Goal: Task Accomplishment & Management: Manage account settings

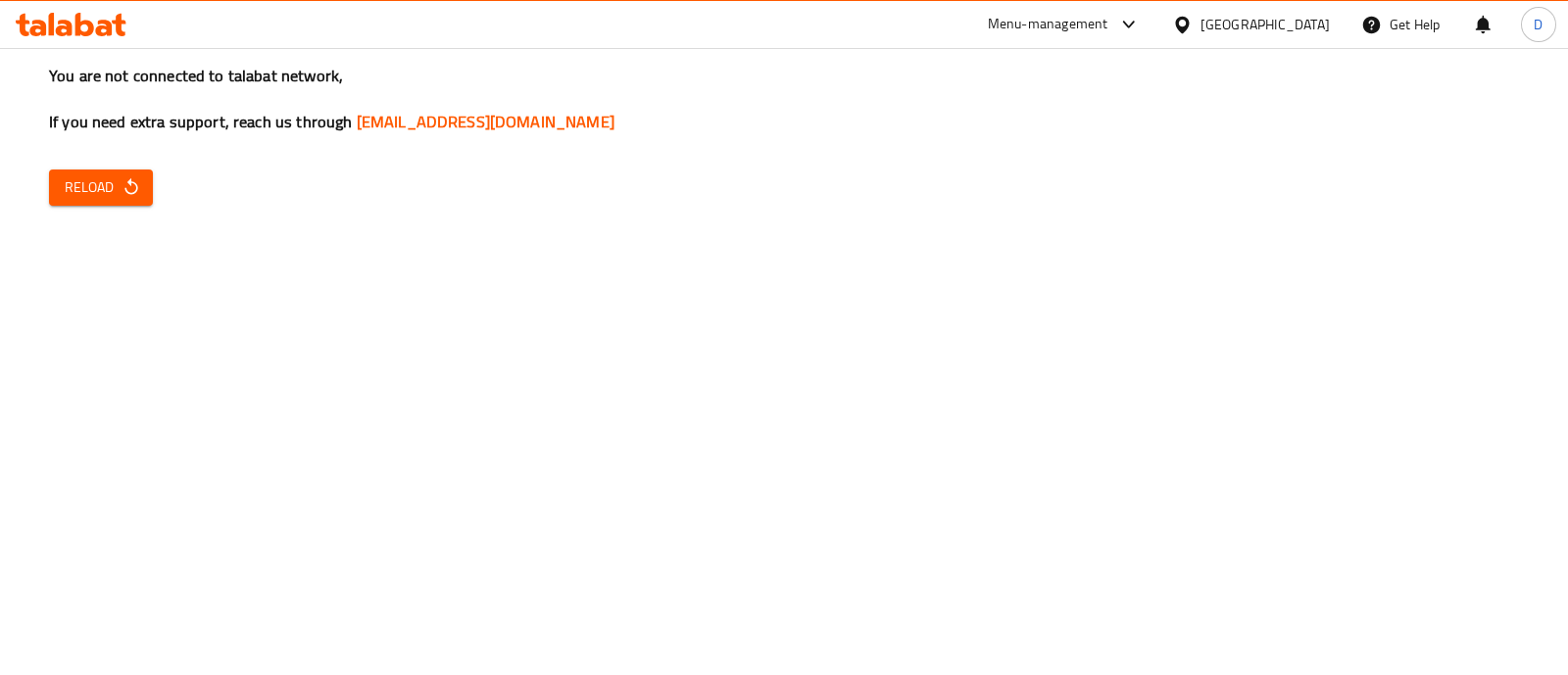
drag, startPoint x: 127, startPoint y: 210, endPoint x: 127, endPoint y: 194, distance: 16.0
click at [127, 194] on div "You are not connected to talabat network, If you need extra support, reach us t…" at bounding box center [784, 338] width 1568 height 675
click at [127, 194] on icon "button" at bounding box center [130, 187] width 13 height 17
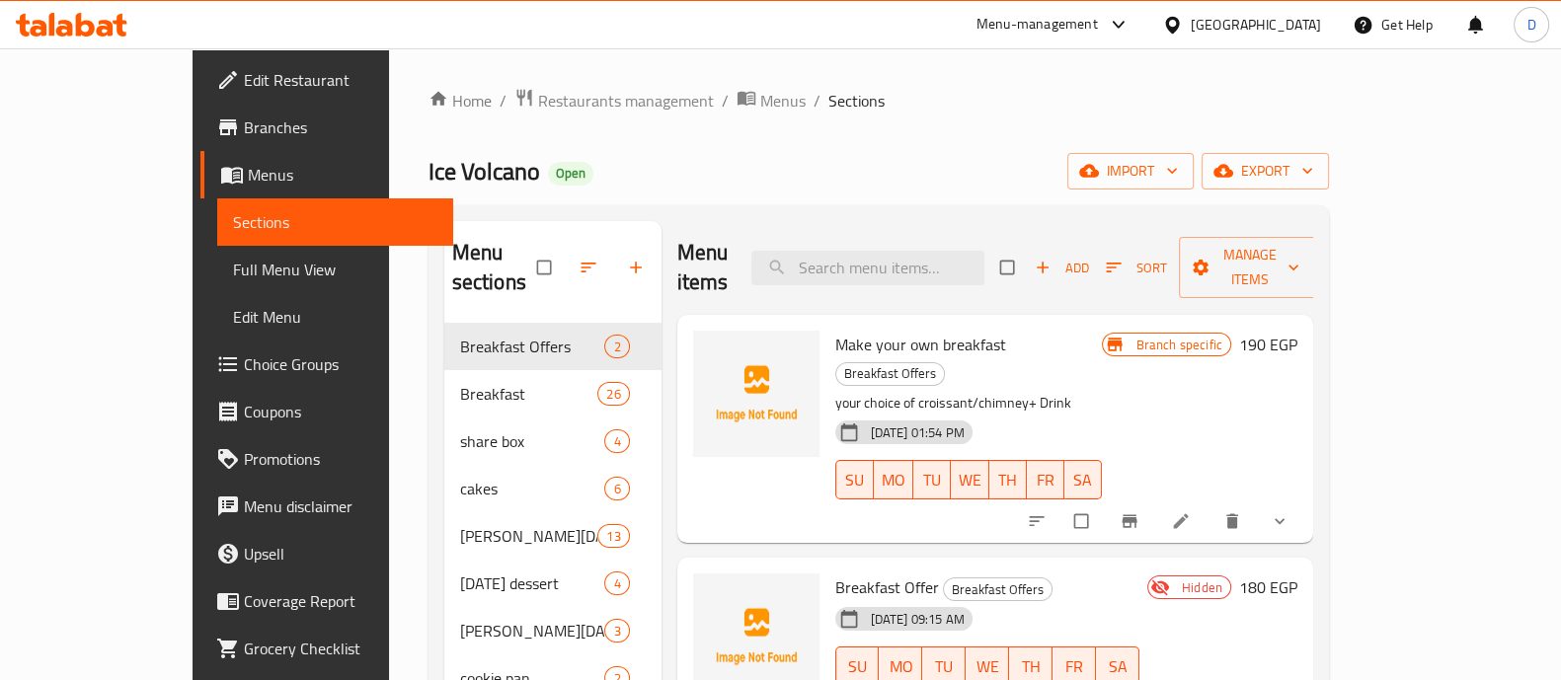
click at [64, 36] on icon at bounding box center [64, 28] width 17 height 17
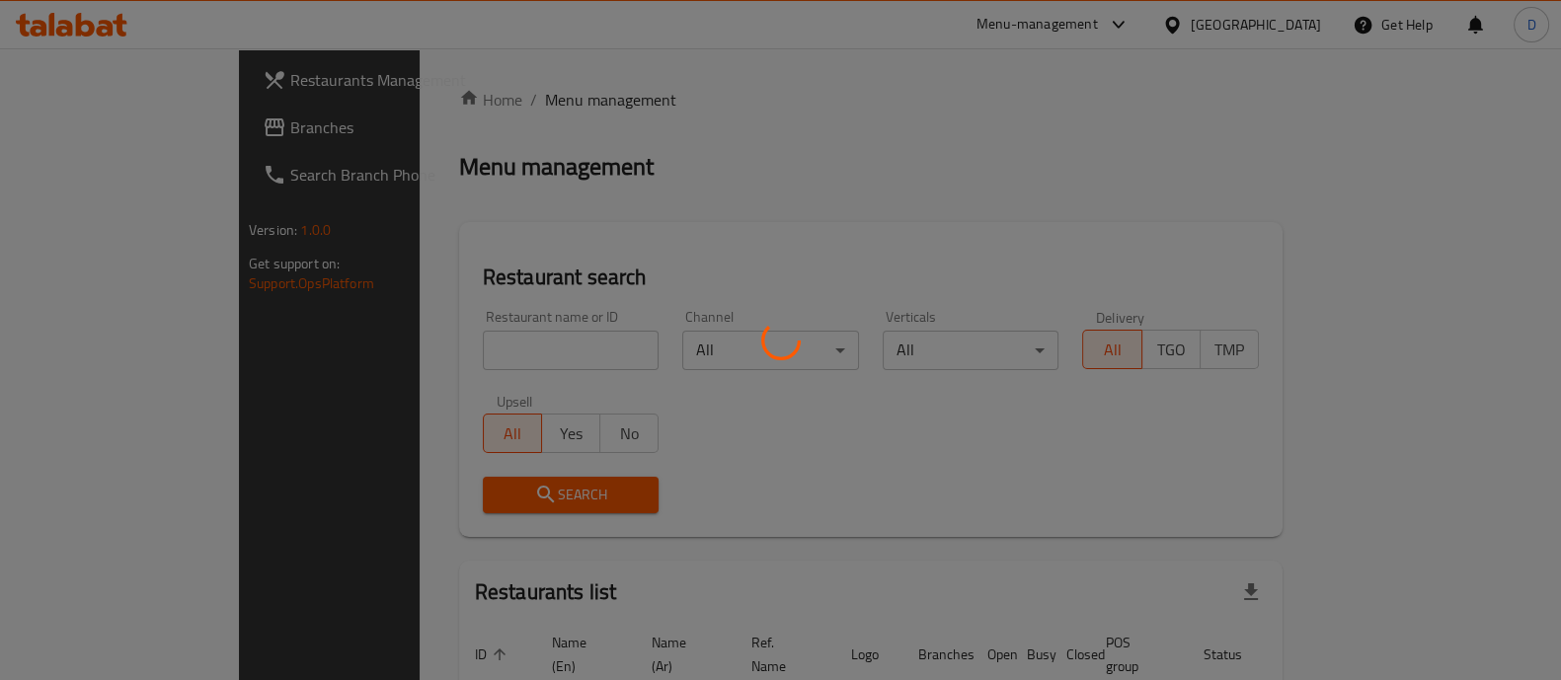
click at [400, 345] on div at bounding box center [780, 340] width 1561 height 680
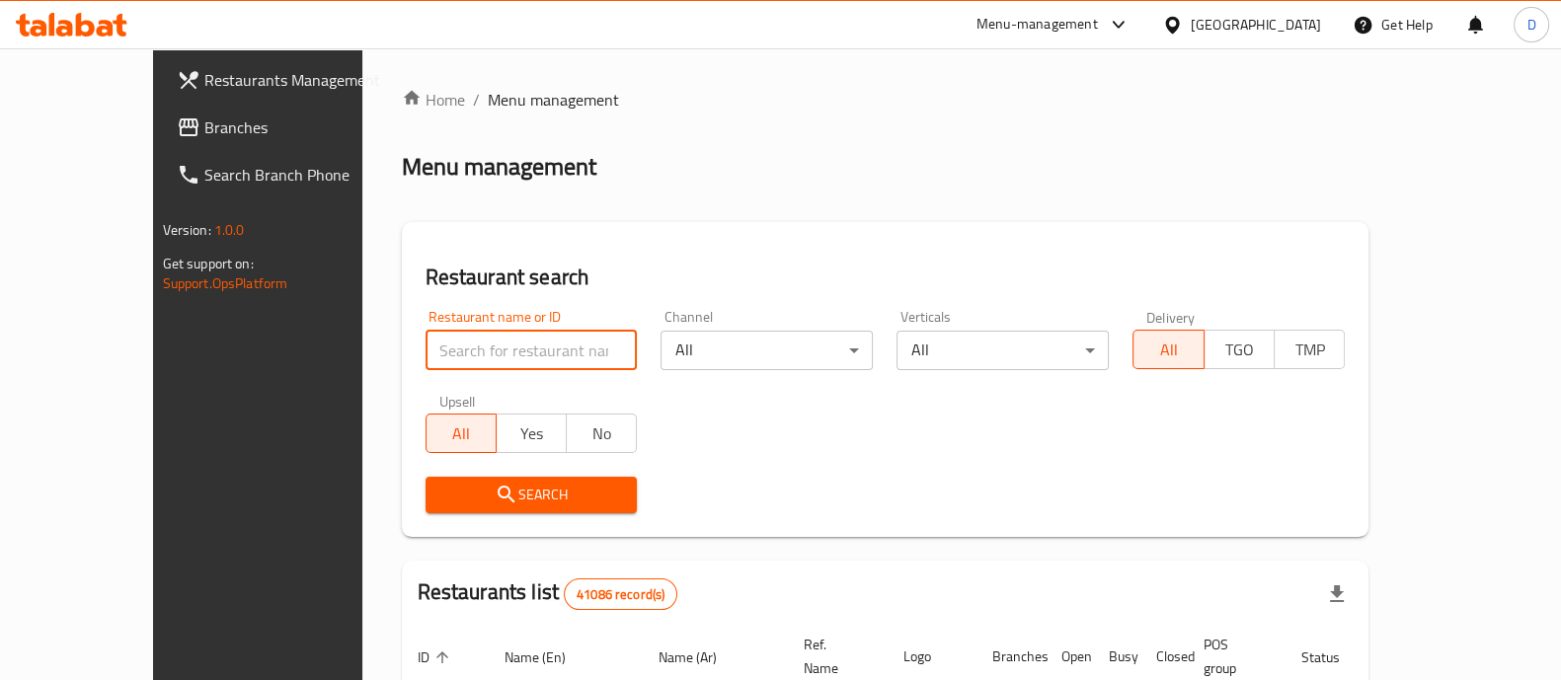
click at [426, 345] on input "search" at bounding box center [532, 351] width 212 height 40
type input "abou fares"
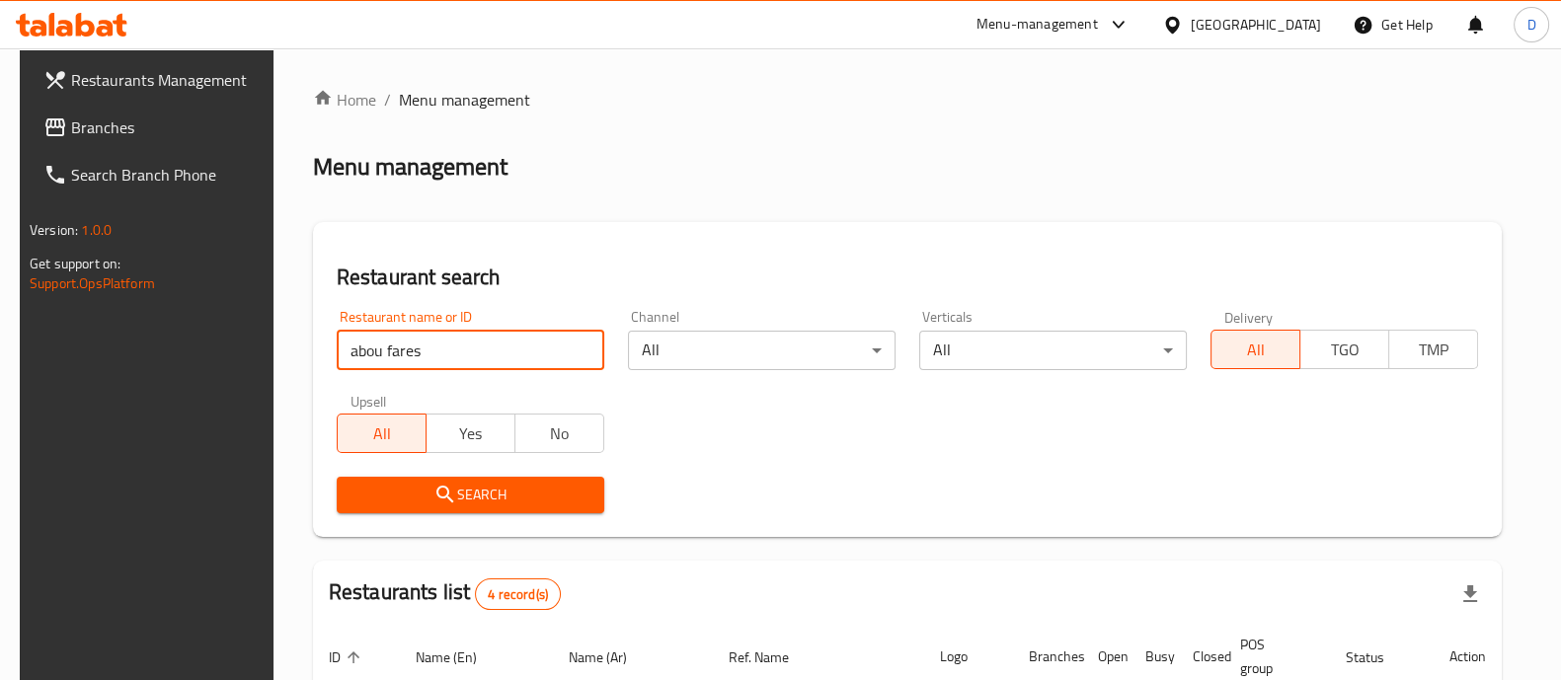
scroll to position [394, 0]
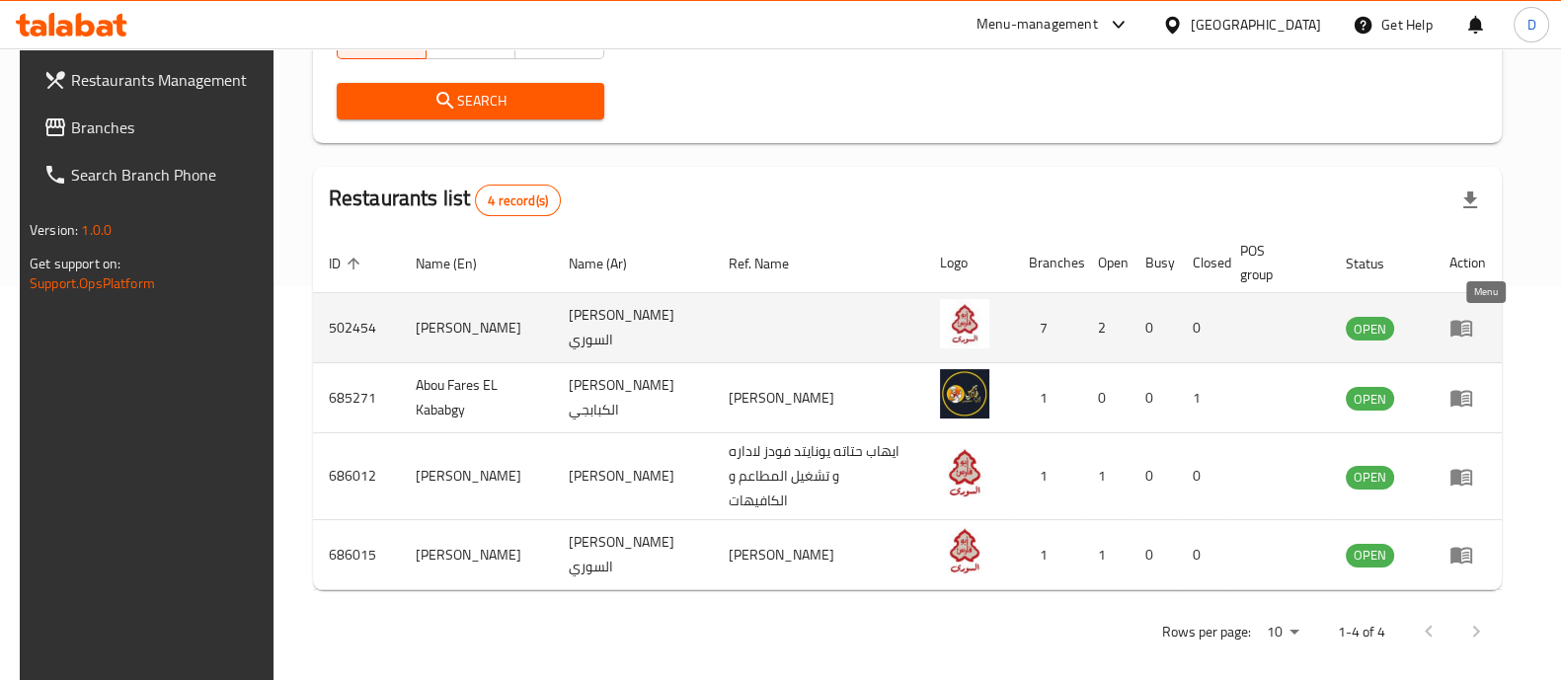
click at [1473, 324] on icon "enhanced table" at bounding box center [1462, 328] width 24 height 24
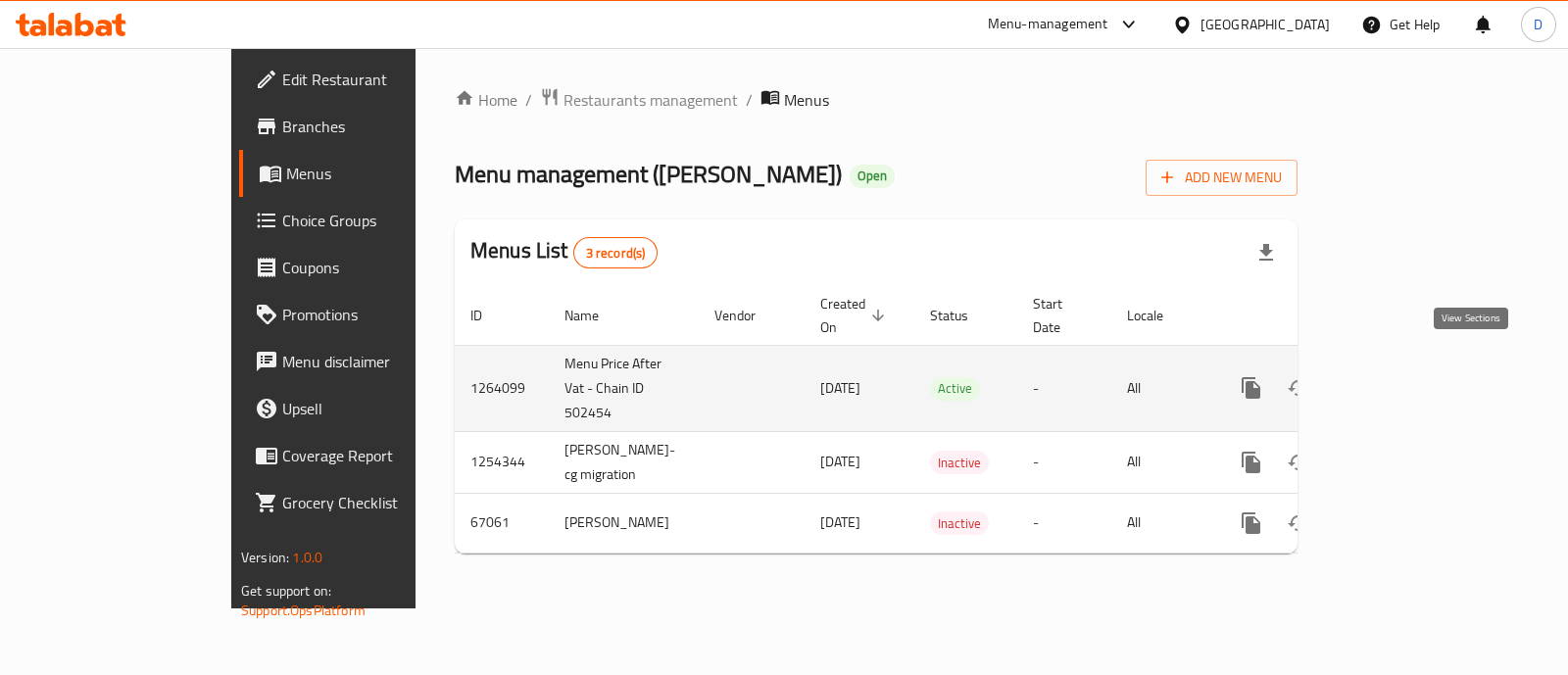
click at [1401, 379] on icon "enhanced table" at bounding box center [1392, 388] width 18 height 18
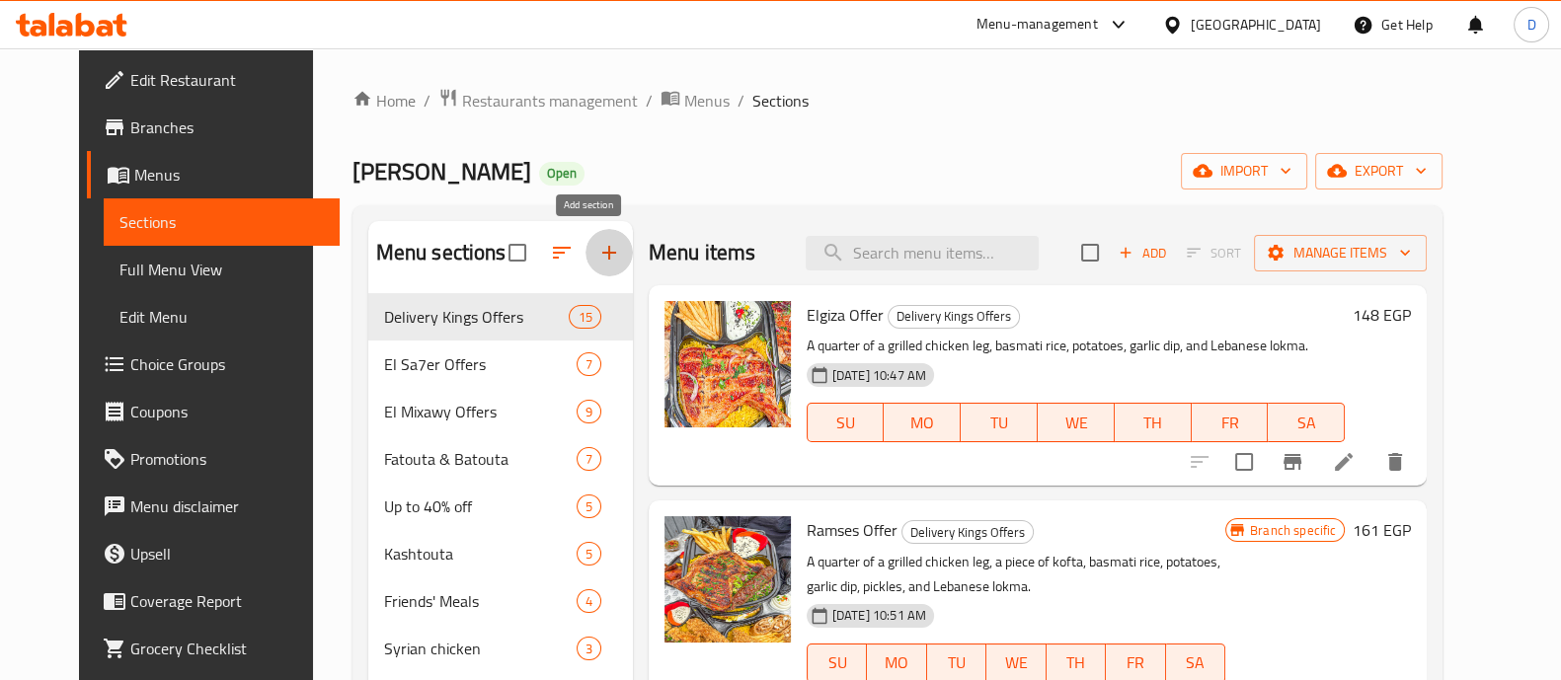
click at [597, 249] on icon "button" at bounding box center [609, 253] width 24 height 24
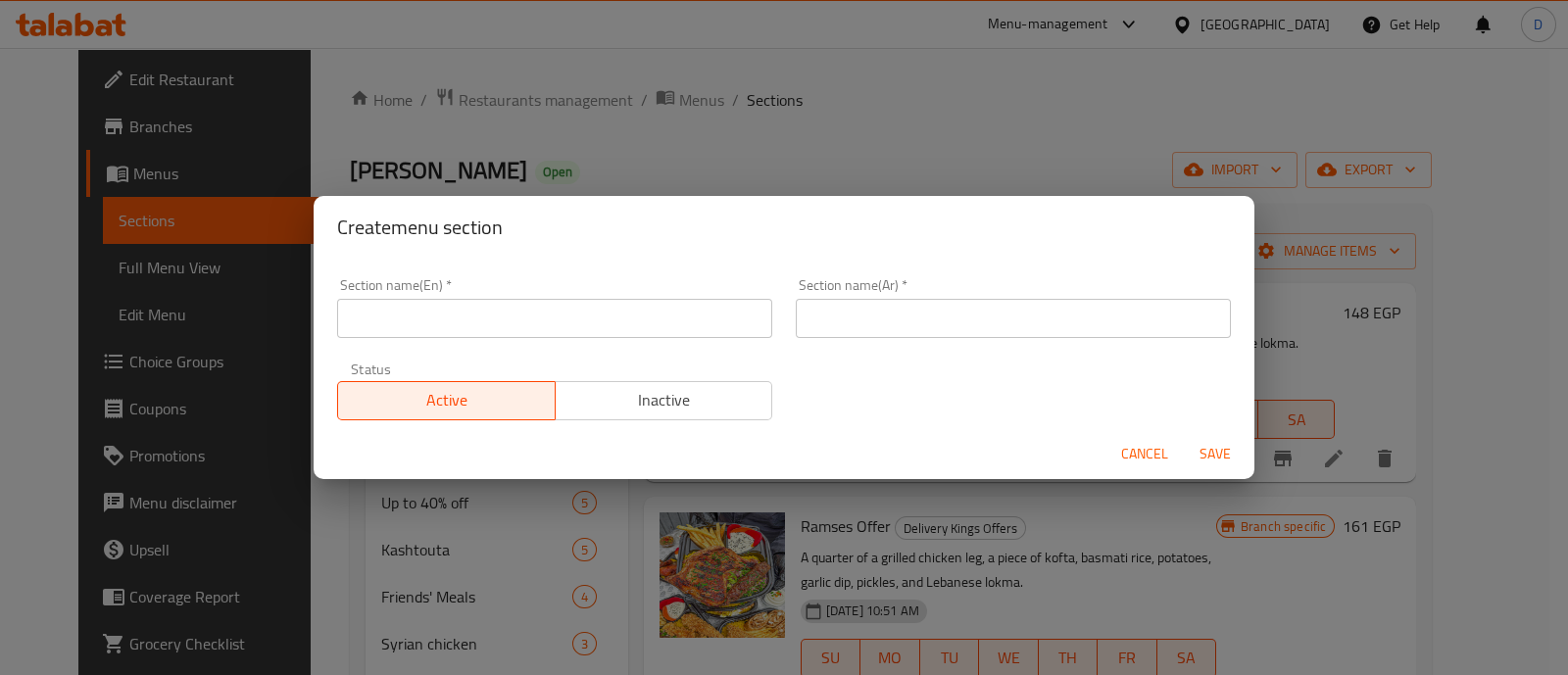
click at [536, 316] on input "text" at bounding box center [555, 319] width 435 height 40
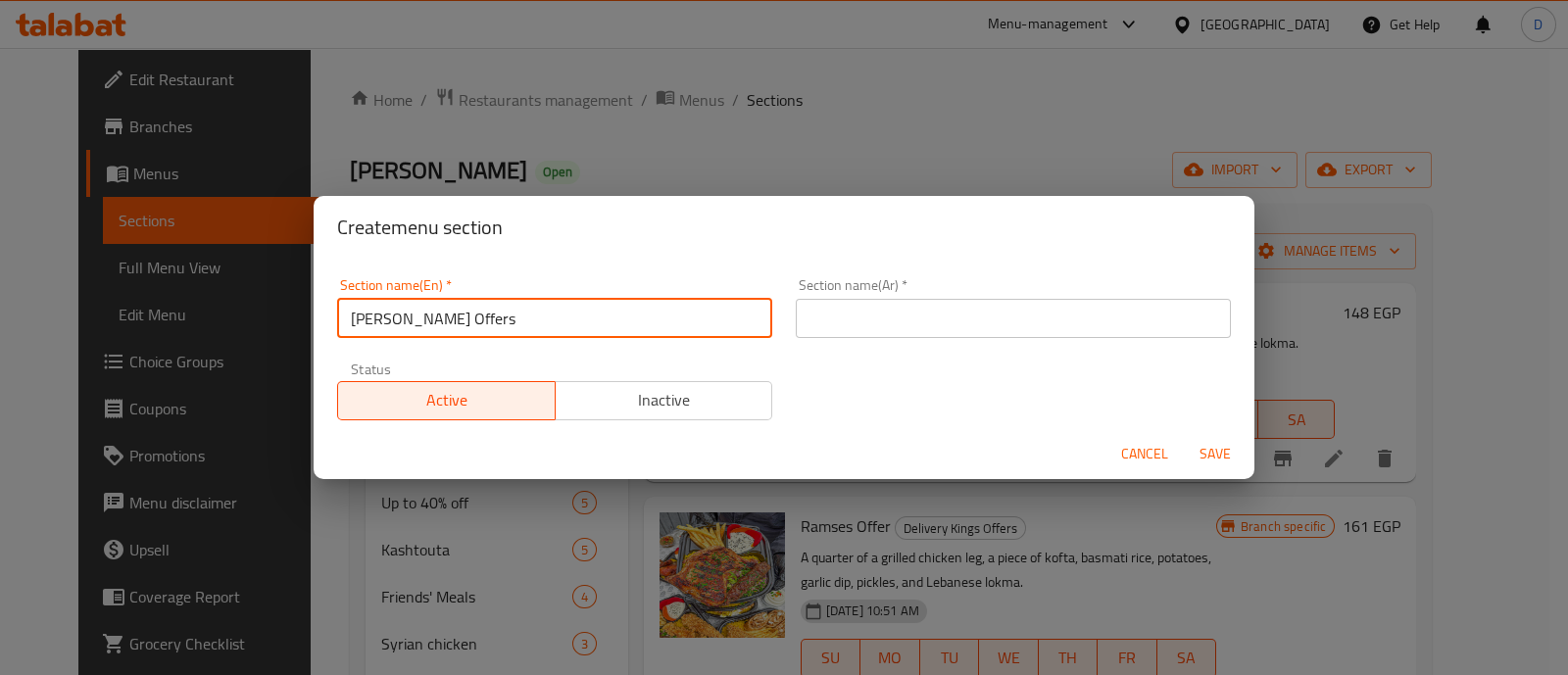
type input "Faroug Elsham Offers"
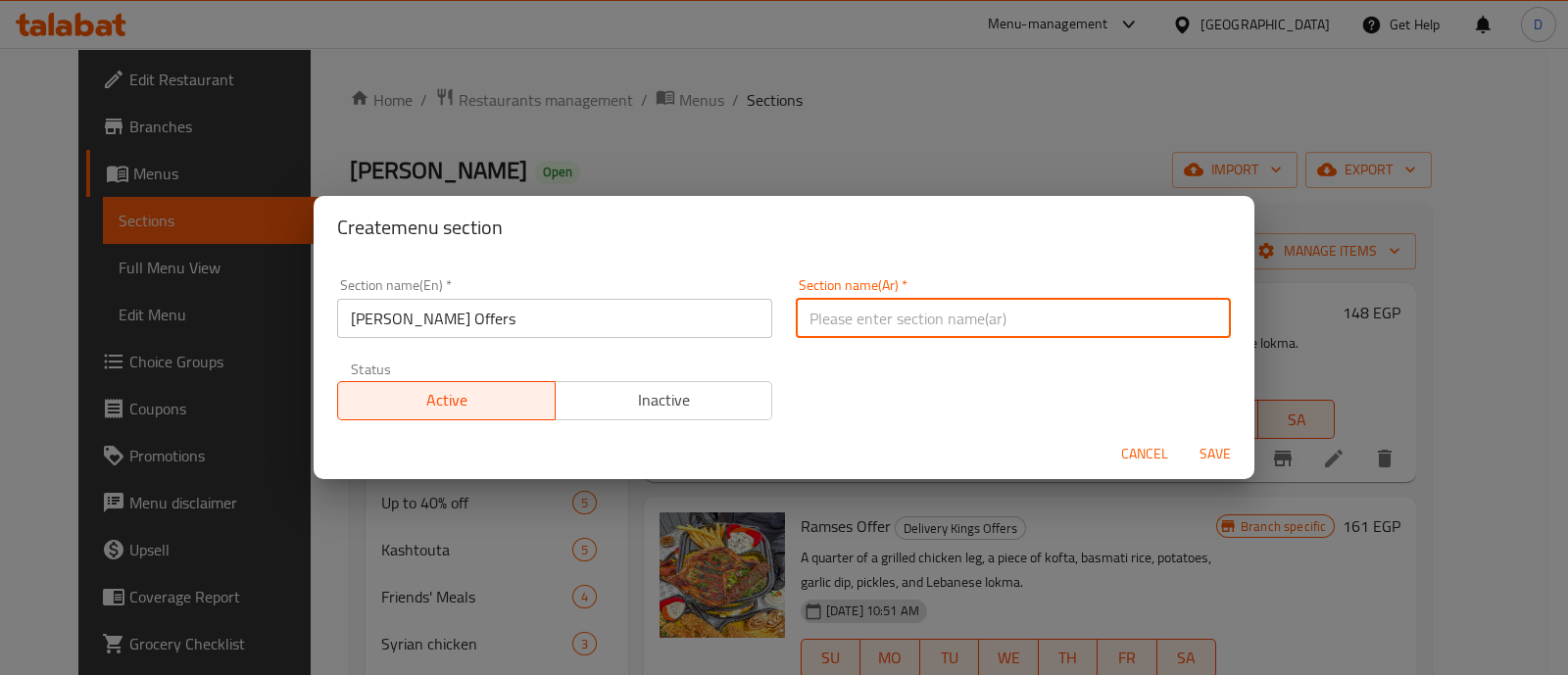
click at [834, 329] on input "text" at bounding box center [1013, 319] width 435 height 40
paste input "فروج الشام"
type input "فروج الشام"
click at [363, 320] on input "Faroug Elsham Offers" at bounding box center [555, 319] width 435 height 40
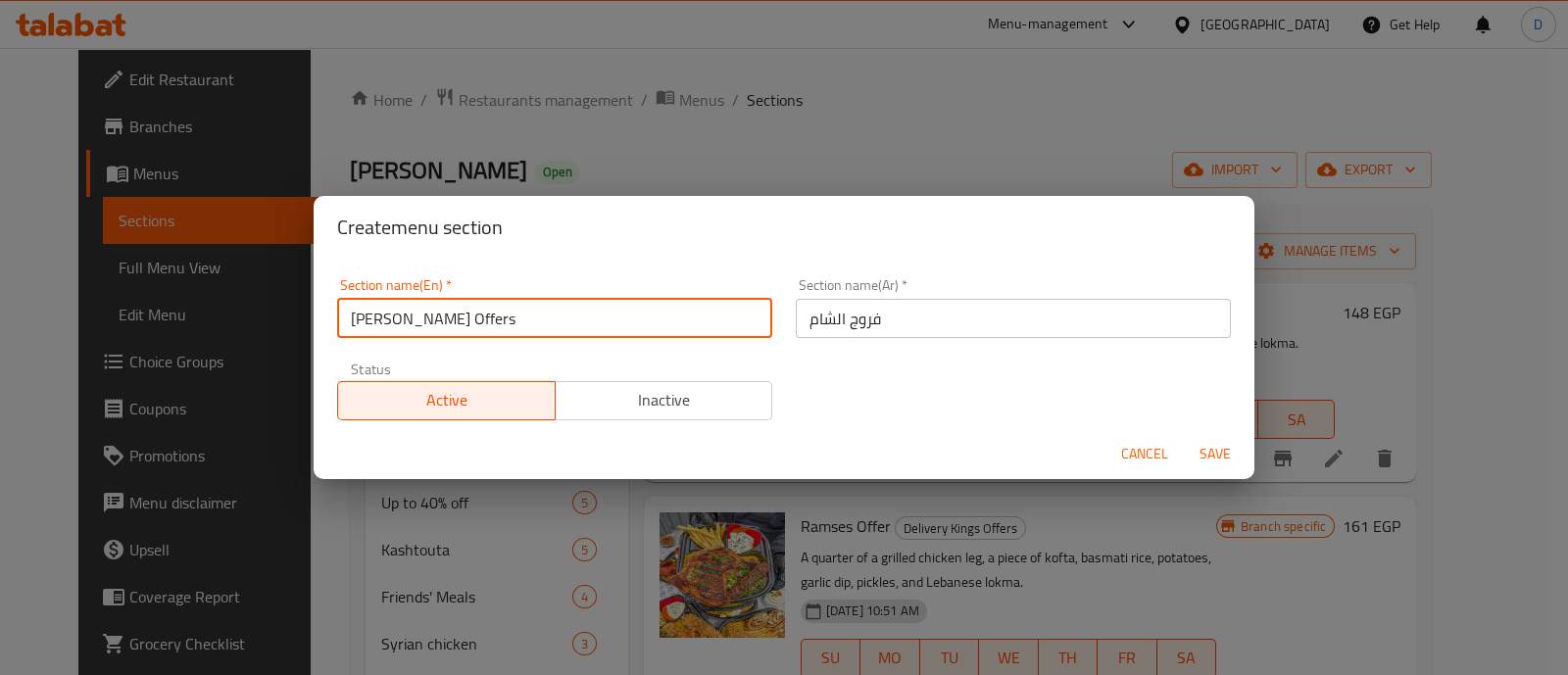
type input "[PERSON_NAME] Offers"
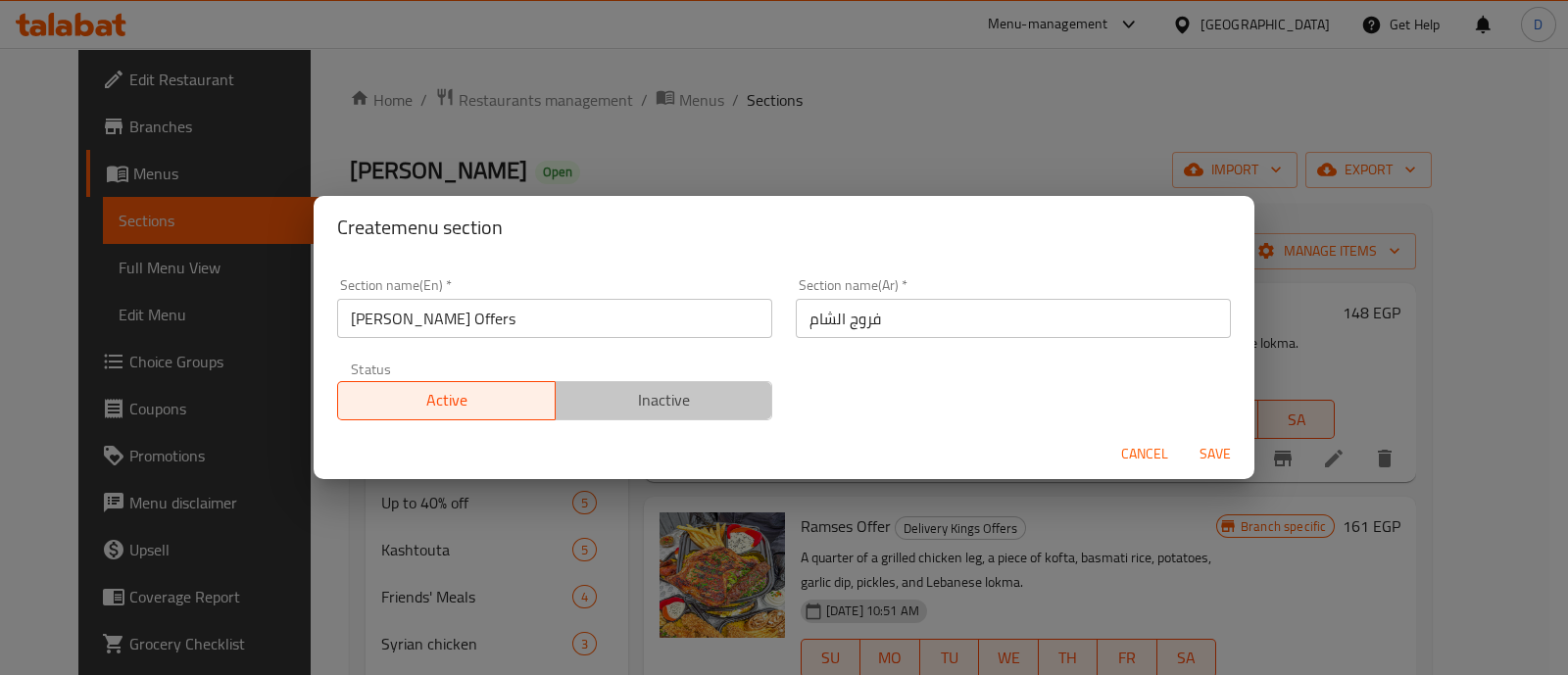
click at [691, 399] on span "Inactive" at bounding box center [664, 400] width 201 height 29
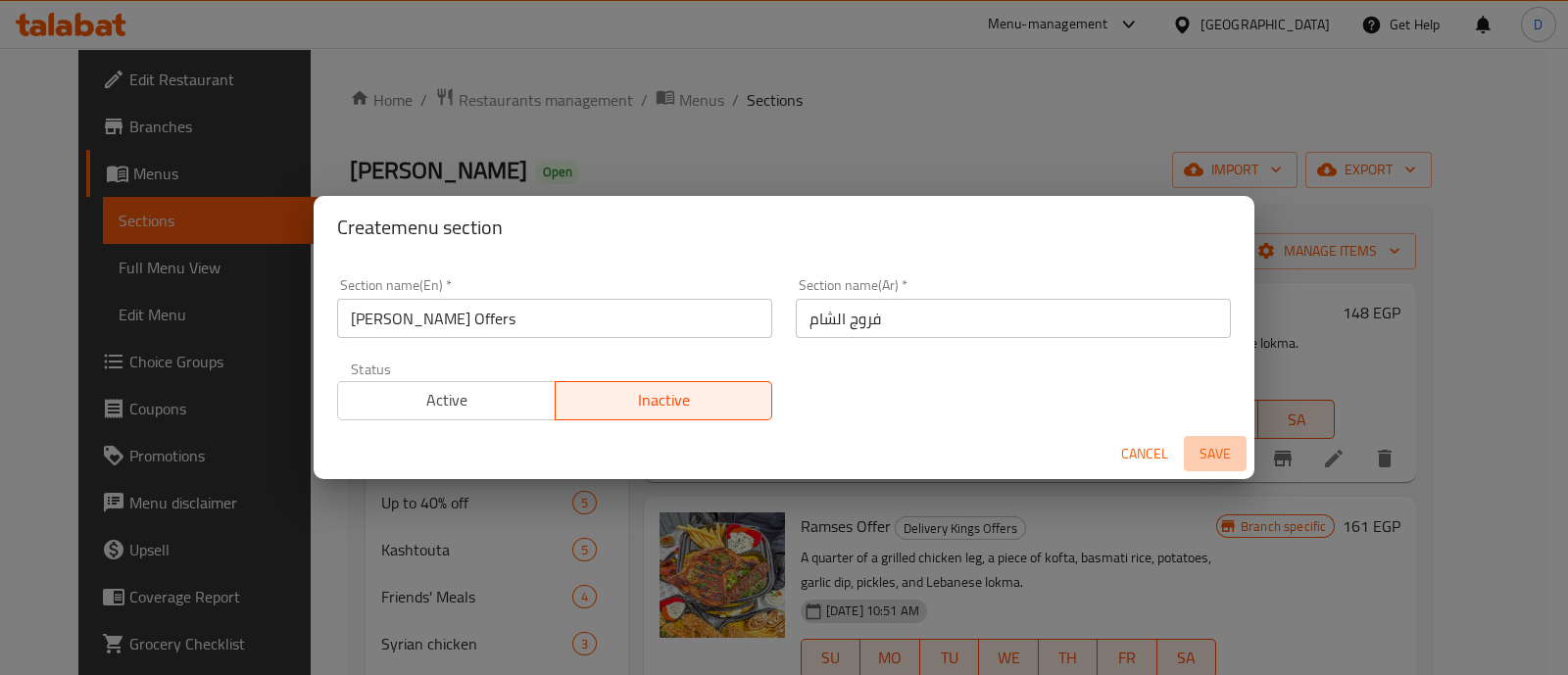
click at [1193, 438] on button "Save" at bounding box center [1215, 454] width 63 height 37
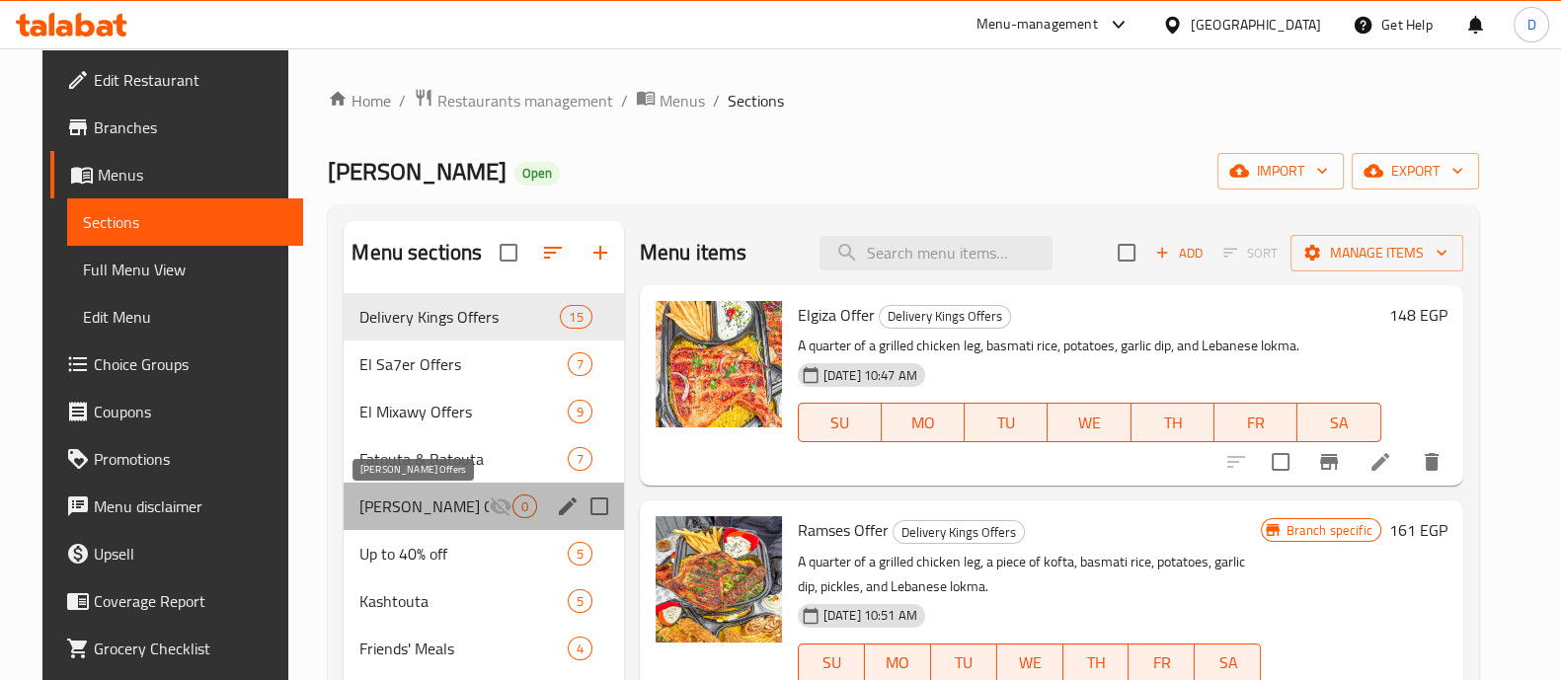
click at [419, 507] on span "[PERSON_NAME] Offers" at bounding box center [423, 507] width 128 height 24
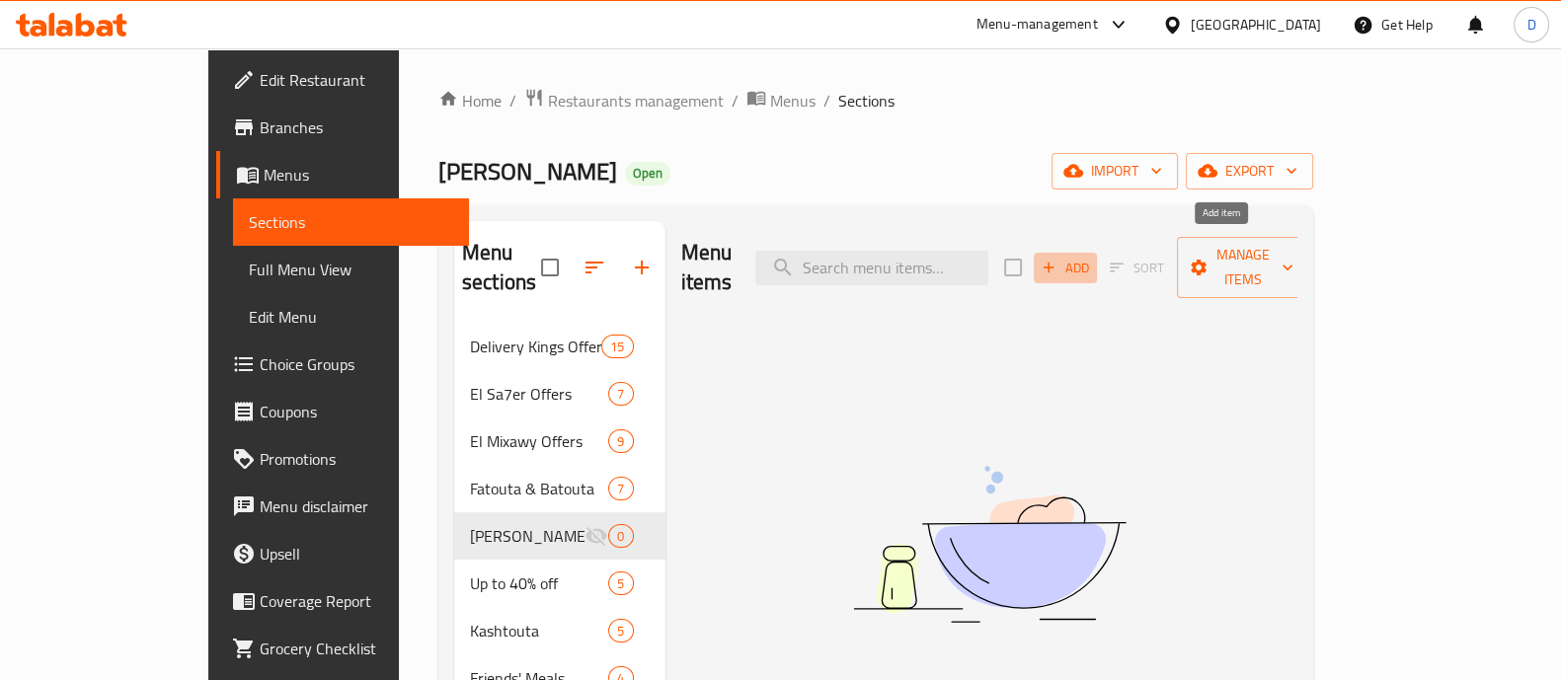
click at [1092, 257] on span "Add" at bounding box center [1065, 268] width 53 height 23
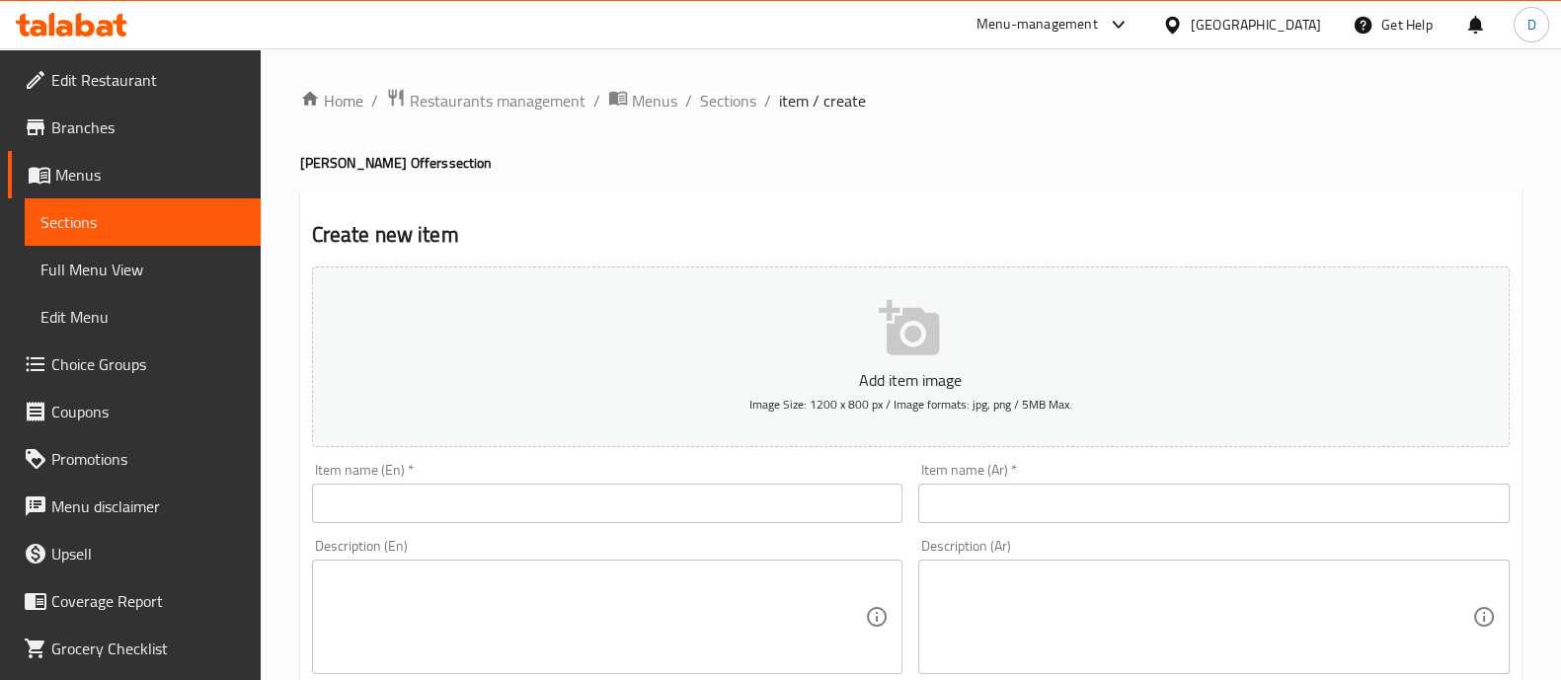
click at [1057, 470] on div "Item name (Ar)   * Item name (Ar) *" at bounding box center [1214, 493] width 592 height 60
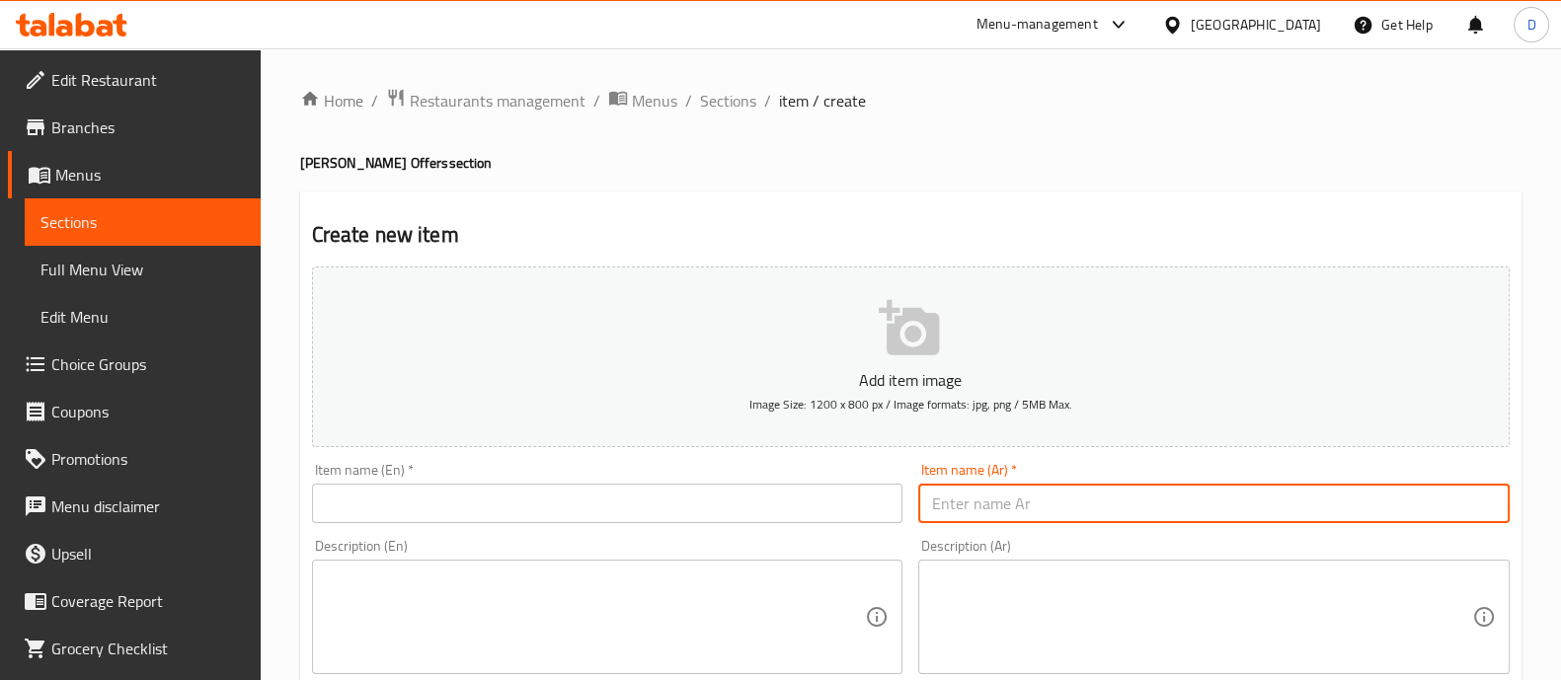
click at [1047, 491] on input "text" at bounding box center [1214, 504] width 592 height 40
paste input "فرروچ الشام (١)"
type input "فرروچ الشام (١)"
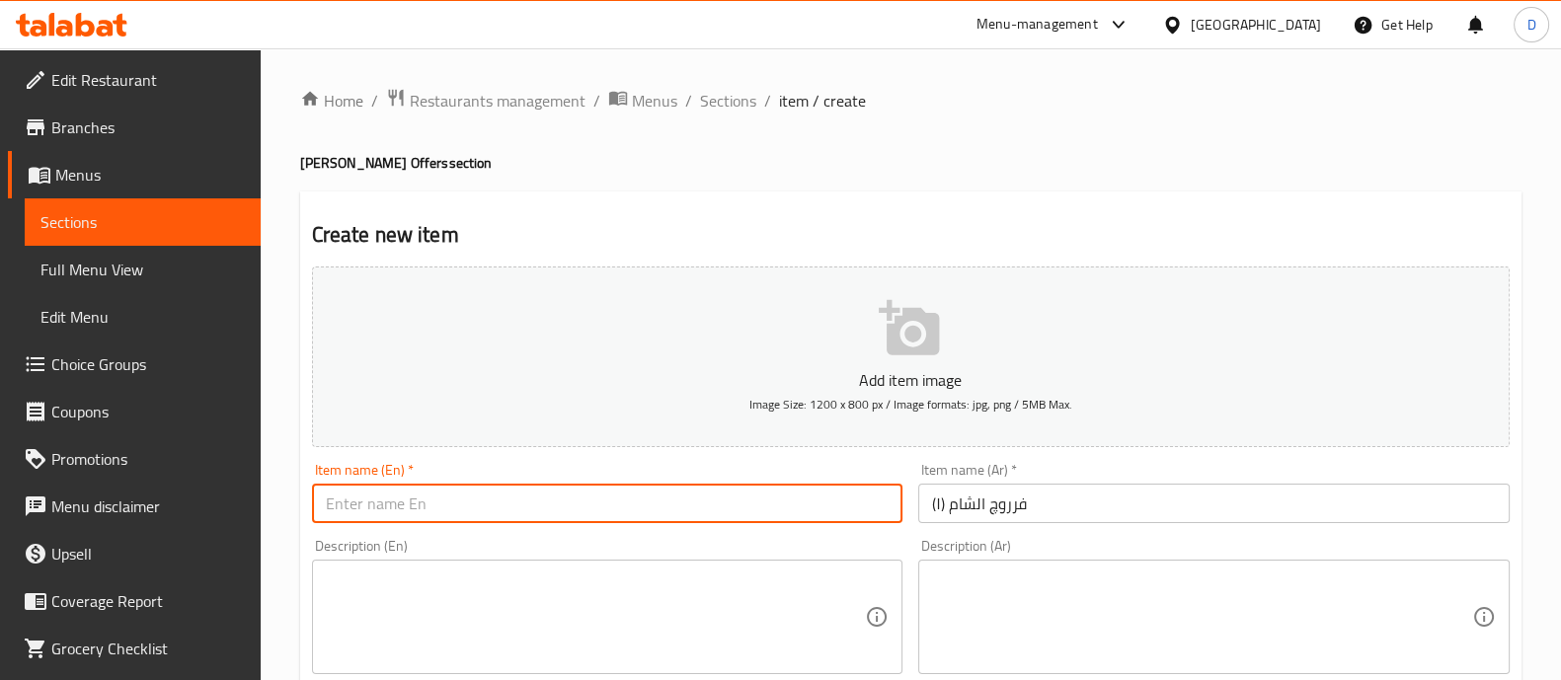
click at [768, 515] on input "text" at bounding box center [608, 504] width 592 height 40
type input "Frroug El Sham 1"
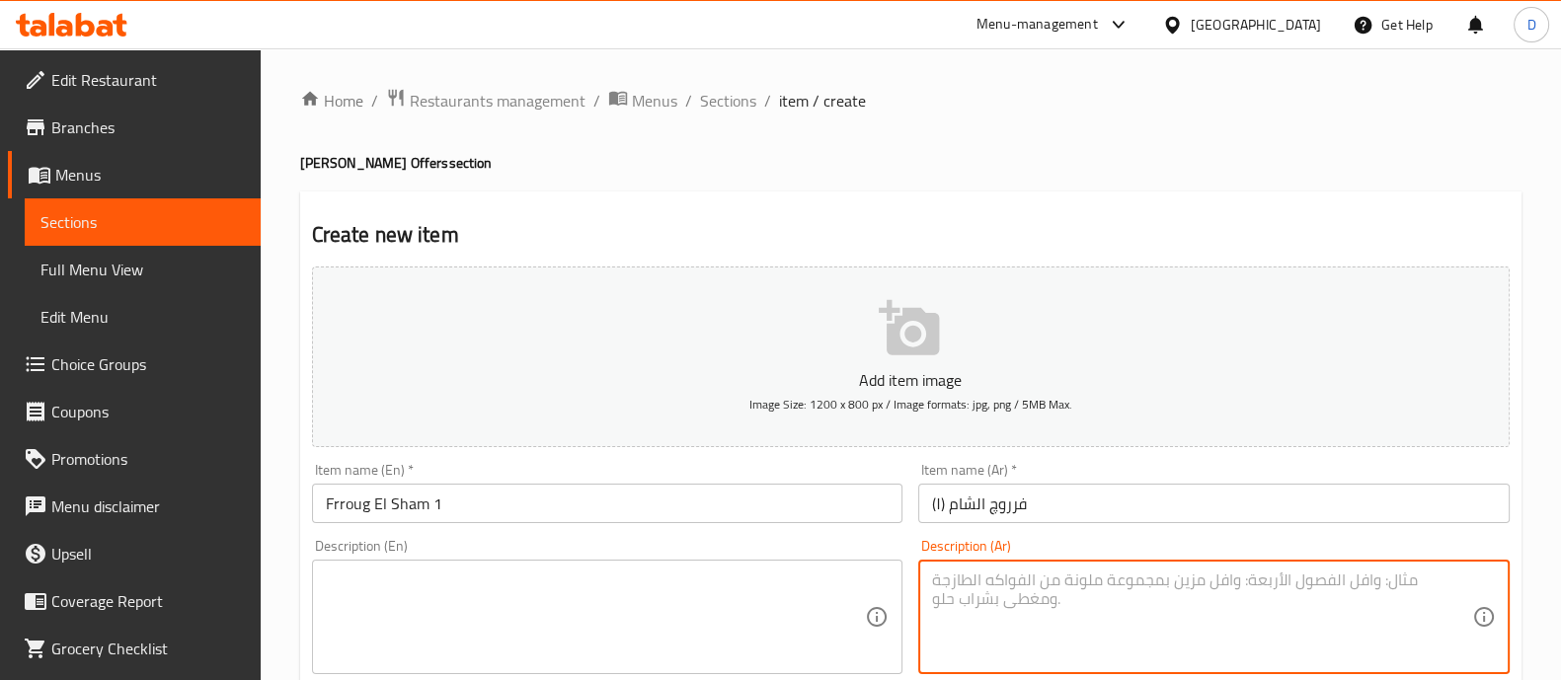
click at [970, 580] on textarea at bounding box center [1202, 618] width 540 height 94
paste textarea "2ورك فروج و بطاطس و ارز بسمتي و تومية"
type textarea "2ورك فروج و بطاطس و ارز بسمتي و تومية"
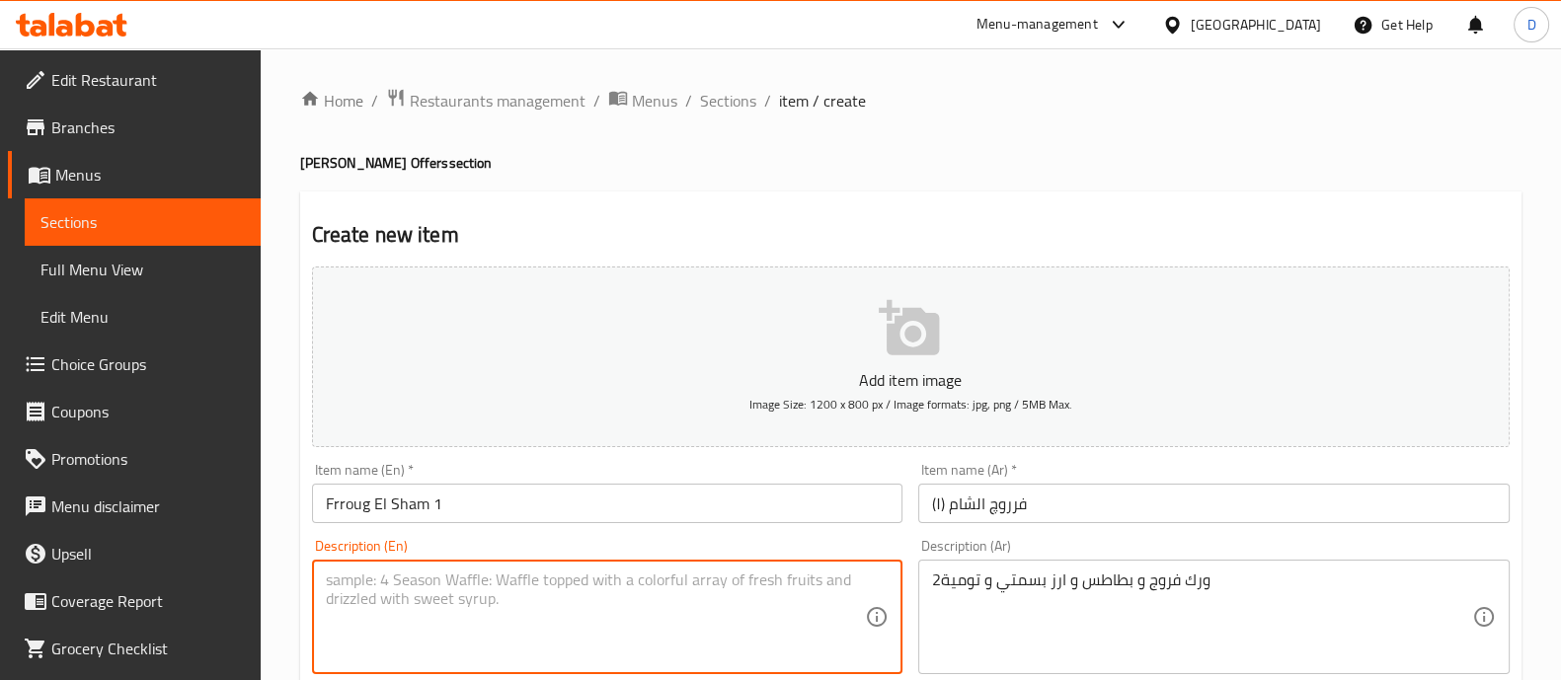
click at [435, 649] on textarea at bounding box center [596, 618] width 540 height 94
paste textarea "2 chicken thighs, potatoes, basmati rice and garlic sauce"
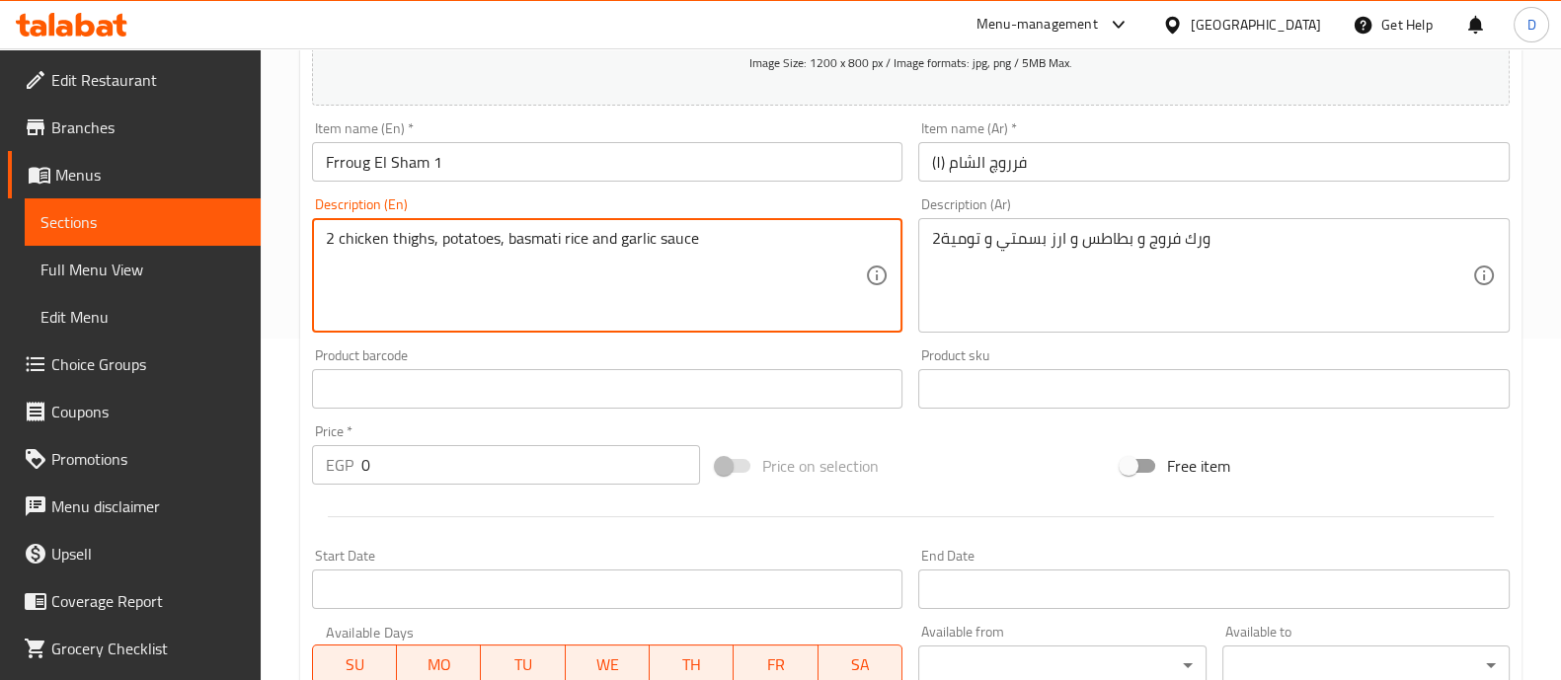
type textarea "2 chicken thighs, potatoes, basmati rice and garlic sauce"
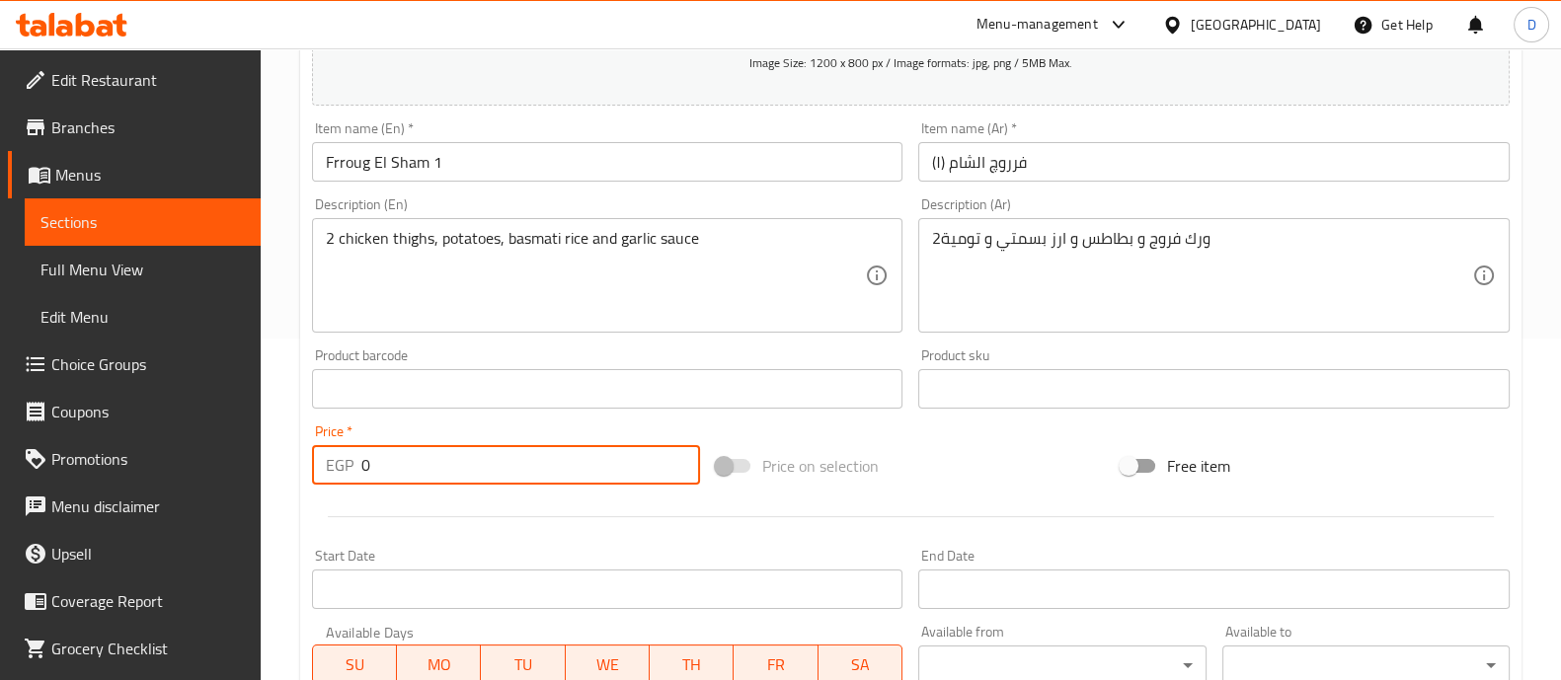
click at [387, 459] on input "0" at bounding box center [531, 465] width 340 height 40
type input "195"
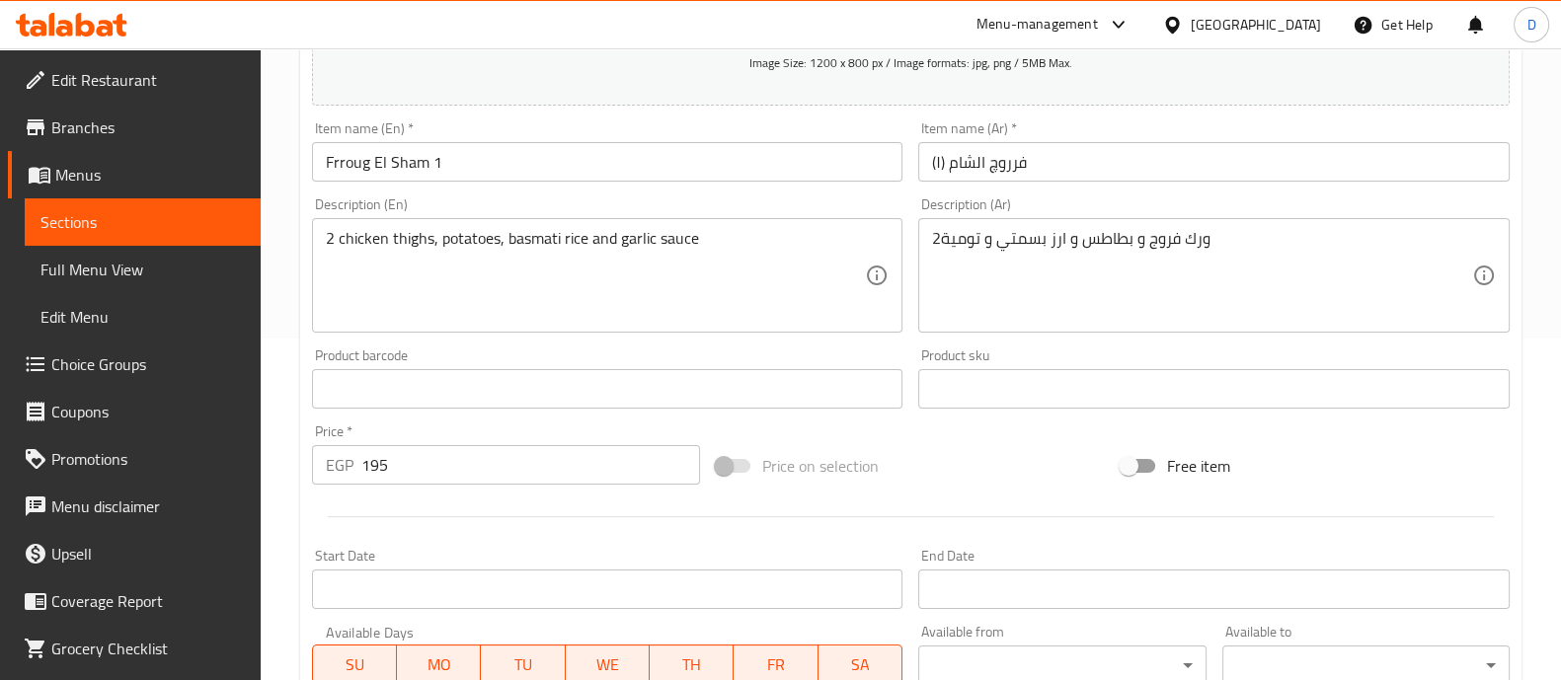
click at [425, 538] on div at bounding box center [911, 517] width 1214 height 48
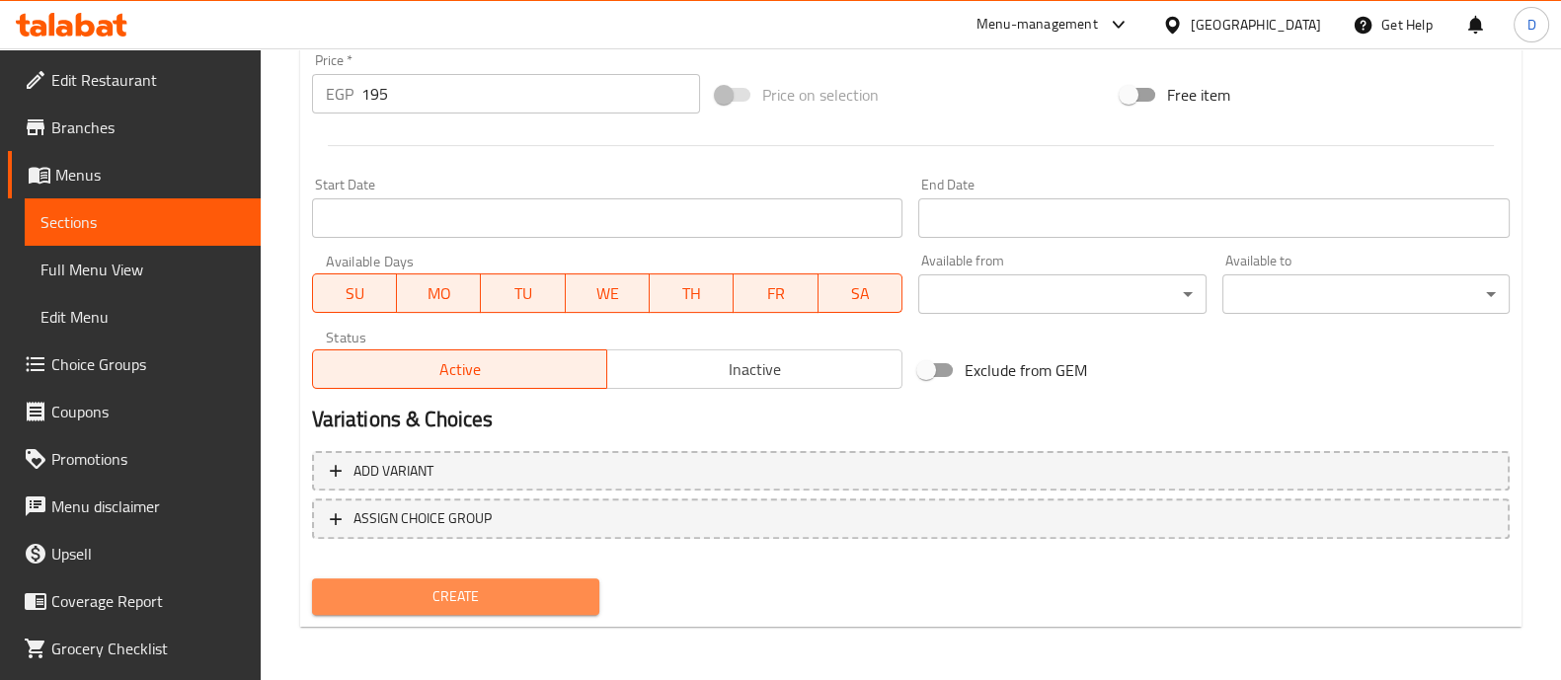
click at [466, 590] on span "Create" at bounding box center [456, 597] width 256 height 25
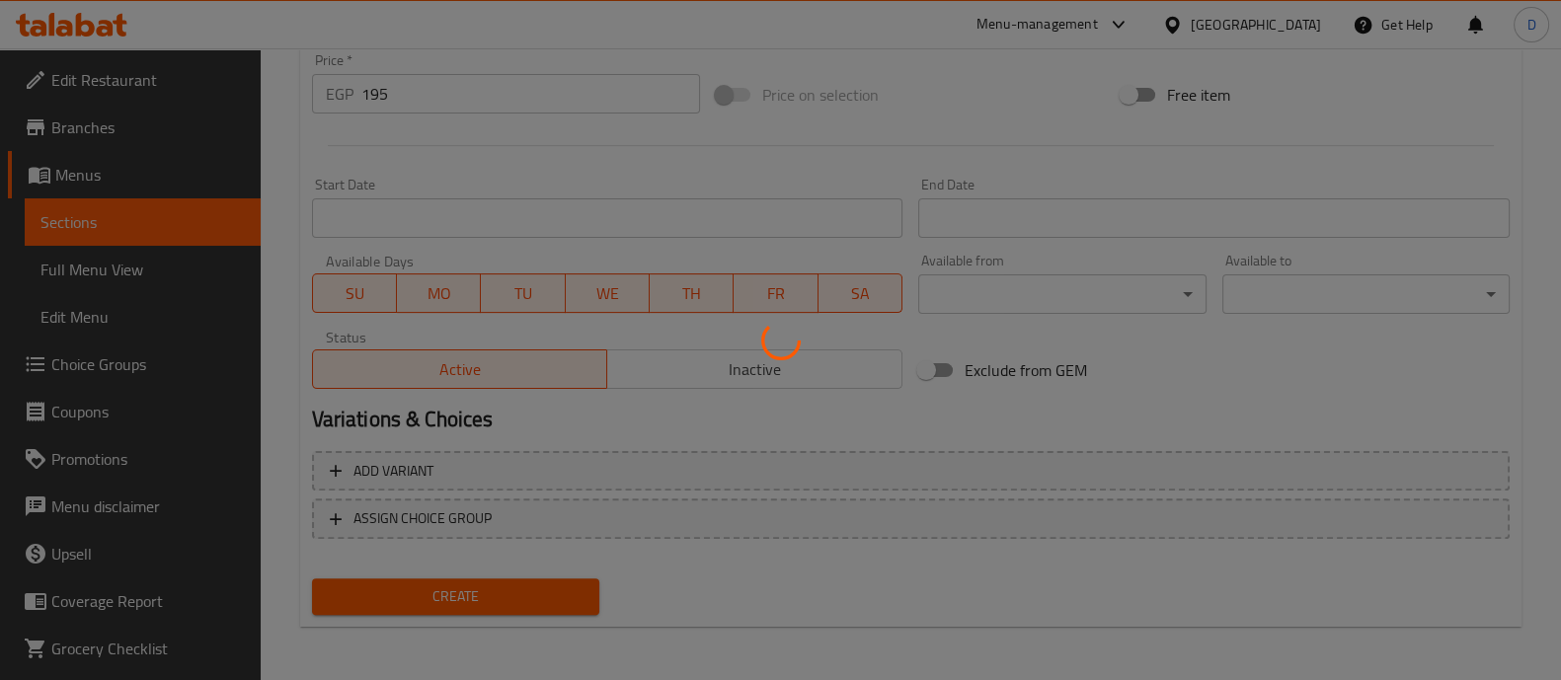
type input "0"
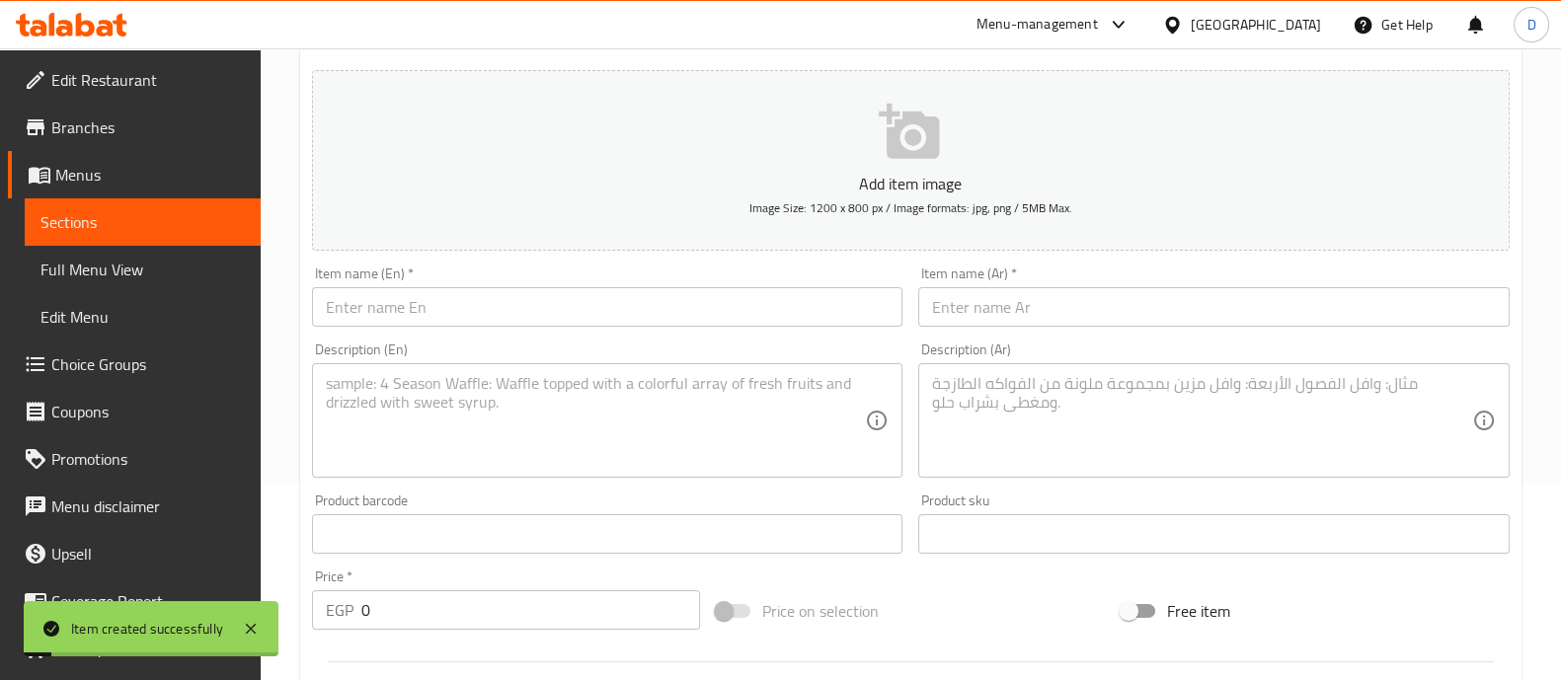
scroll to position [195, 0]
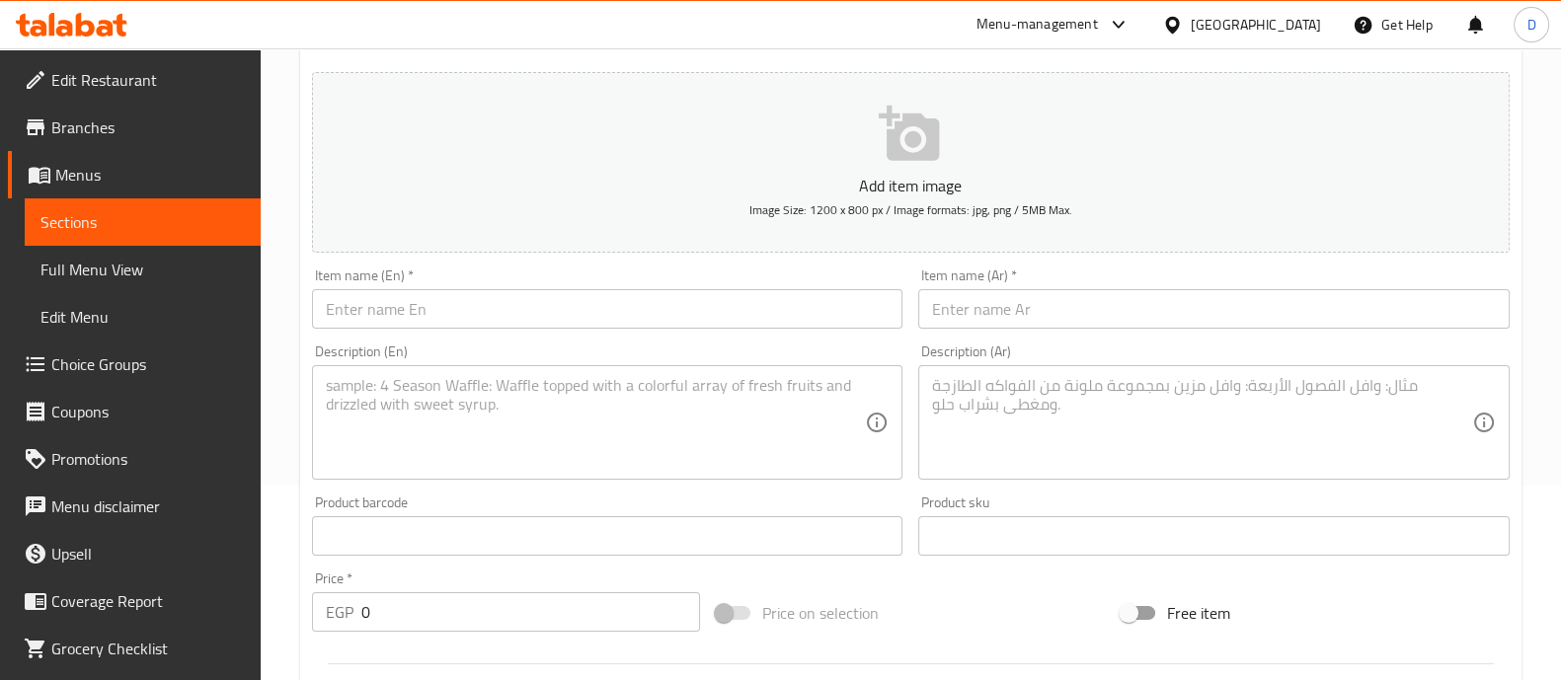
click at [980, 298] on input "text" at bounding box center [1214, 309] width 592 height 40
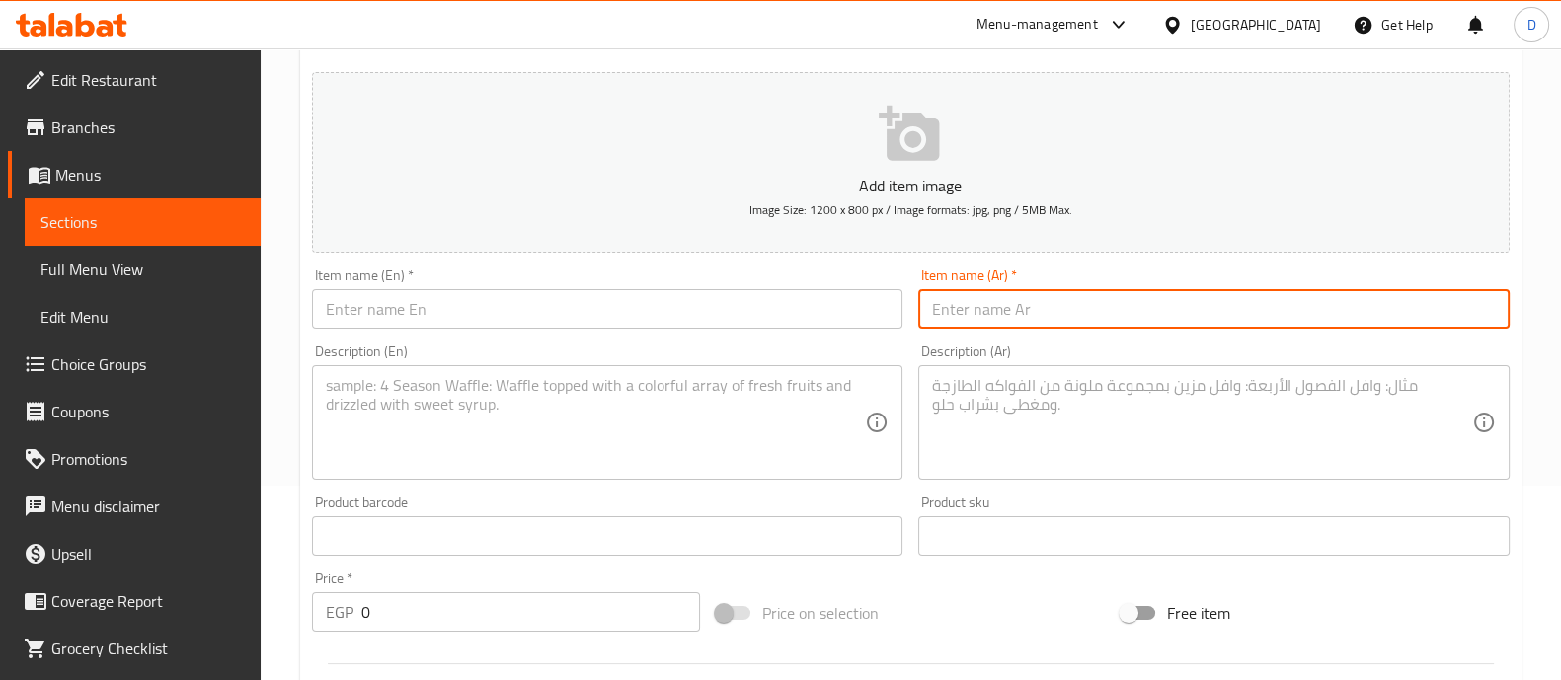
paste input "فرروچ الشام (٢)"
type input "فرروچ الشام (٢)"
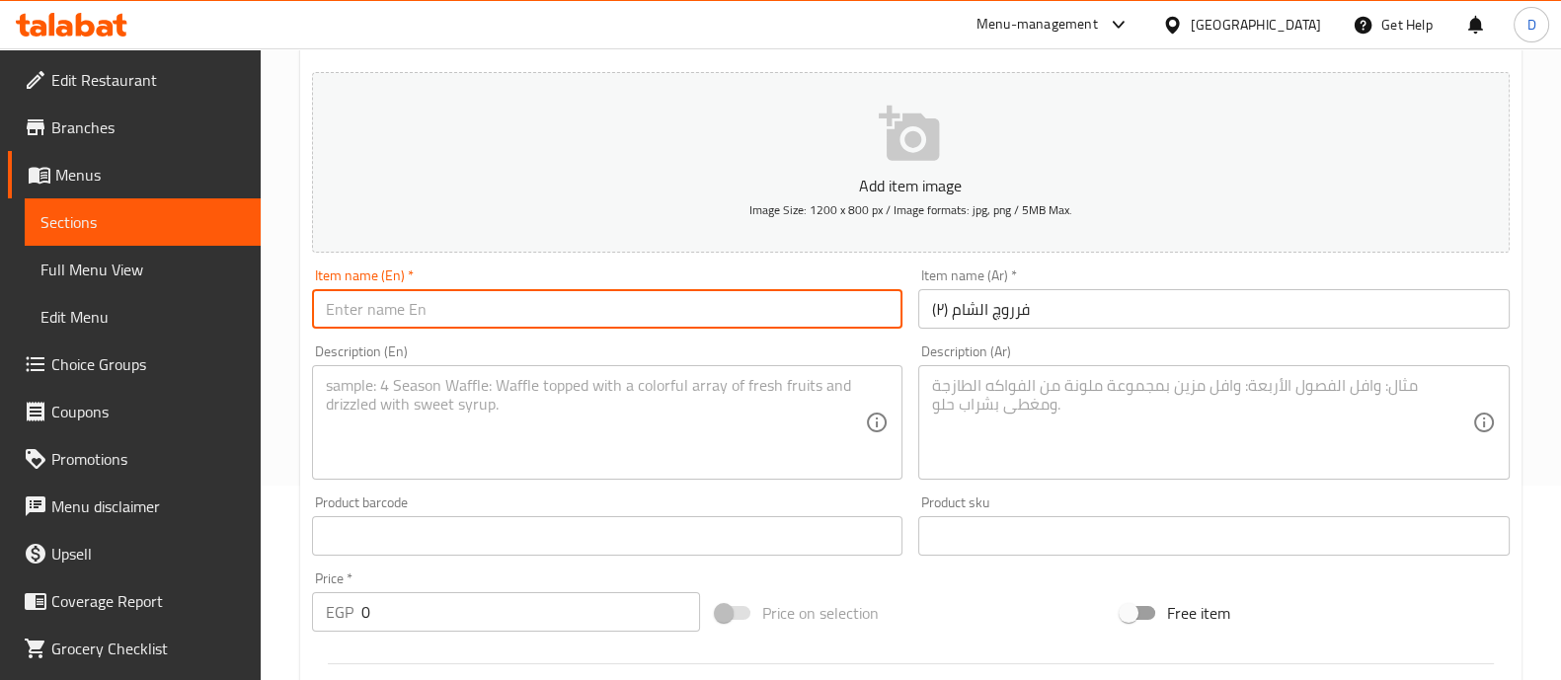
click at [751, 324] on input "text" at bounding box center [608, 309] width 592 height 40
type input "Frroug El Sham 2"
click at [1028, 465] on textarea at bounding box center [1202, 423] width 540 height 94
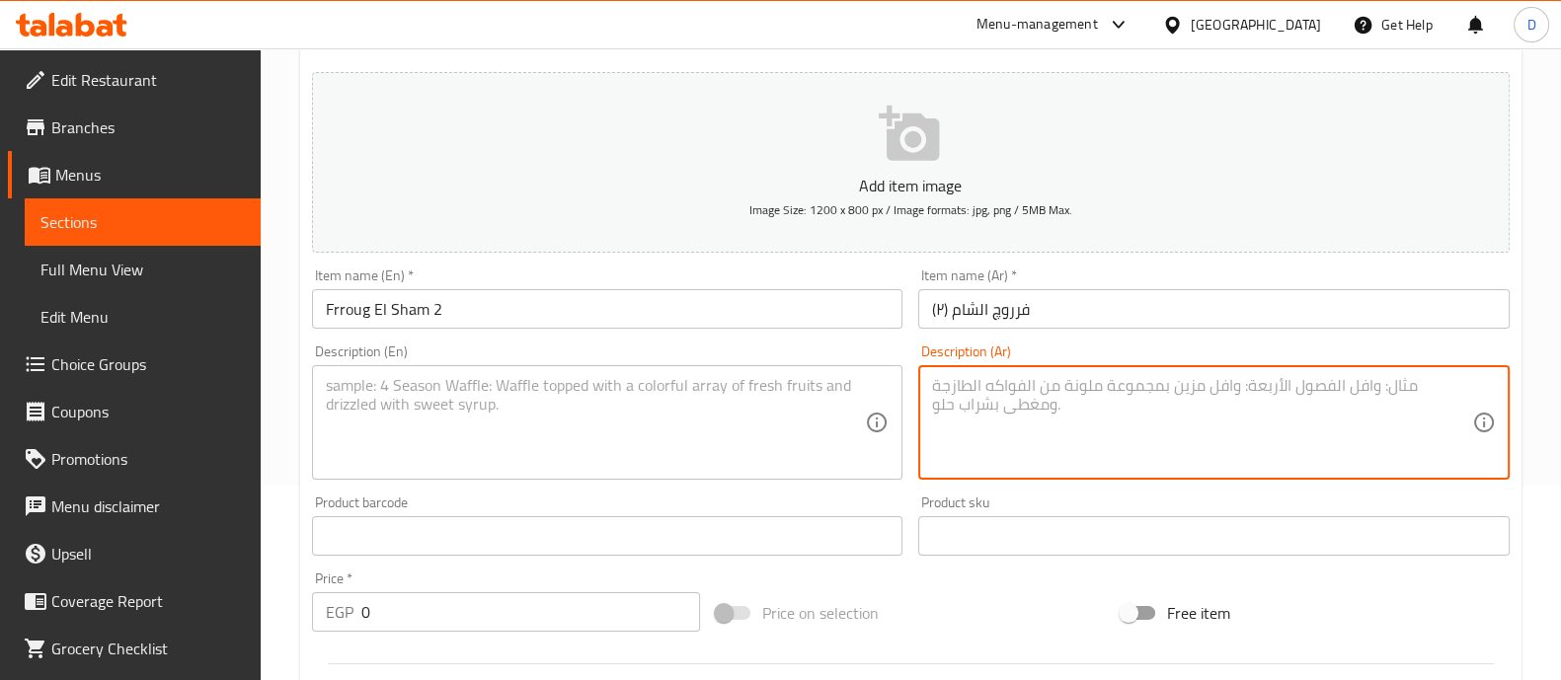
paste textarea "1ورك فروج و قطعة كفتة و قطعة طرب و بطاطس و ارز و عيش و تومية"
type textarea "1ورك فروج و قطعة كفتة و قطعة طرب و بطاطس و ارز و عيش و تومية"
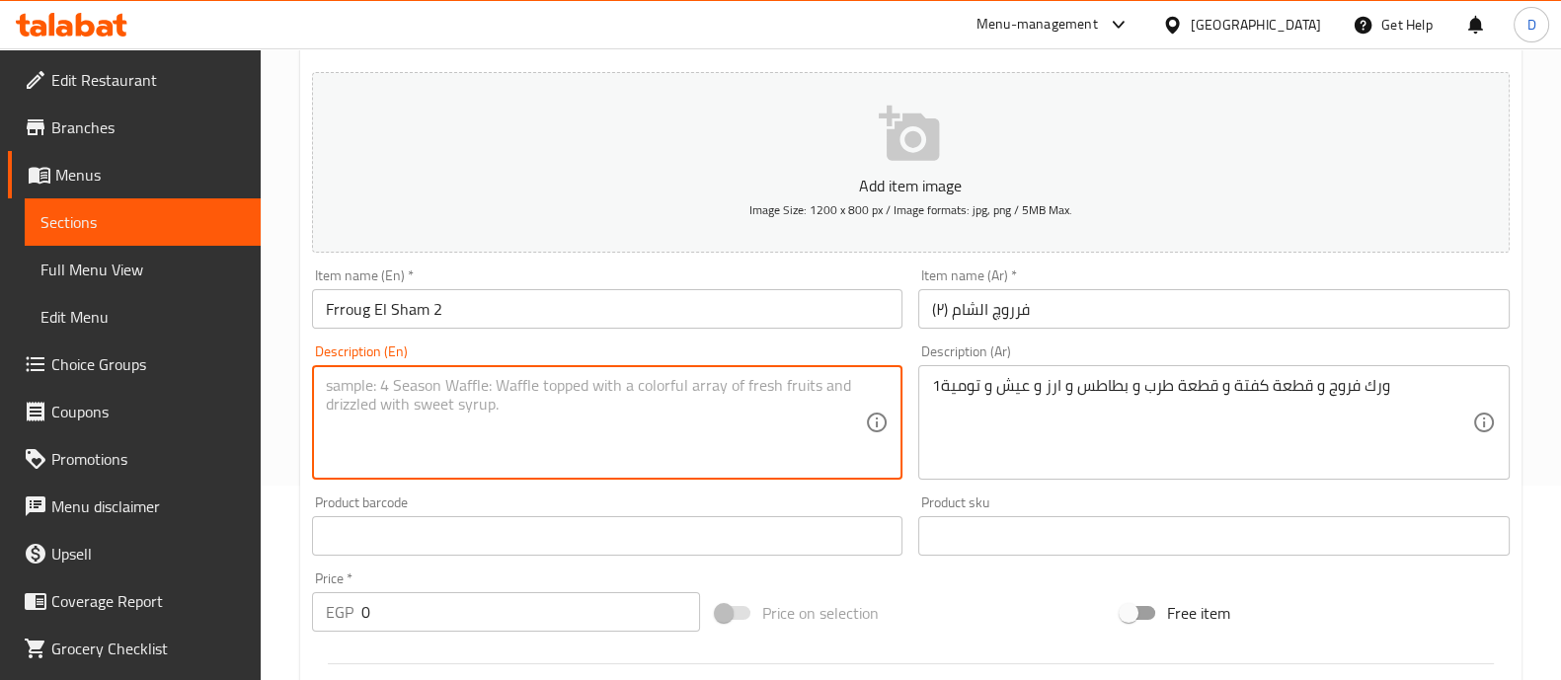
click at [520, 453] on textarea at bounding box center [596, 423] width 540 height 94
paste textarea "1 chicken thigh, 1 piece of kofta, 1 piece of tarb, potatoes, rice, bread, and …"
type textarea "1 chicken thigh, 1 piece of kofta, 1 piece of tarb, potatoes, rice, bread, and …"
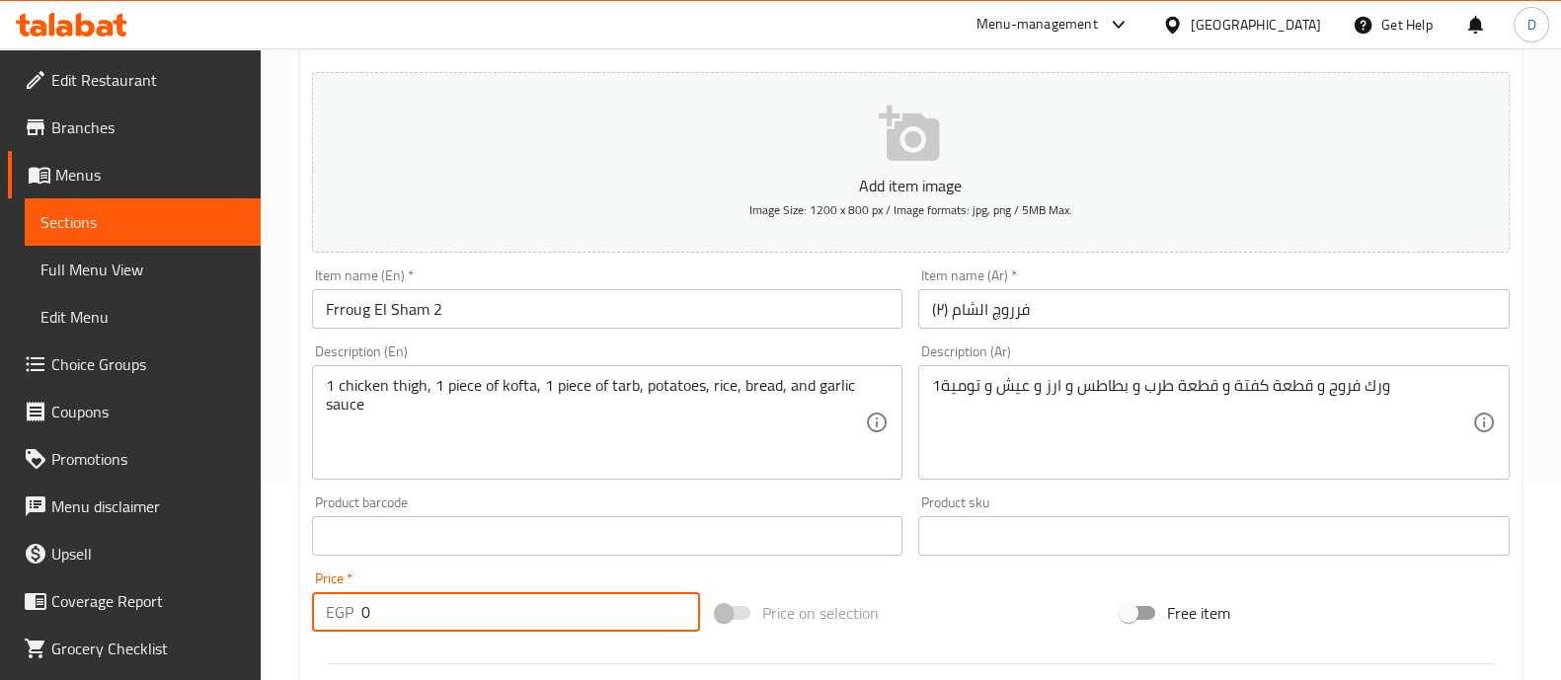
click at [520, 605] on input "0" at bounding box center [531, 613] width 340 height 40
type input "188"
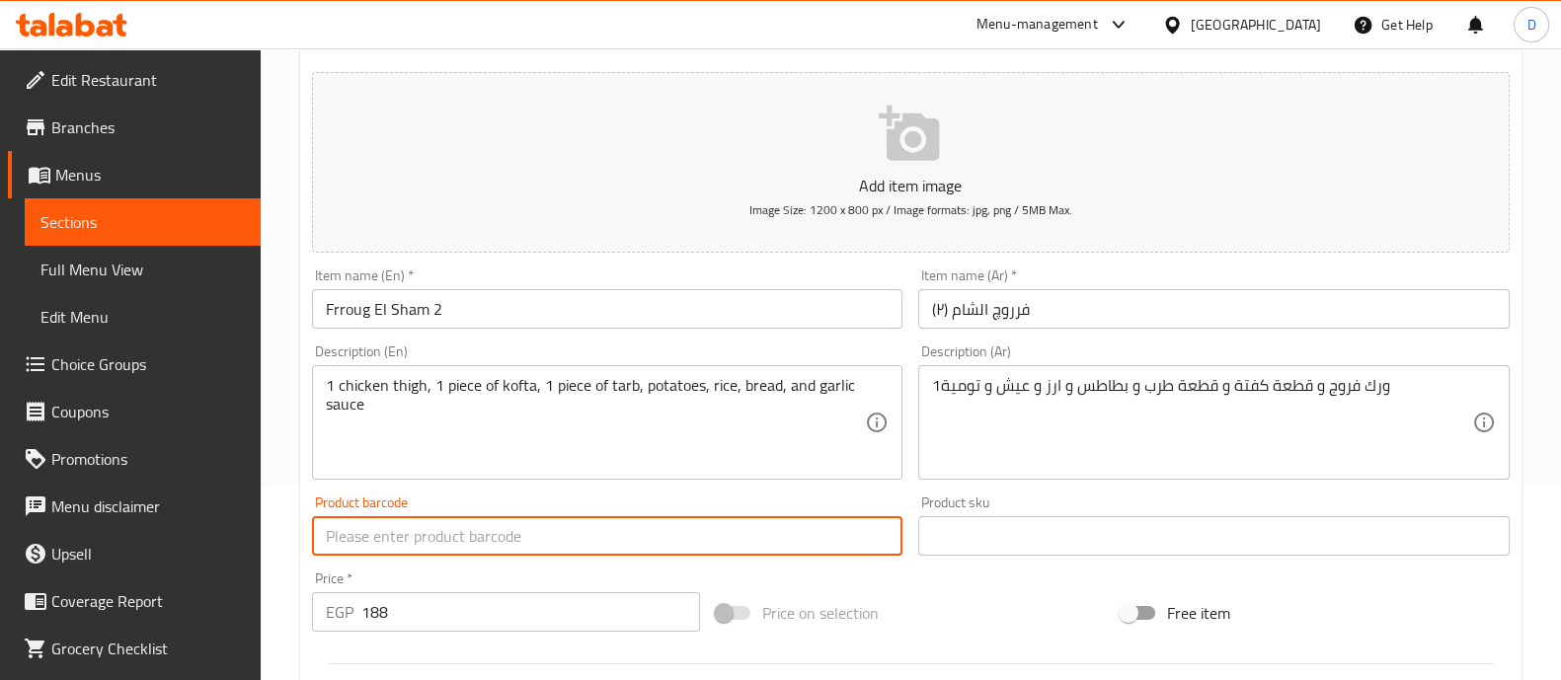
click at [500, 553] on input "text" at bounding box center [608, 536] width 592 height 40
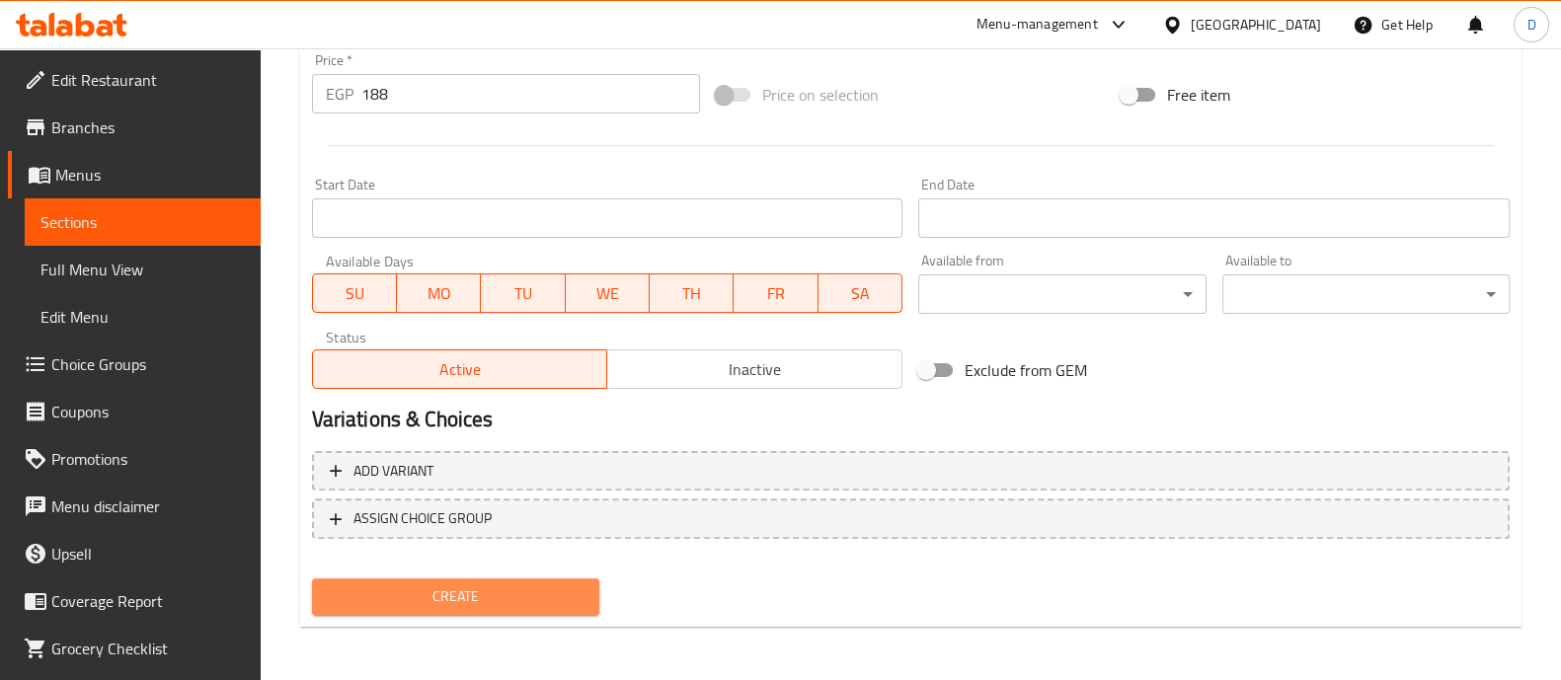
click at [514, 586] on span "Create" at bounding box center [456, 597] width 256 height 25
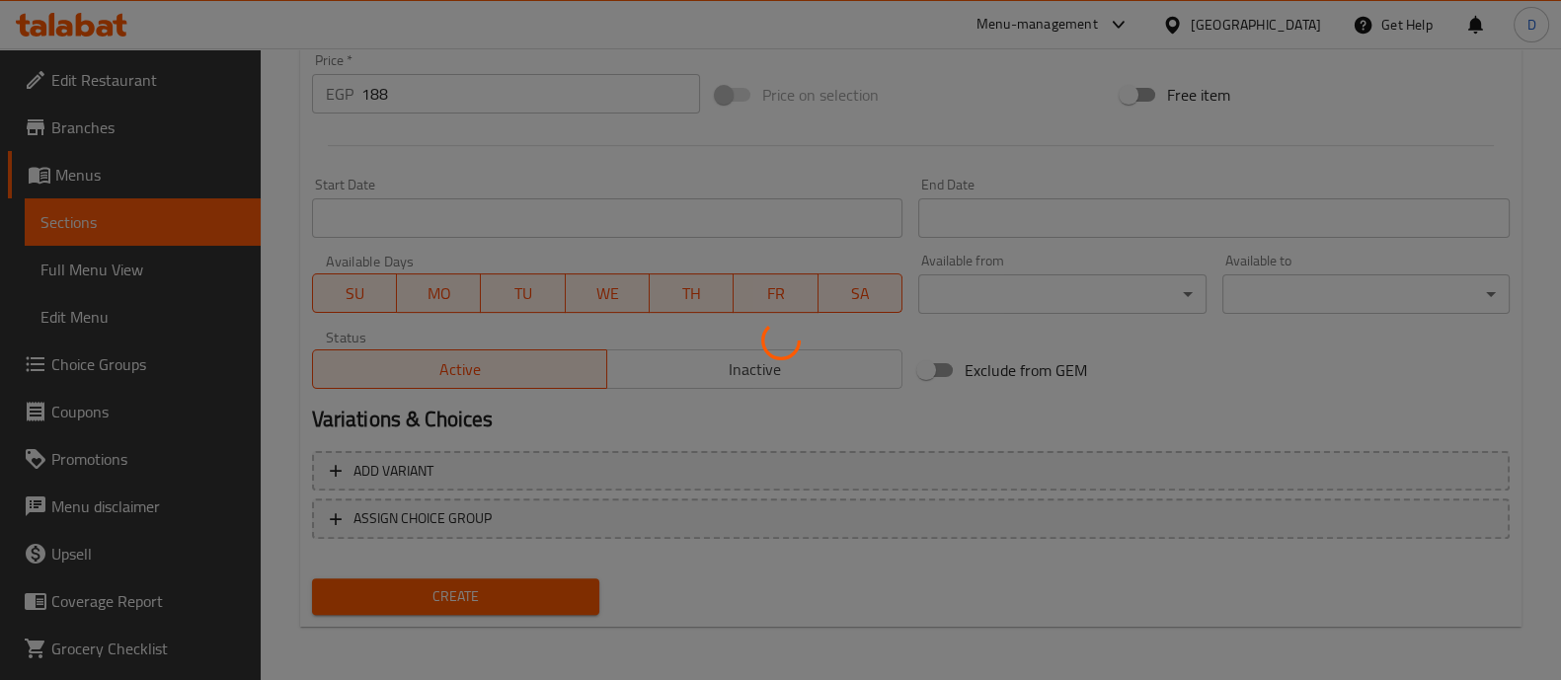
type input "0"
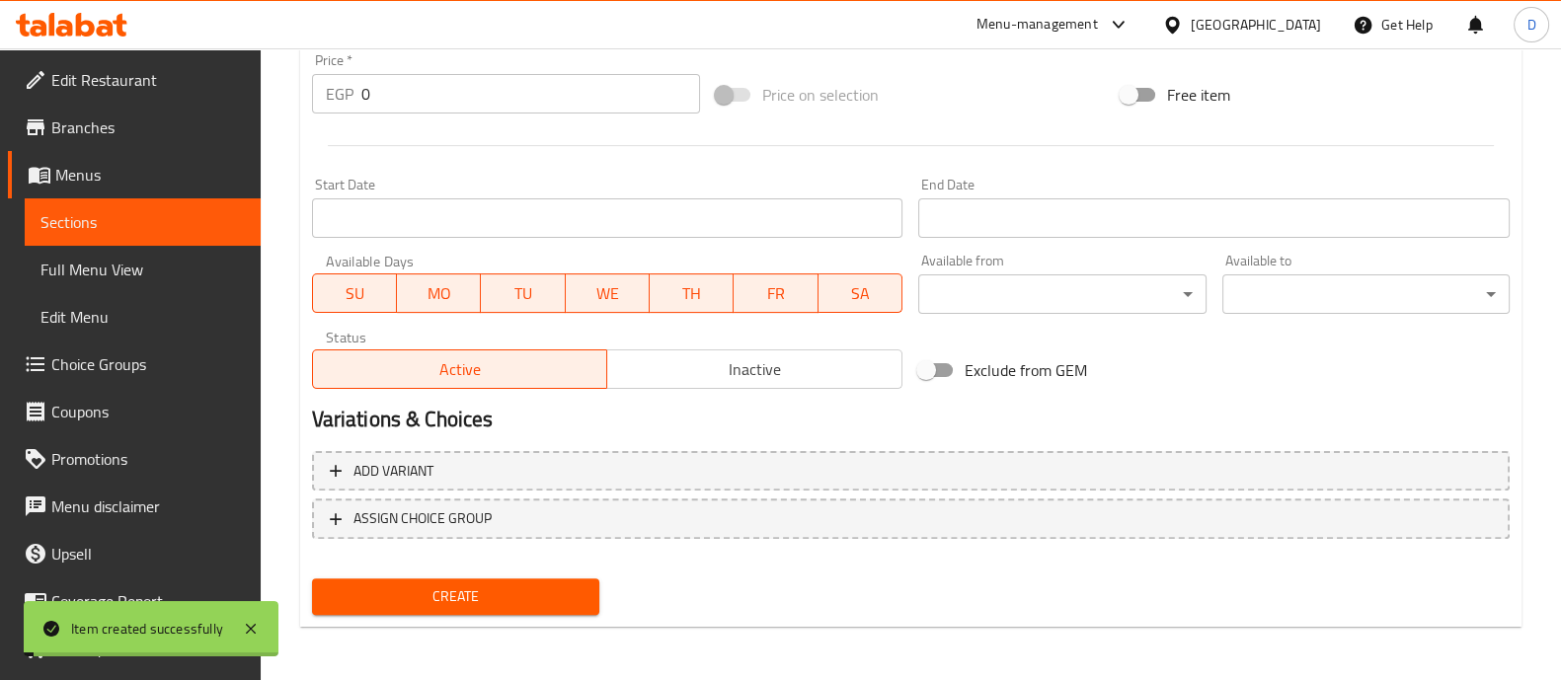
scroll to position [0, 0]
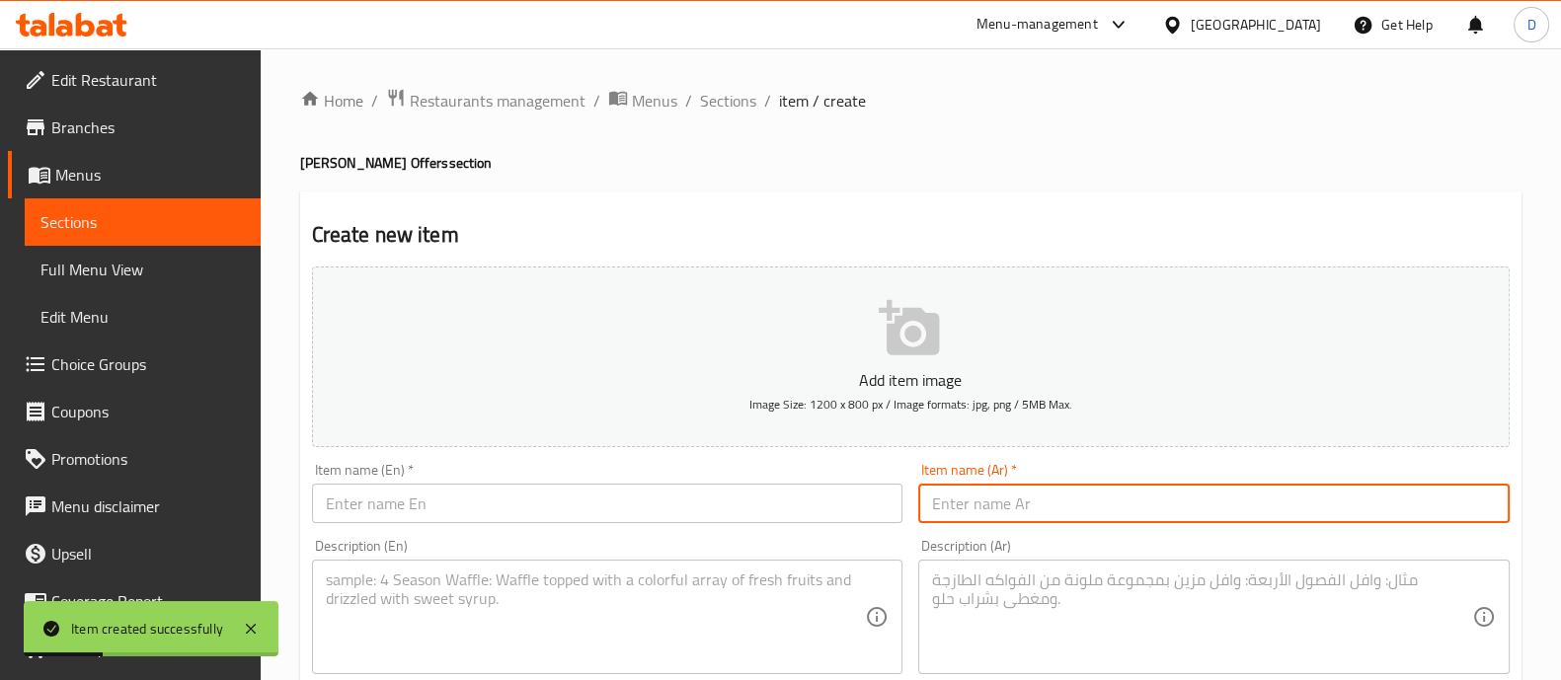
click at [1029, 501] on input "text" at bounding box center [1214, 504] width 592 height 40
paste input "فرروچ الشام (٣)"
type input "فرروچ الشام (٣)"
click at [462, 515] on input "text" at bounding box center [608, 504] width 592 height 40
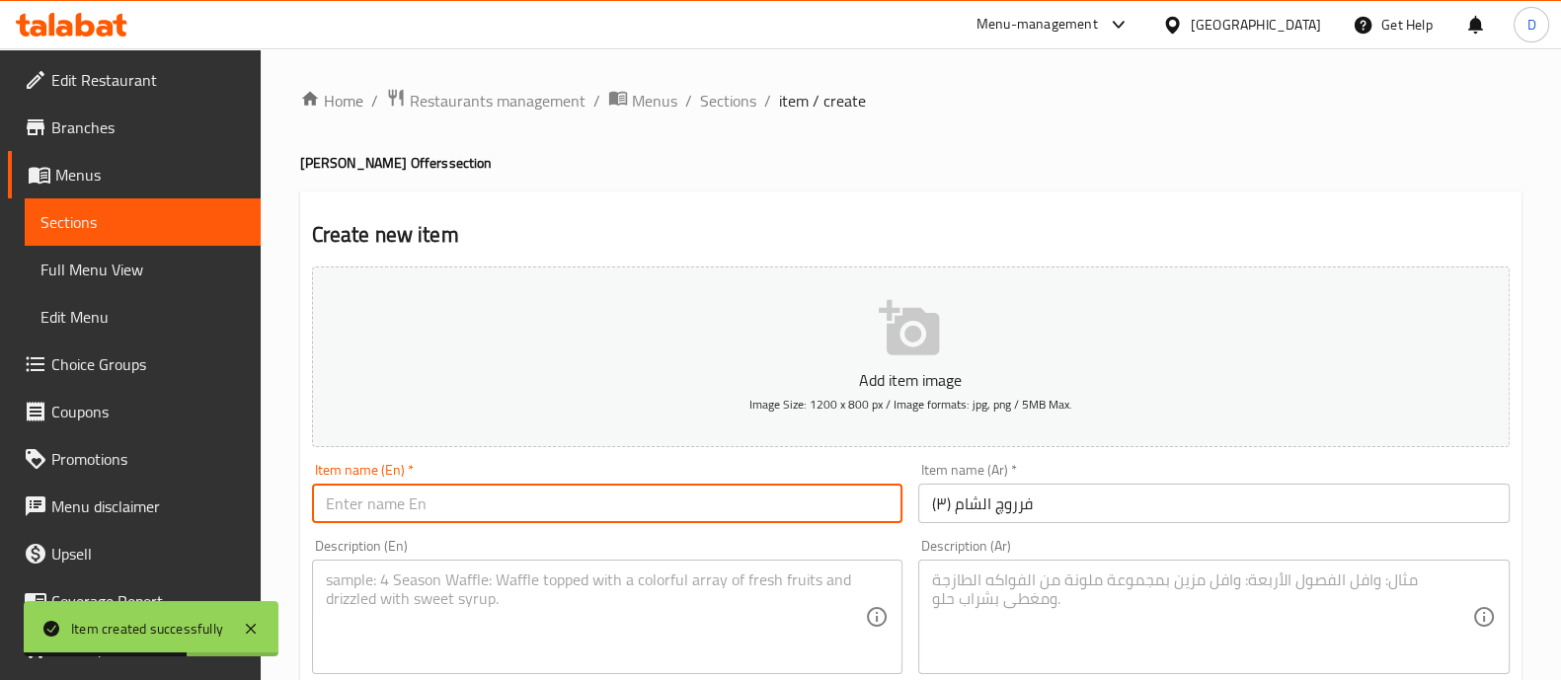
paste input "1ورك فروج قطعة استربس و بطاطس و ارز بسمتي و تومية"
type input "1ورك فروج قطعة استربس و بطاطس و ارز بسمتي و تومية"
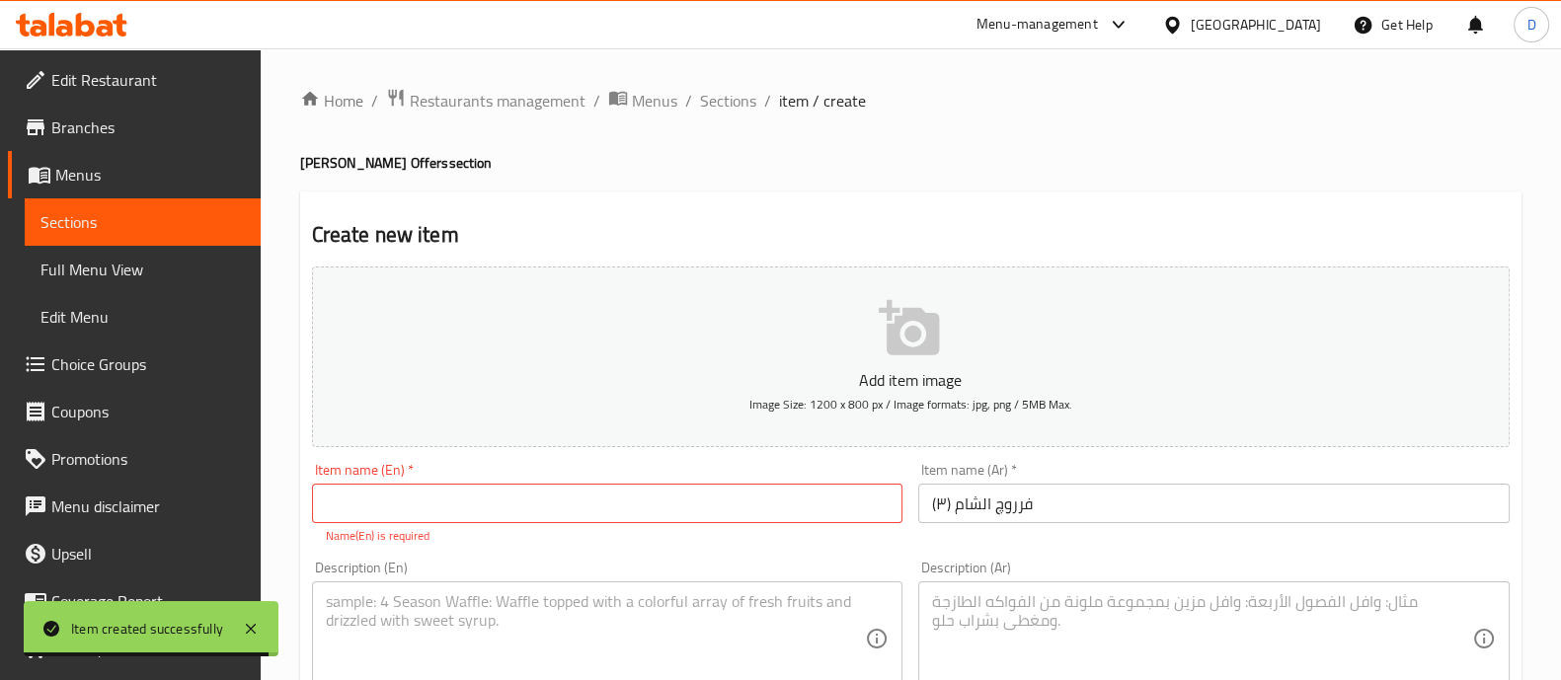
click at [988, 586] on div "Description (Ar)" at bounding box center [1214, 639] width 592 height 115
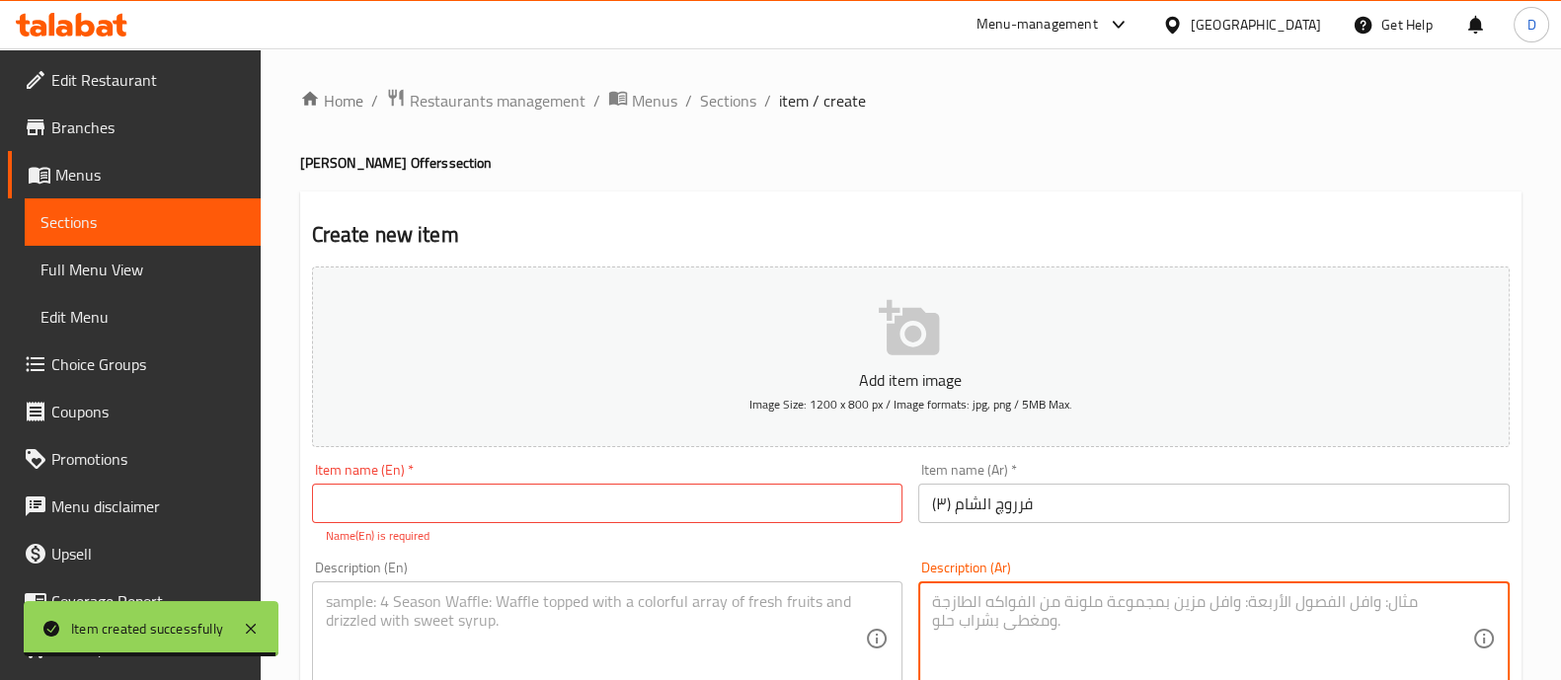
paste textarea "1ورك فروج قطعة استربس و بطاطس و ارز بسمتي و تومية"
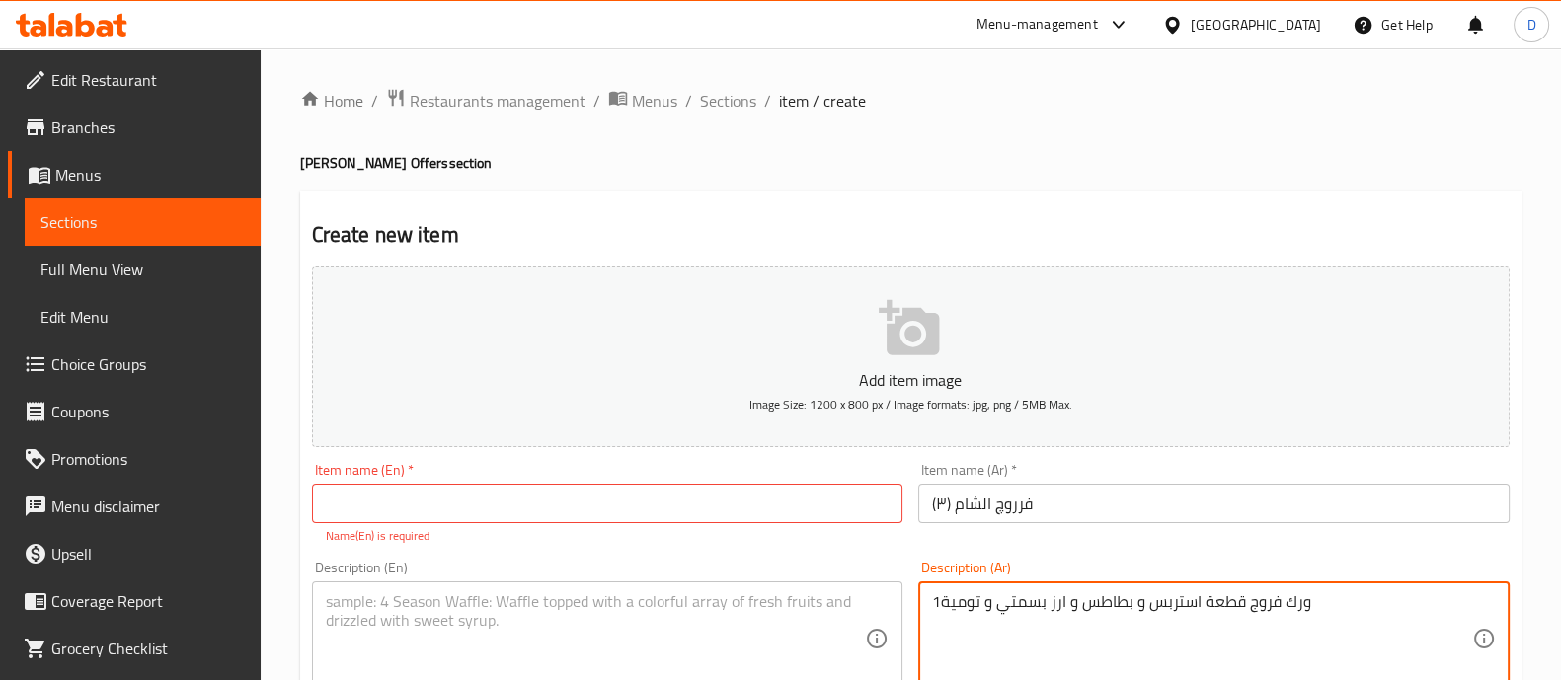
type textarea "1ورك فروج قطعة استربس و بطاطس و ارز بسمتي و تومية"
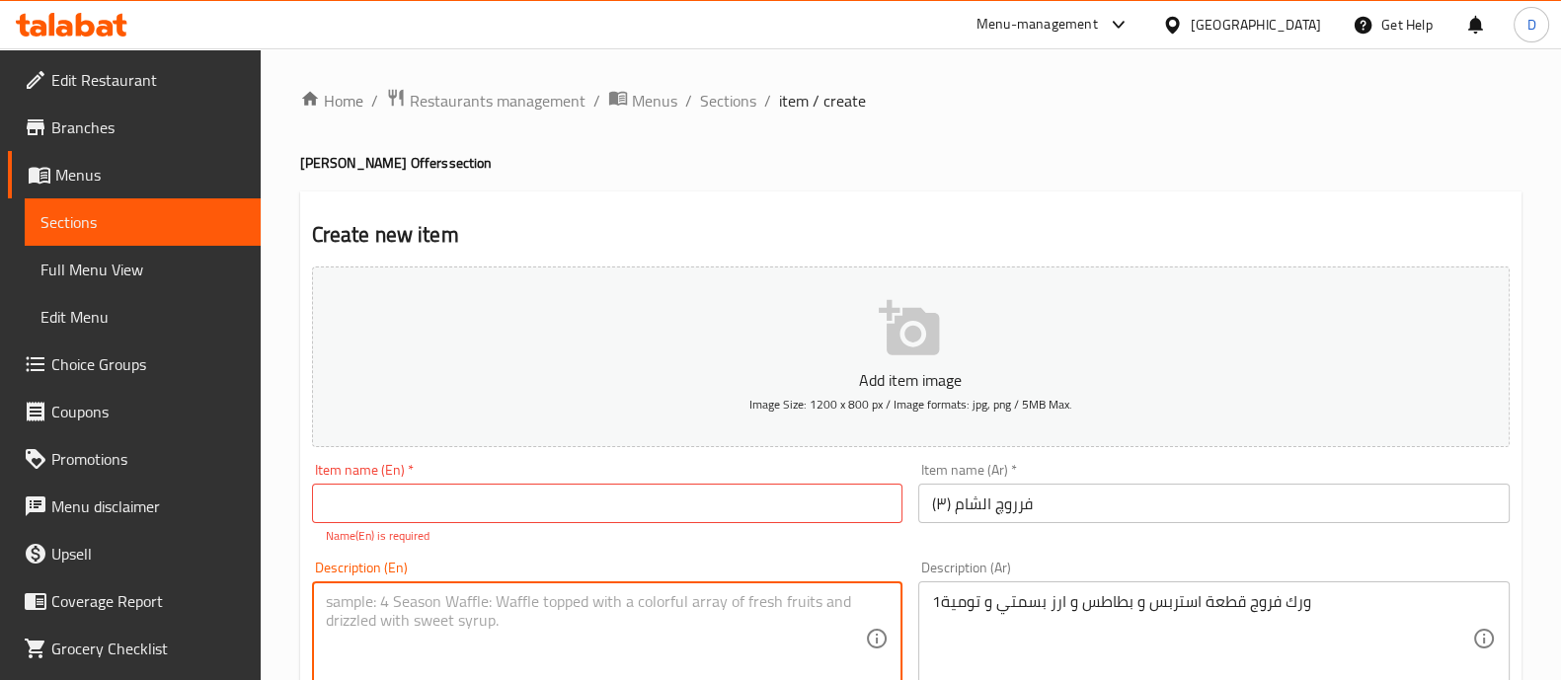
click at [580, 632] on textarea at bounding box center [596, 640] width 540 height 94
paste textarea "1 chicken thigh, 1 piece of strips, potatoes, basmati rice and garlic sauce"
type textarea "1 chicken thigh, 1 piece of strips, potatoes, basmati rice and garlic sauce"
click at [454, 496] on input "text" at bounding box center [608, 504] width 592 height 40
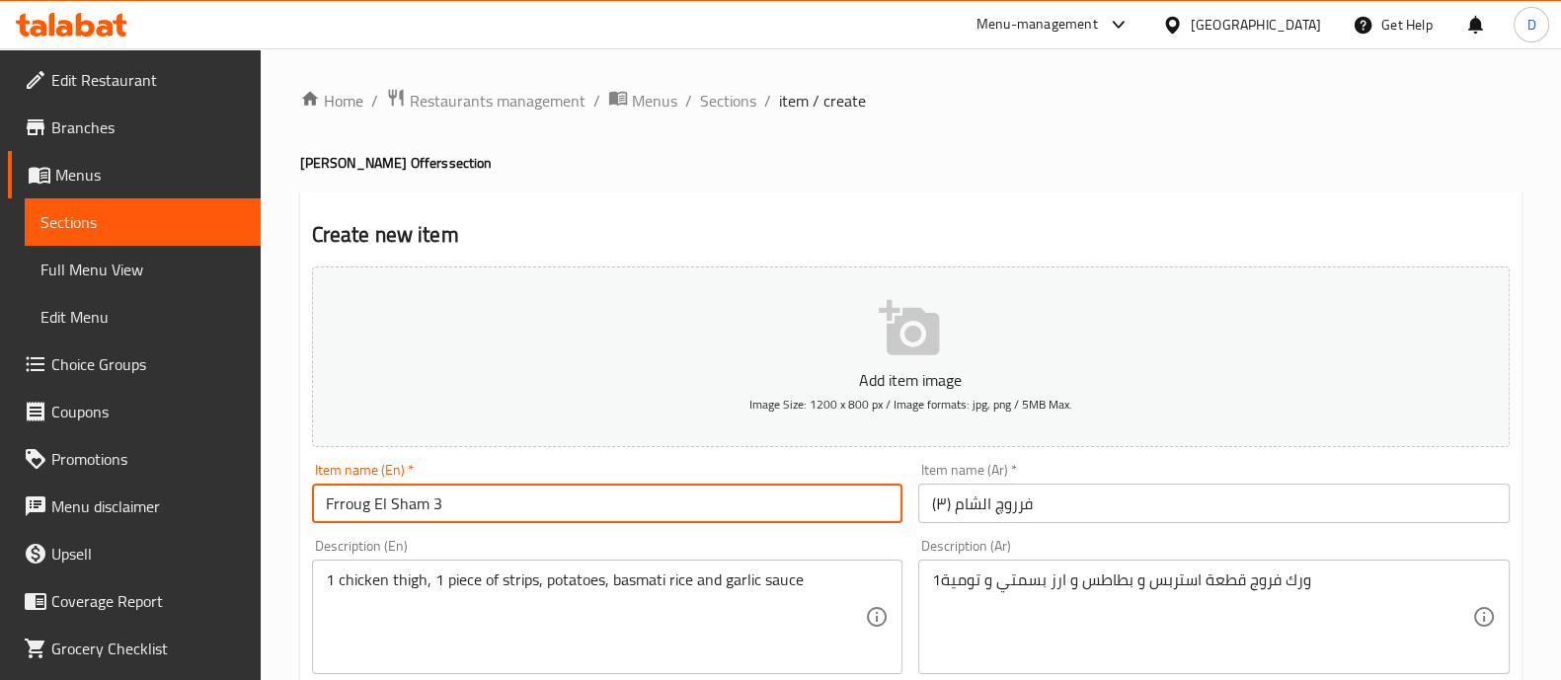
type input "Frroug El Sham 3"
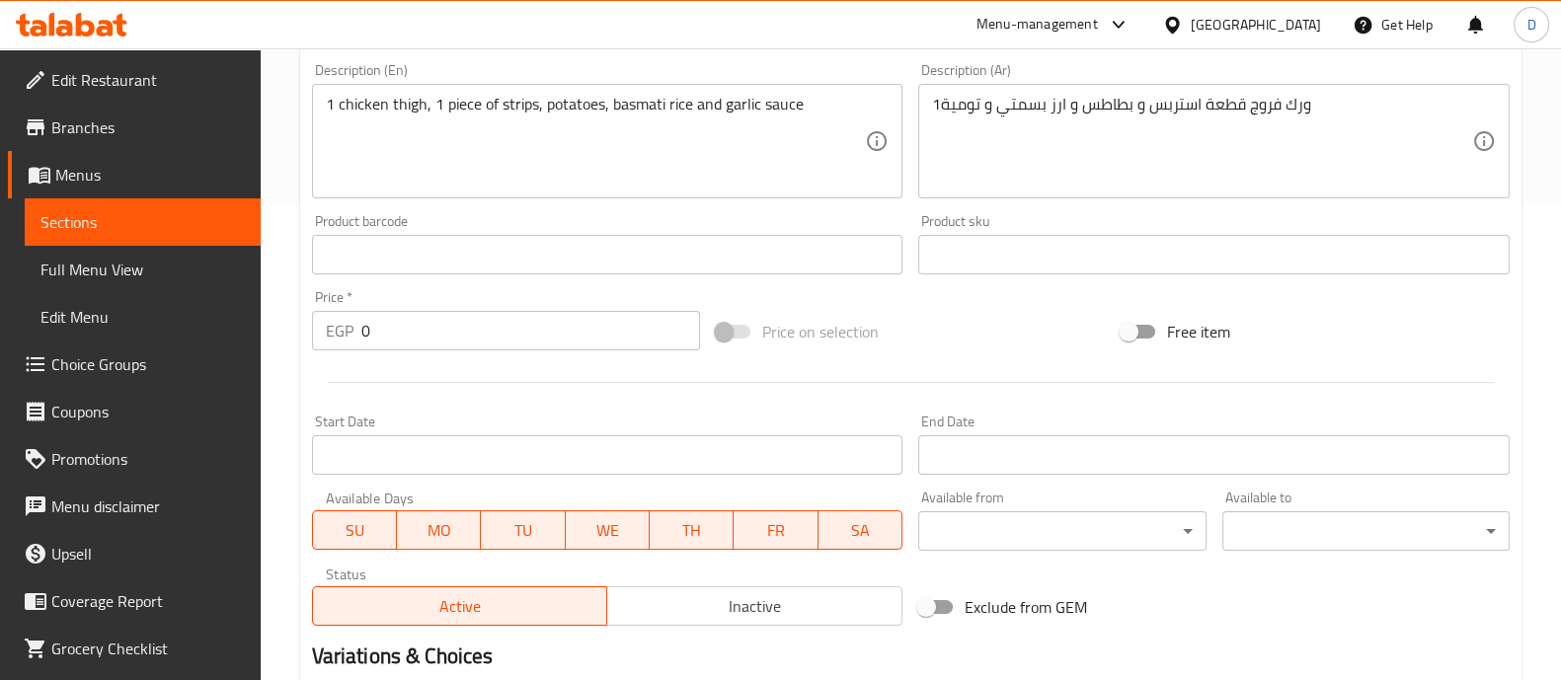
scroll to position [483, 0]
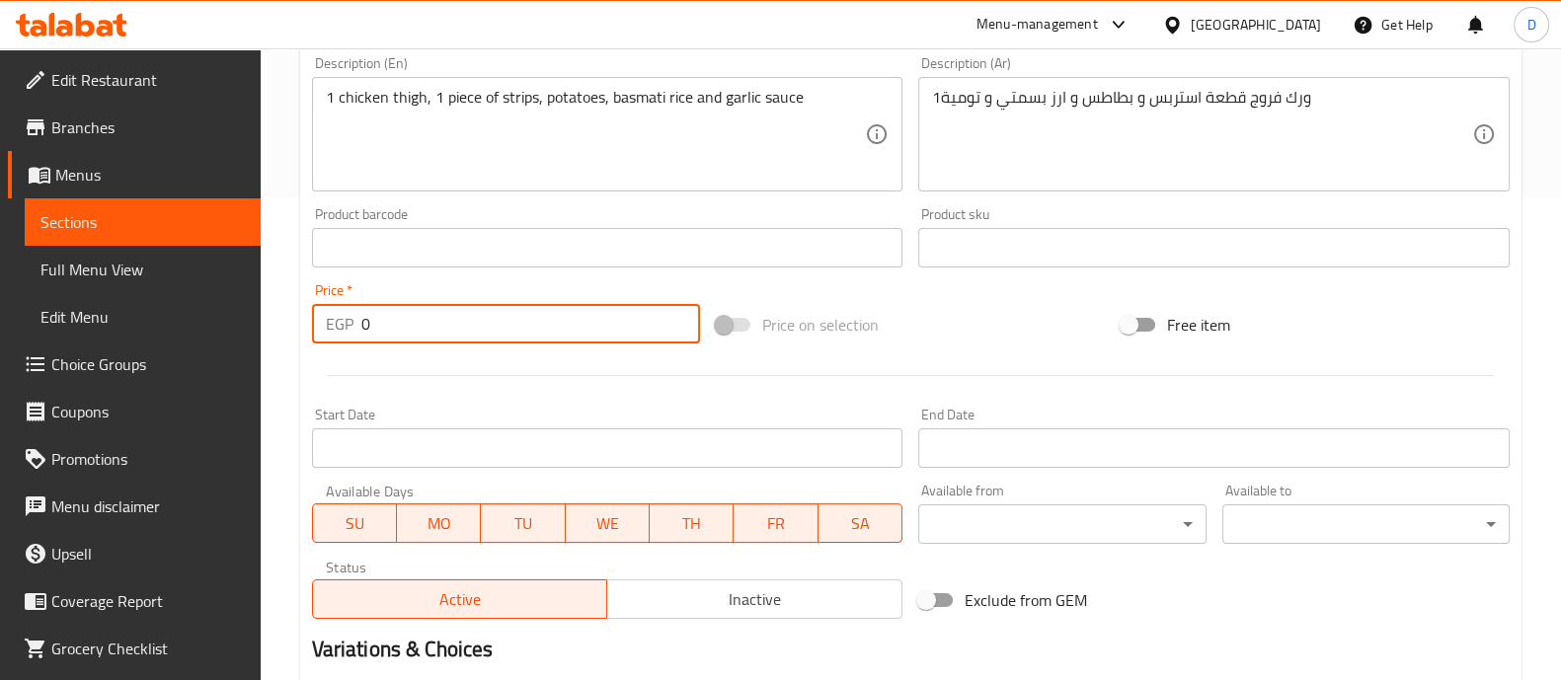
click at [433, 333] on input "0" at bounding box center [531, 324] width 340 height 40
type input "154"
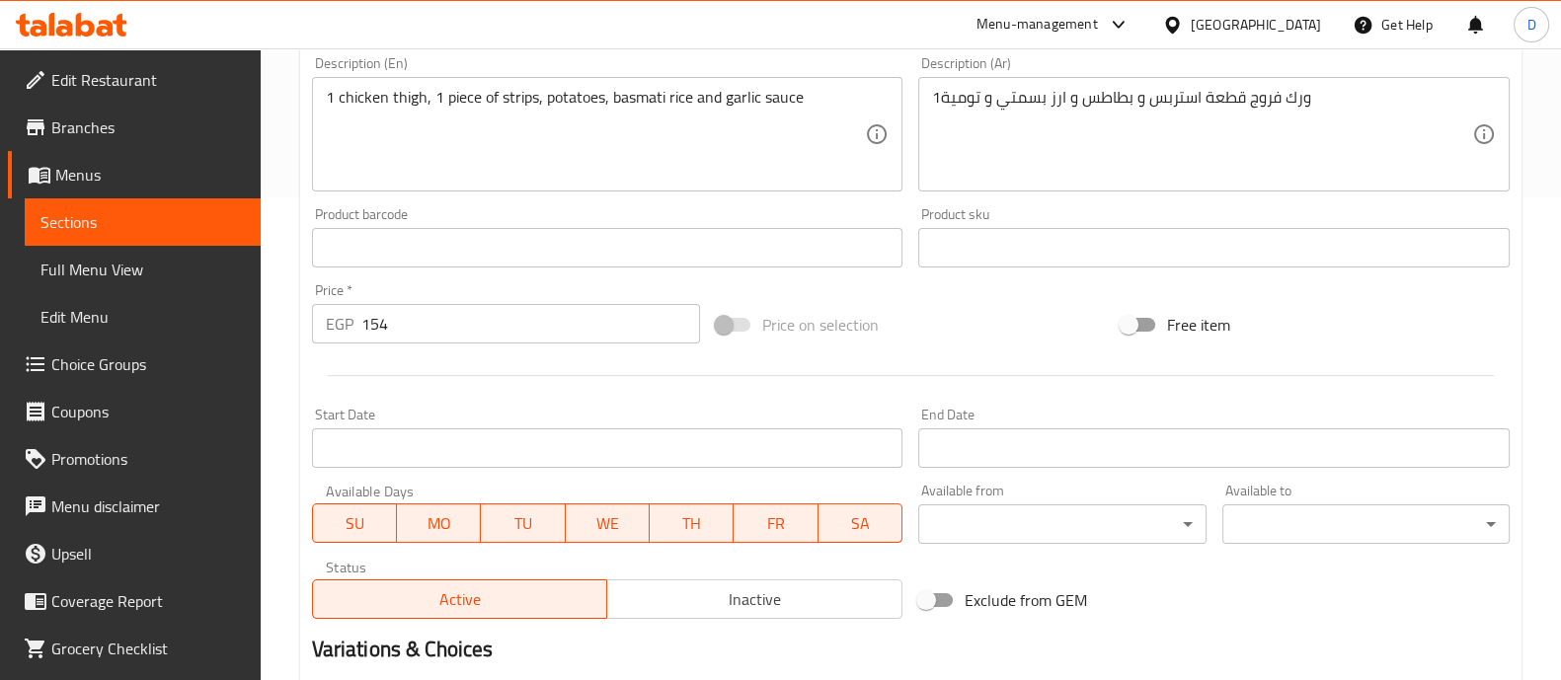
click at [474, 383] on div at bounding box center [911, 376] width 1214 height 48
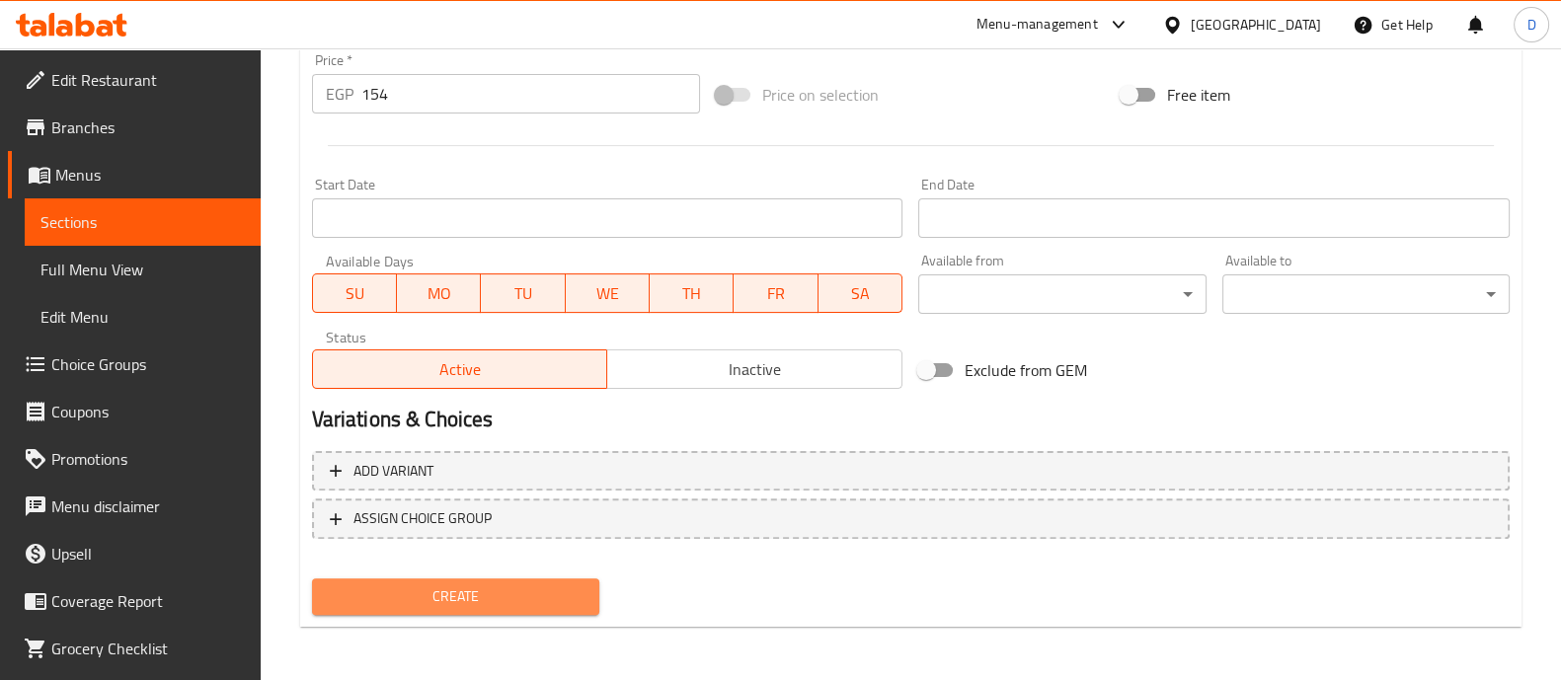
click at [515, 612] on button "Create" at bounding box center [455, 597] width 287 height 37
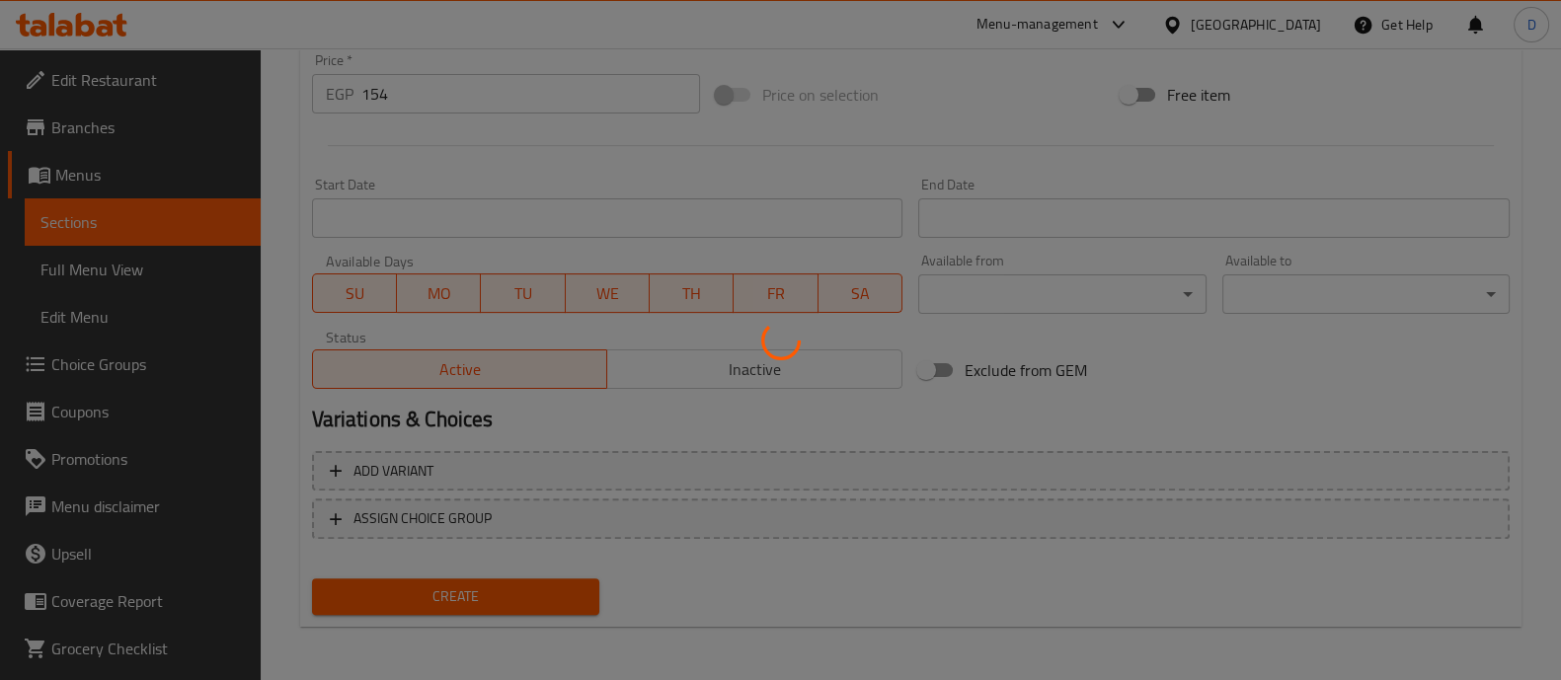
type input "0"
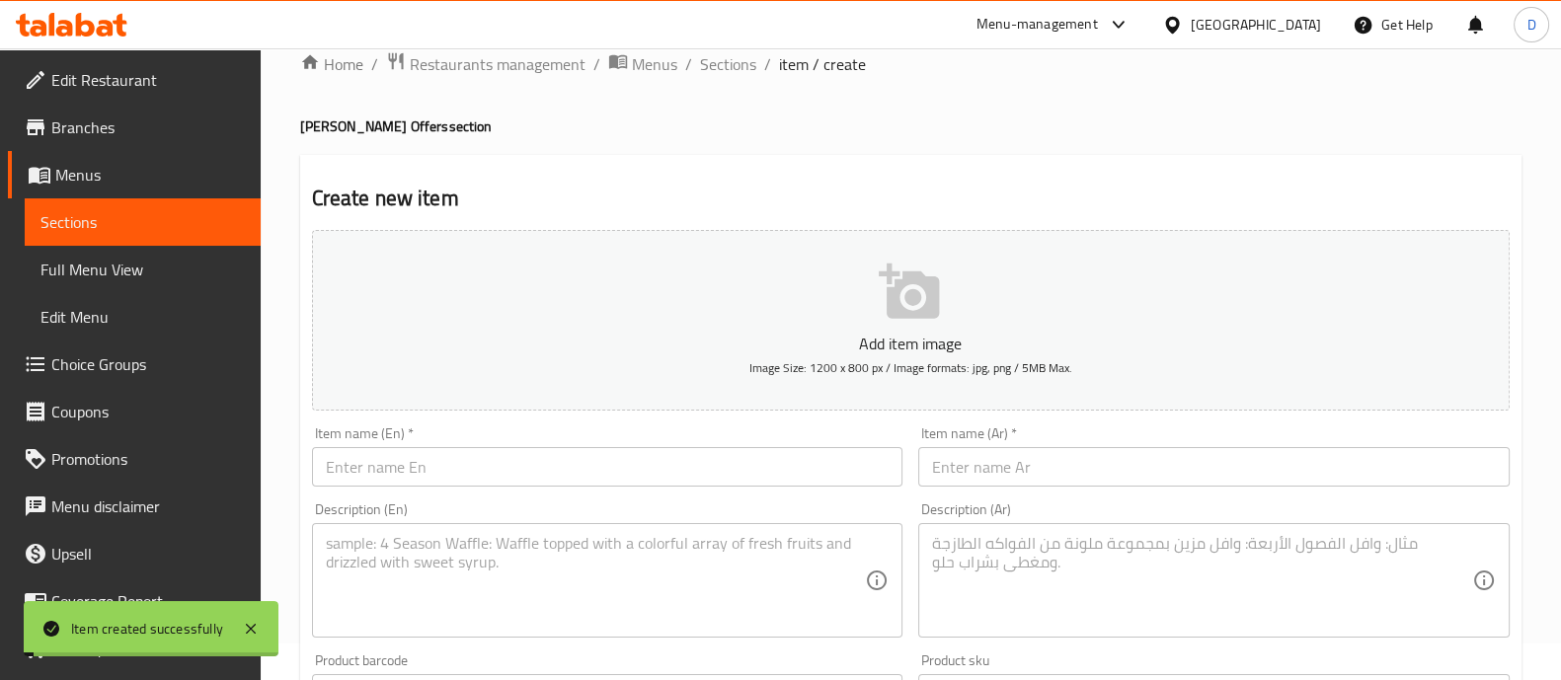
scroll to position [24, 0]
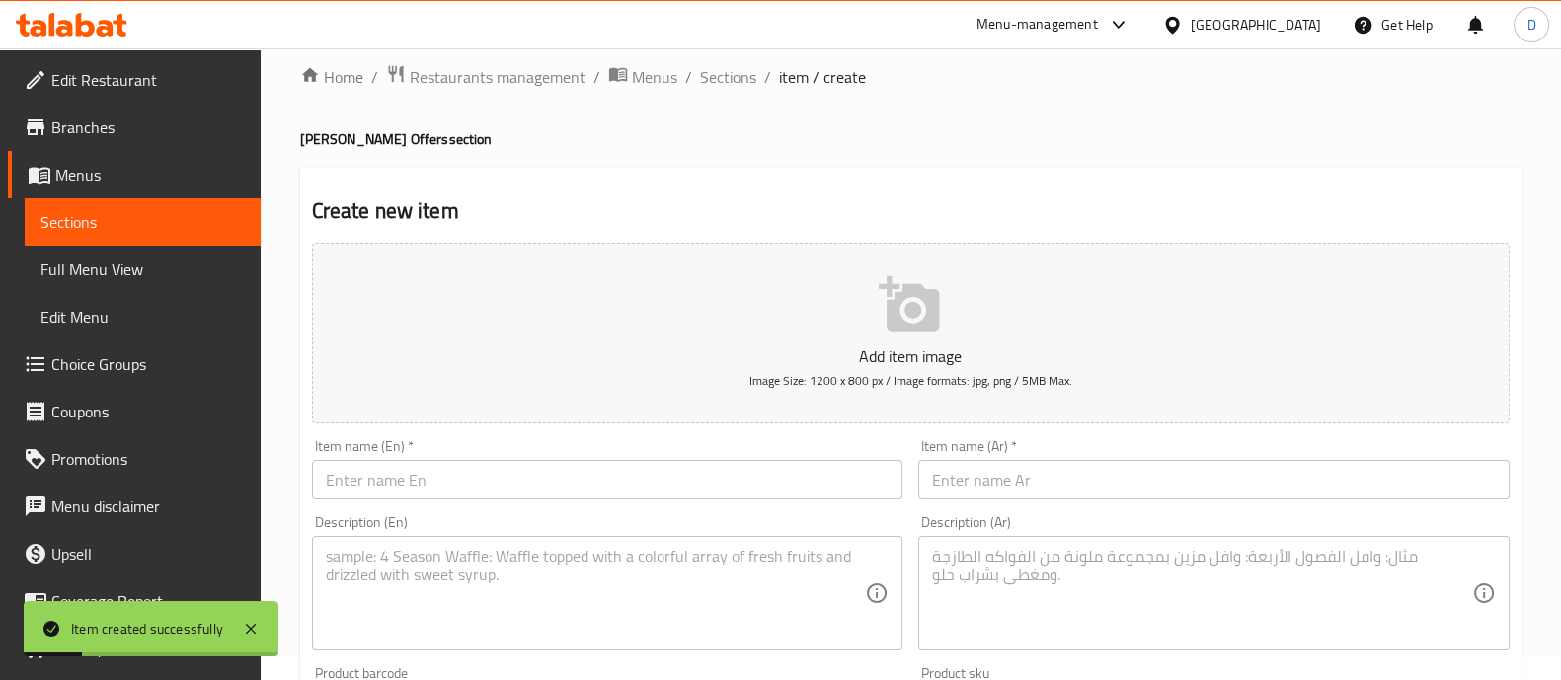
click at [990, 481] on input "text" at bounding box center [1214, 480] width 592 height 40
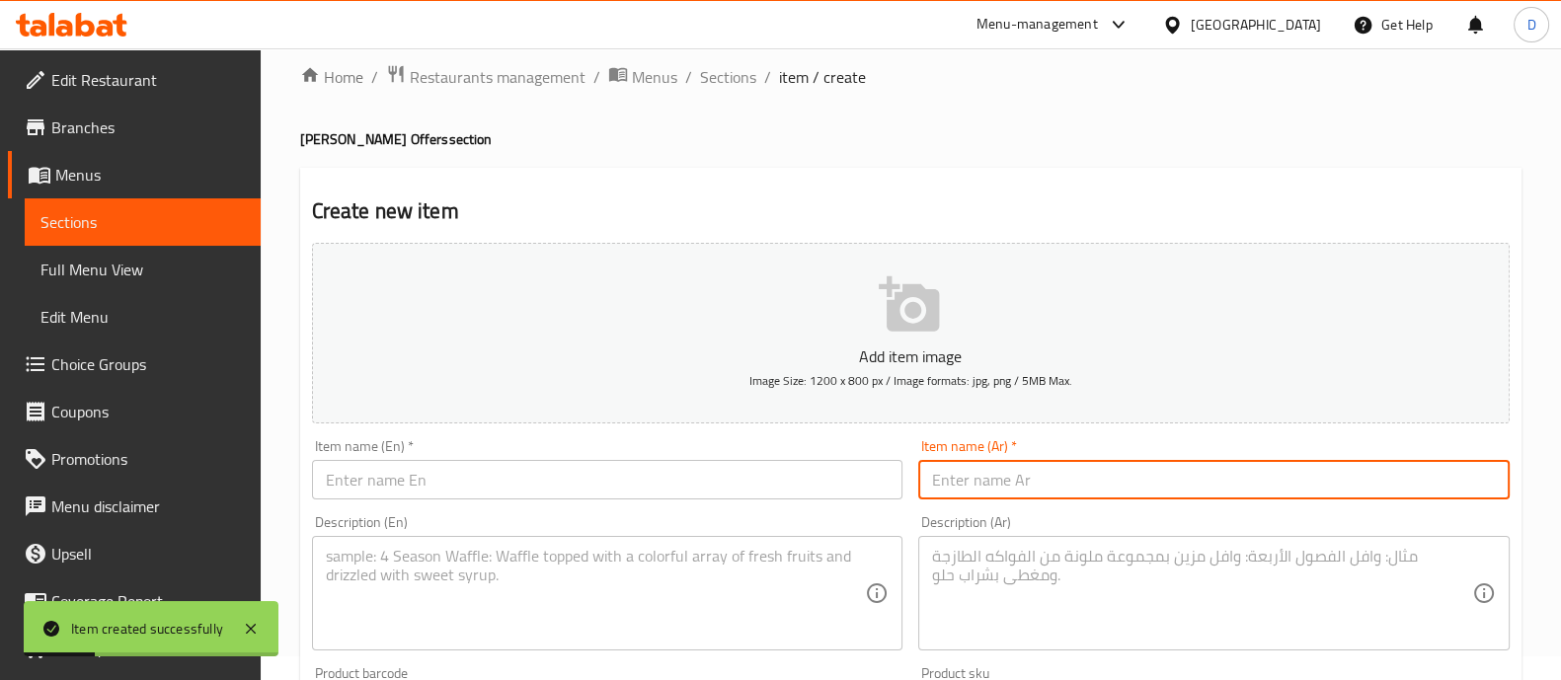
paste input "فرروچ الشام (٤)"
type input "فرروچ الشام (٤)"
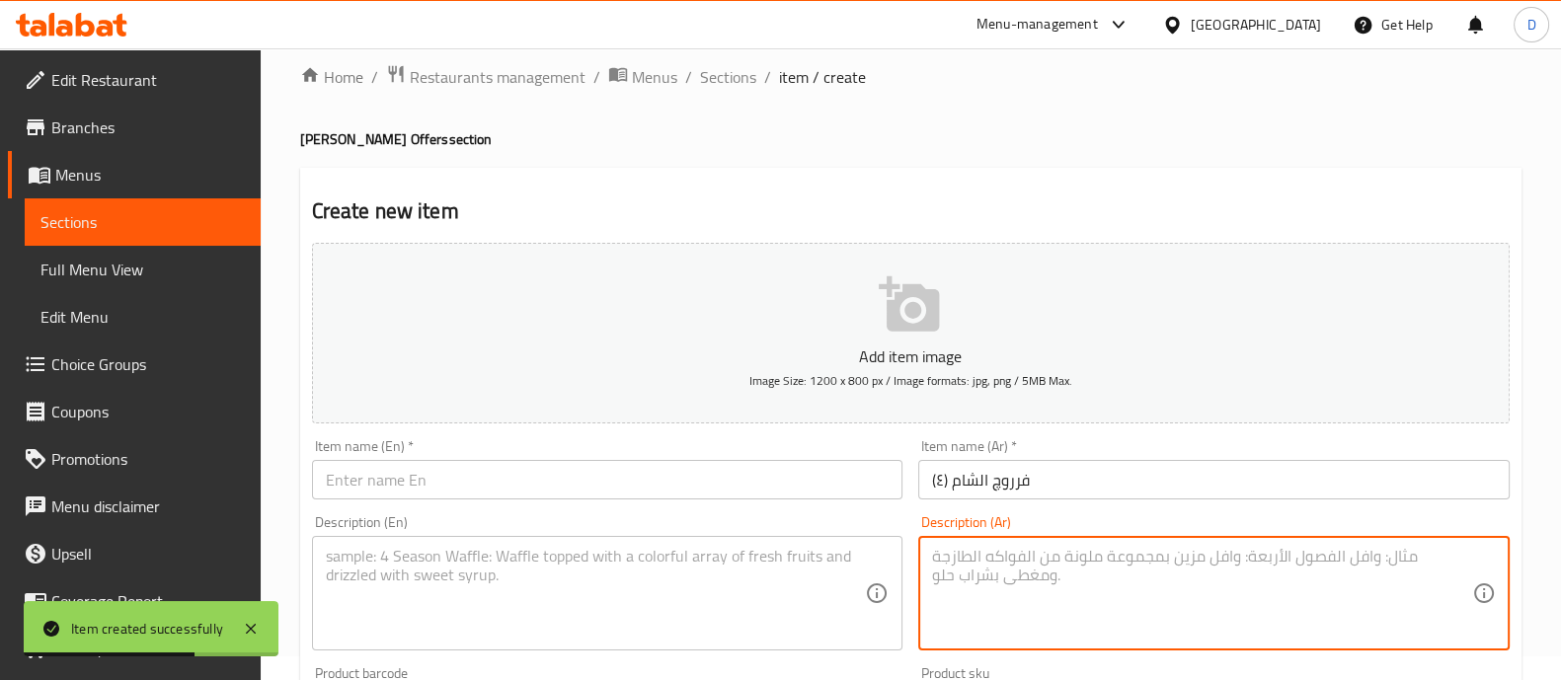
click at [972, 560] on textarea at bounding box center [1202, 594] width 540 height 94
paste textarea "1 ورك فروج و قطعة كفتة و شريحة شاورما فراخ و بطاطس و تومية"
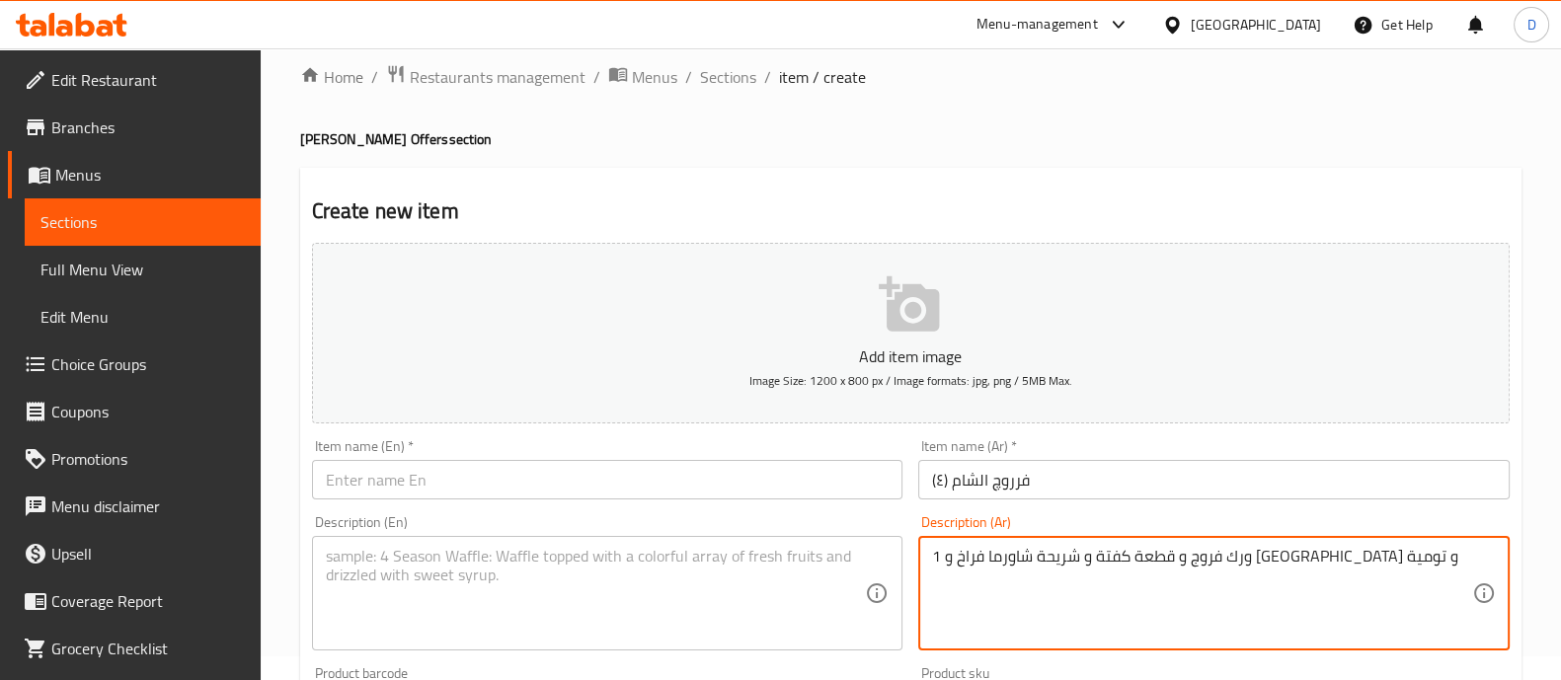
type textarea "1 ورك فروج و قطعة كفتة و شريحة شاورما فراخ و بطاطس و تومية"
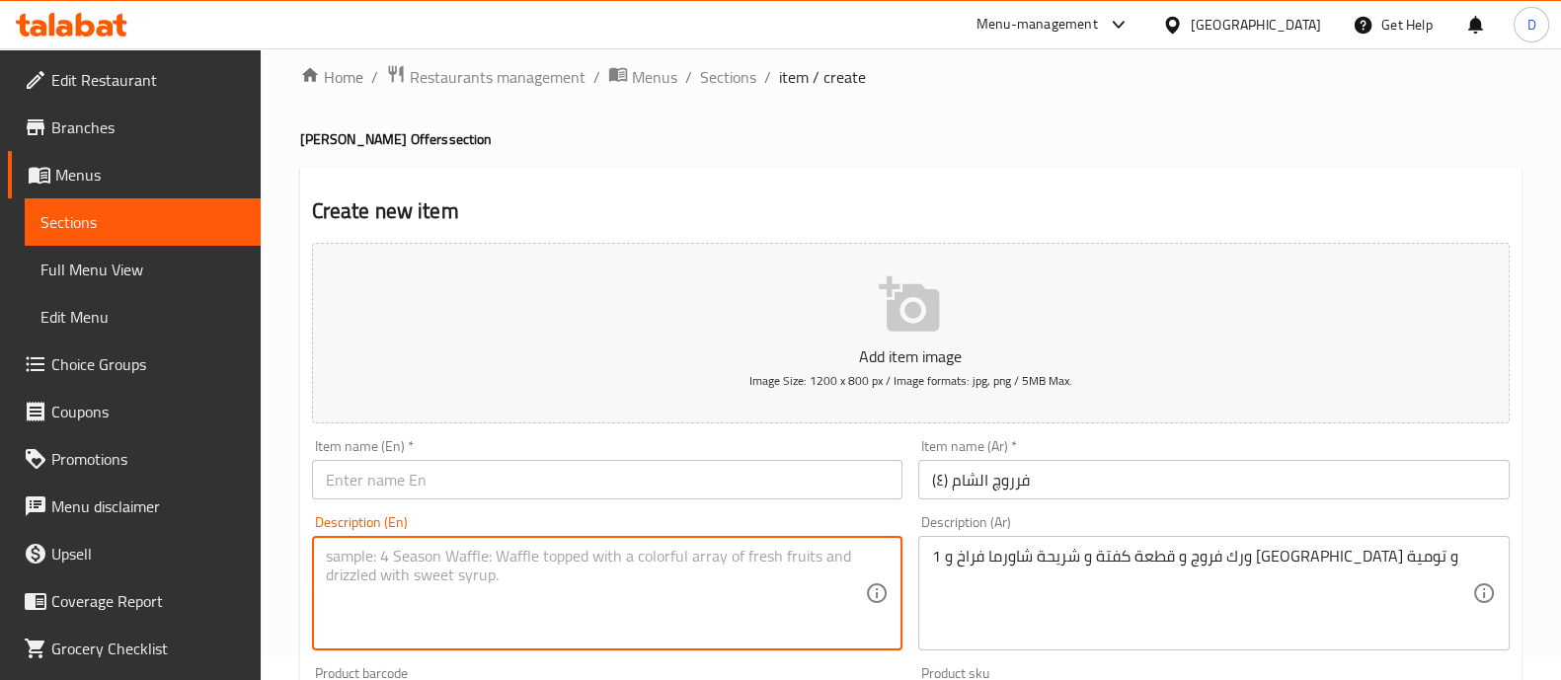
click at [451, 593] on textarea at bounding box center [596, 594] width 540 height 94
type textarea "v"
paste textarea "1 chicken thigh, 1 piece of kofta, 1 slice of chicken shawarma, potatoes and ga…"
type textarea "1 chicken thigh, 1 piece of kofta, 1 slice of chicken shawarma, potatoes and ga…"
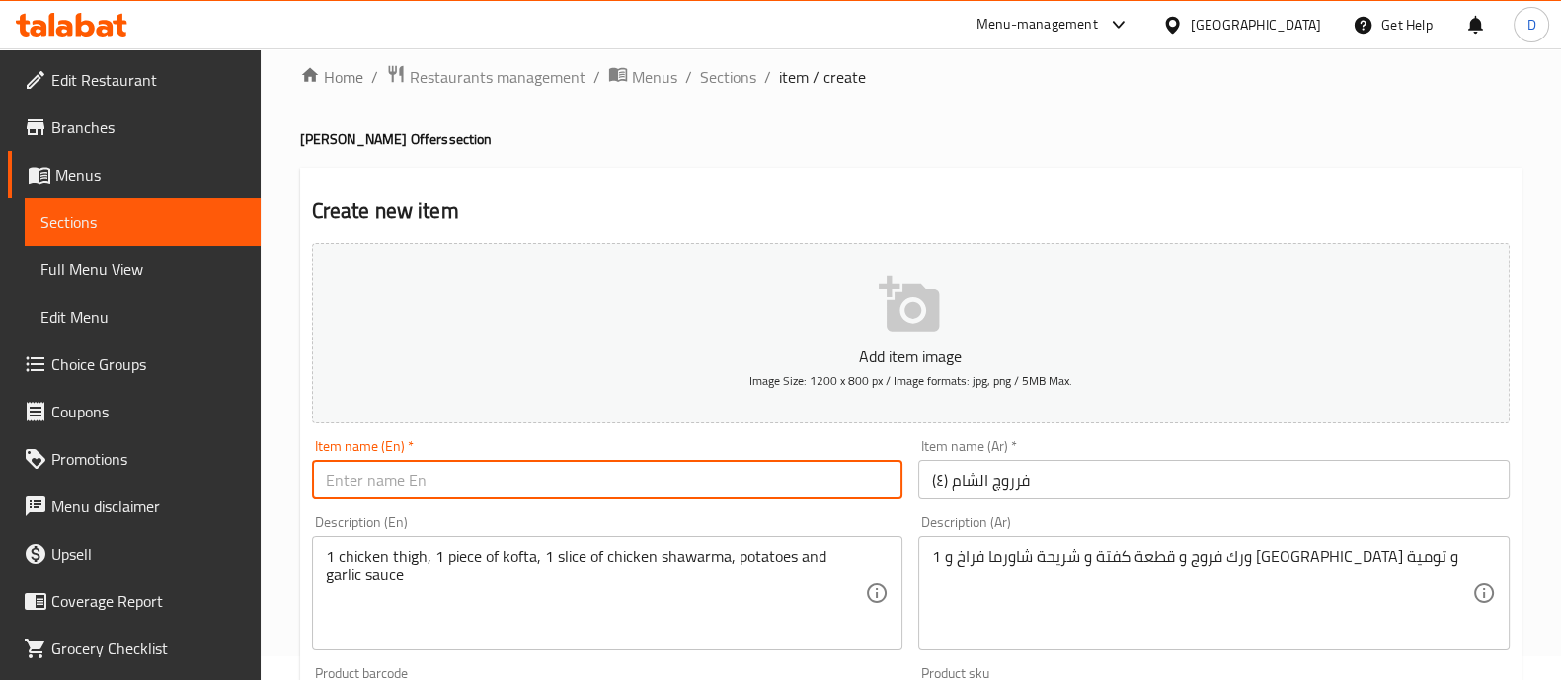
click at [414, 495] on input "text" at bounding box center [608, 480] width 592 height 40
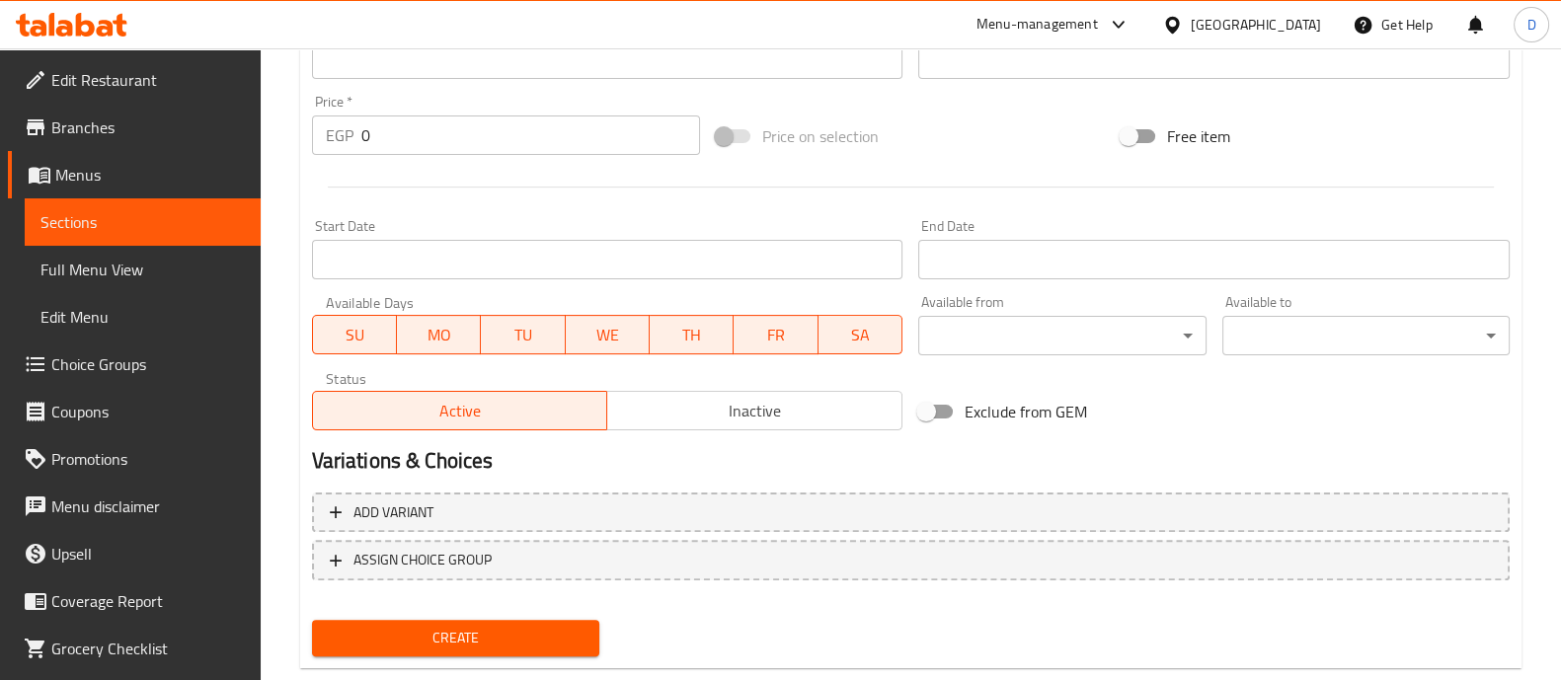
scroll to position [713, 0]
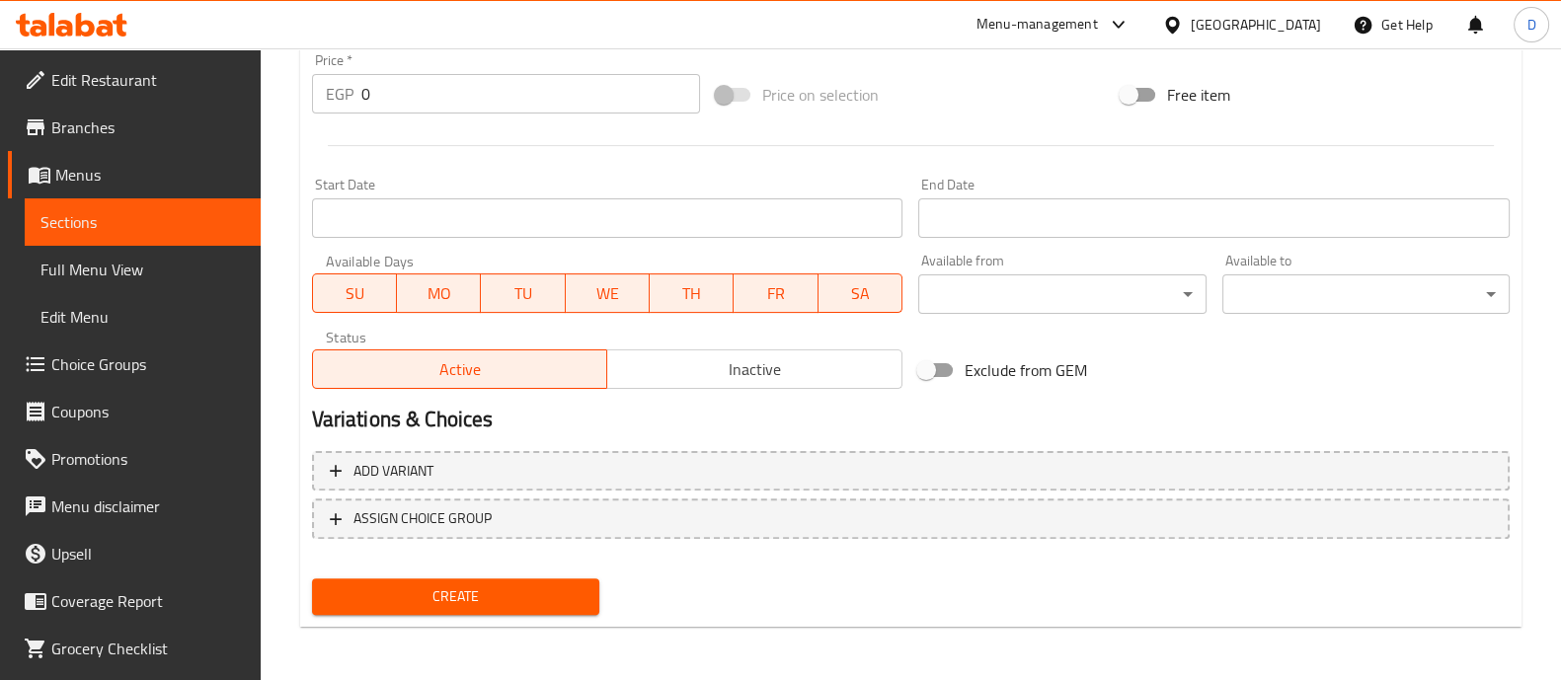
type input "Frroug El Sham 4"
click at [489, 611] on div "Create" at bounding box center [455, 597] width 303 height 52
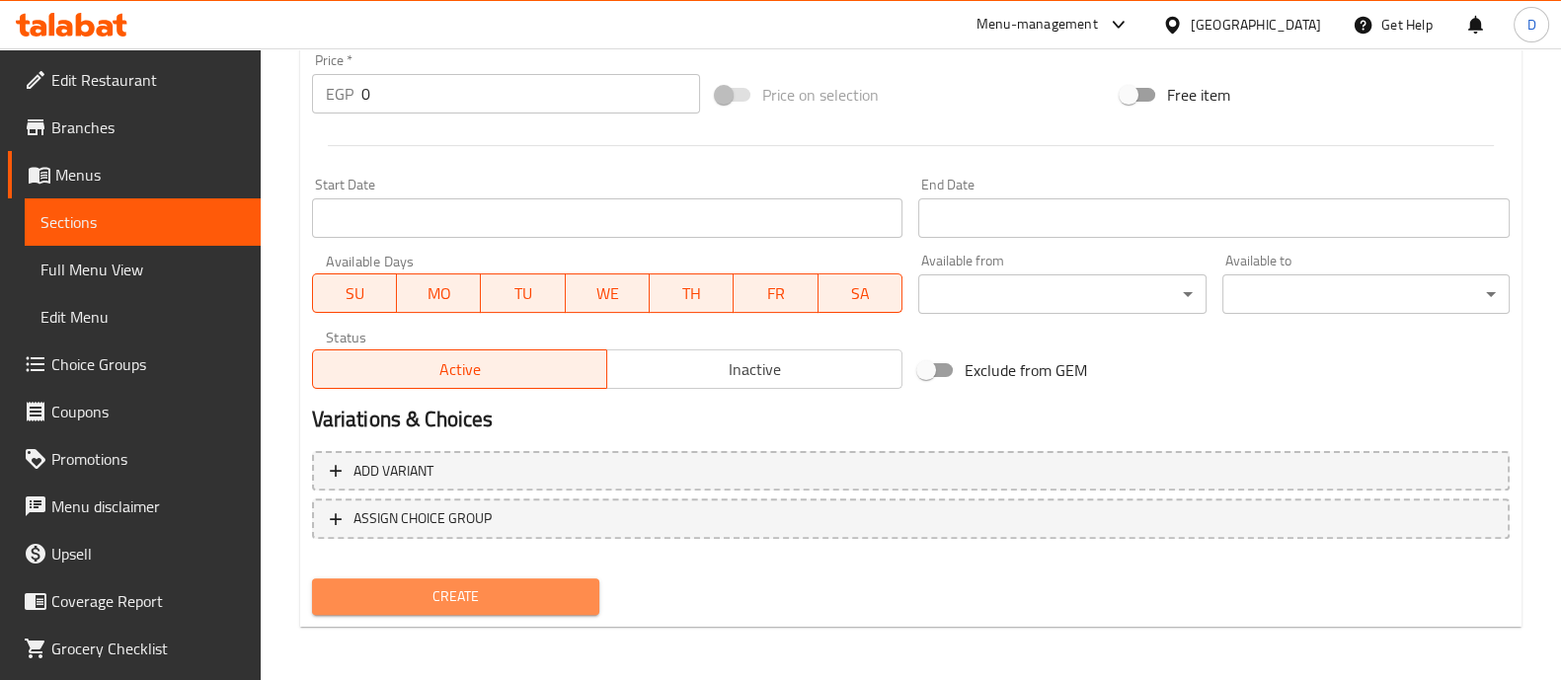
click at [489, 611] on button "Create" at bounding box center [455, 597] width 287 height 37
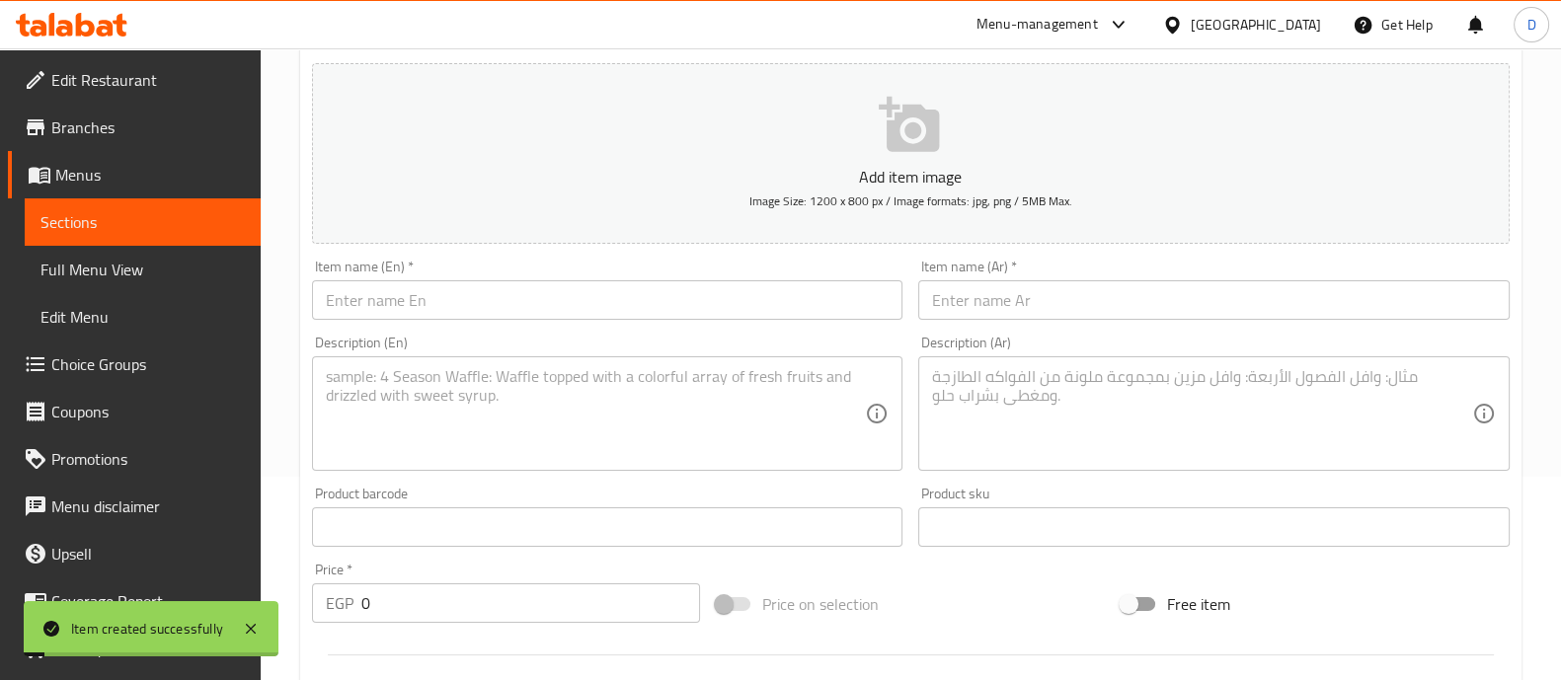
scroll to position [0, 0]
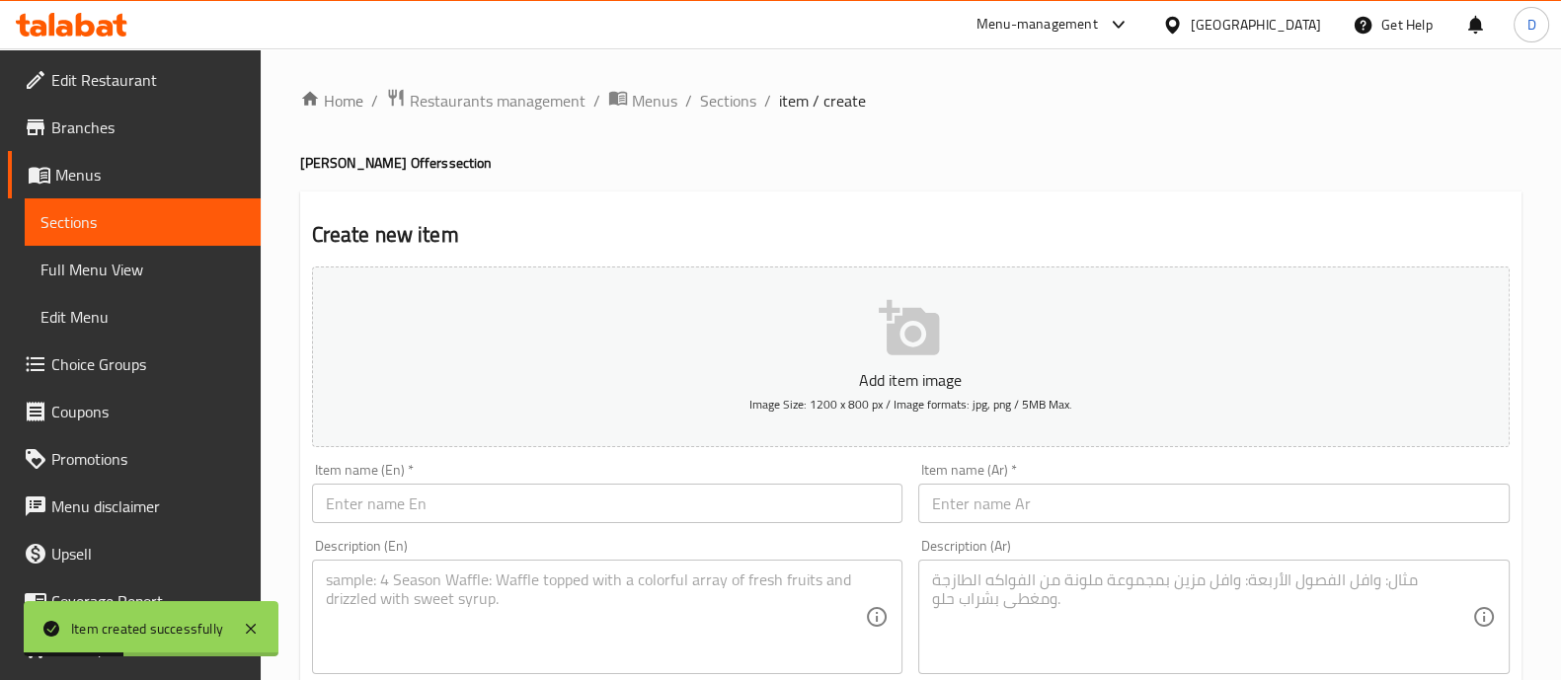
click at [958, 506] on input "text" at bounding box center [1214, 504] width 592 height 40
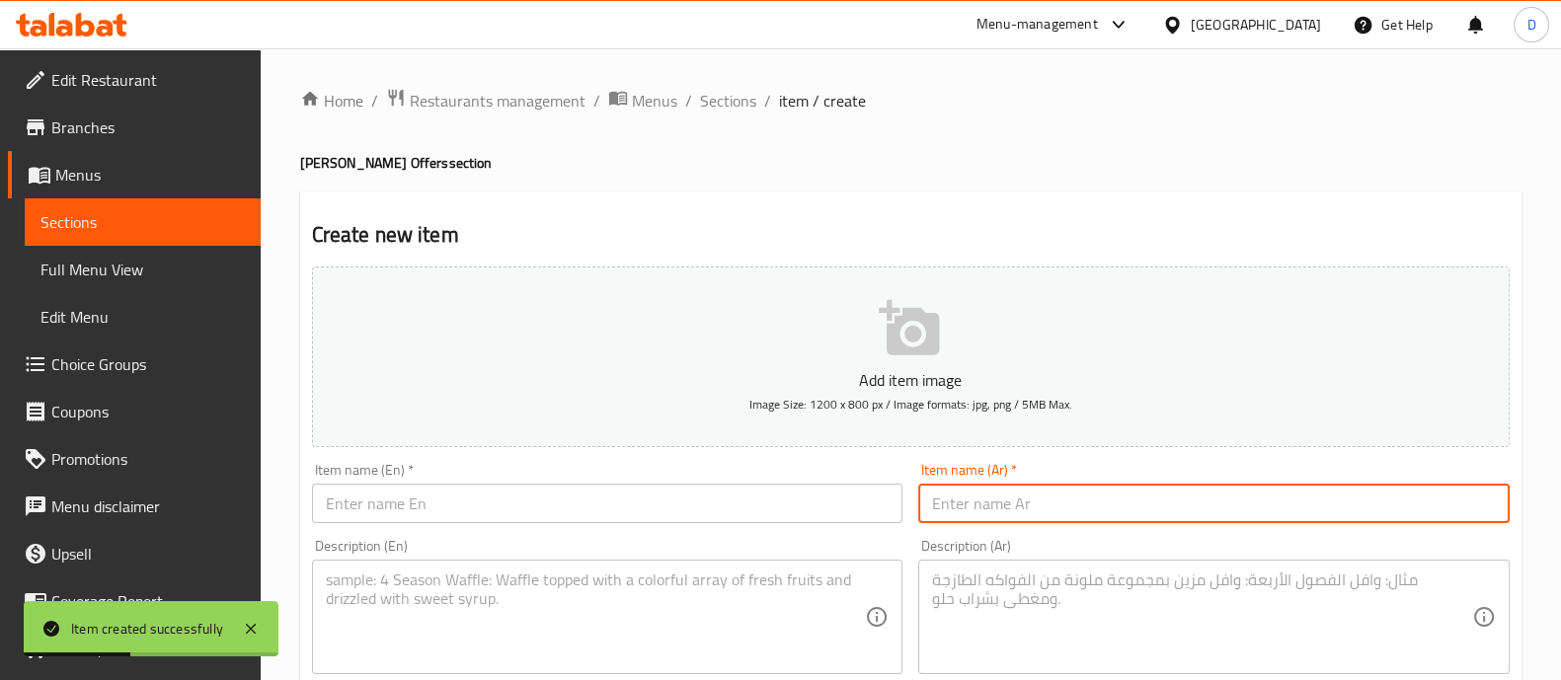
paste input "فرروچ الشام (٥)"
type input "فرروچ الشام (٥)"
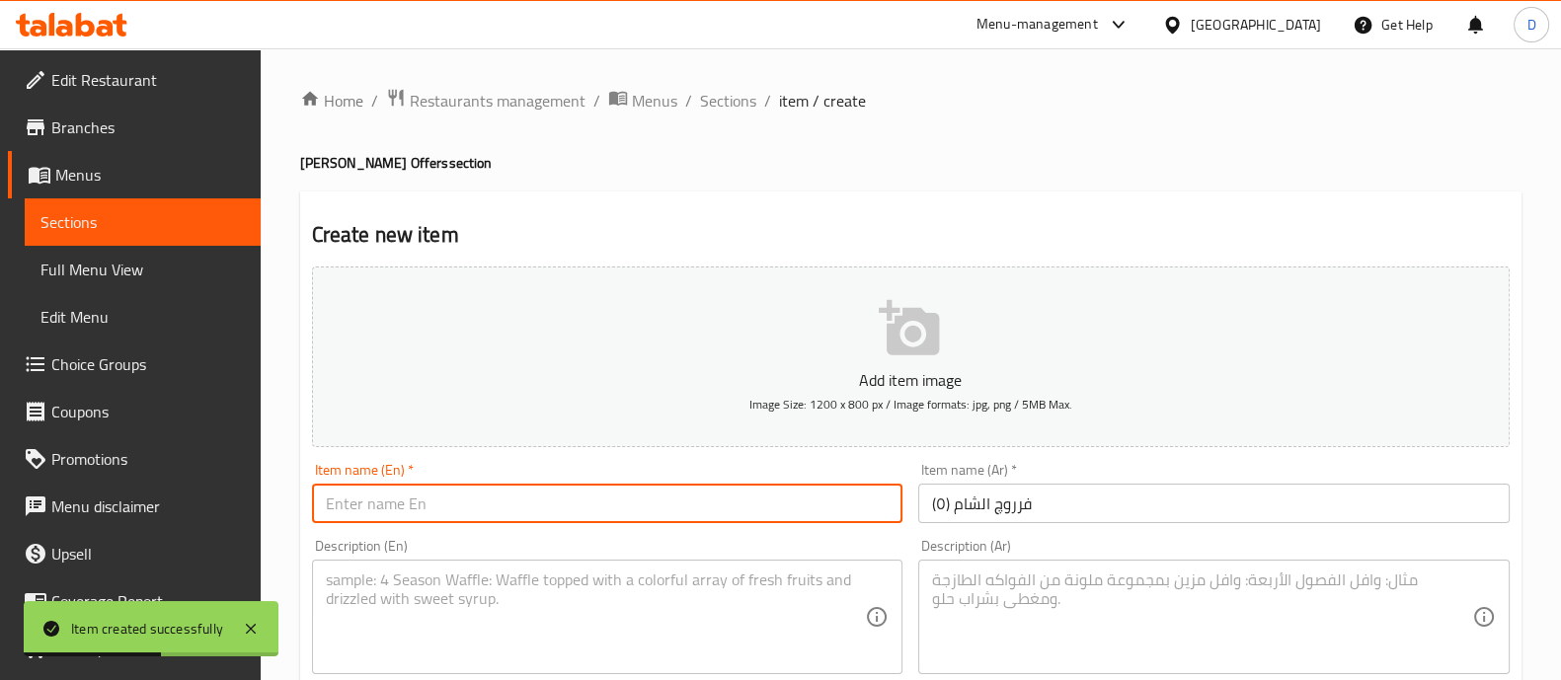
click at [725, 510] on input "text" at bounding box center [608, 504] width 592 height 40
click at [986, 609] on textarea at bounding box center [1202, 618] width 540 height 94
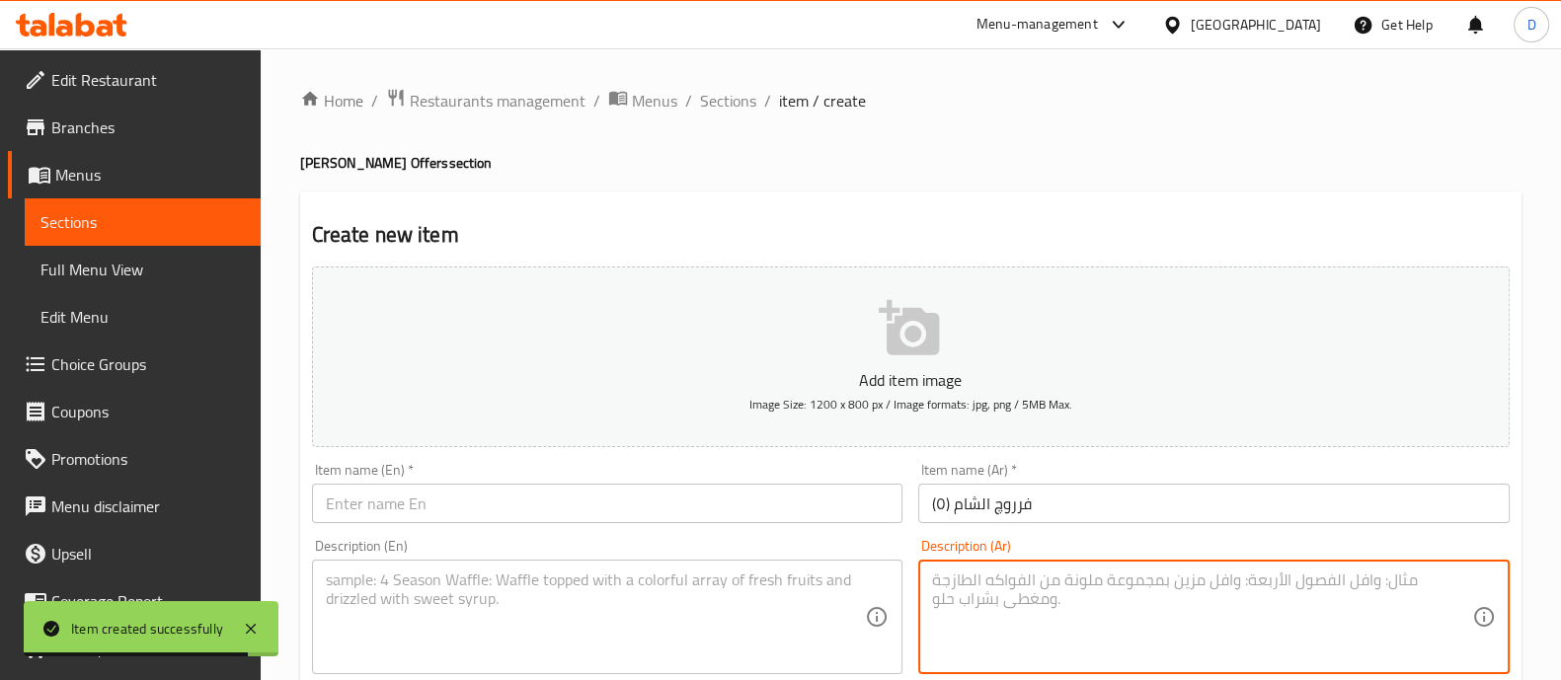
paste textarea "1 ورك فروج و 2ؤثطعة كفتة و بطاطس و ارز بسمتي و تومية"
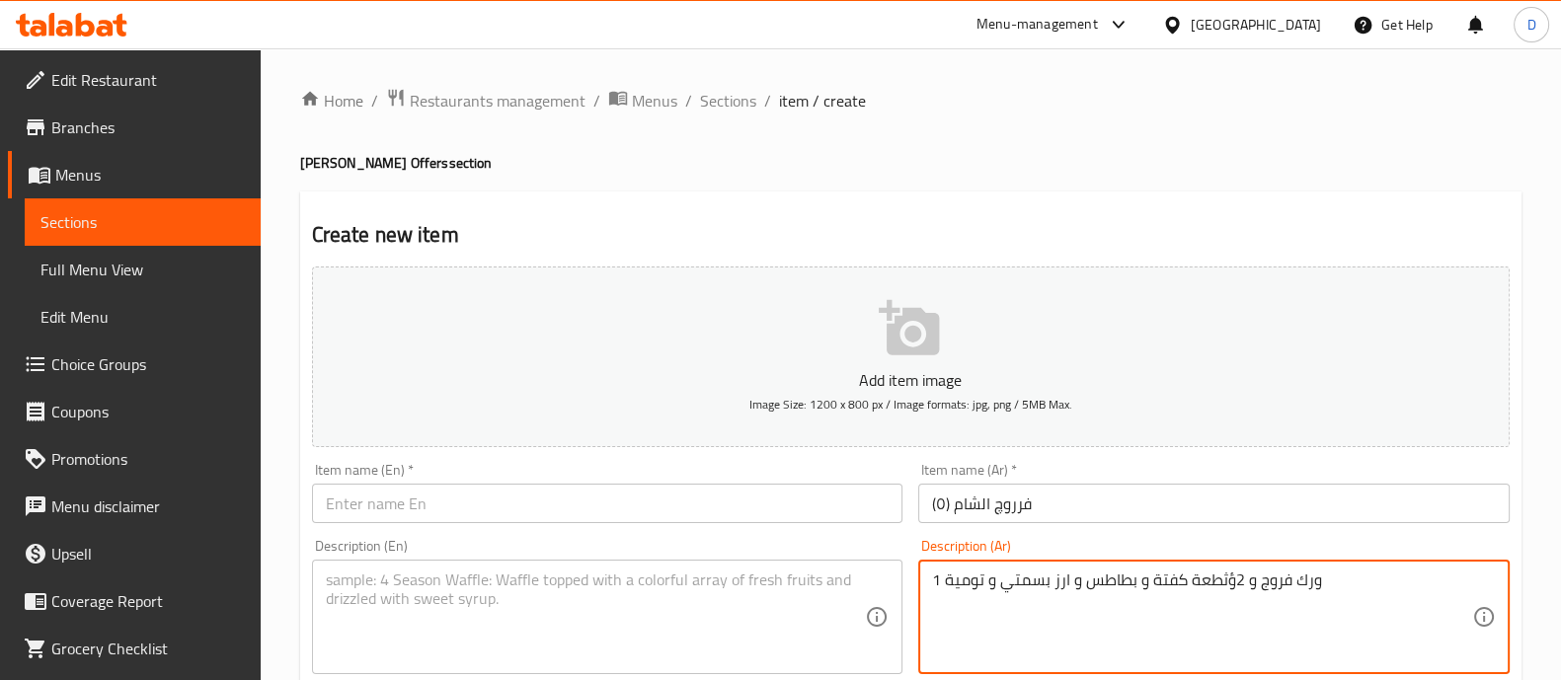
type textarea "1 ورك فروج و 2ؤثطعة كفتة و بطاطس و ارز بسمتي و تومية"
click at [518, 602] on textarea at bounding box center [596, 618] width 540 height 94
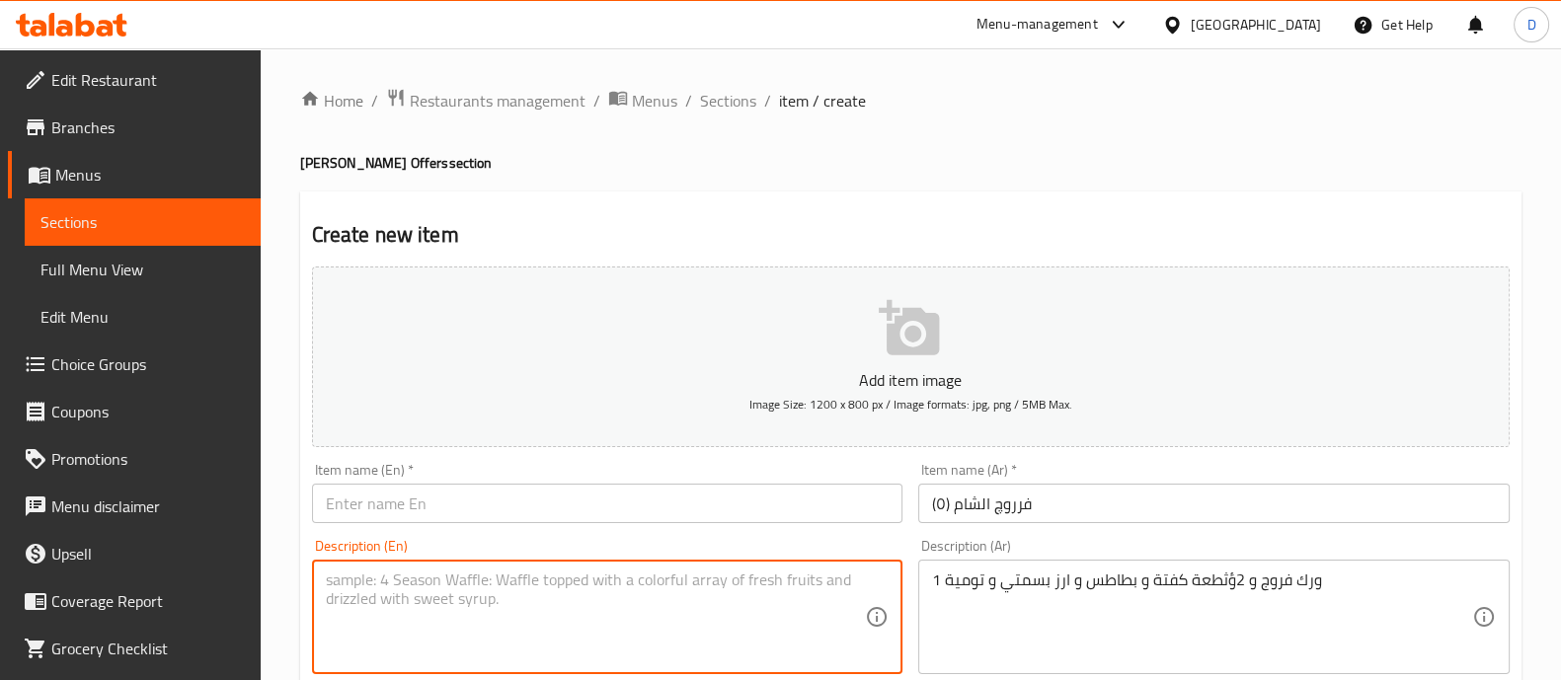
paste textarea "1 chicken thigh, 2 kofta pieces, potatoes, basmati rice and garlic sauce"
type textarea "1 chicken thigh, 2 kofta pieces, potatoes, basmati rice and garlic sauce"
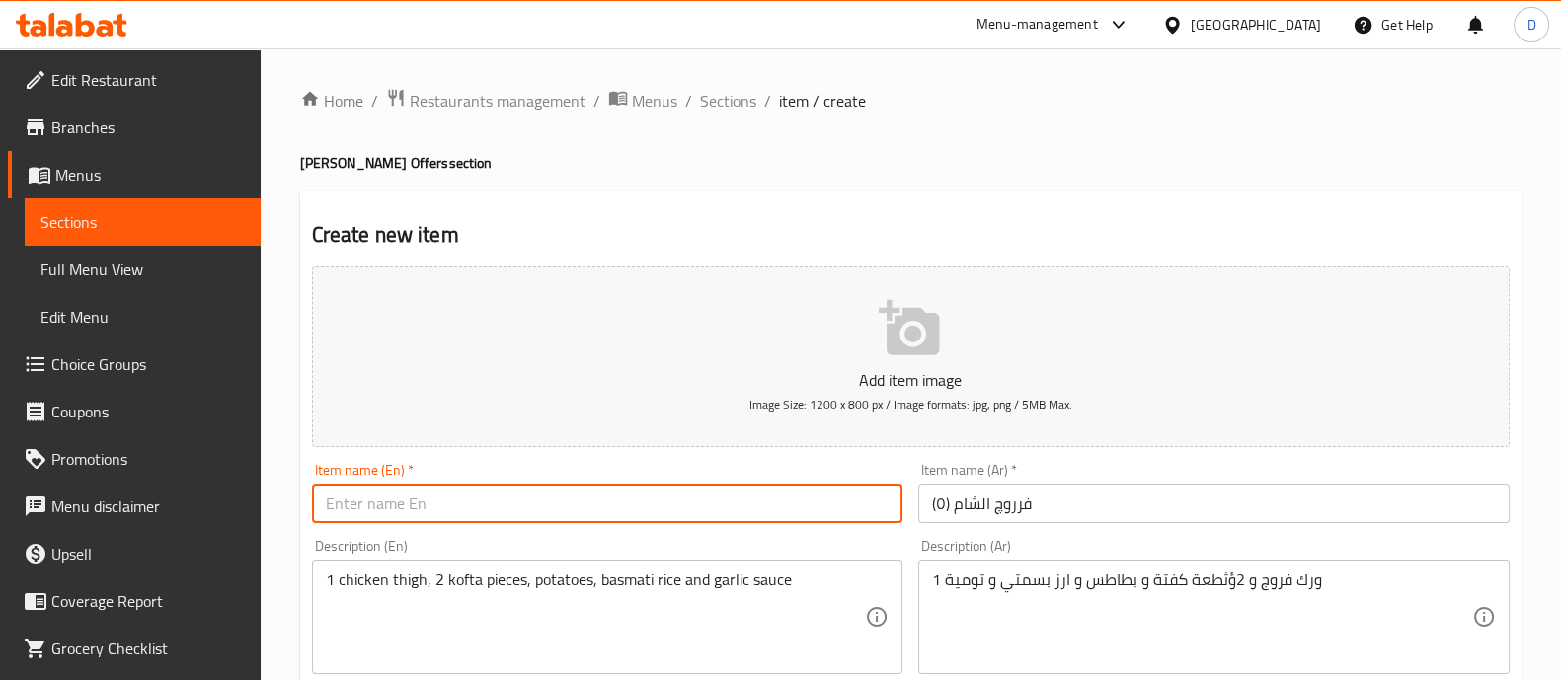
click at [632, 506] on input "text" at bounding box center [608, 504] width 592 height 40
type input "Frroug El Sham 5"
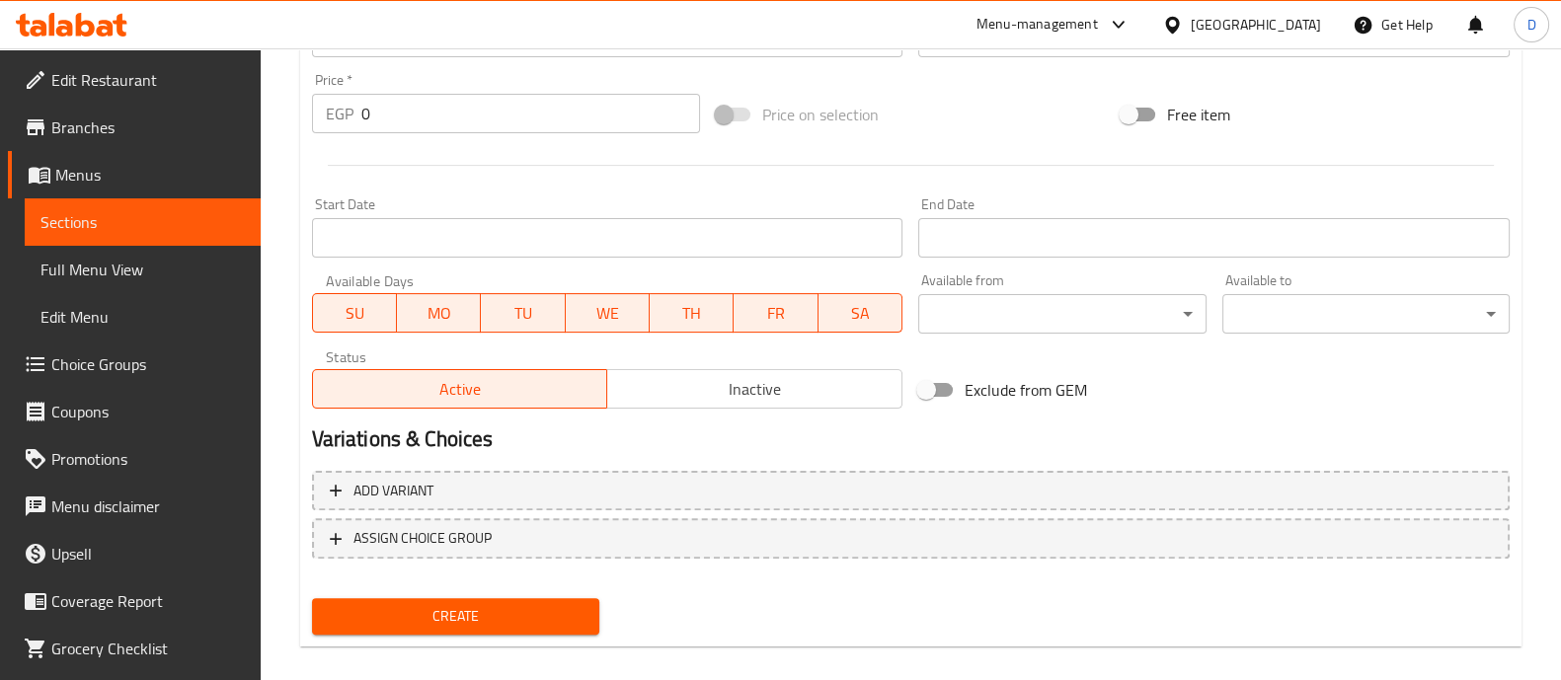
scroll to position [696, 0]
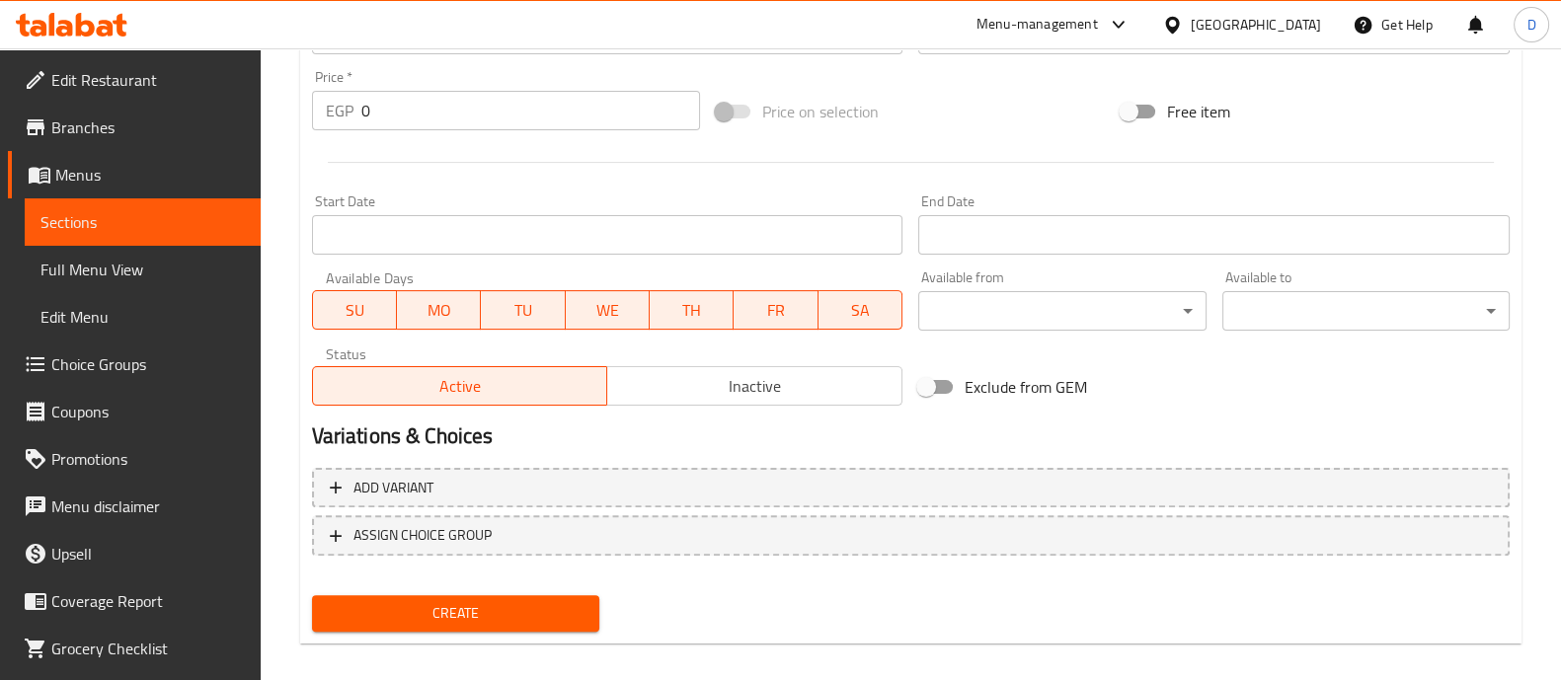
click at [437, 118] on input "0" at bounding box center [531, 111] width 340 height 40
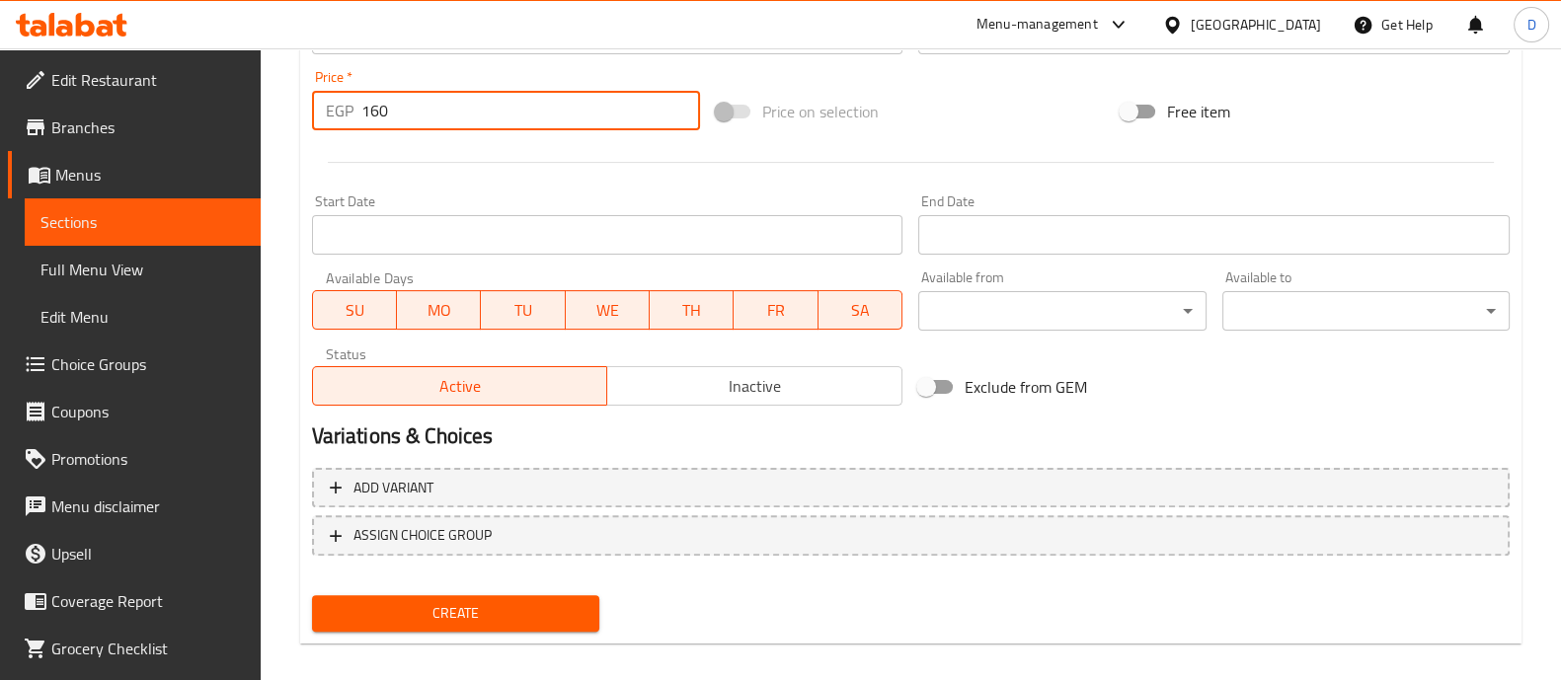
type input "160"
click at [447, 154] on div at bounding box center [911, 162] width 1214 height 48
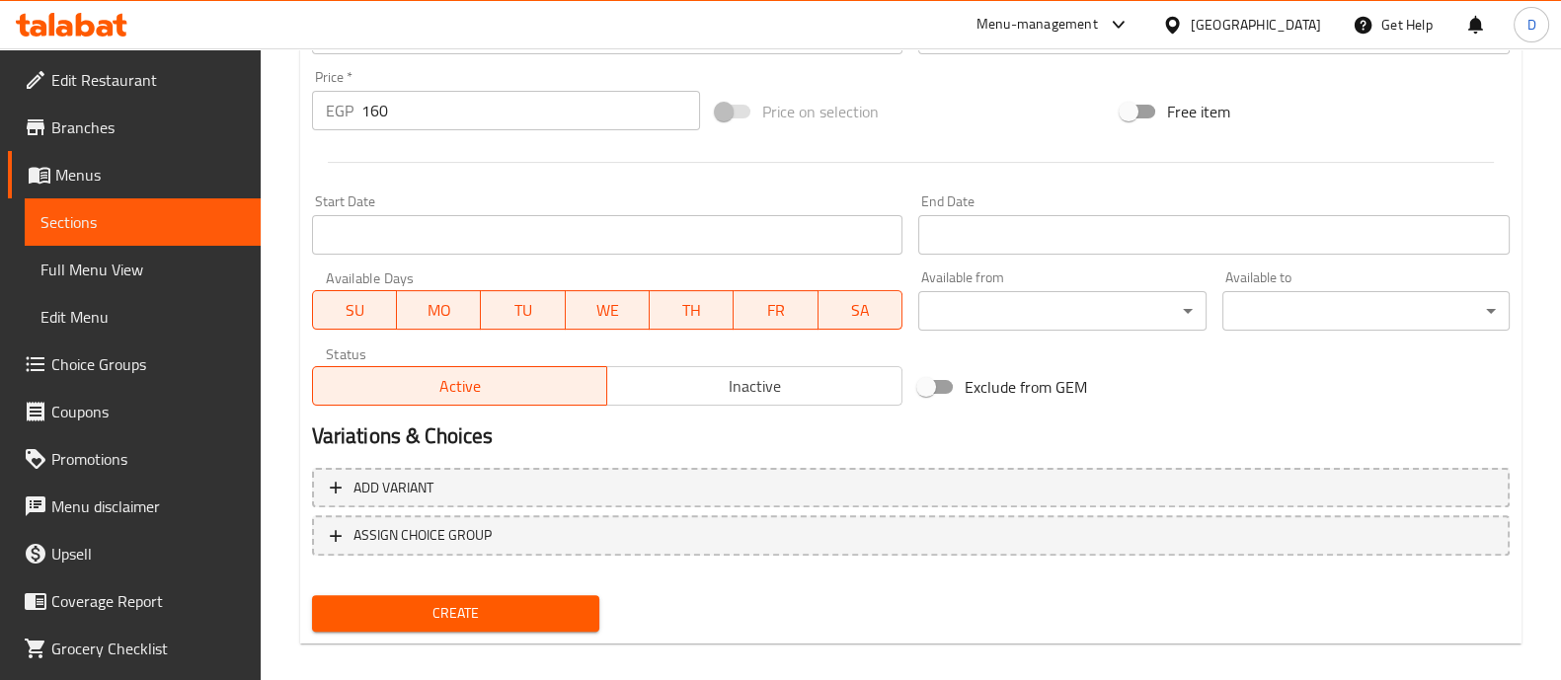
scroll to position [713, 0]
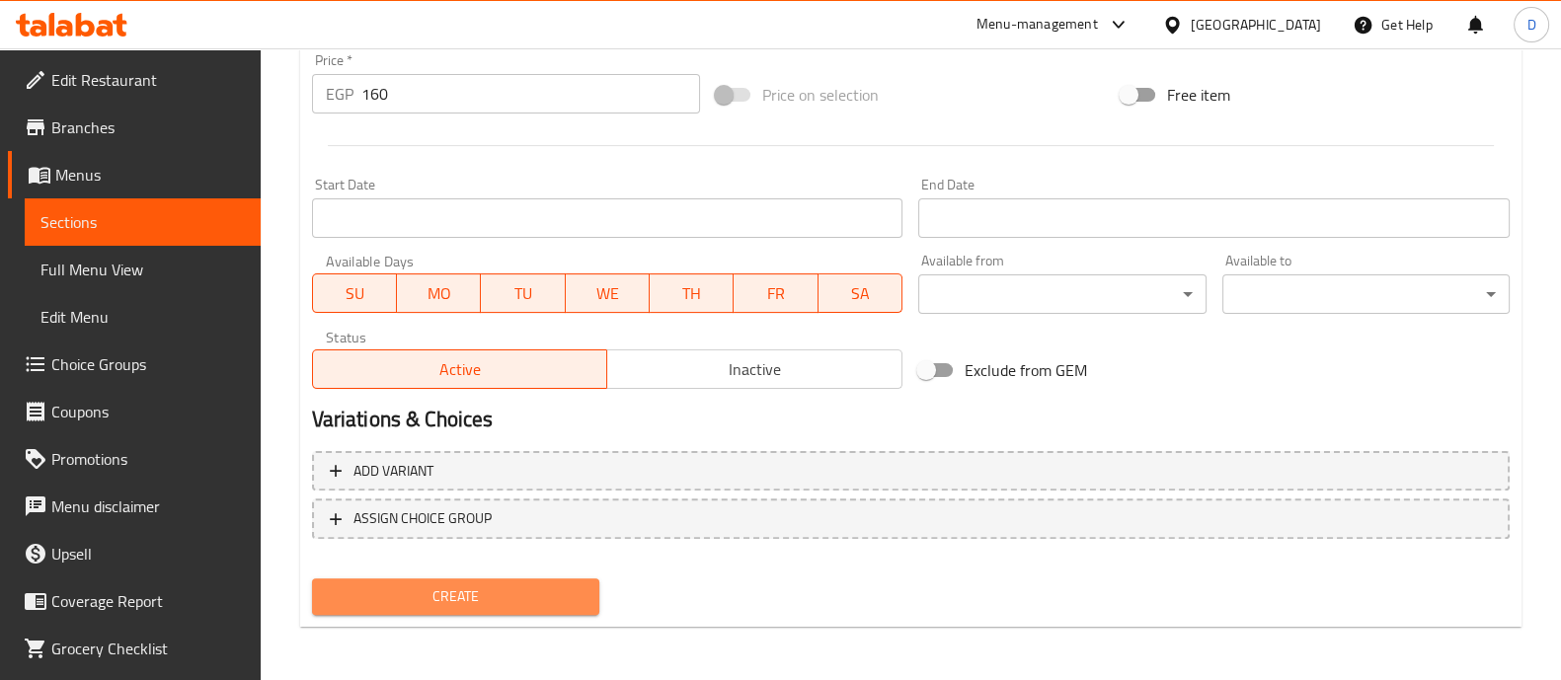
click at [498, 587] on span "Create" at bounding box center [456, 597] width 256 height 25
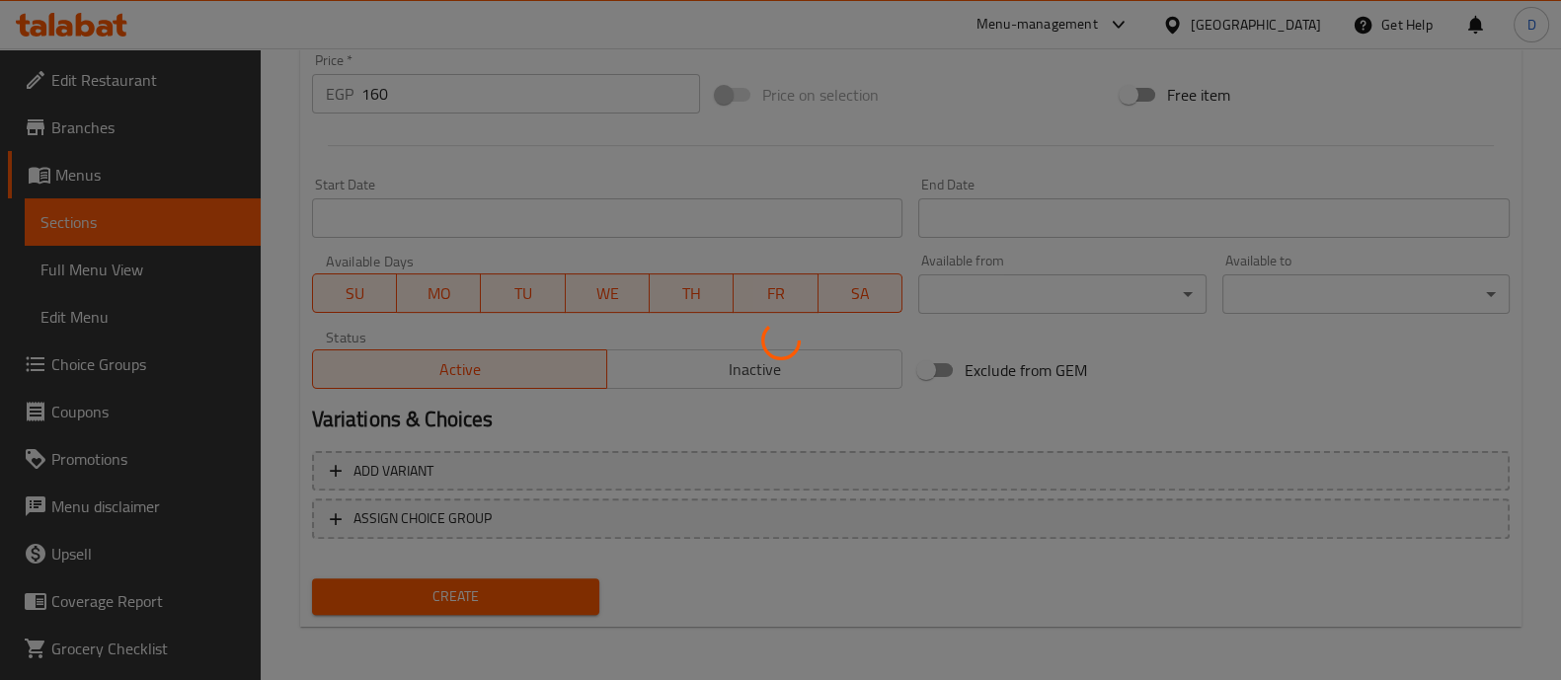
scroll to position [0, 0]
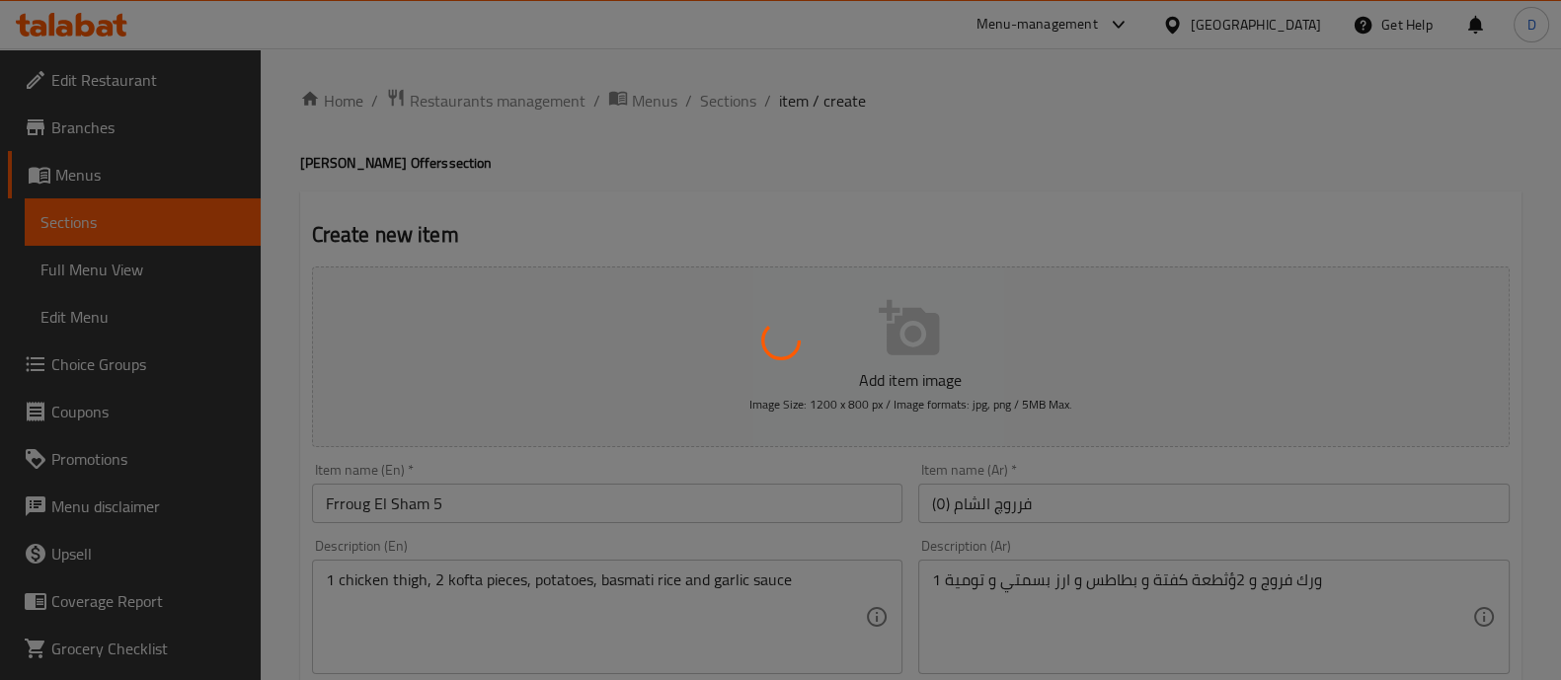
type input "0"
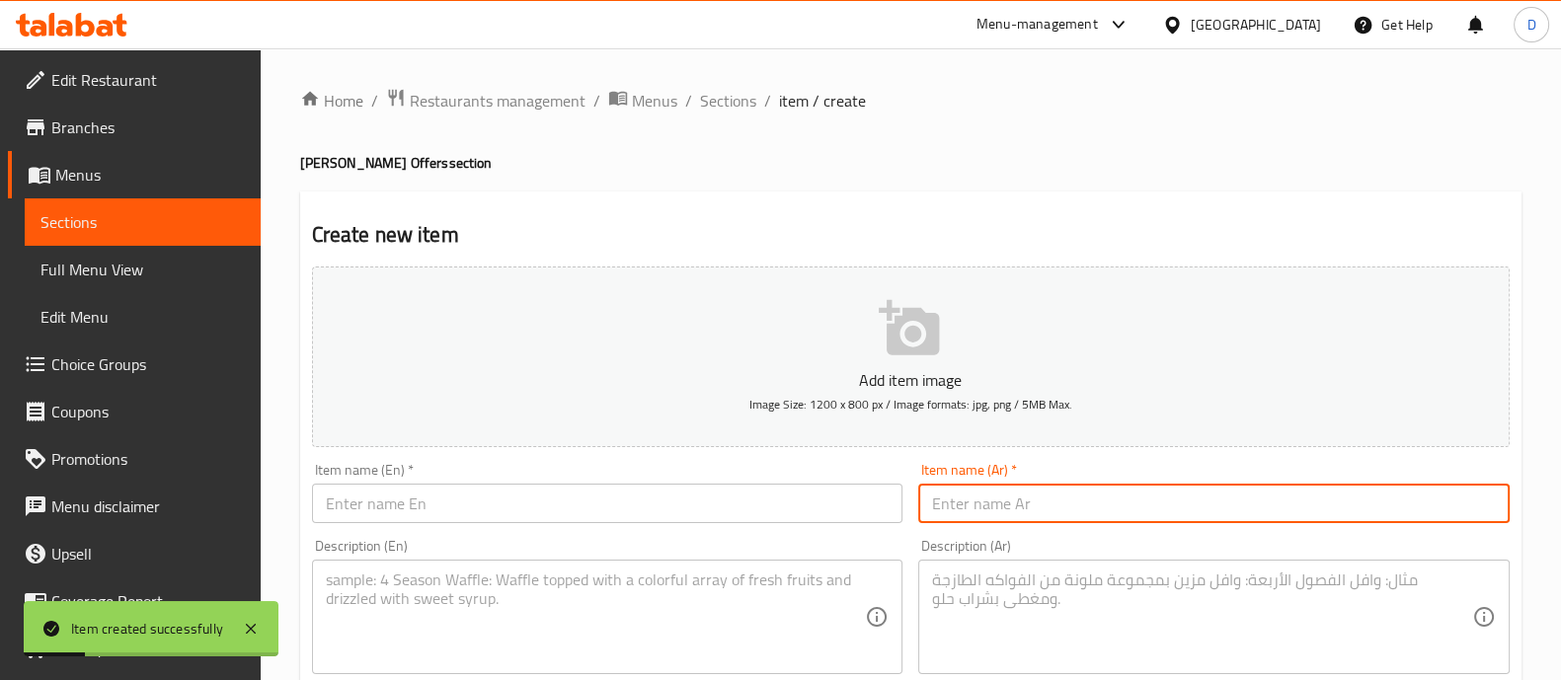
click at [963, 493] on input "text" at bounding box center [1214, 504] width 592 height 40
paste input "فرروچ الشام (٦)"
type input "فرروچ الشام (٦)"
click at [528, 523] on div "Item name (En)   * Item name (En) *" at bounding box center [607, 493] width 607 height 76
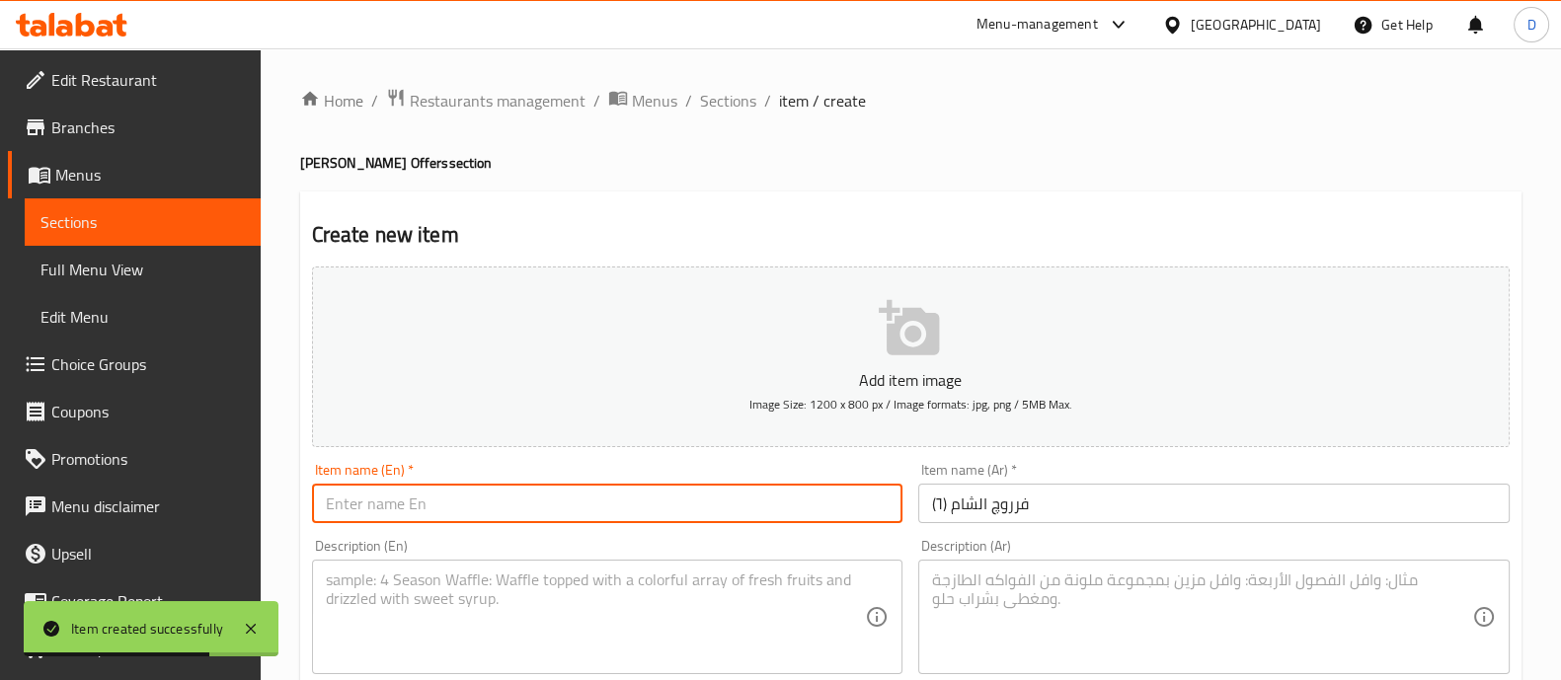
click at [508, 497] on input "text" at bounding box center [608, 504] width 592 height 40
paste input "8 pieces of Arabic chicken shawarma, 2 chicken thighs, potatoes, basmati rice, …"
type input "8 pieces of Arabic chicken shawarma, 2 chicken thighs, potatoes, basmati rice, …"
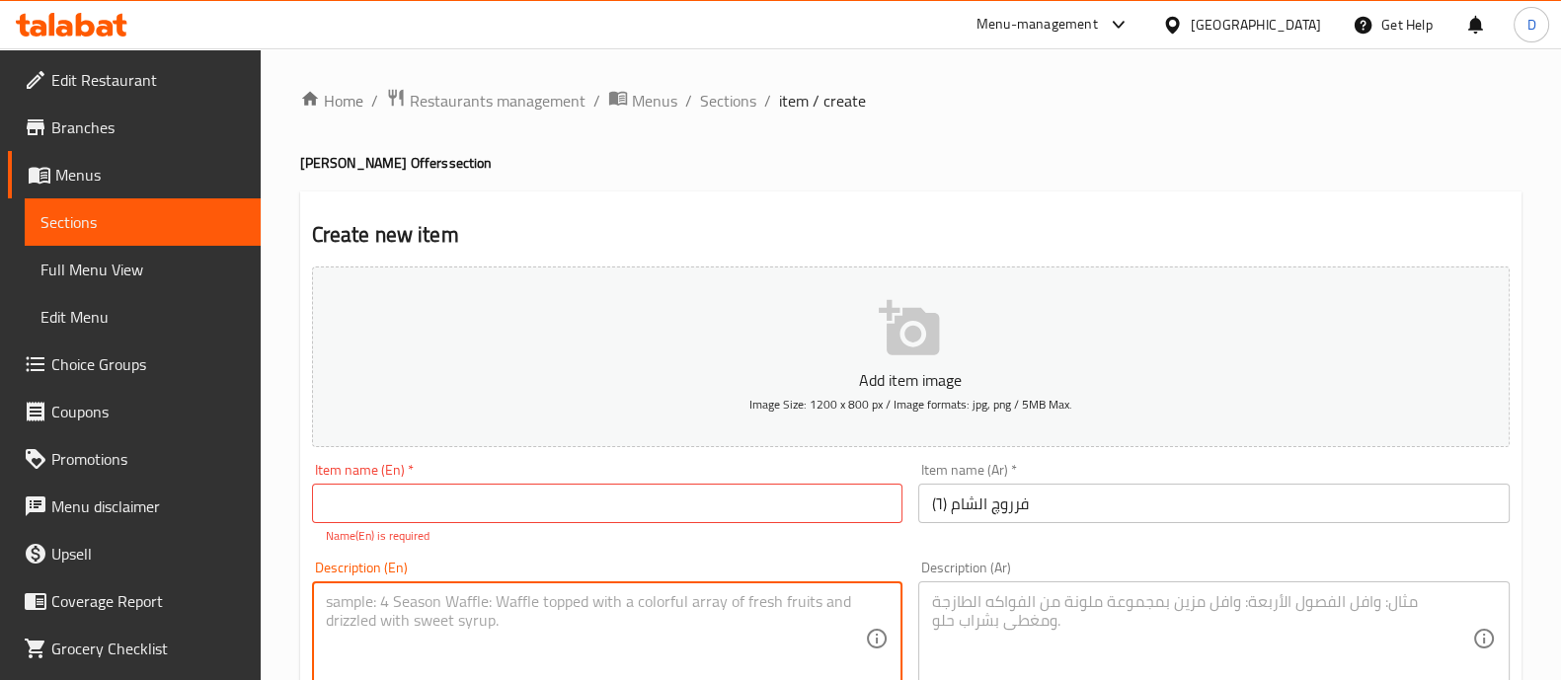
click at [692, 657] on textarea at bounding box center [596, 640] width 540 height 94
paste textarea "8 pieces of Arabic chicken shawarma, 2 chicken thighs, potatoes, basmati rice, …"
type textarea "8 pieces of Arabic chicken shawarma, 2 chicken thighs, potatoes, basmati rice, …"
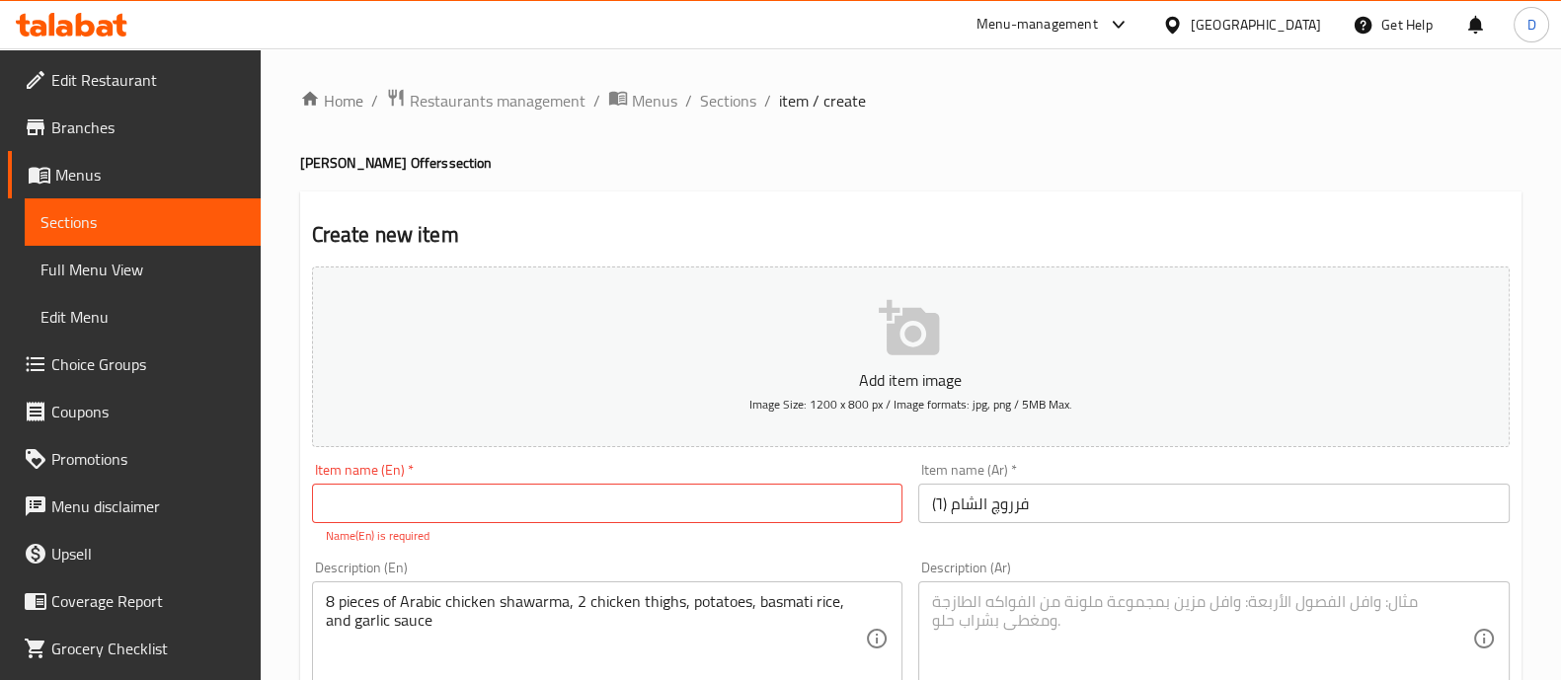
click at [1139, 590] on div "Description (Ar)" at bounding box center [1214, 639] width 592 height 115
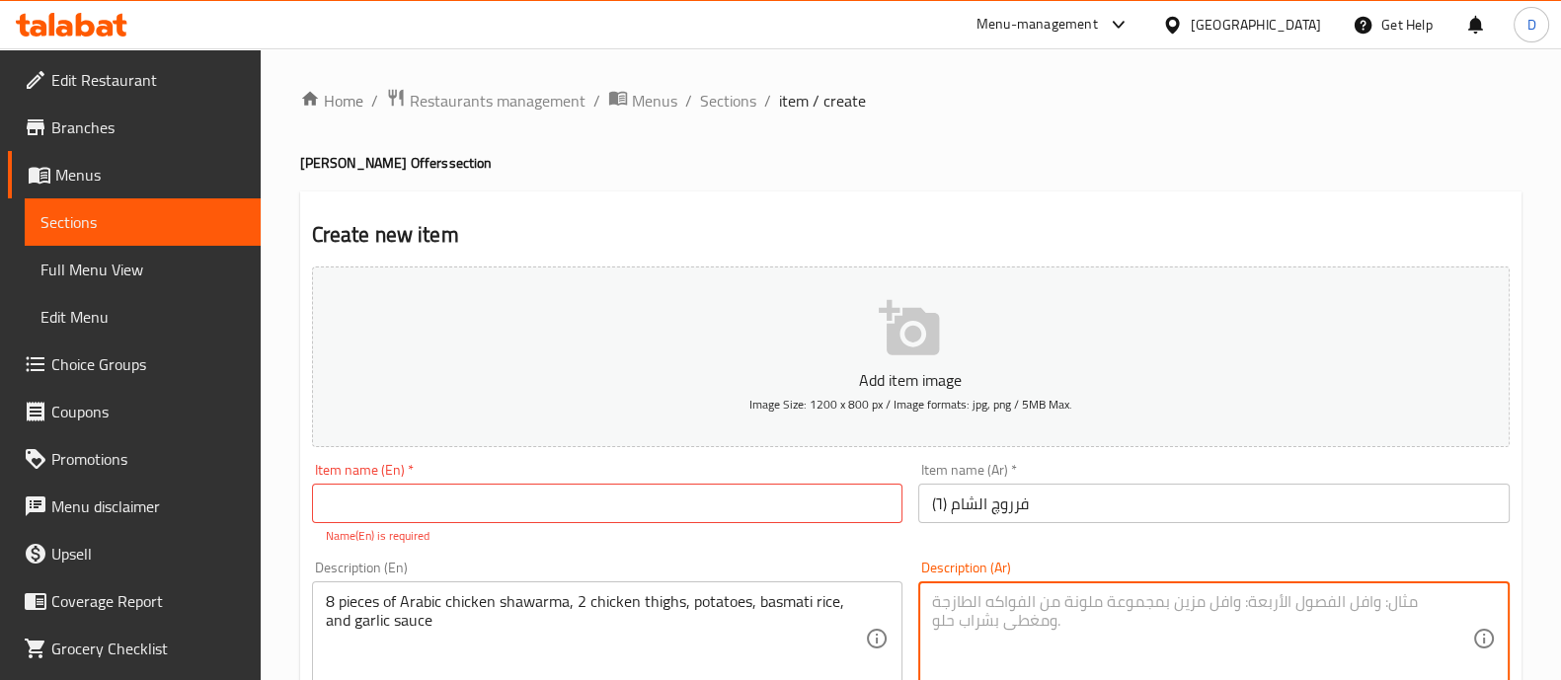
paste textarea "8قطع شاورما فراخ عربي و 2 ورك فروج و بطاطس و ارز بسمتي و تومية"
type textarea "8قطع شاورما فراخ عربي و 2 ورك فروج و بطاطس و ارز بسمتي و تومية"
click at [494, 506] on input "text" at bounding box center [608, 504] width 592 height 40
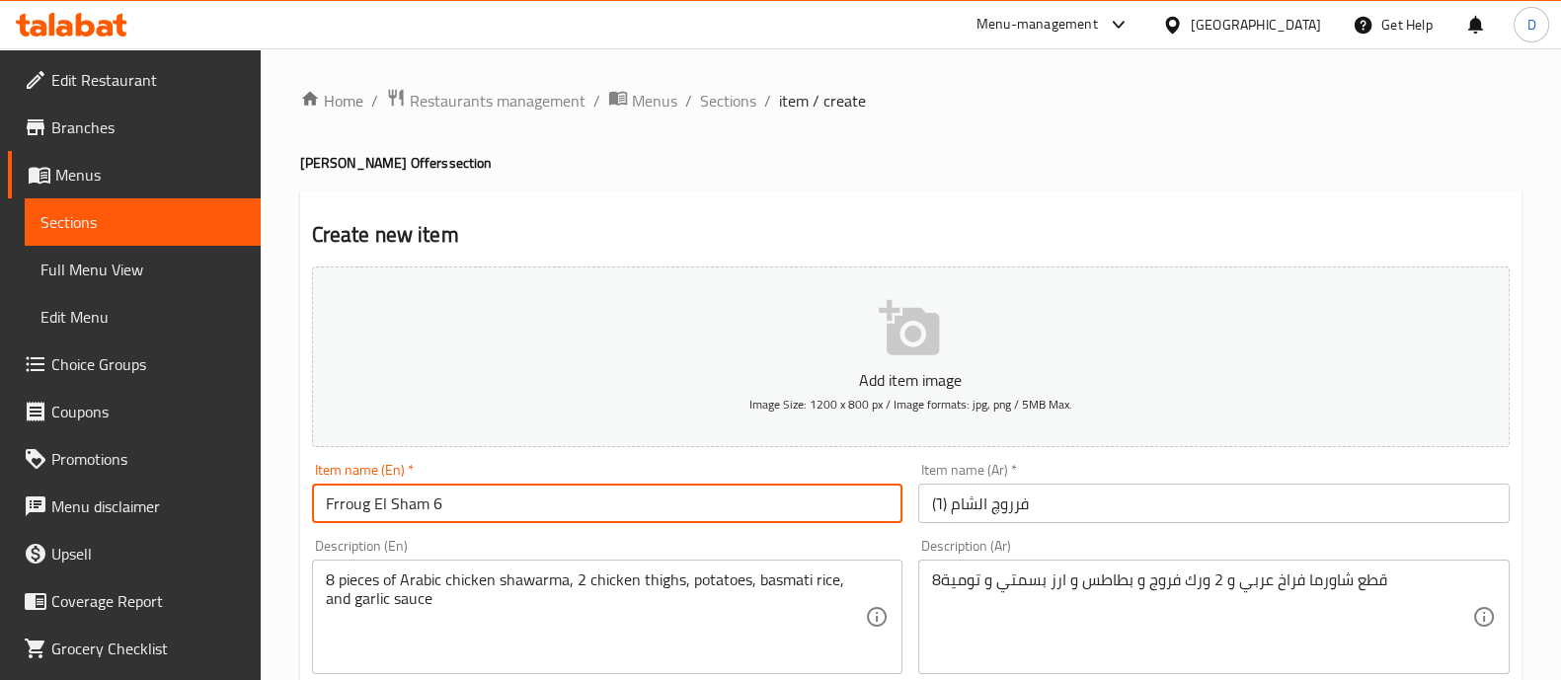
type input "Frroug El Sham 6"
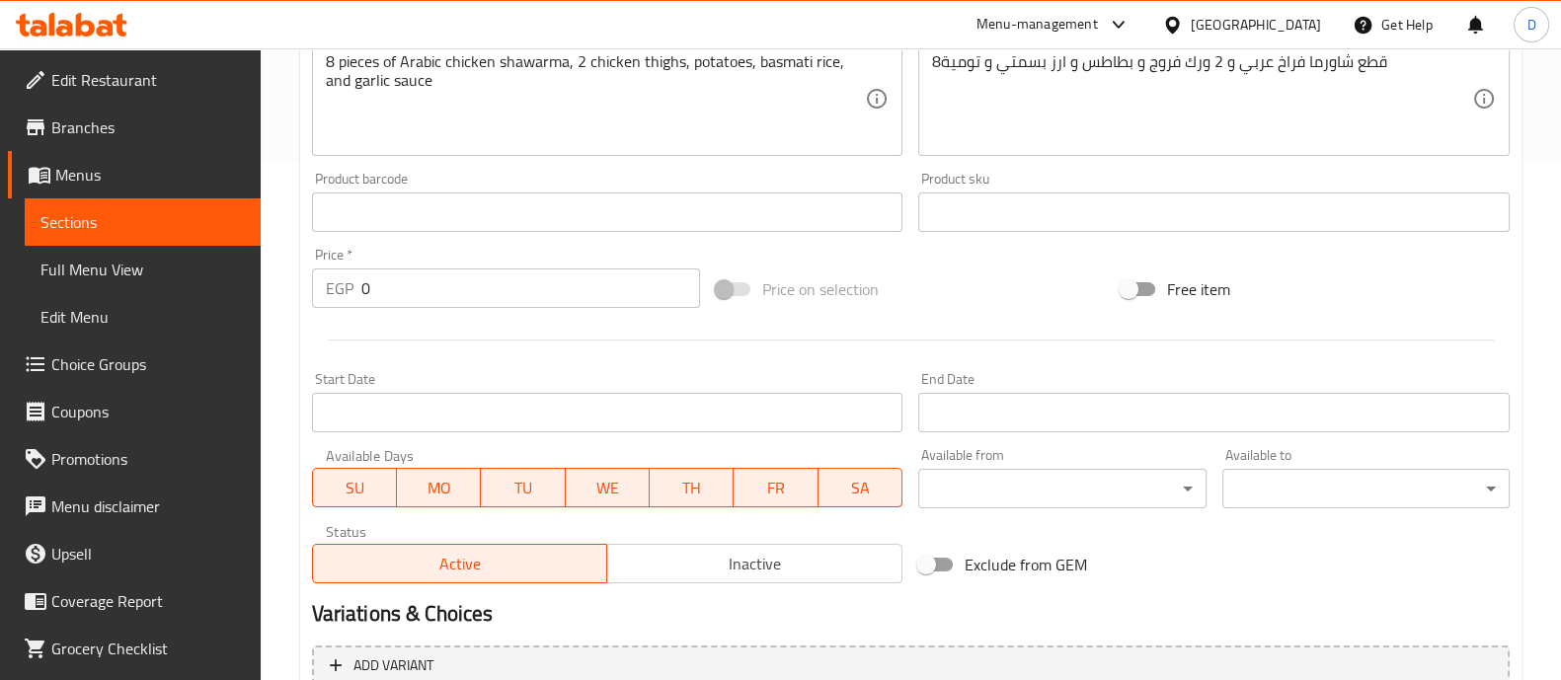
scroll to position [520, 0]
click at [410, 280] on input "0" at bounding box center [531, 287] width 340 height 40
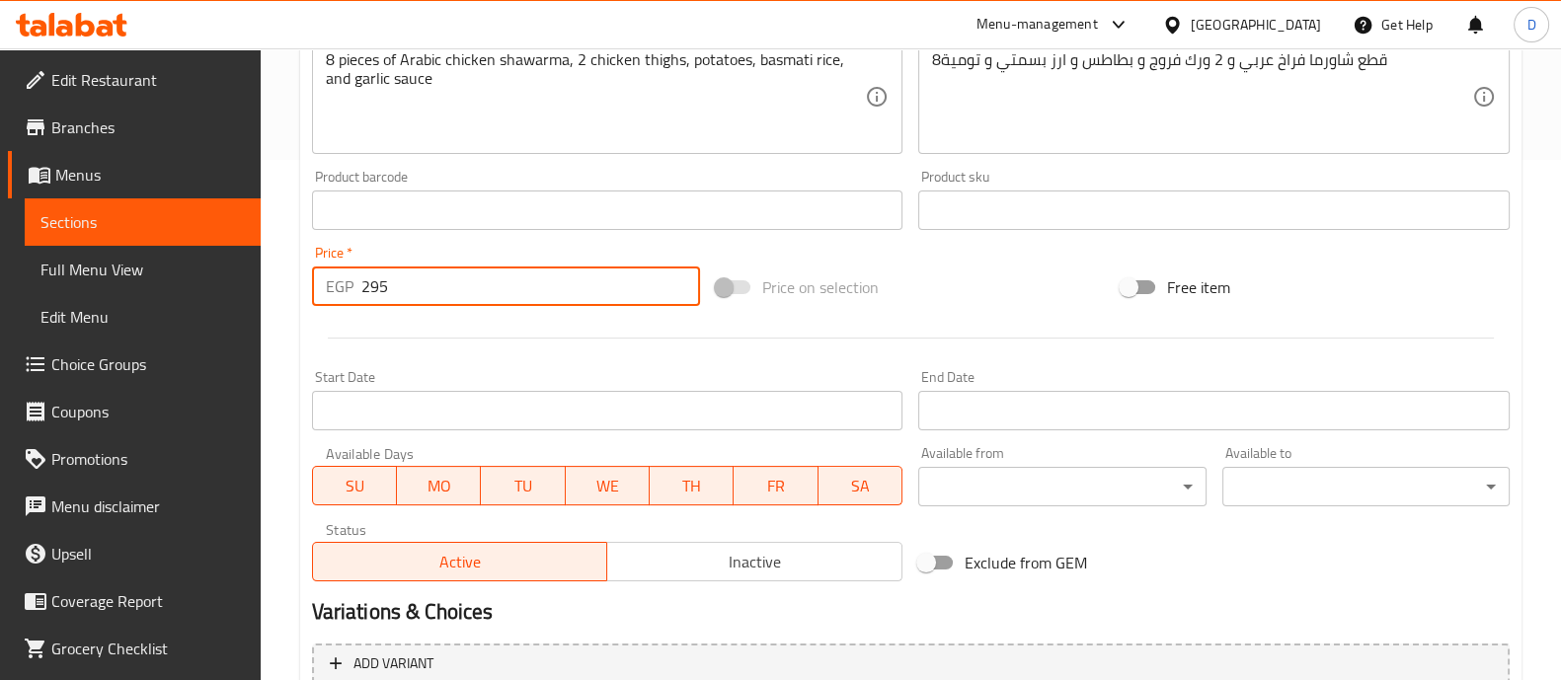
type input "295"
click at [435, 338] on div at bounding box center [911, 338] width 1214 height 48
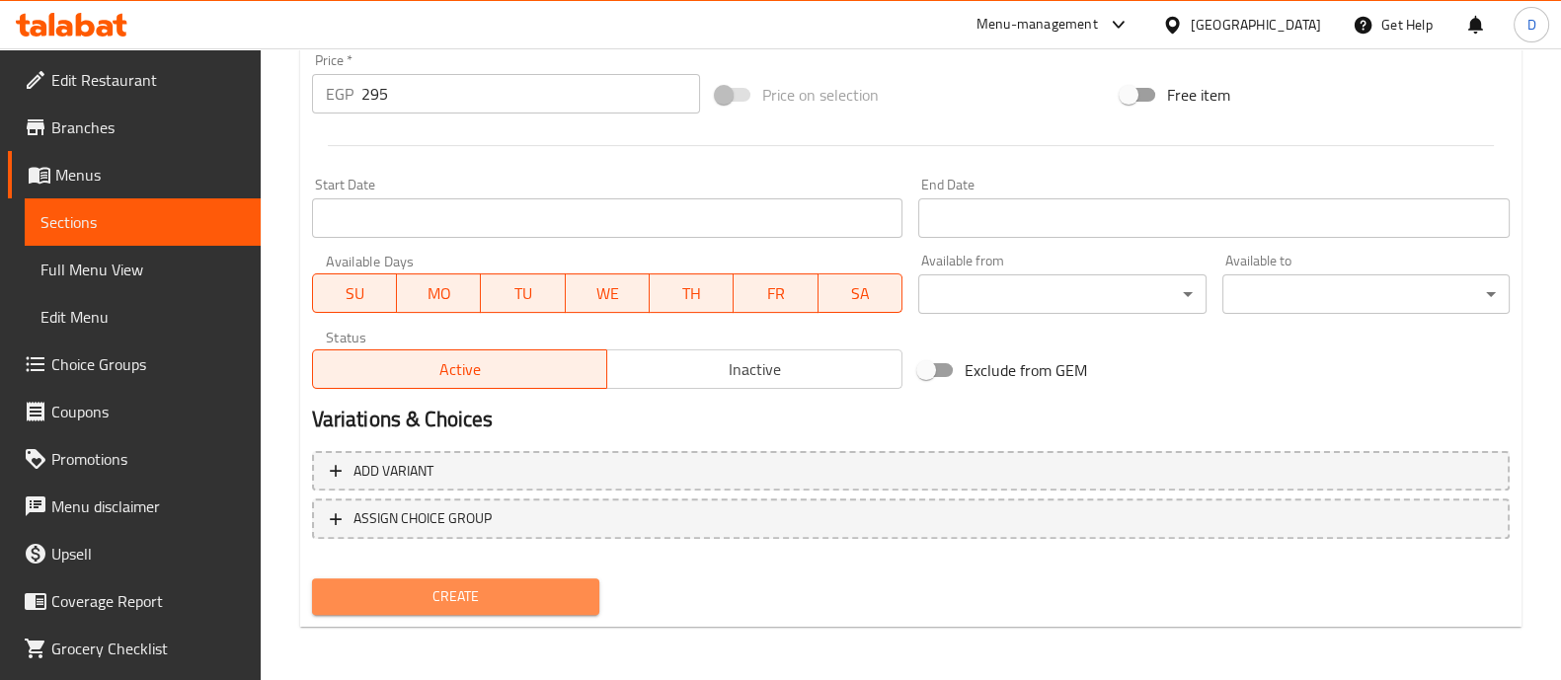
click at [526, 610] on button "Create" at bounding box center [455, 597] width 287 height 37
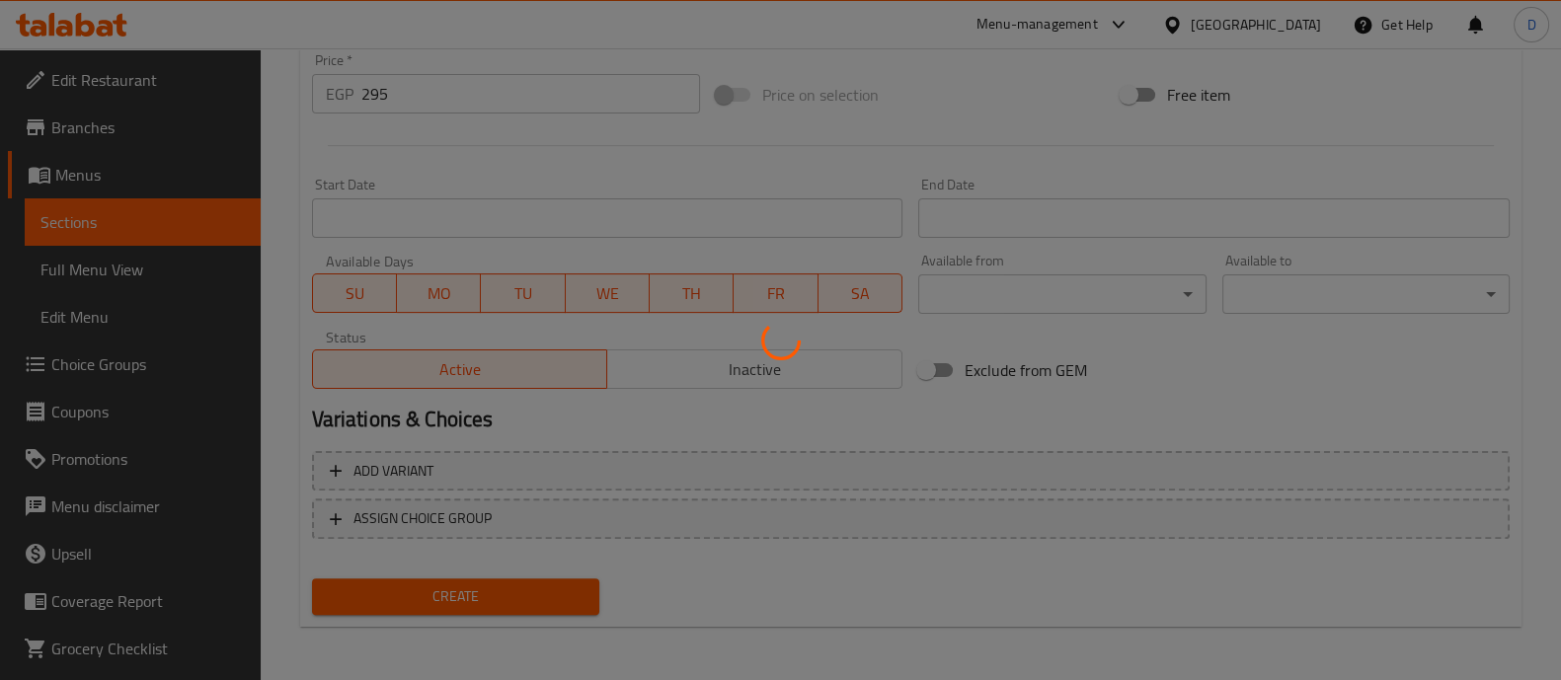
type input "0"
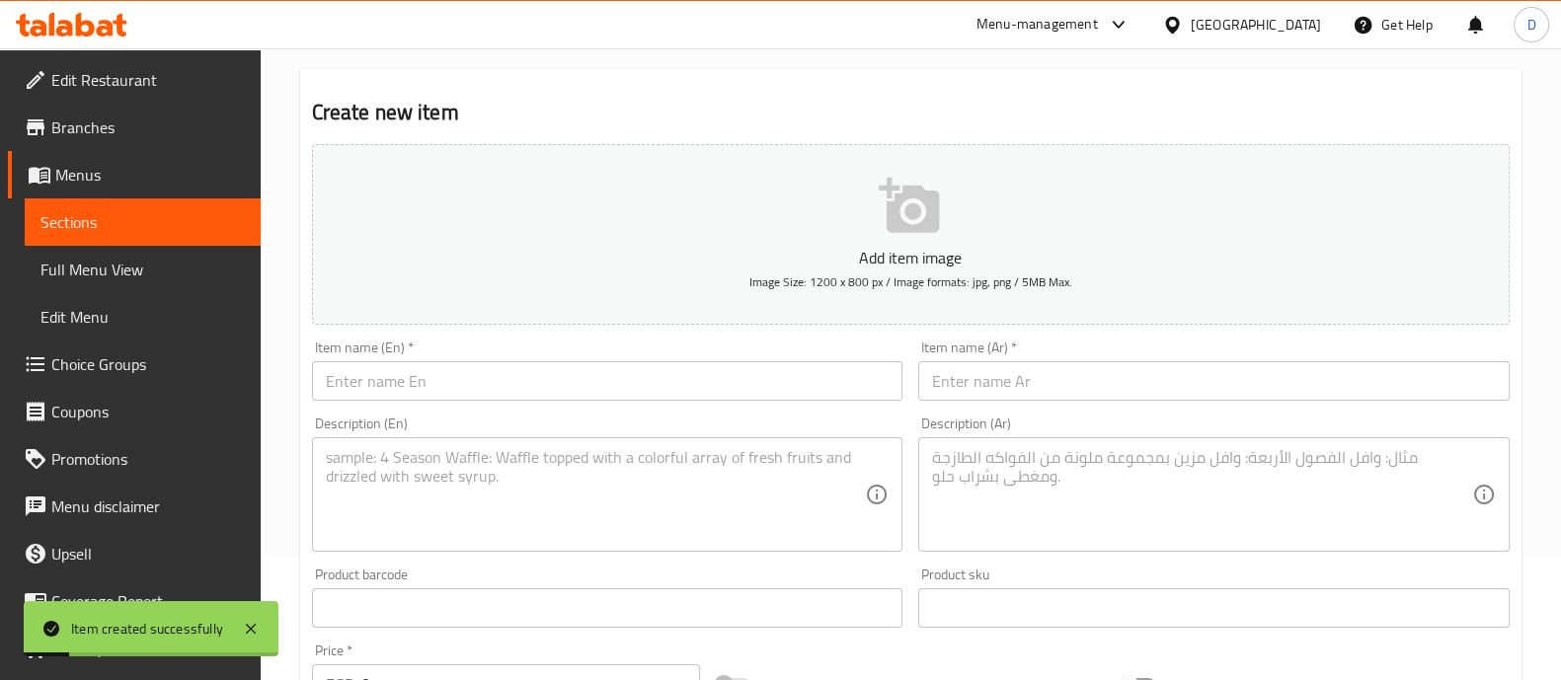
scroll to position [0, 0]
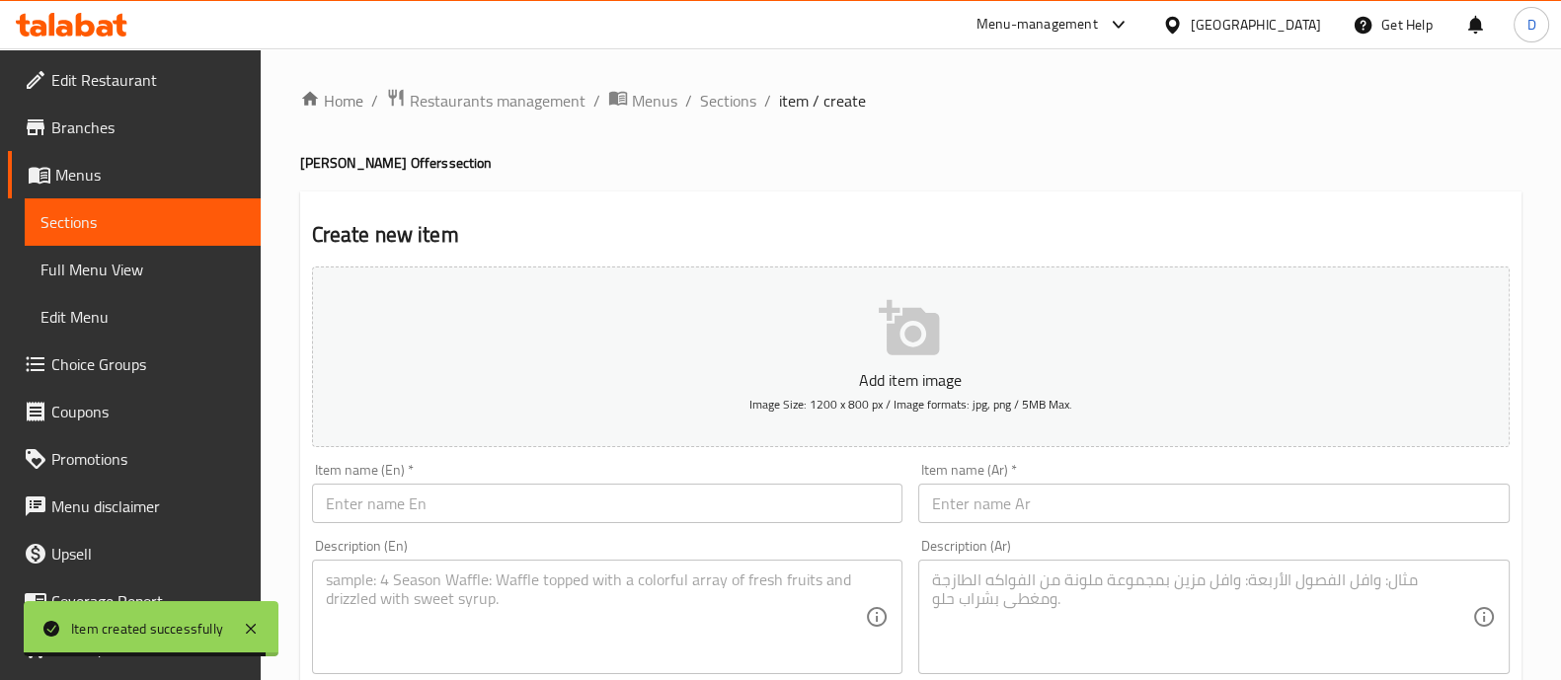
click at [966, 505] on input "text" at bounding box center [1214, 504] width 592 height 40
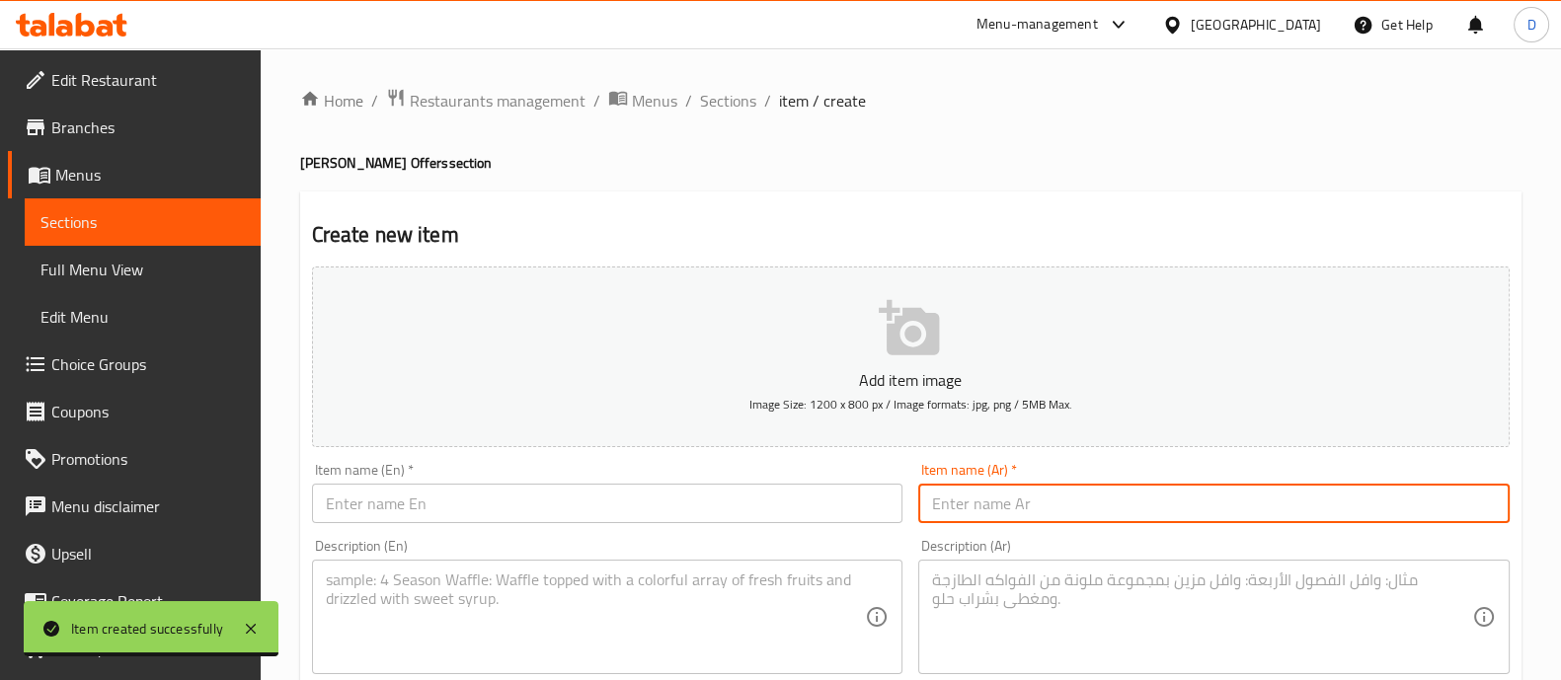
paste input "فرروچ الشام (٧)"
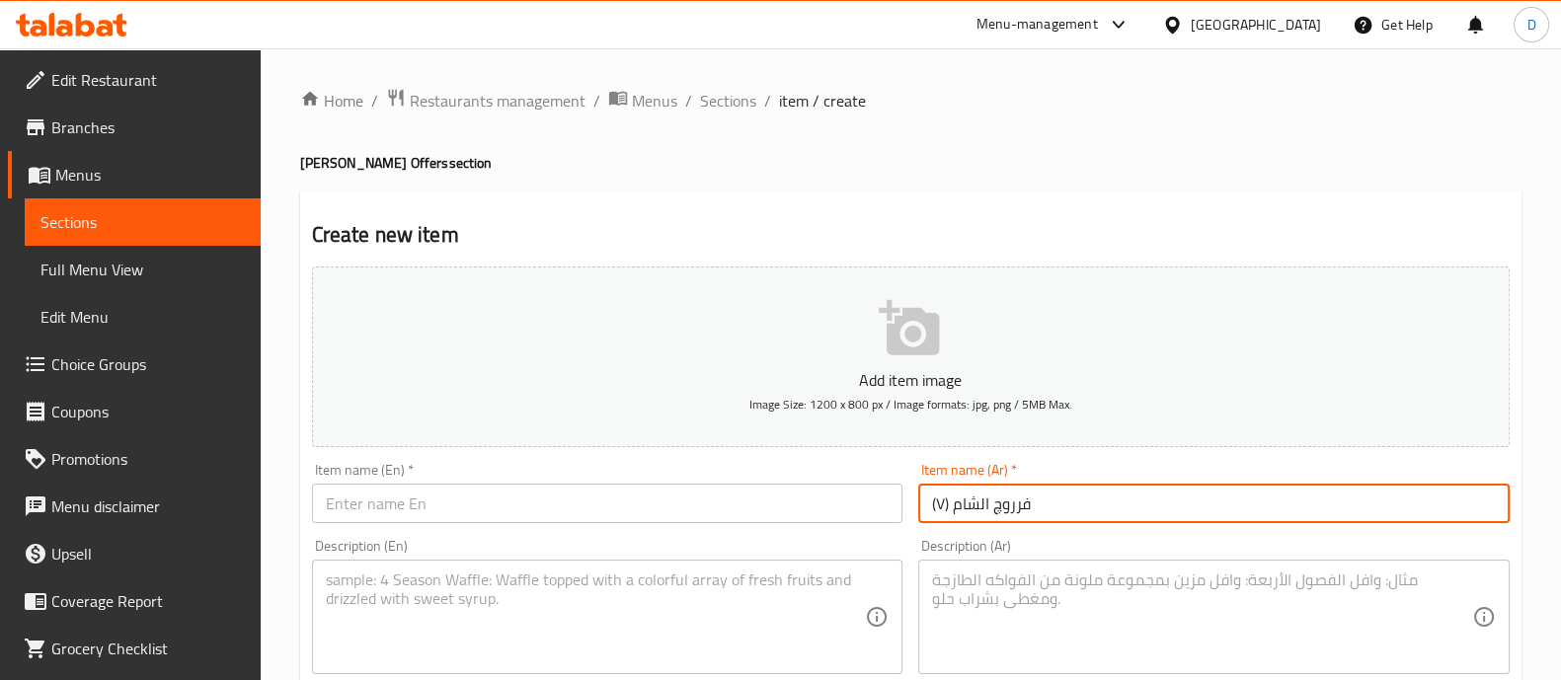
type input "فرروچ الشام (٧)"
click at [1030, 619] on textarea at bounding box center [1202, 618] width 540 height 94
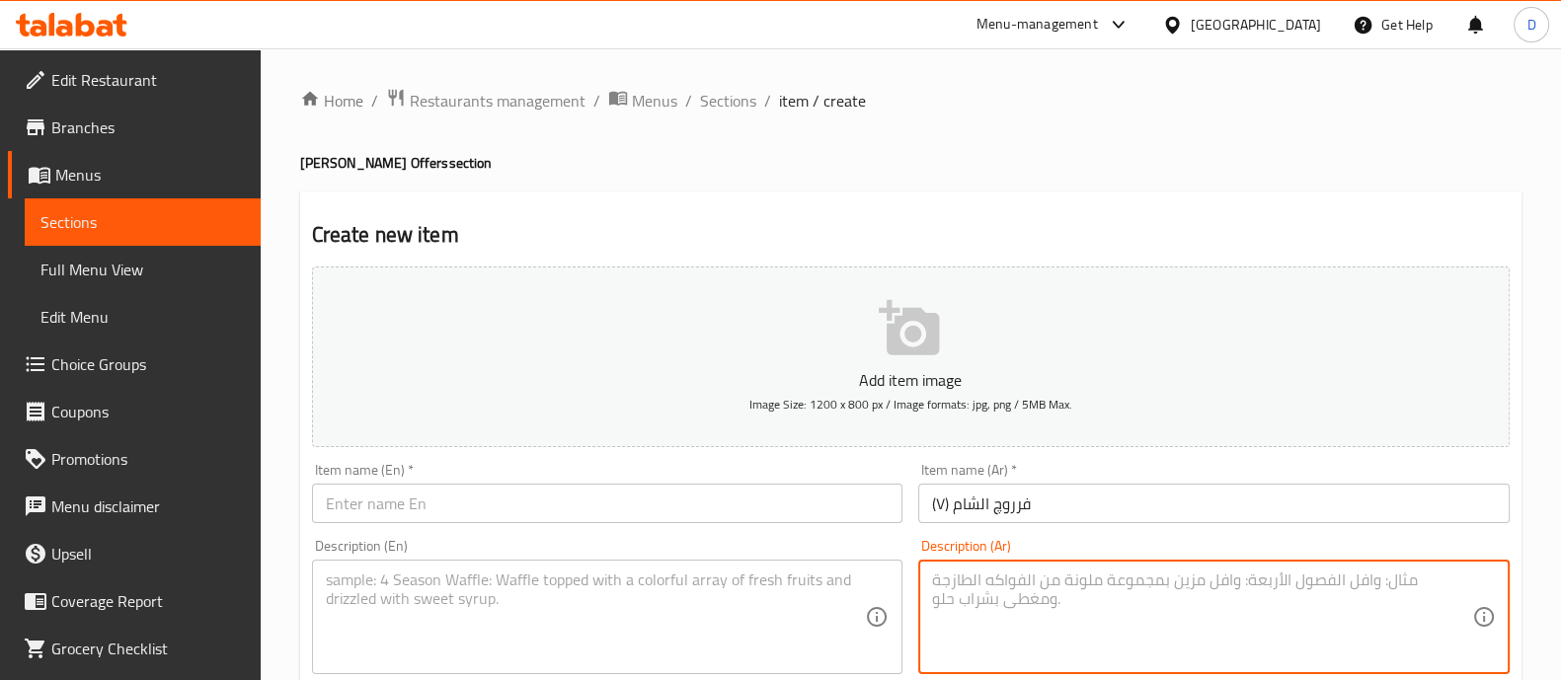
paste textarea "4ورك فروج و ارز بسمتي و بطاطس و تومية"
type textarea "4ورك فروج و ارز بسمتي و بطاطس و تومية"
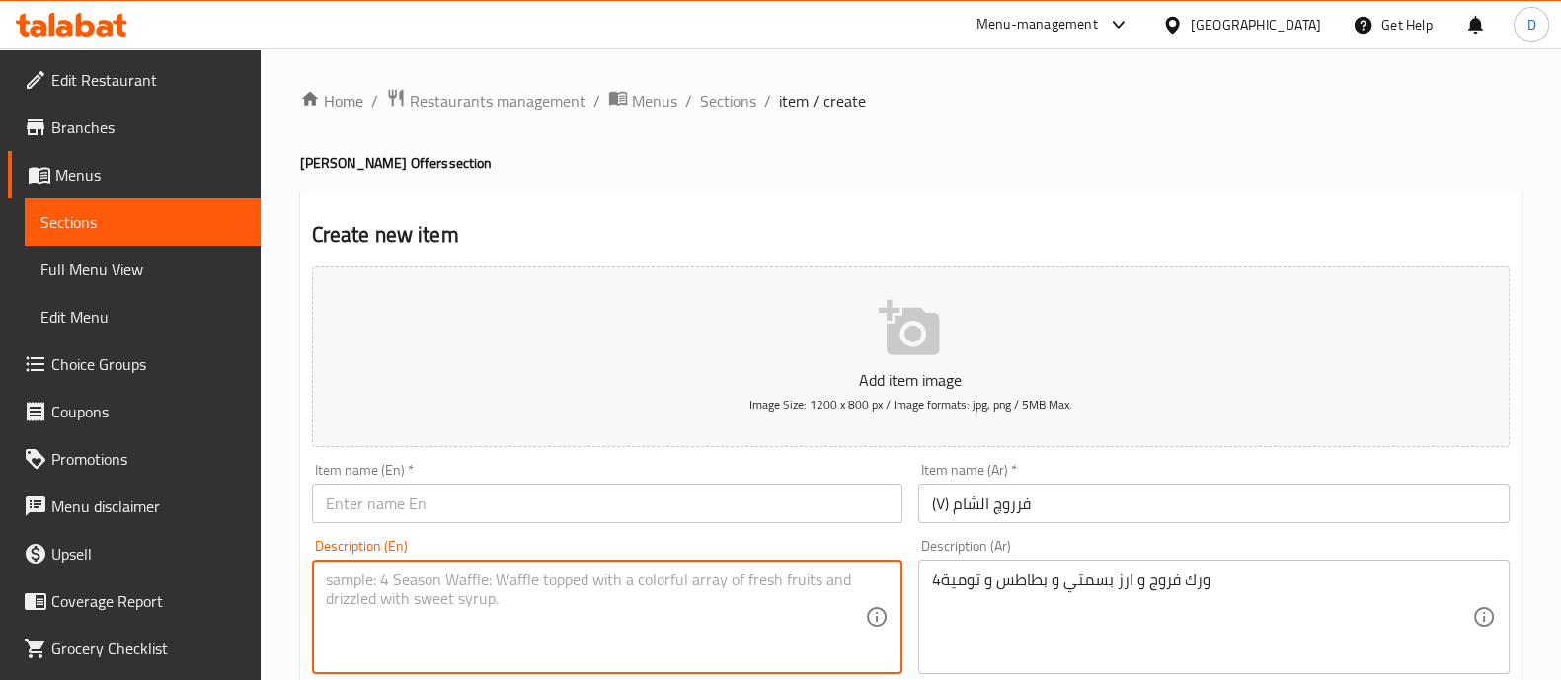
click at [497, 582] on textarea at bounding box center [596, 618] width 540 height 94
paste textarea "4 chicken thighs, basmati rice, potatoes and garlic sauce"
type textarea "4 chicken thighs, basmati rice, potatoes and garlic sauce"
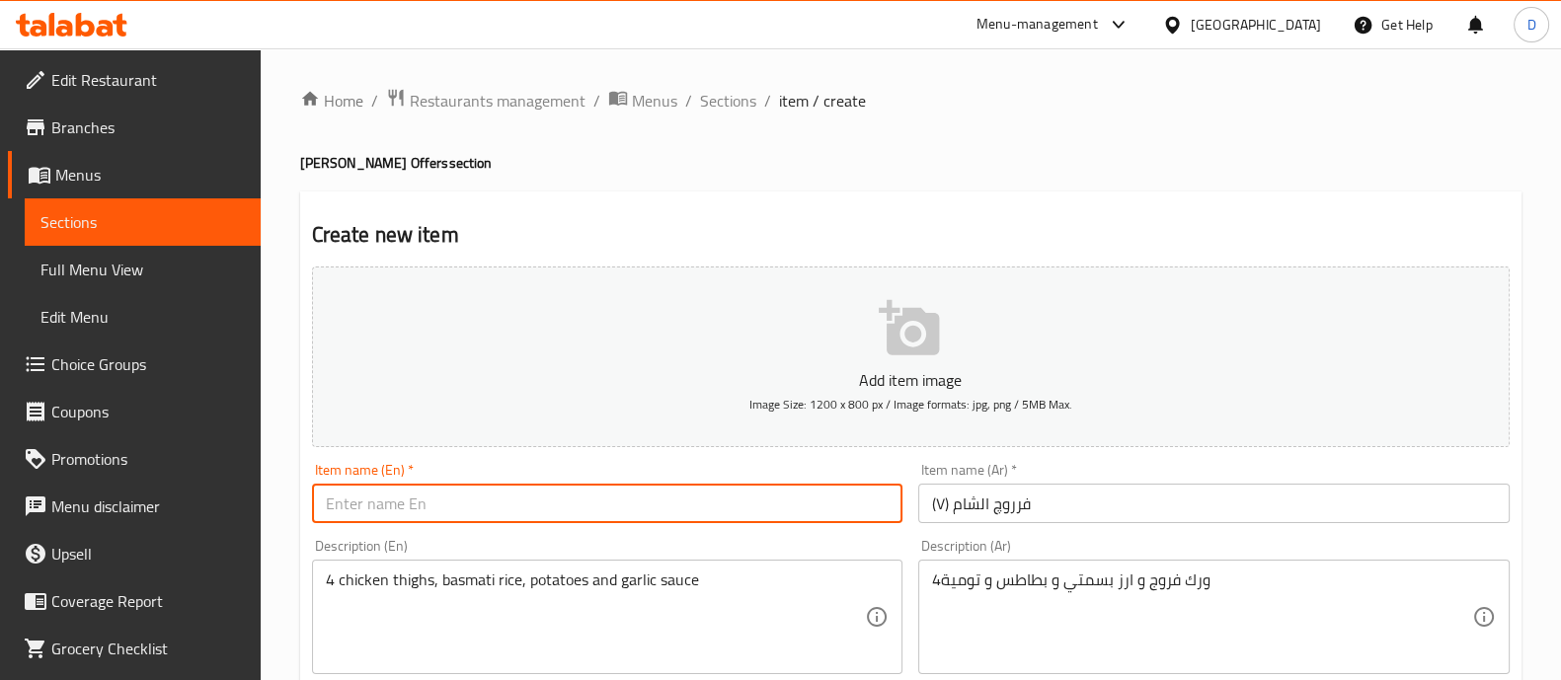
click at [458, 496] on input "text" at bounding box center [608, 504] width 592 height 40
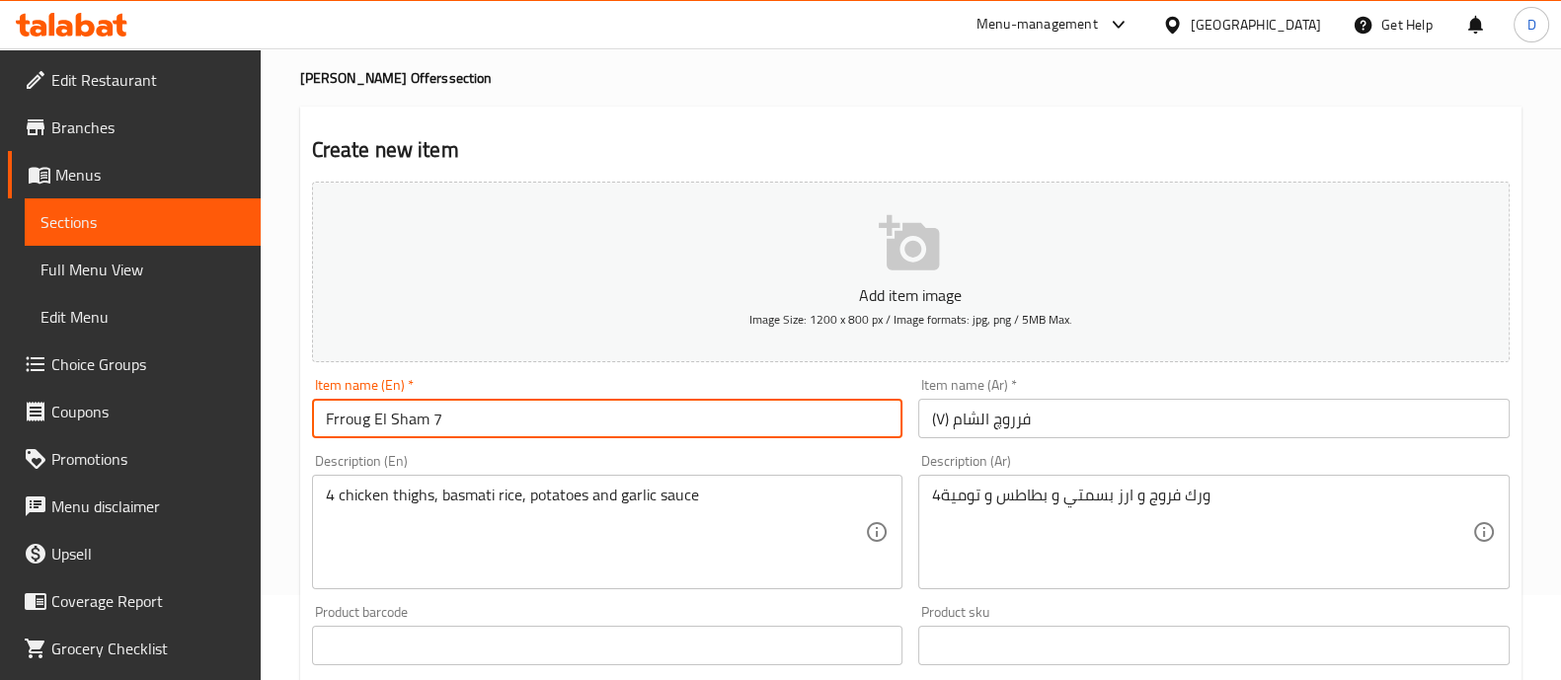
scroll to position [86, 0]
type input "Frroug El Sham 7"
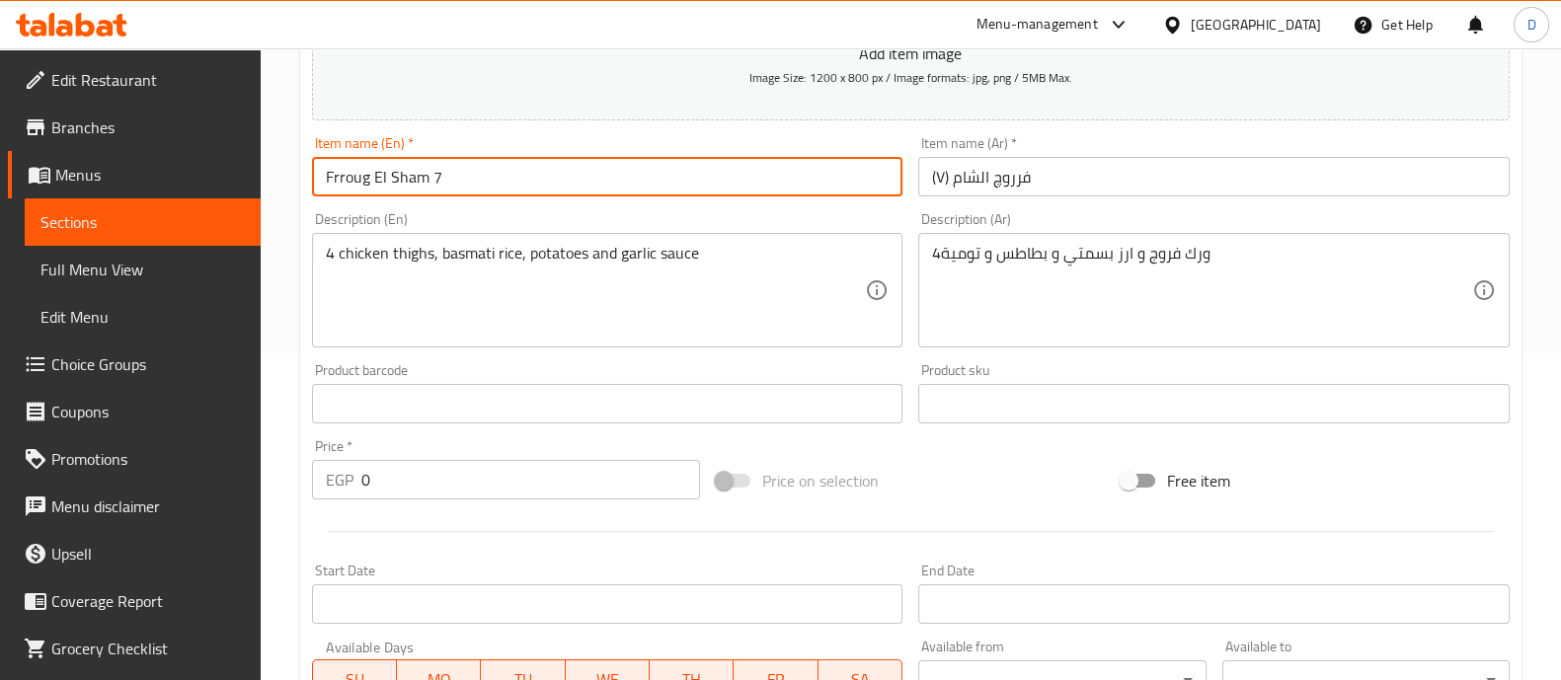
scroll to position [331, 0]
click at [484, 461] on input "0" at bounding box center [531, 476] width 340 height 40
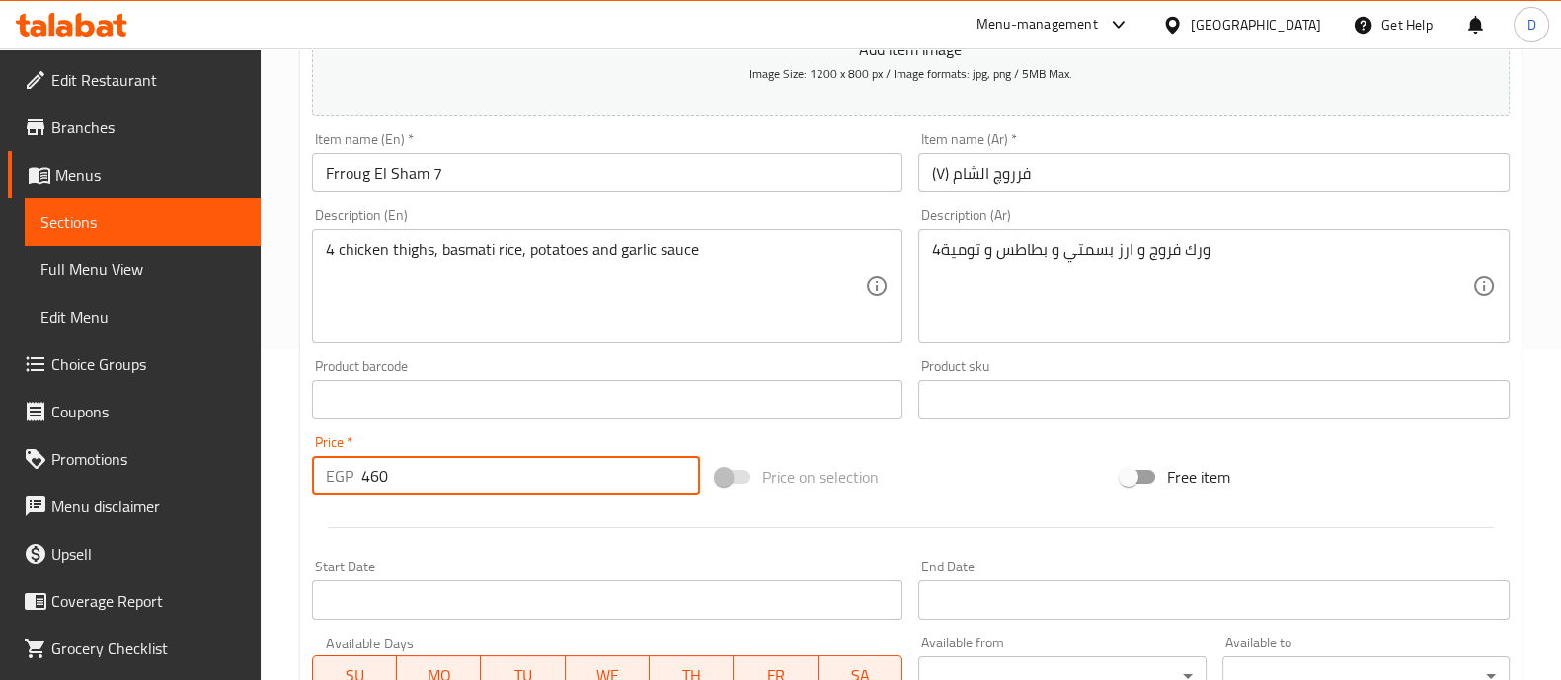
type input "460"
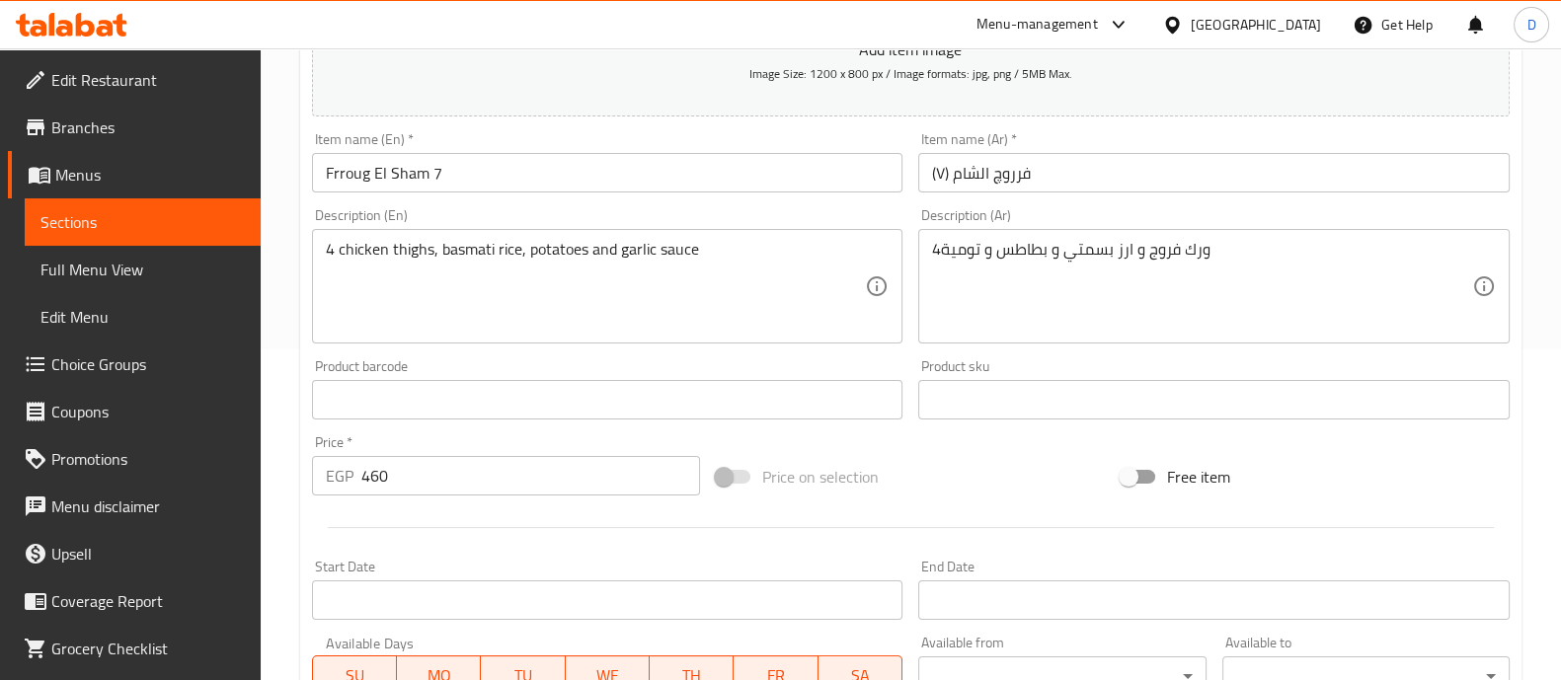
click at [478, 548] on div at bounding box center [911, 528] width 1214 height 48
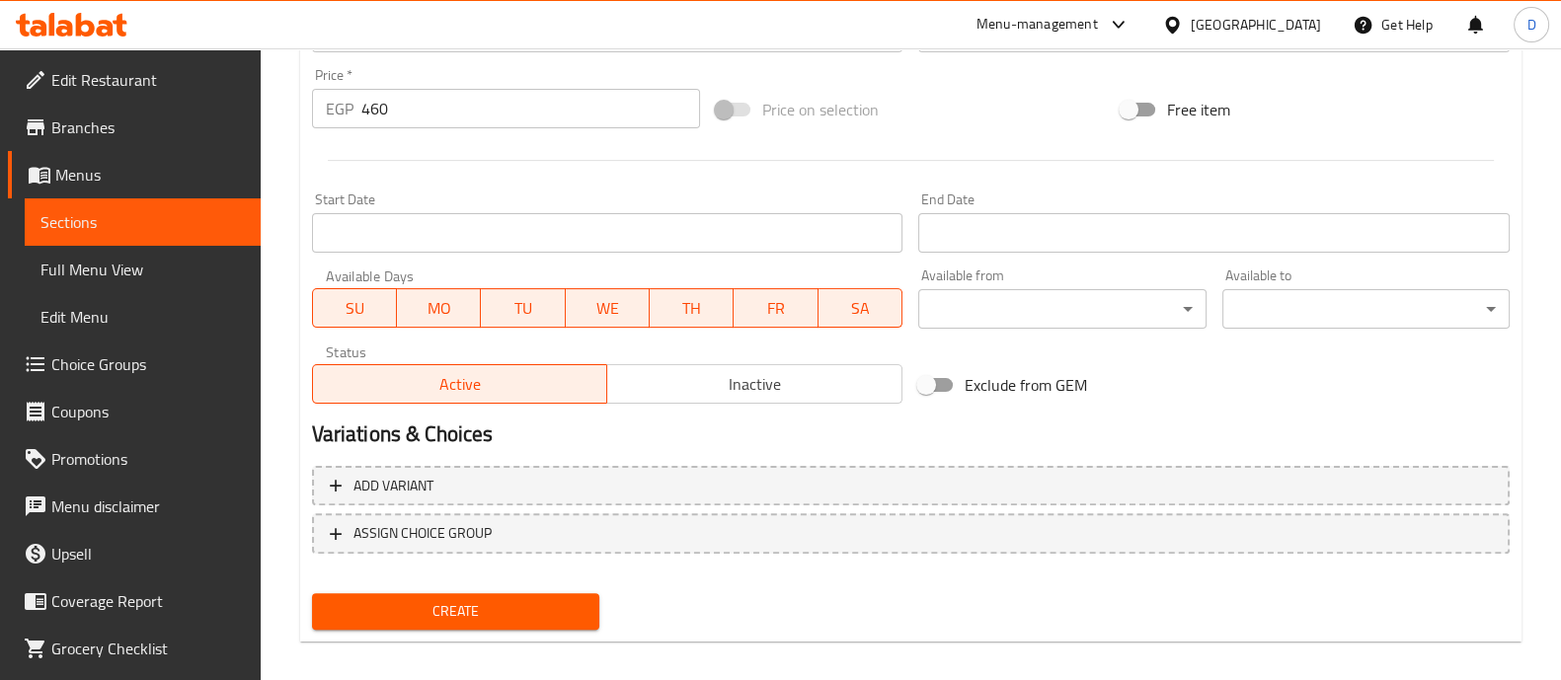
scroll to position [713, 0]
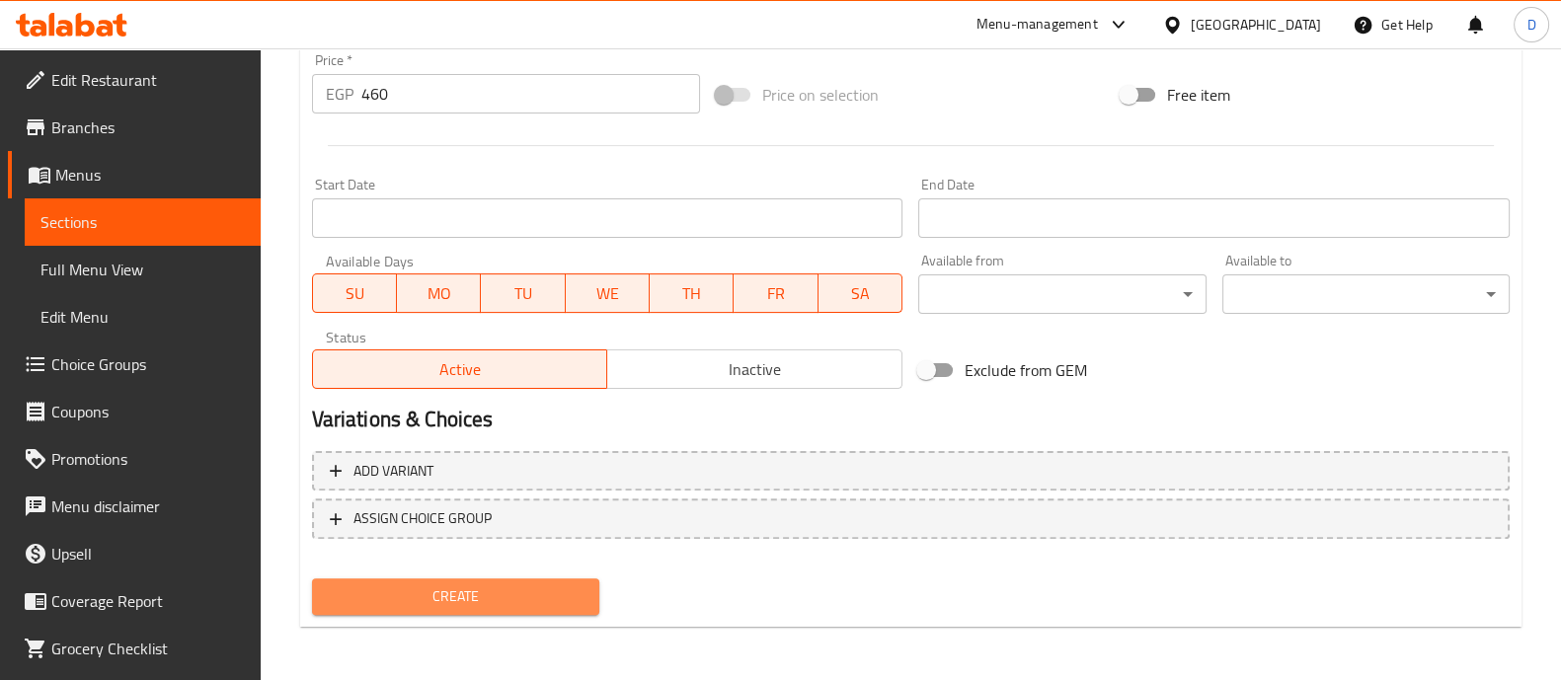
click at [493, 579] on button "Create" at bounding box center [455, 597] width 287 height 37
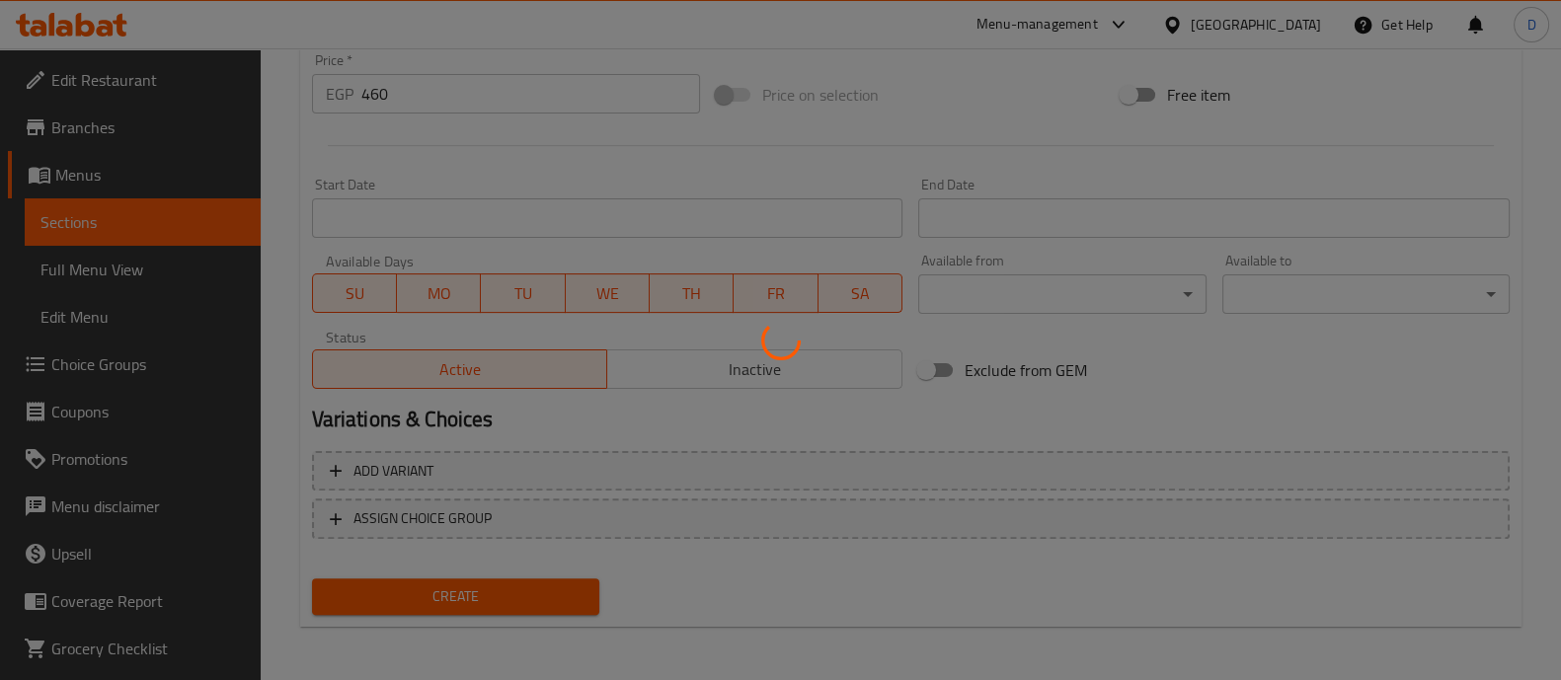
type input "0"
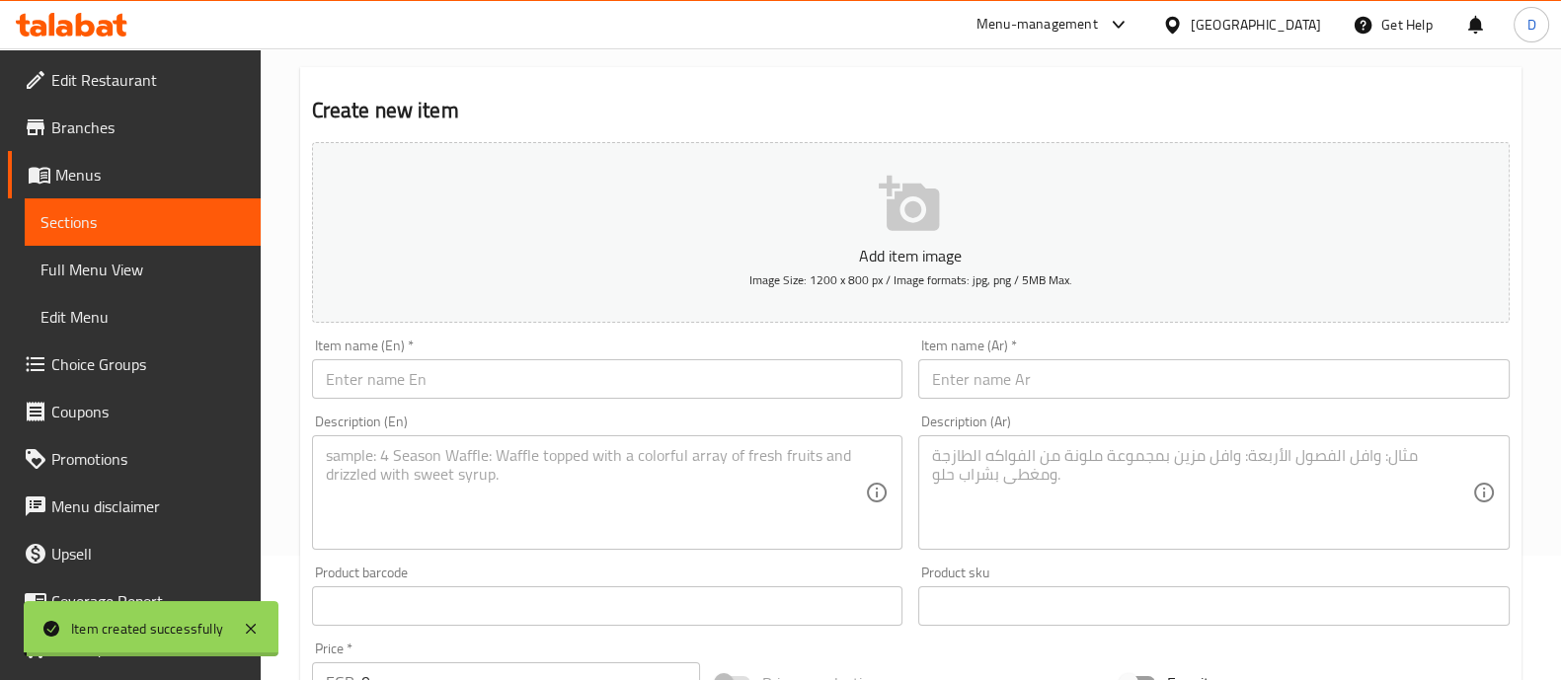
scroll to position [0, 0]
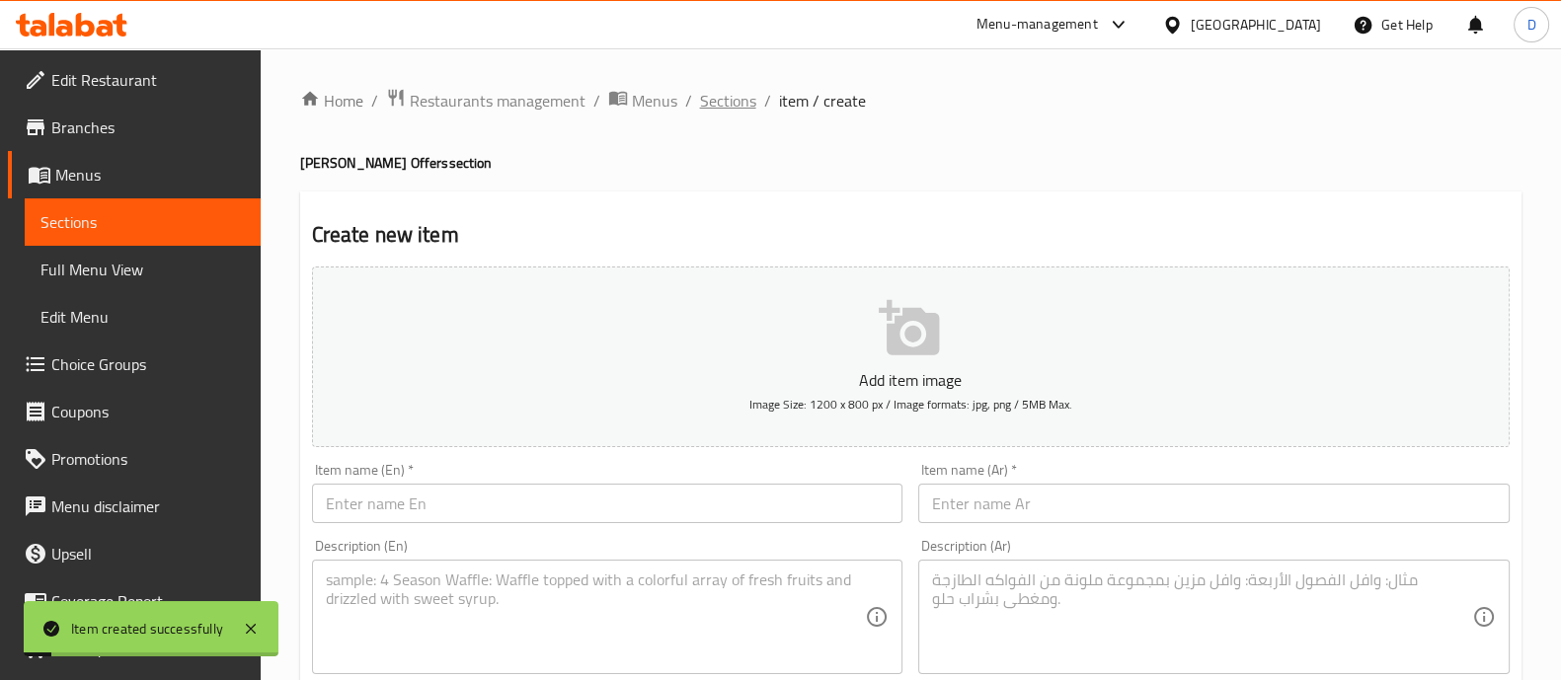
click at [724, 97] on span "Sections" at bounding box center [728, 101] width 56 height 24
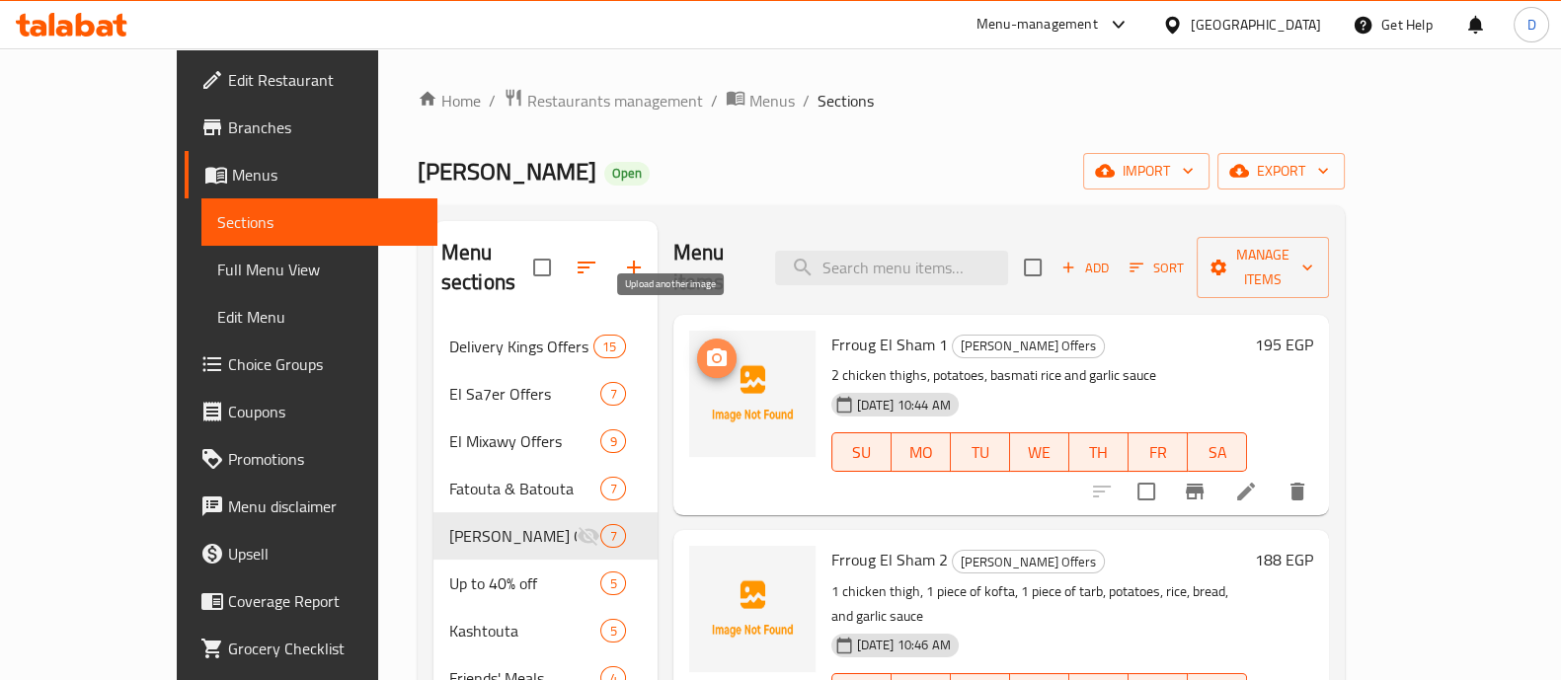
click at [705, 347] on icon "upload picture" at bounding box center [717, 359] width 24 height 24
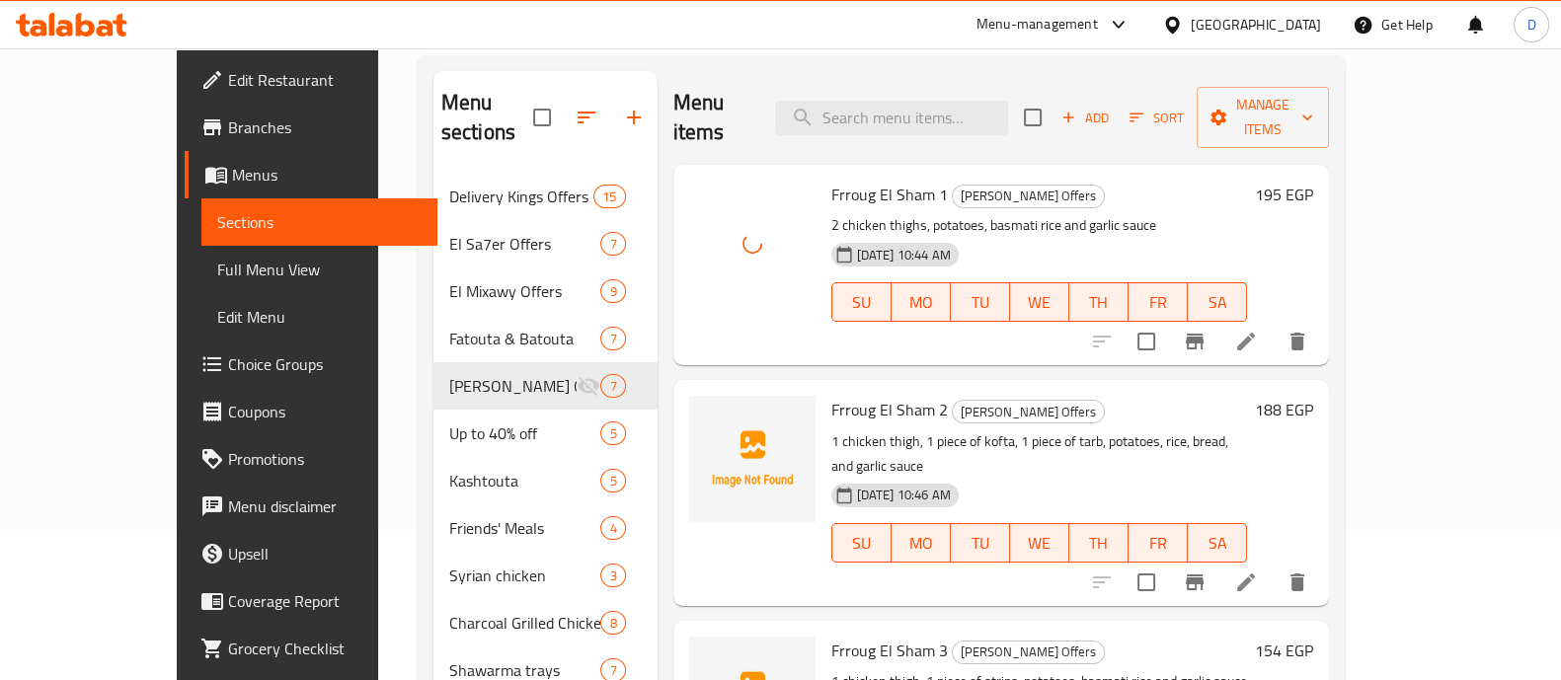
scroll to position [160, 0]
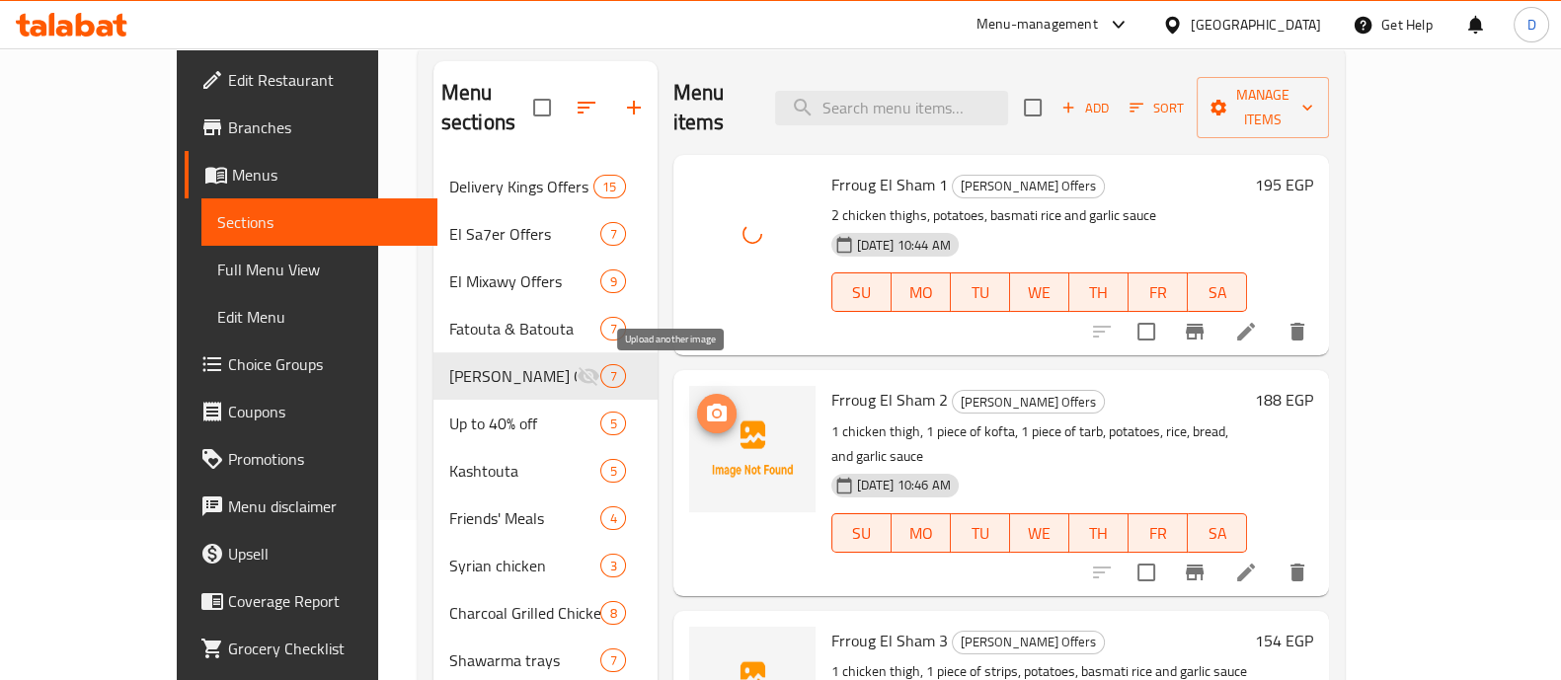
click at [697, 402] on span "upload picture" at bounding box center [717, 414] width 40 height 24
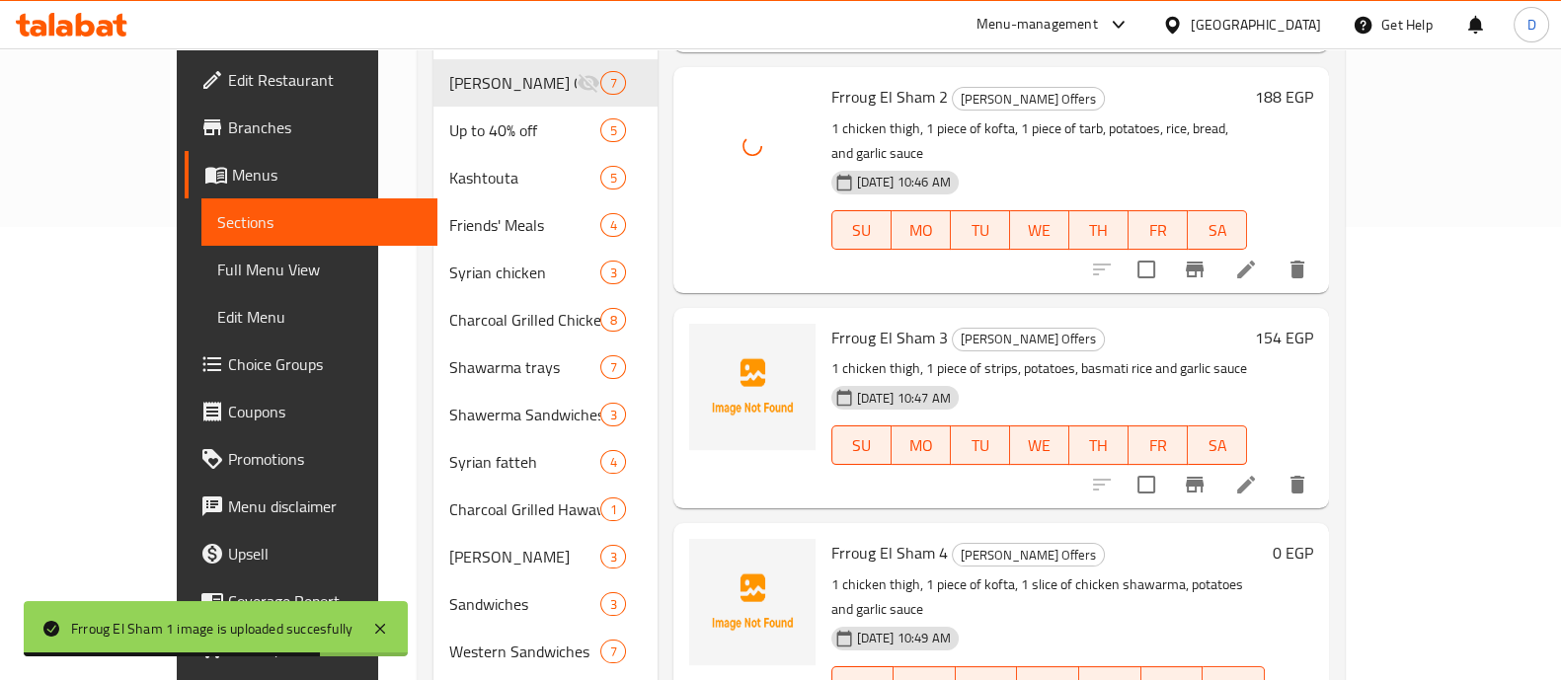
scroll to position [456, 0]
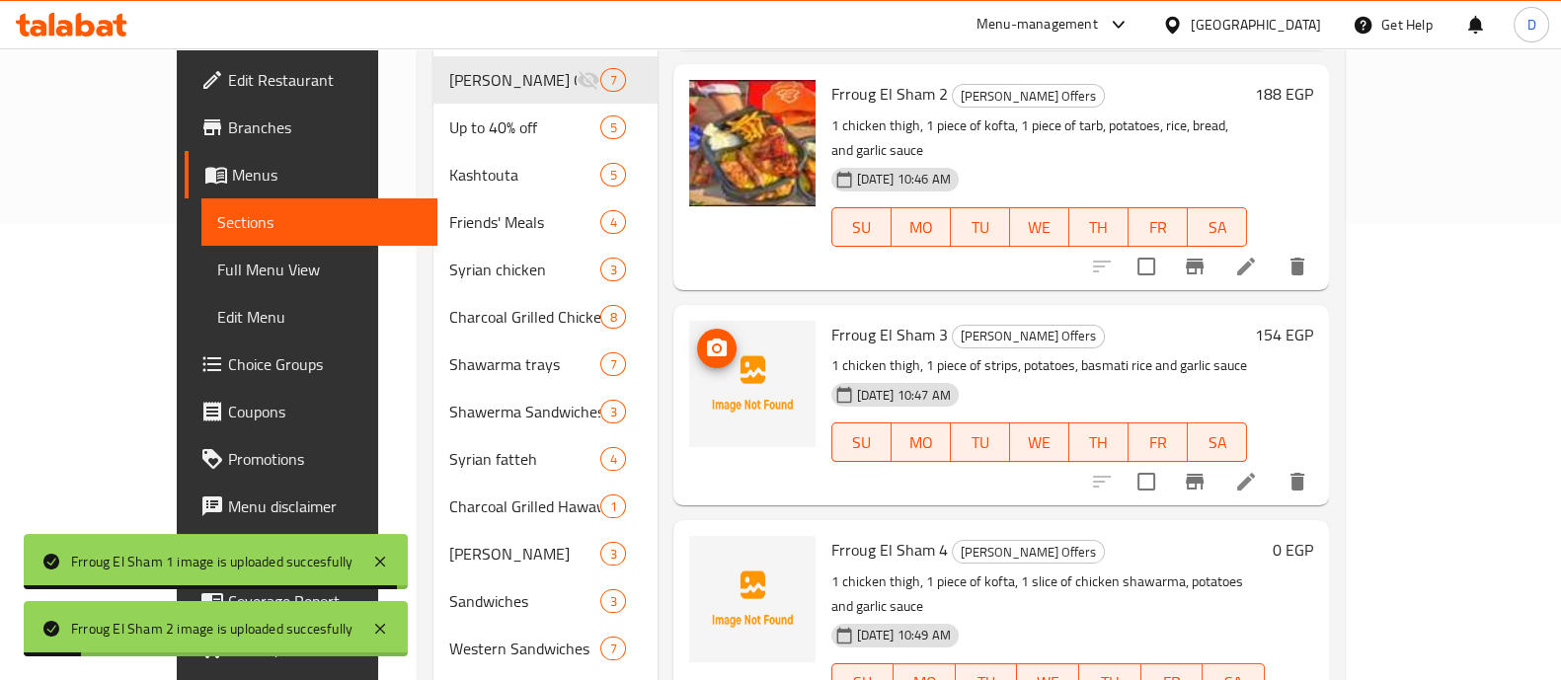
click at [689, 321] on img at bounding box center [752, 384] width 126 height 126
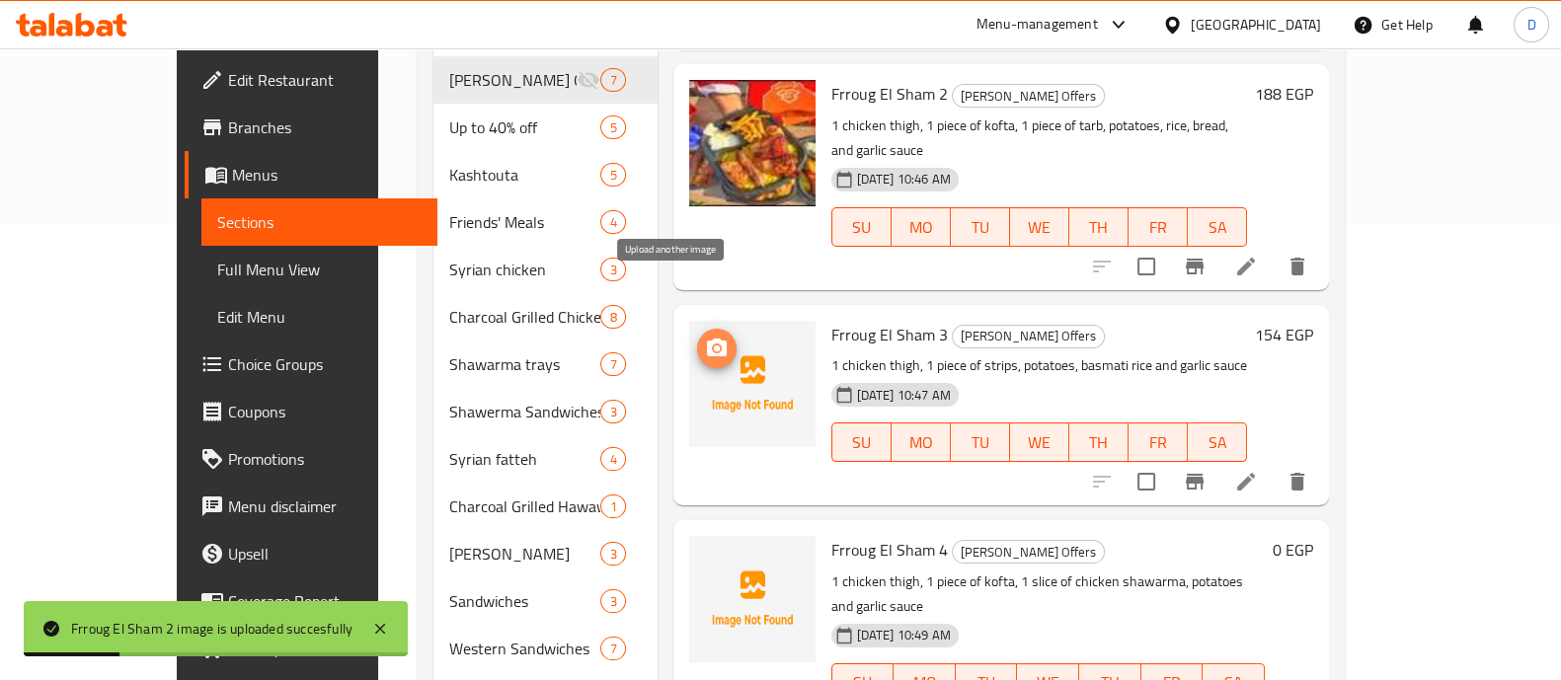
click at [707, 339] on icon "upload picture" at bounding box center [717, 348] width 20 height 18
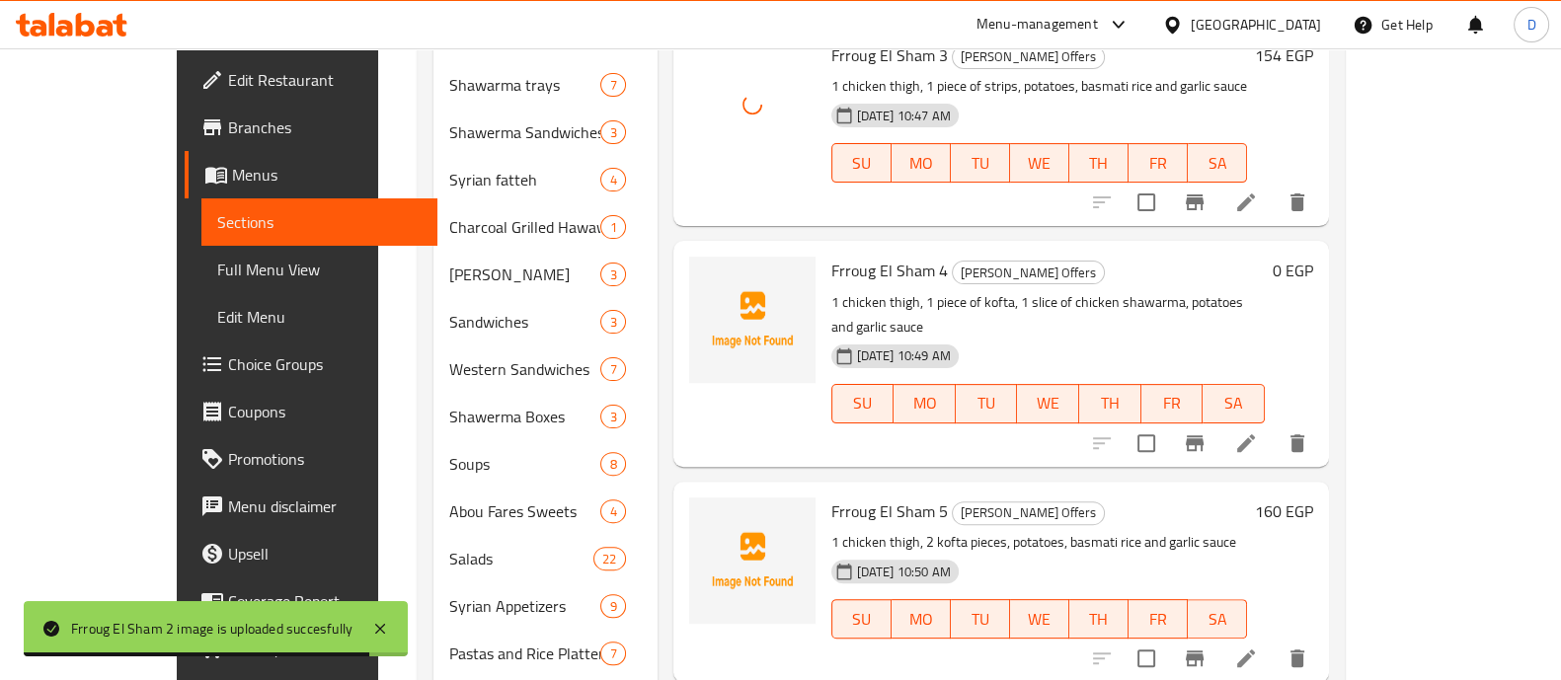
scroll to position [737, 0]
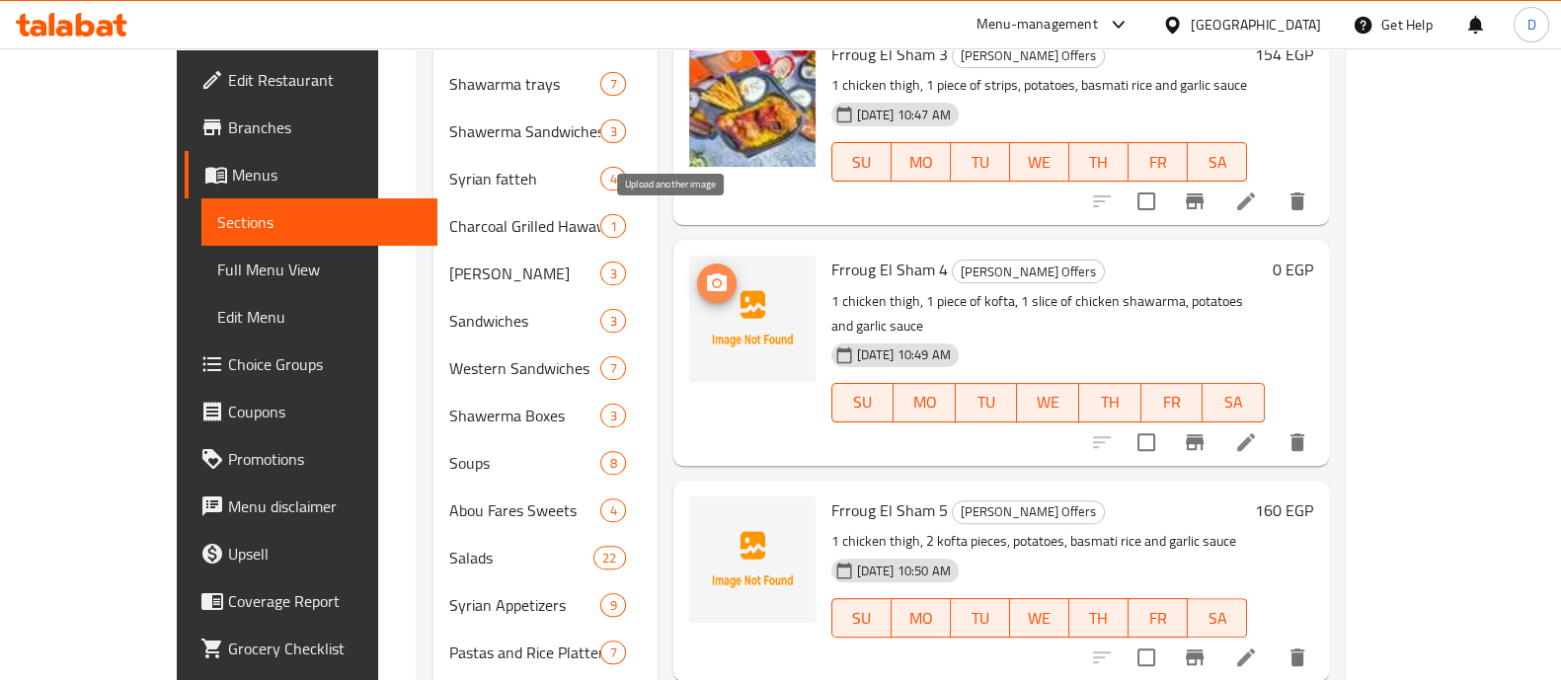
click at [707, 274] on icon "upload picture" at bounding box center [717, 283] width 20 height 18
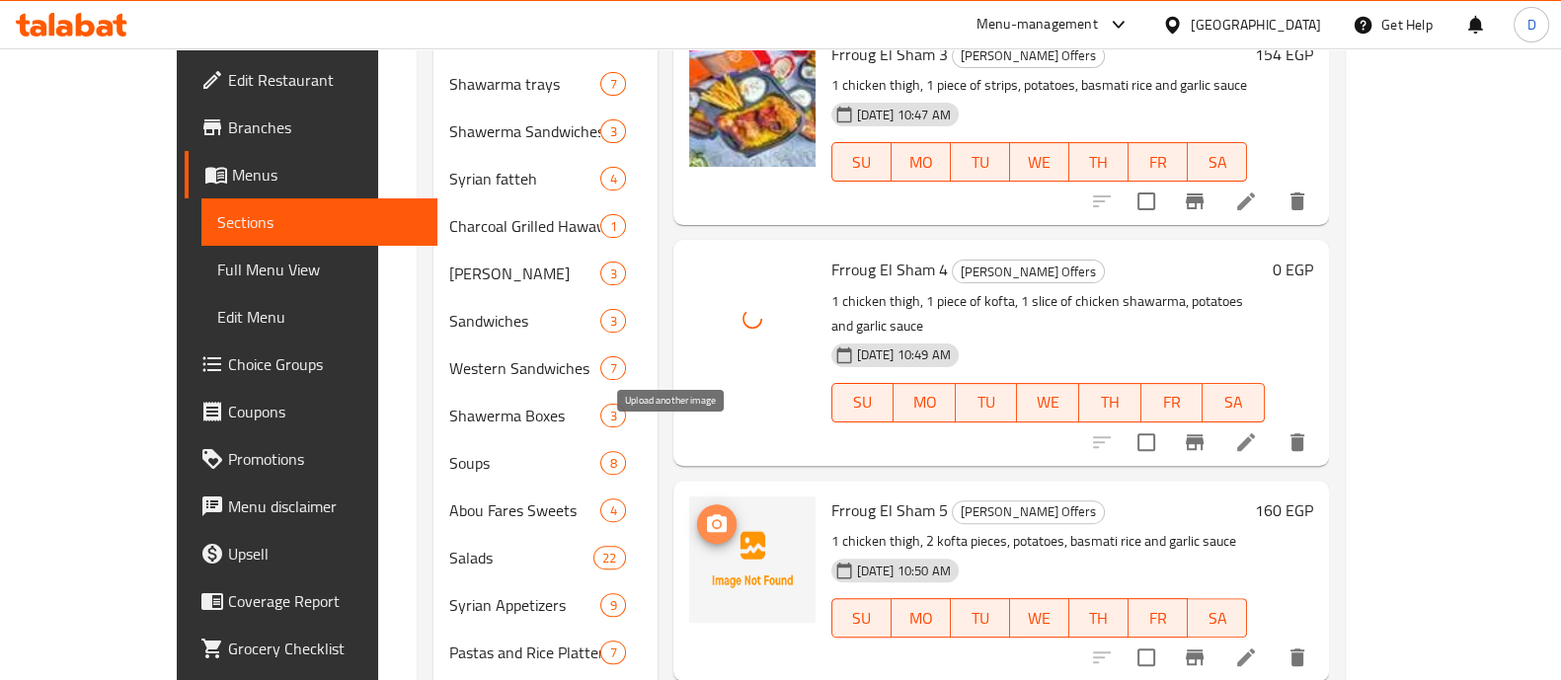
click at [707, 514] on icon "upload picture" at bounding box center [717, 523] width 20 height 18
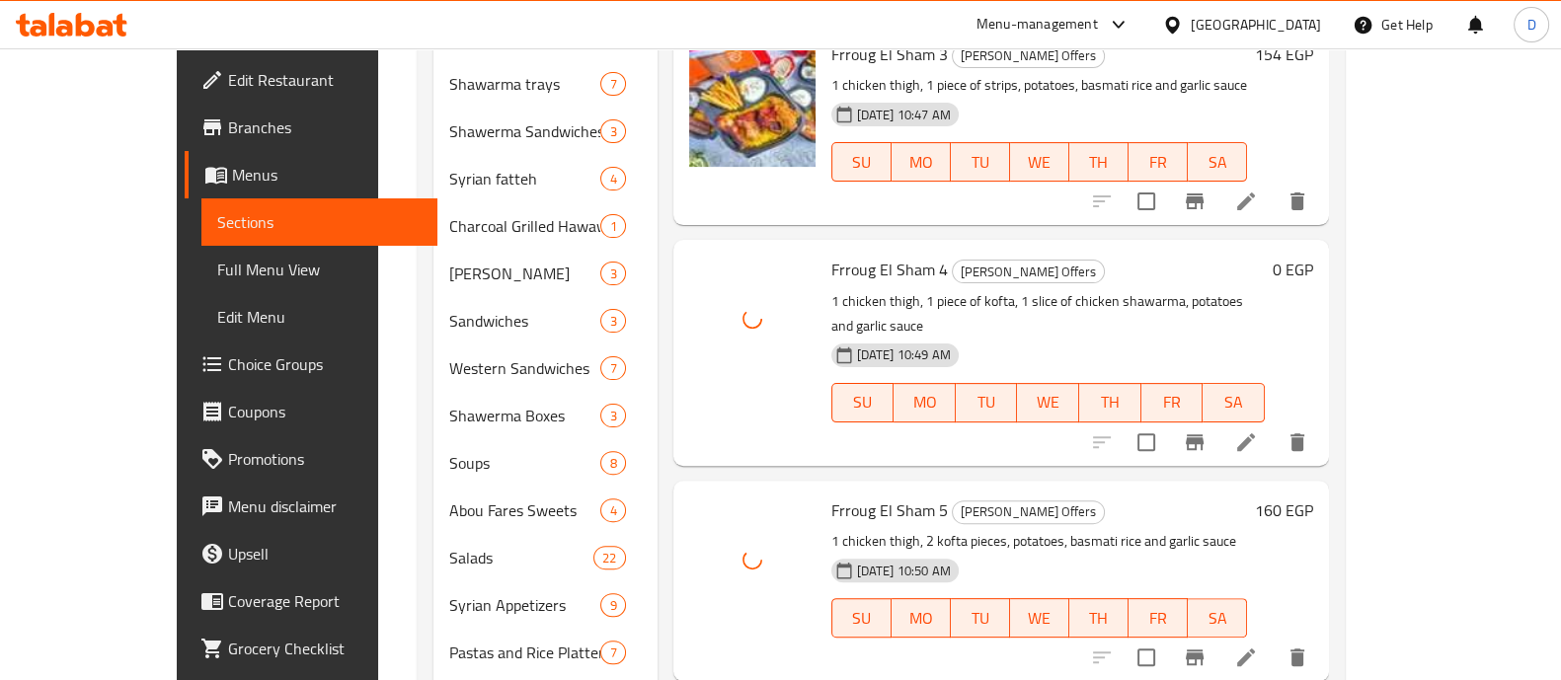
scroll to position [962, 0]
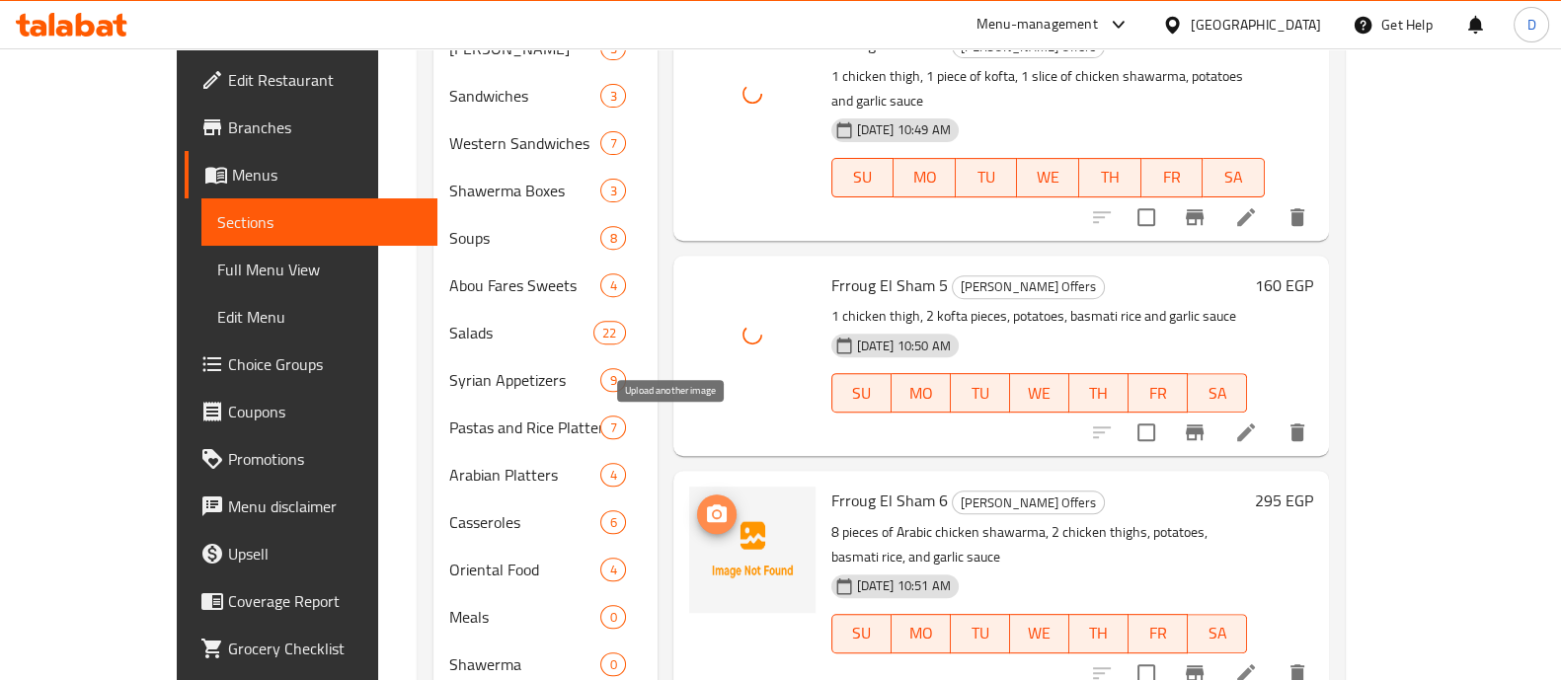
click at [707, 505] on icon "upload picture" at bounding box center [717, 514] width 20 height 18
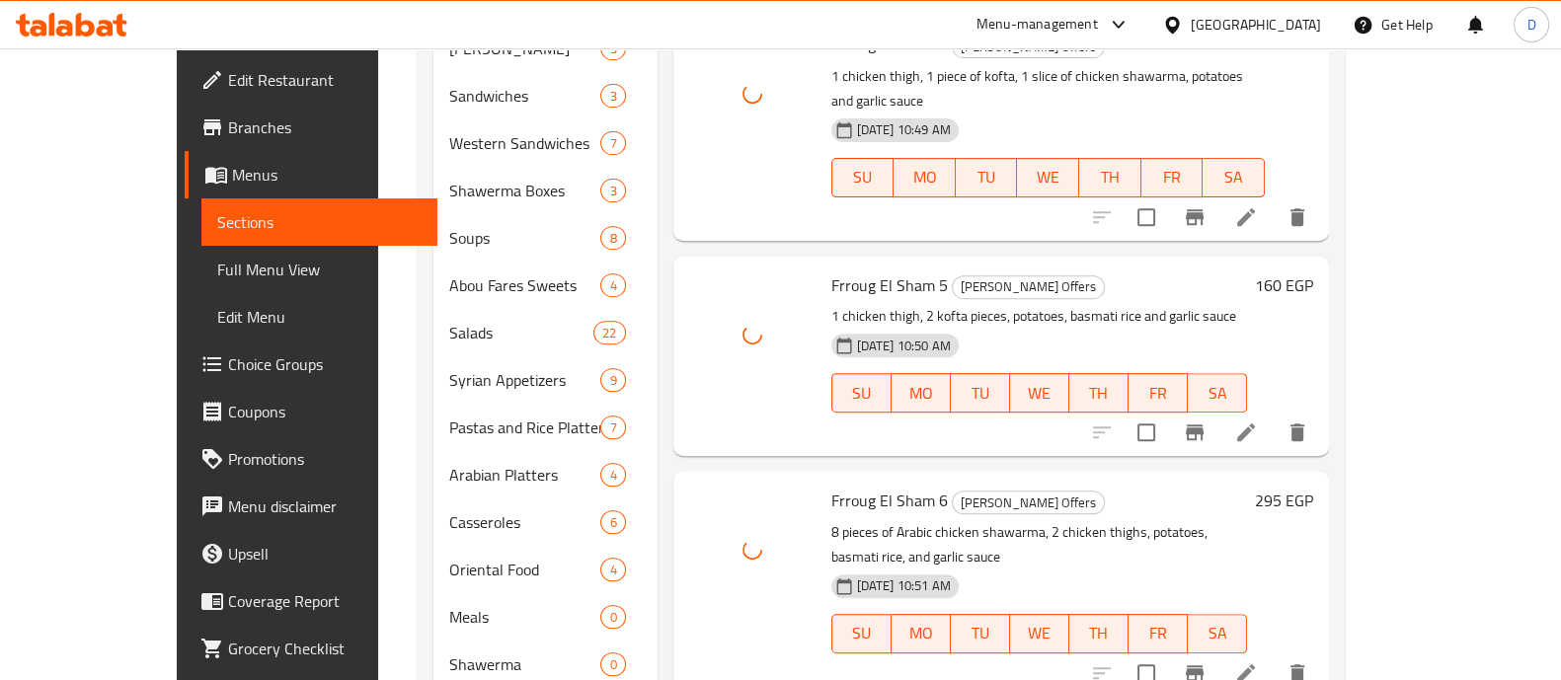
scroll to position [1145, 0]
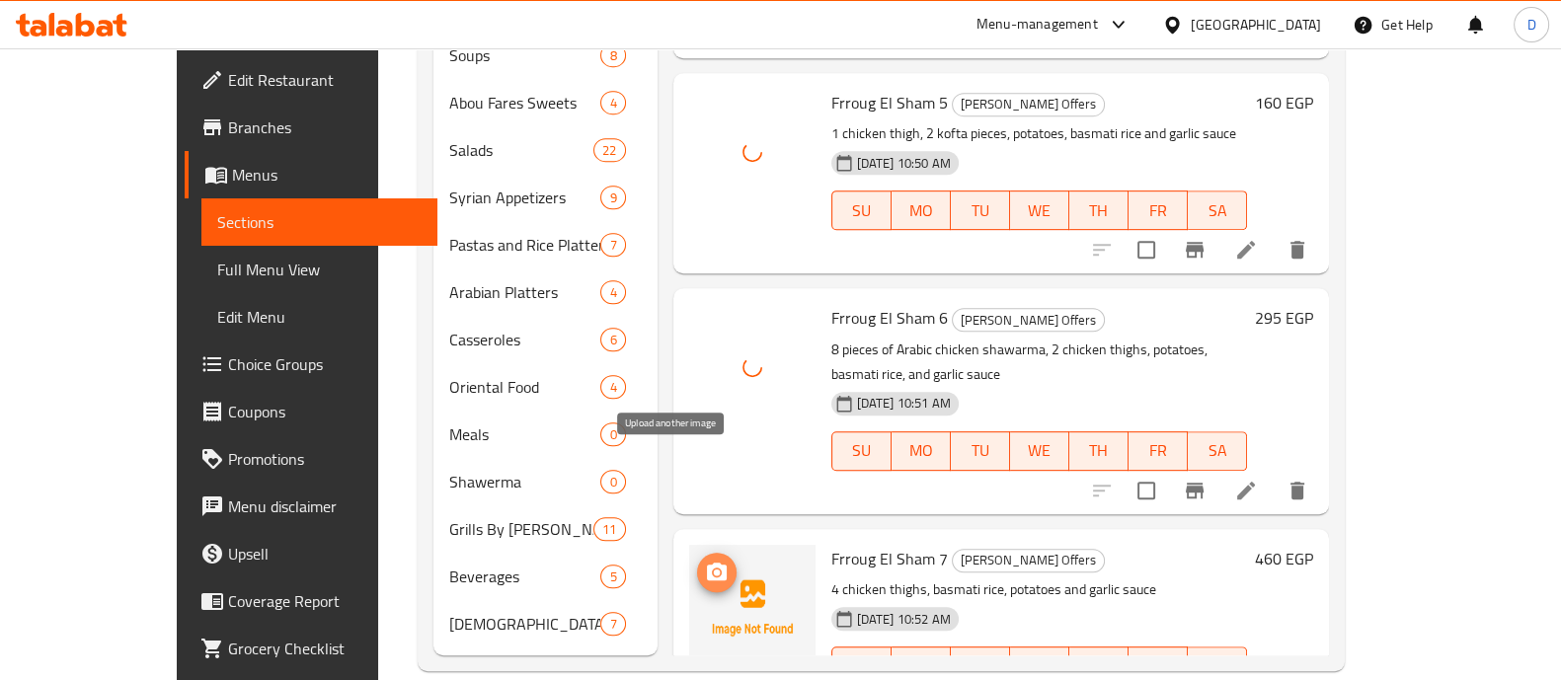
click at [707, 563] on icon "upload picture" at bounding box center [717, 572] width 20 height 18
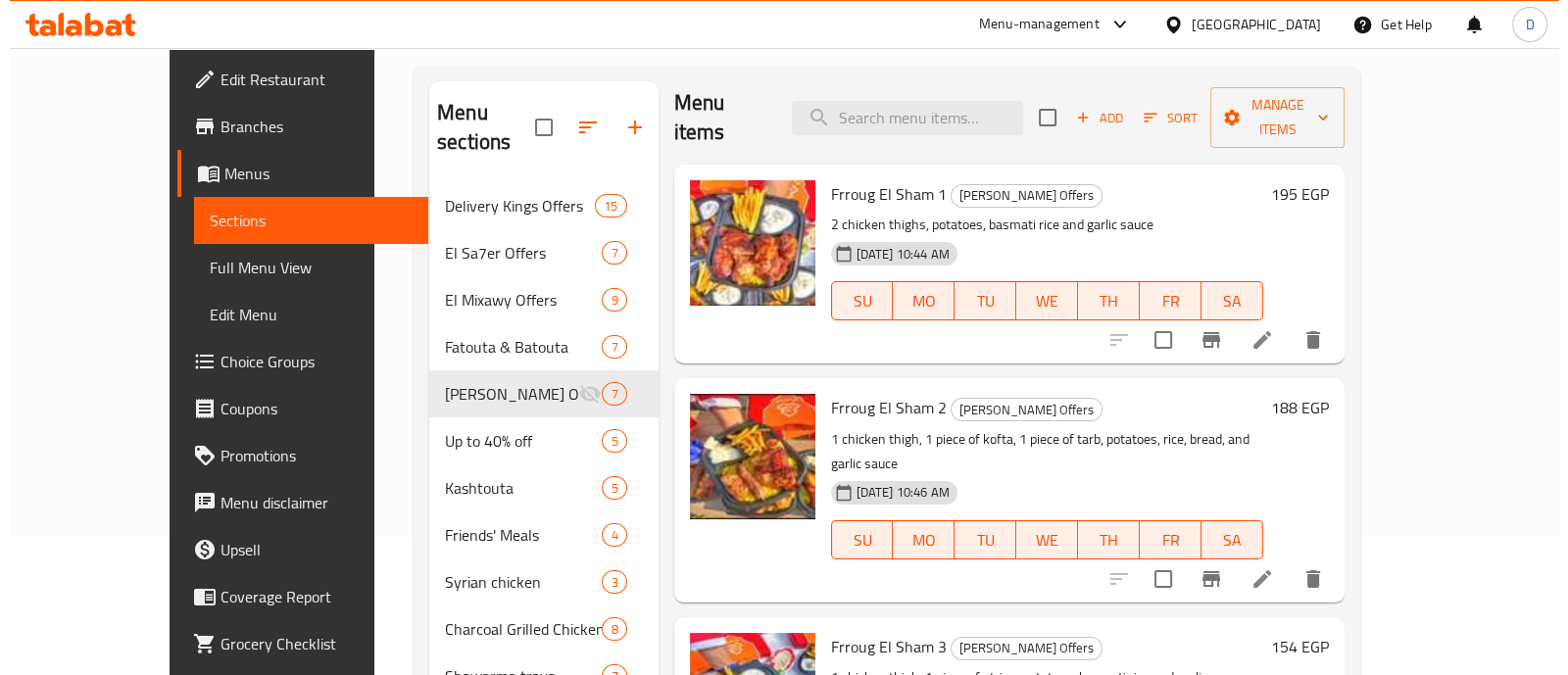
scroll to position [0, 0]
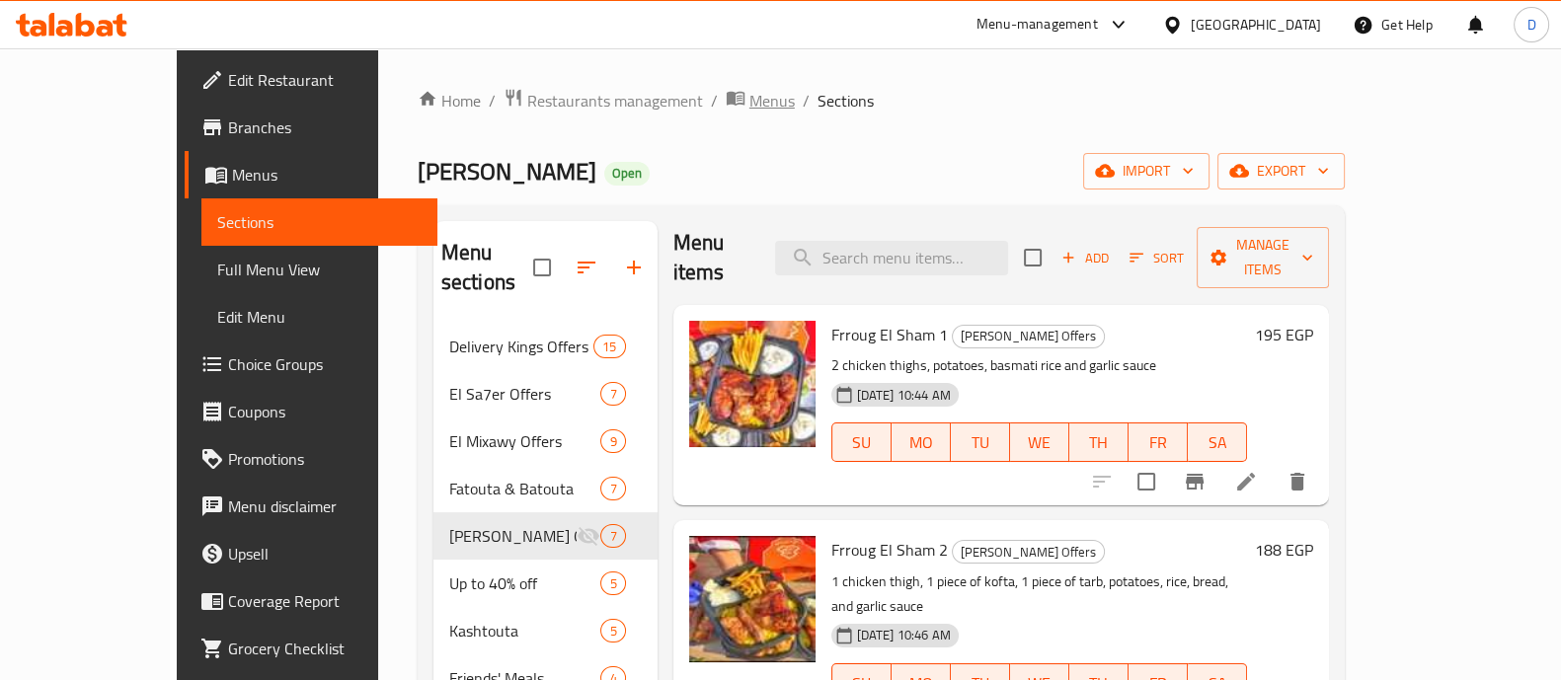
click at [750, 112] on span "Menus" at bounding box center [772, 101] width 45 height 24
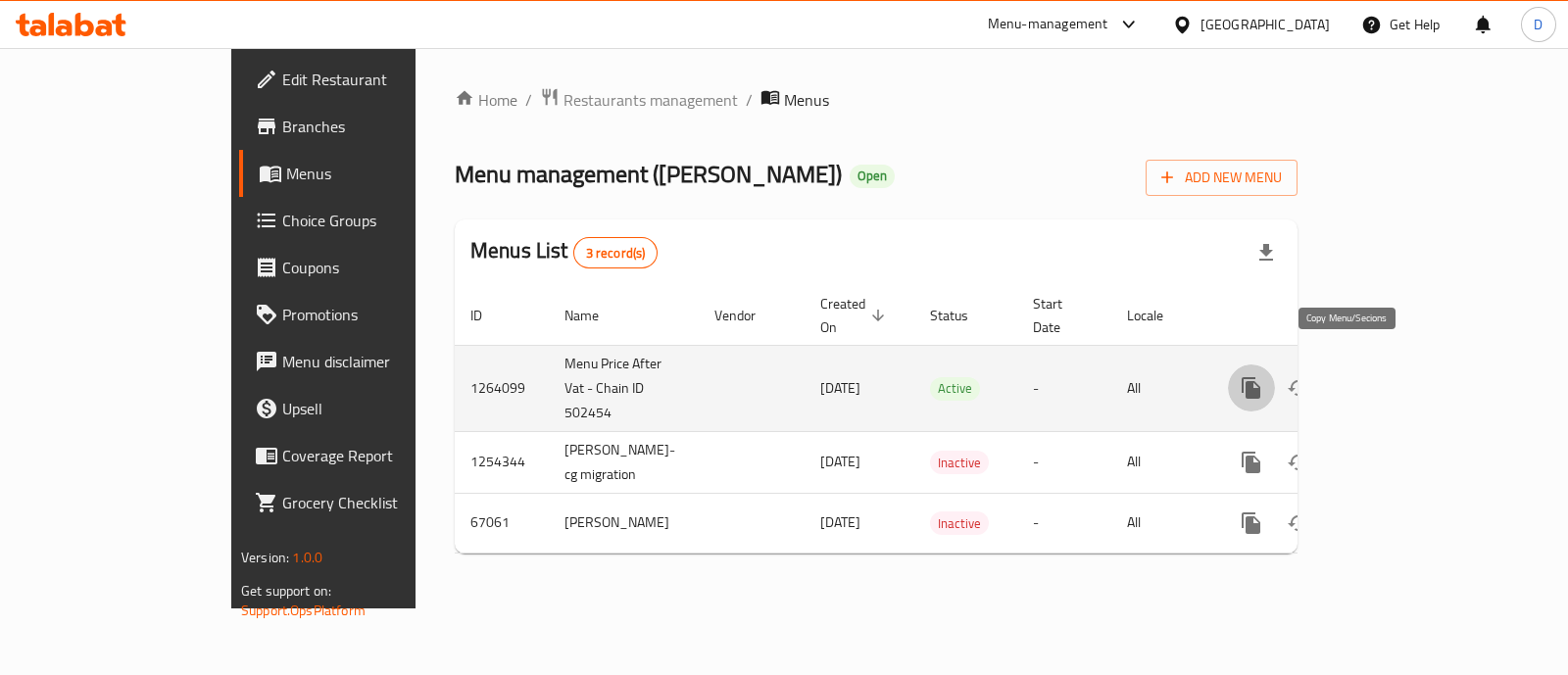
click at [1275, 370] on button "more" at bounding box center [1250, 387] width 47 height 47
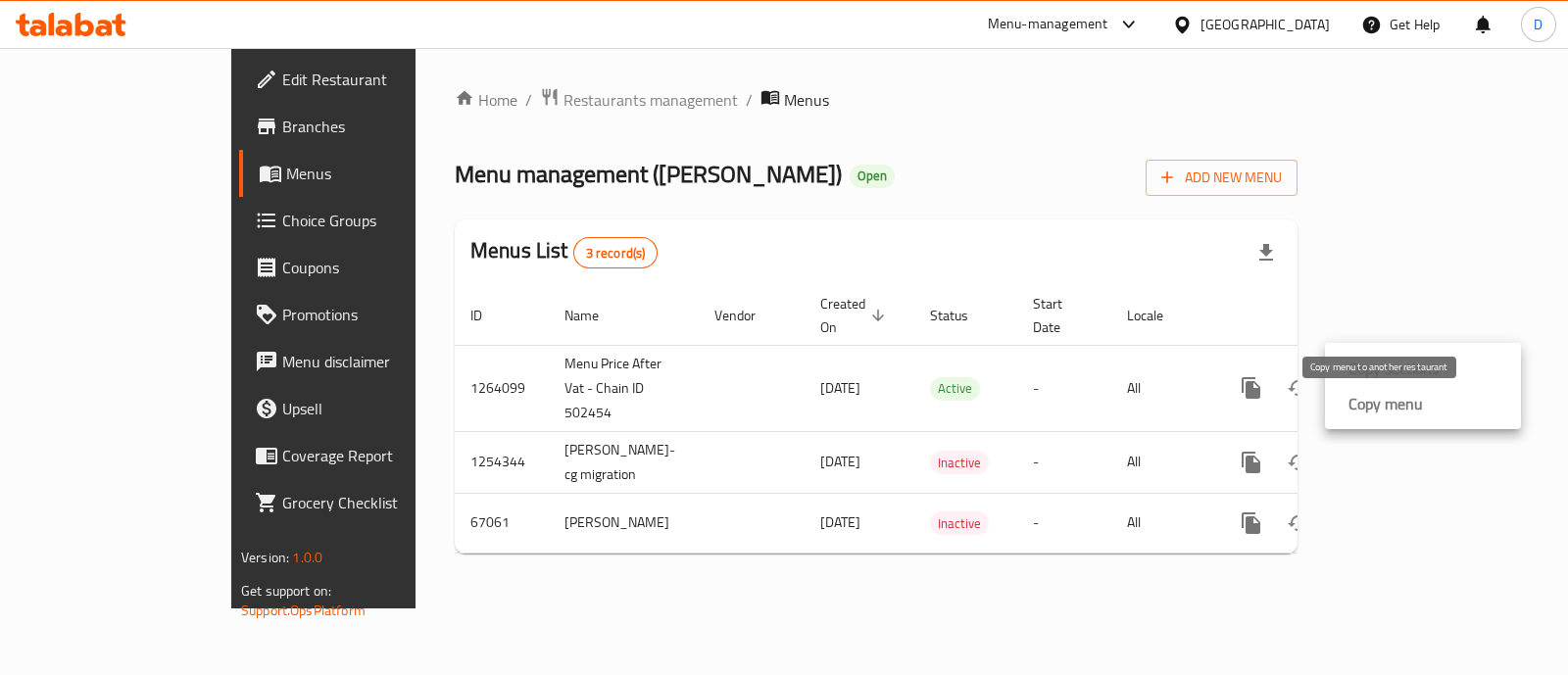
click at [1365, 392] on strong "Copy menu" at bounding box center [1385, 404] width 74 height 24
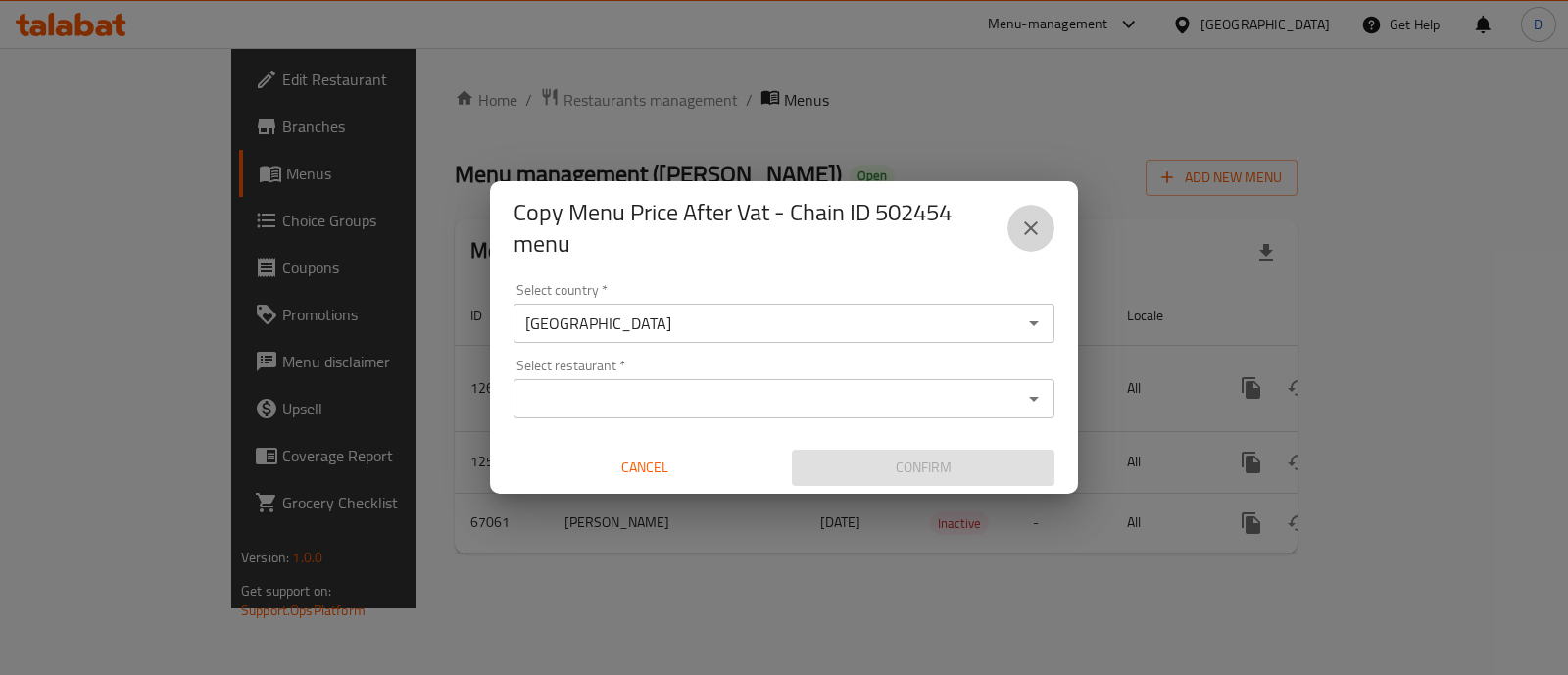
click at [1024, 223] on icon "close" at bounding box center [1031, 228] width 24 height 24
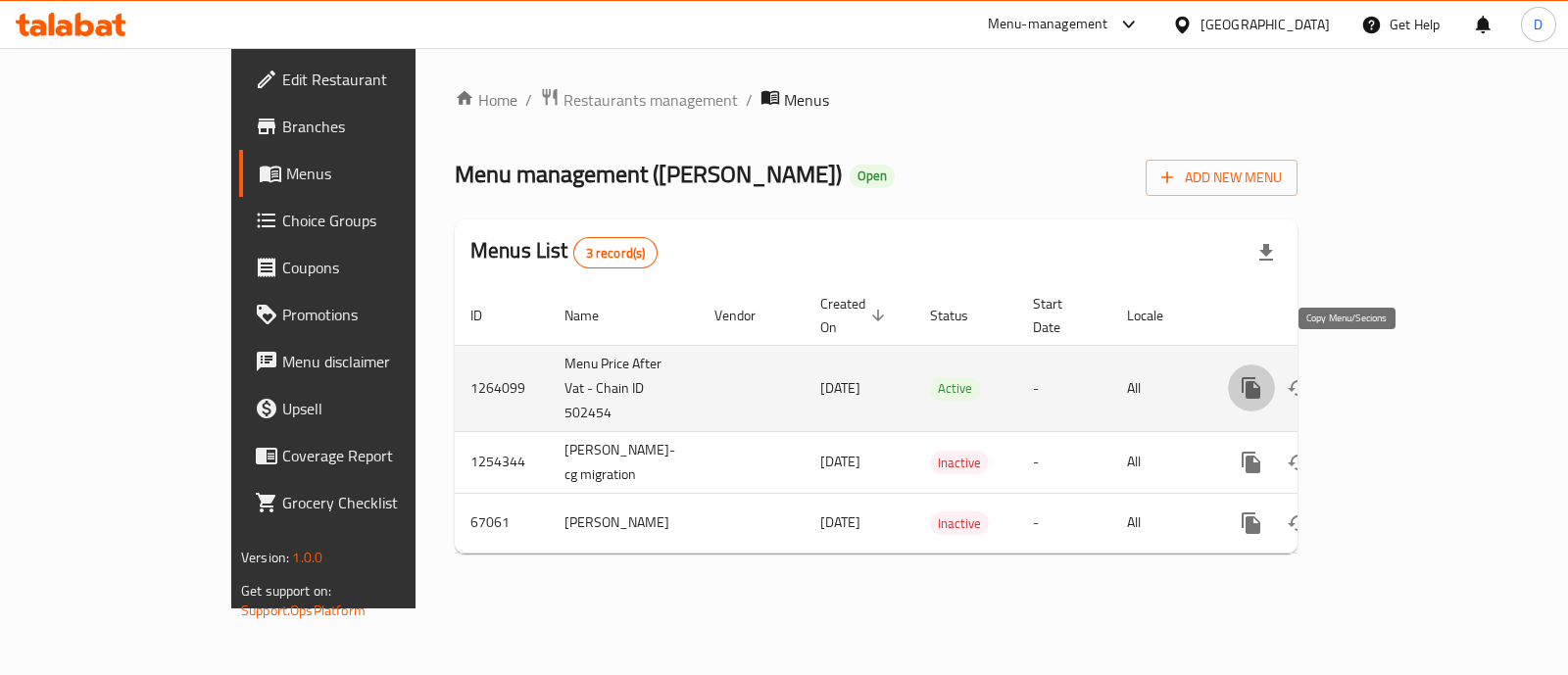
click at [1260, 377] on icon "more" at bounding box center [1250, 388] width 19 height 22
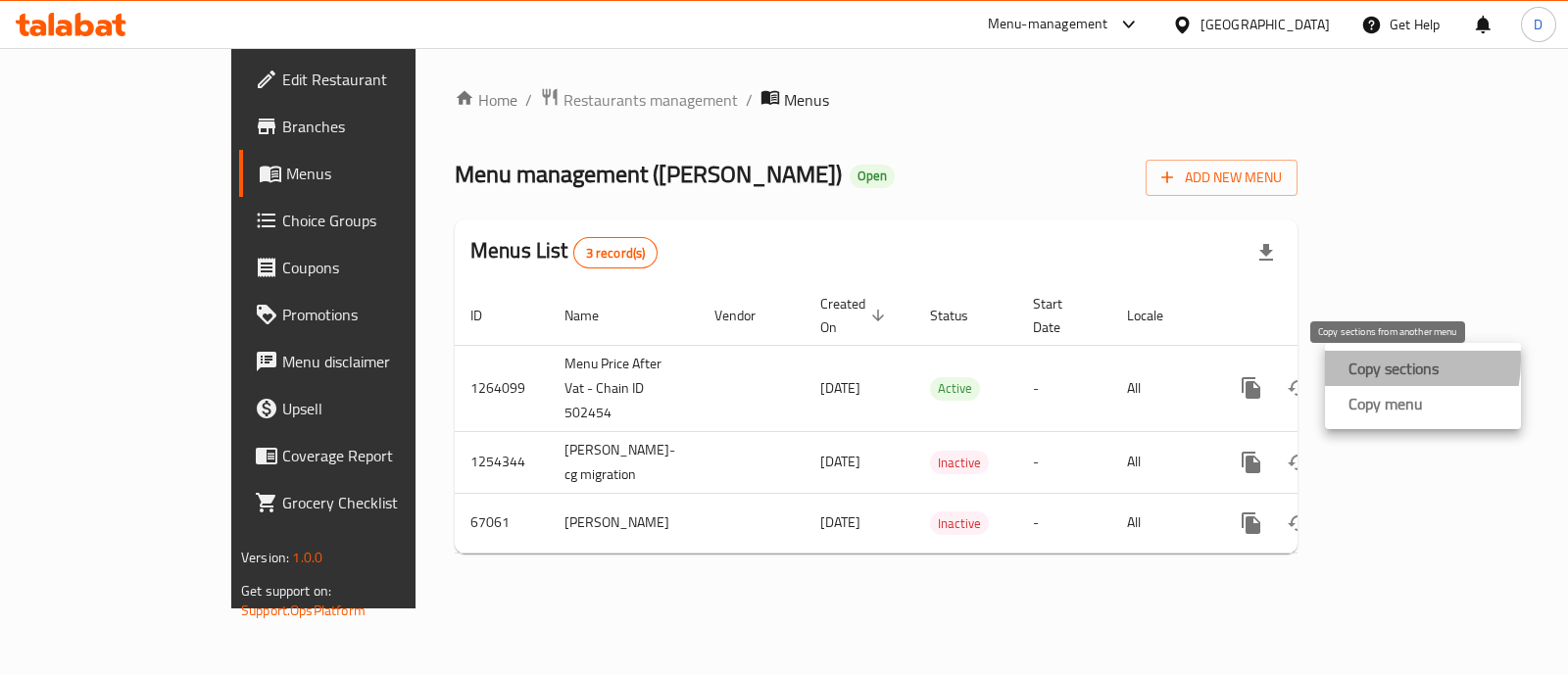
click at [1368, 359] on strong "Copy sections" at bounding box center [1393, 368] width 90 height 24
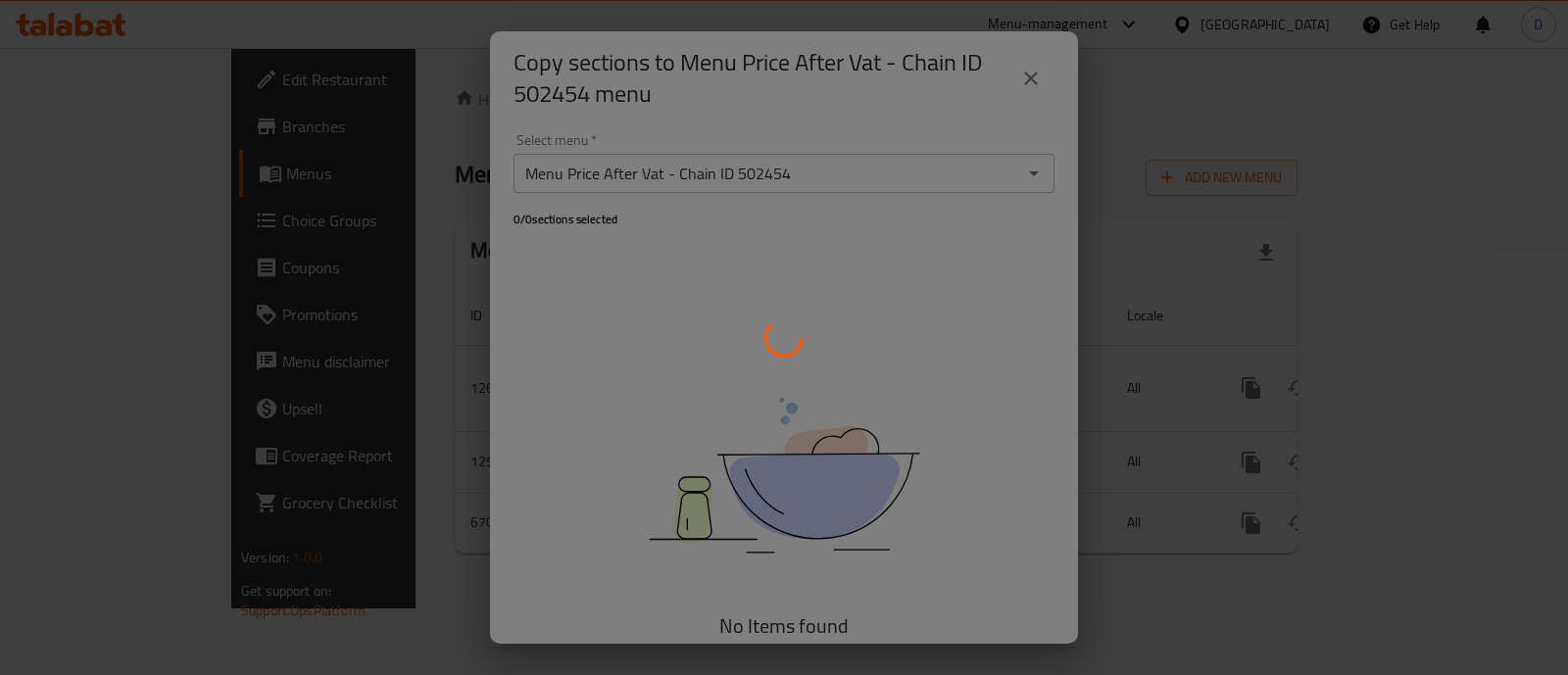
click at [1030, 74] on div at bounding box center [784, 338] width 1568 height 675
click at [1105, 80] on div at bounding box center [784, 338] width 1568 height 675
click at [1104, 94] on div at bounding box center [784, 338] width 1568 height 675
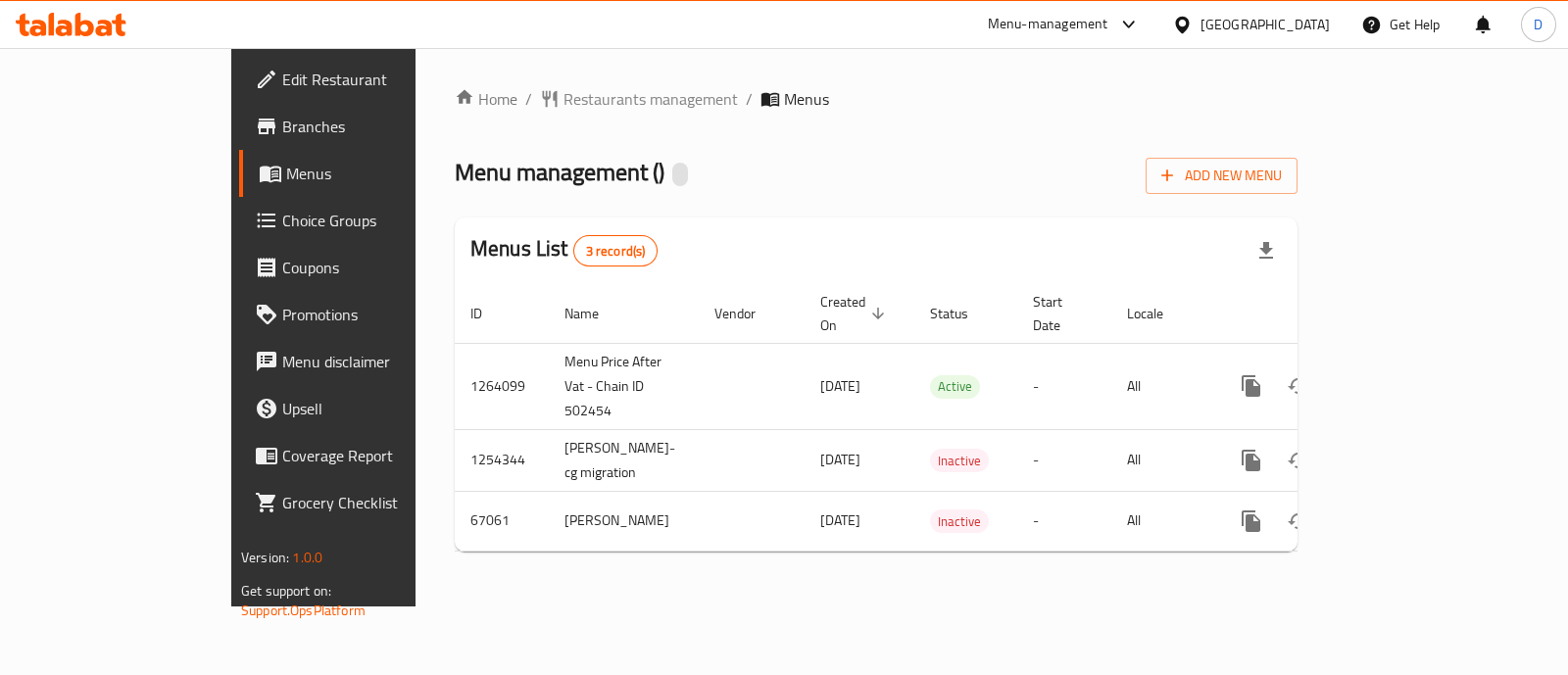
click at [110, 25] on icon at bounding box center [104, 28] width 17 height 17
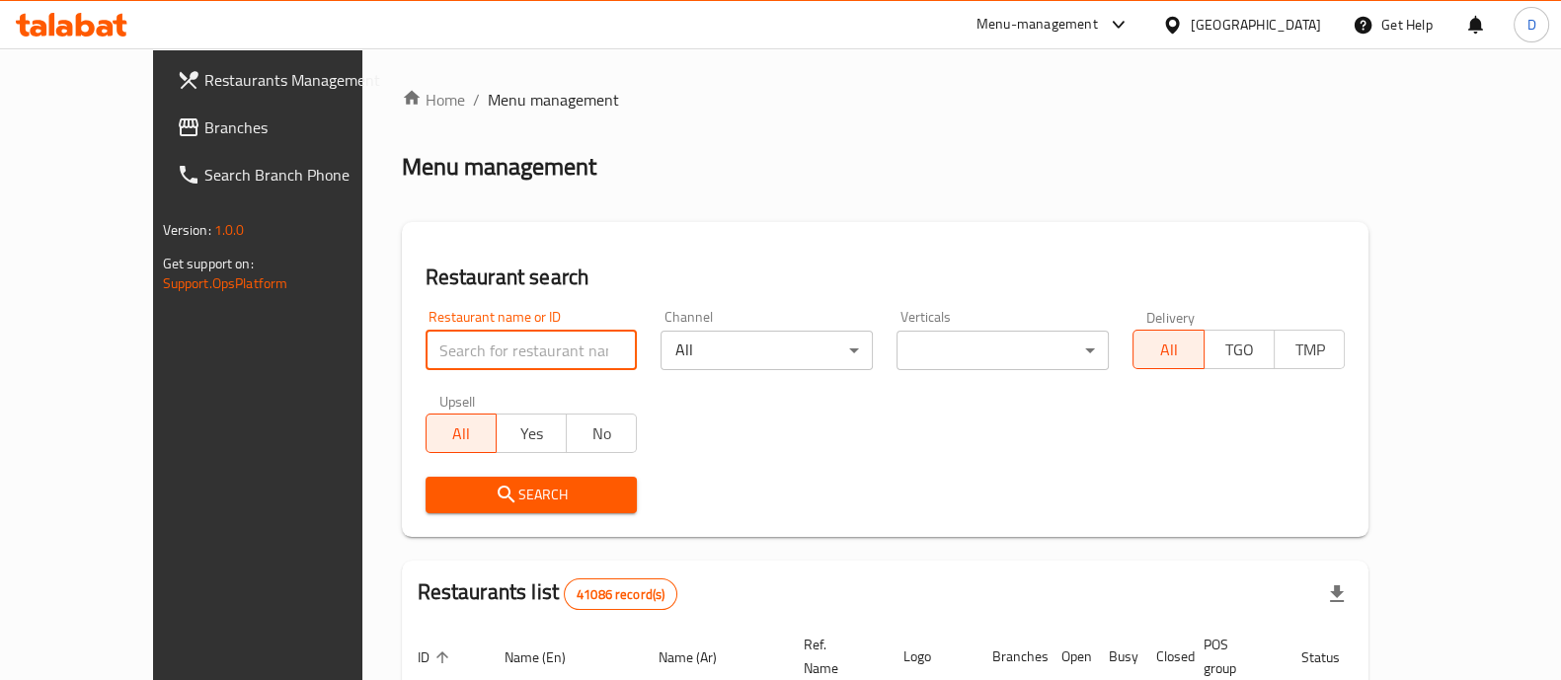
click at [453, 339] on input "search" at bounding box center [532, 351] width 212 height 40
type input "abou fares"
click button "Search" at bounding box center [532, 495] width 212 height 37
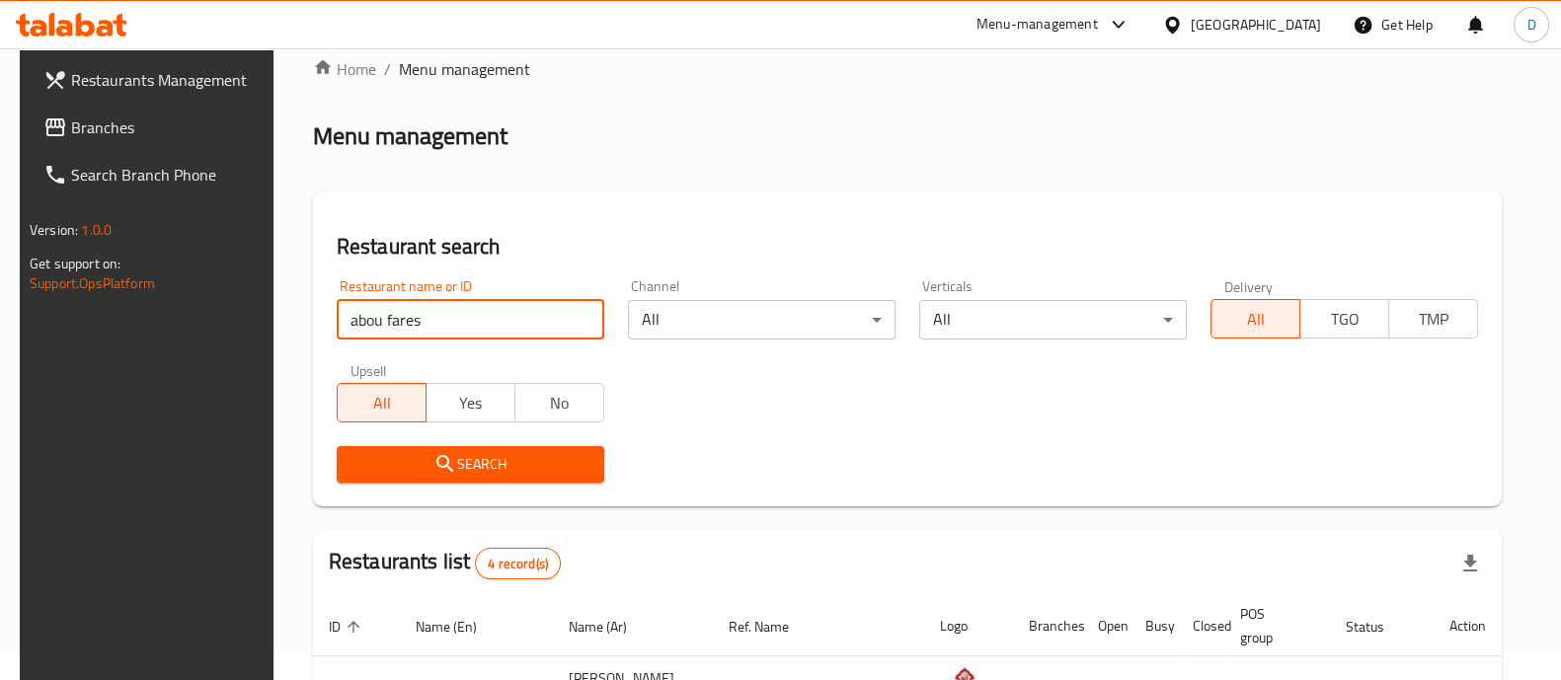
scroll to position [394, 0]
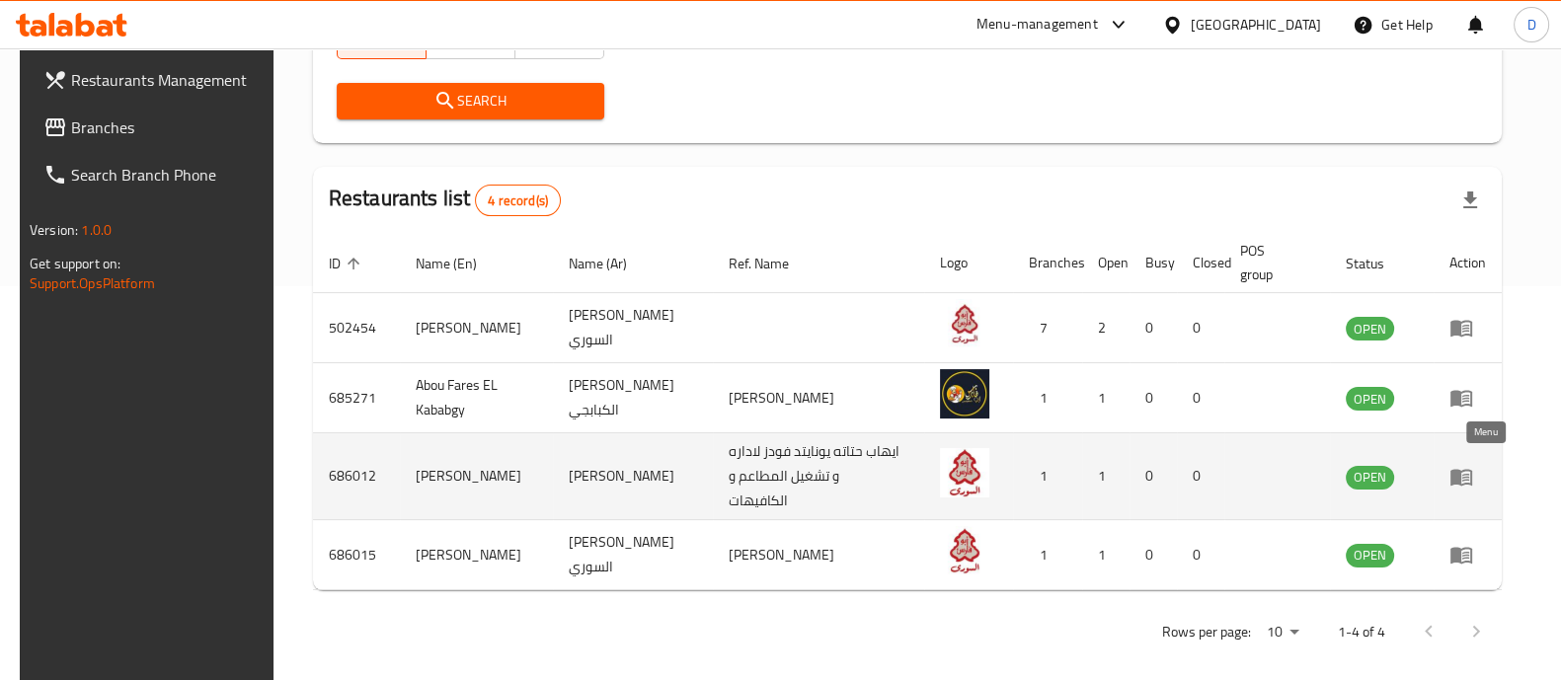
click at [1472, 476] on icon "enhanced table" at bounding box center [1462, 477] width 22 height 17
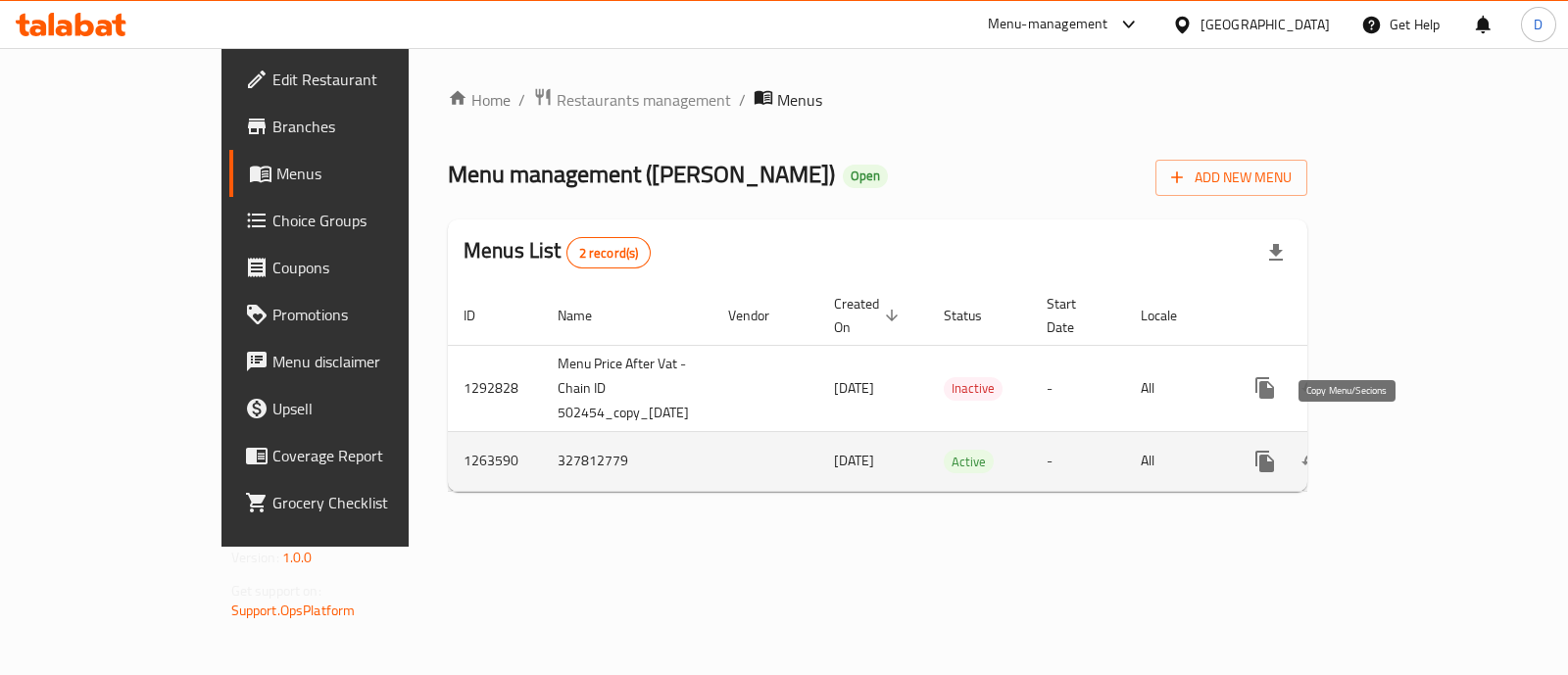
click at [1274, 451] on icon "more" at bounding box center [1264, 462] width 19 height 22
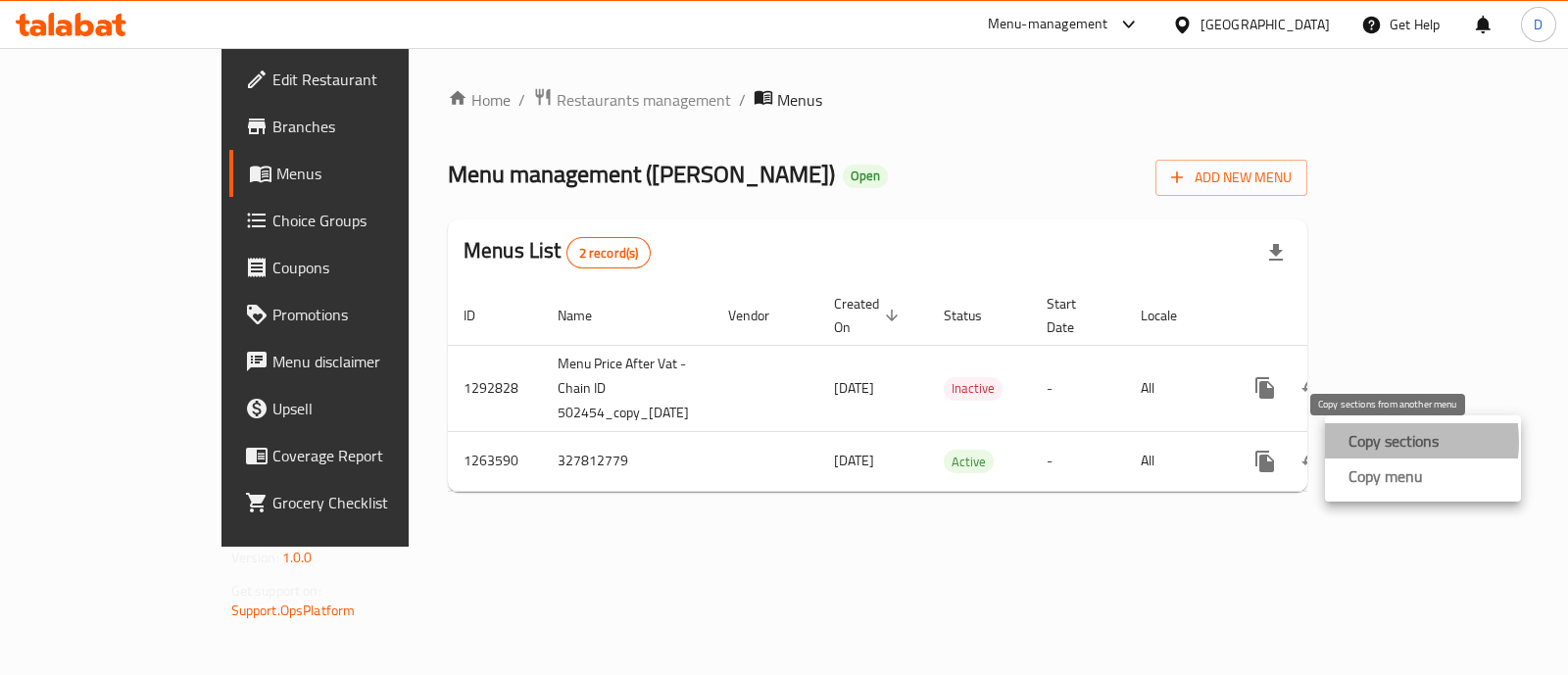
click at [1379, 442] on strong "Copy sections" at bounding box center [1393, 442] width 90 height 24
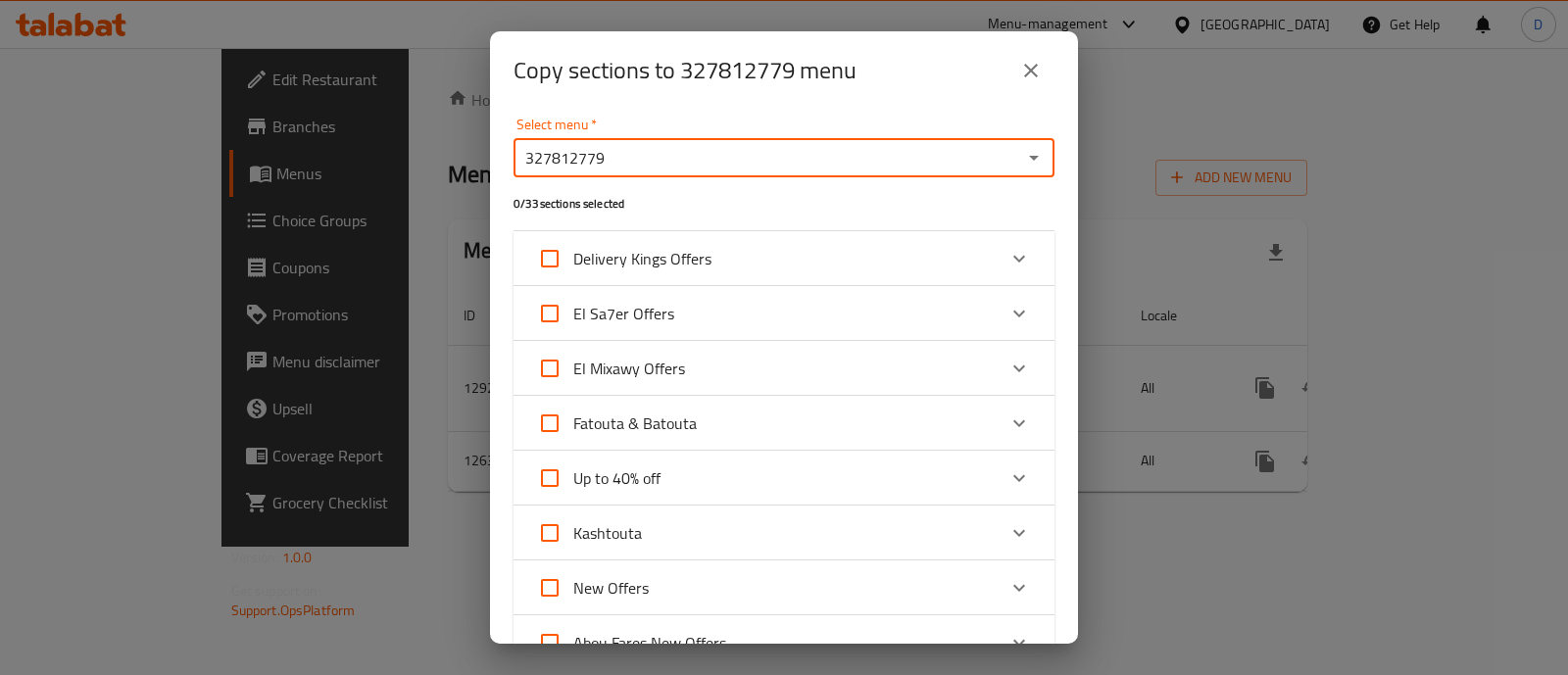
click at [784, 148] on input "327812779" at bounding box center [767, 158] width 497 height 28
click at [1022, 153] on icon "Open" at bounding box center [1034, 158] width 24 height 24
click at [1022, 152] on icon "Close" at bounding box center [1034, 158] width 24 height 24
click at [1022, 152] on icon "Open" at bounding box center [1034, 158] width 24 height 24
click at [1022, 152] on icon "Close" at bounding box center [1034, 158] width 24 height 24
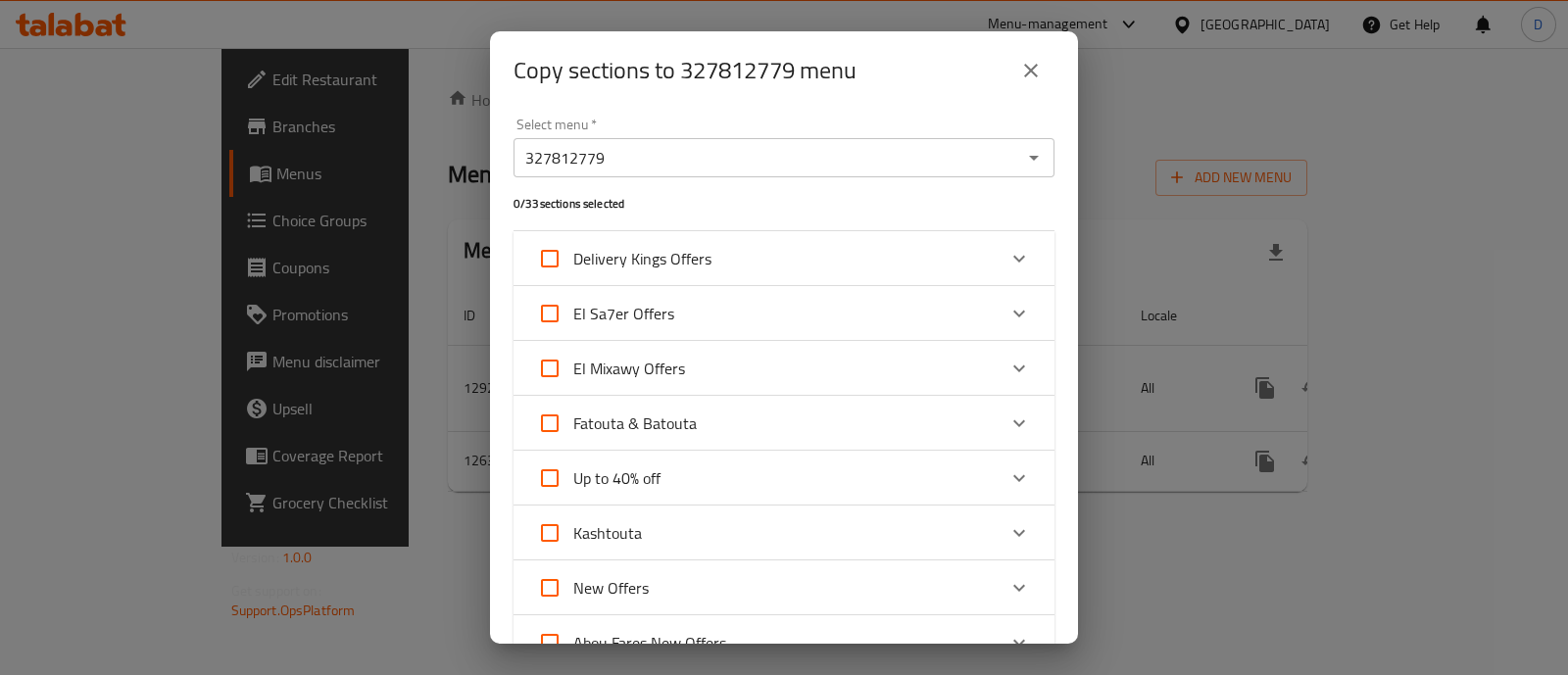
click at [956, 95] on div "Copy sections to 327812779 menu" at bounding box center [784, 70] width 588 height 78
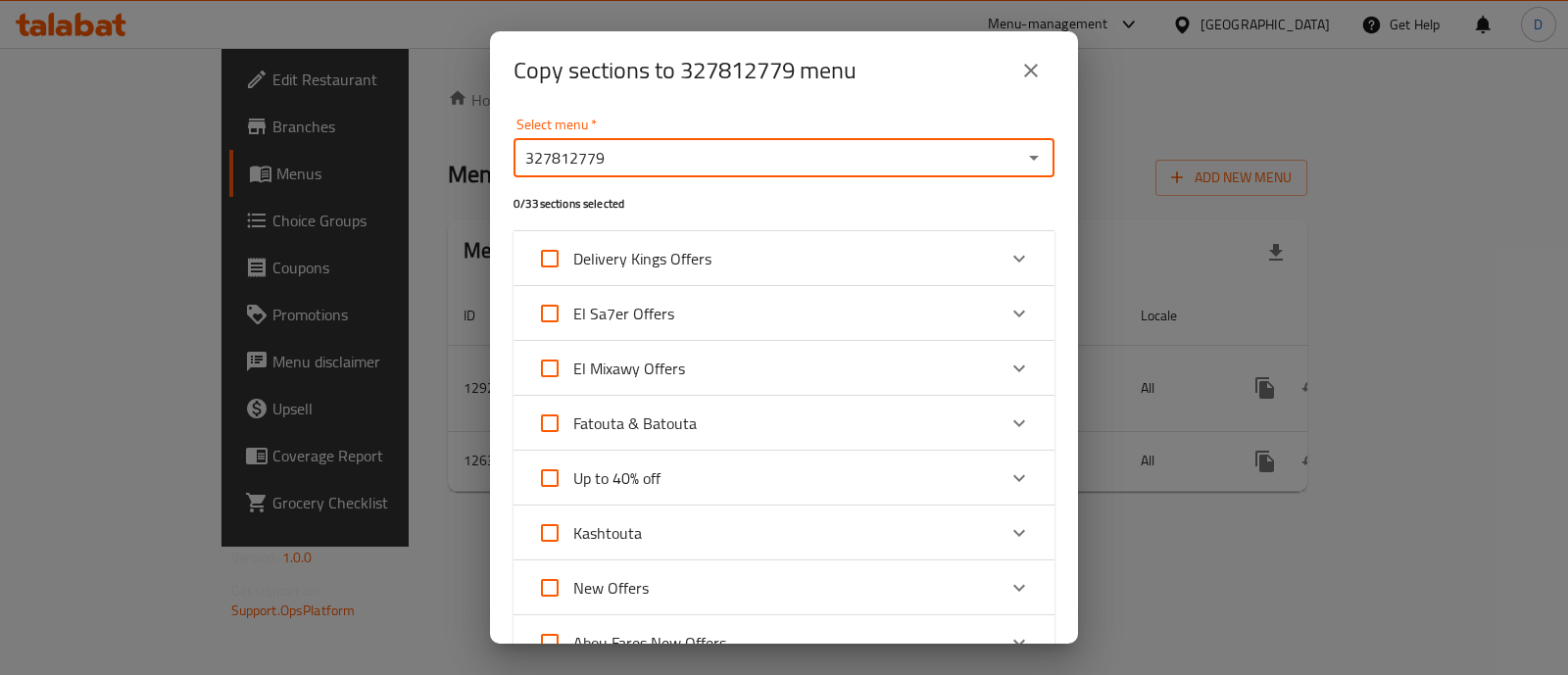
click at [862, 165] on input "327812779" at bounding box center [767, 158] width 497 height 28
click at [663, 140] on div "327812779 Select menu *" at bounding box center [783, 158] width 541 height 40
paste input "126409"
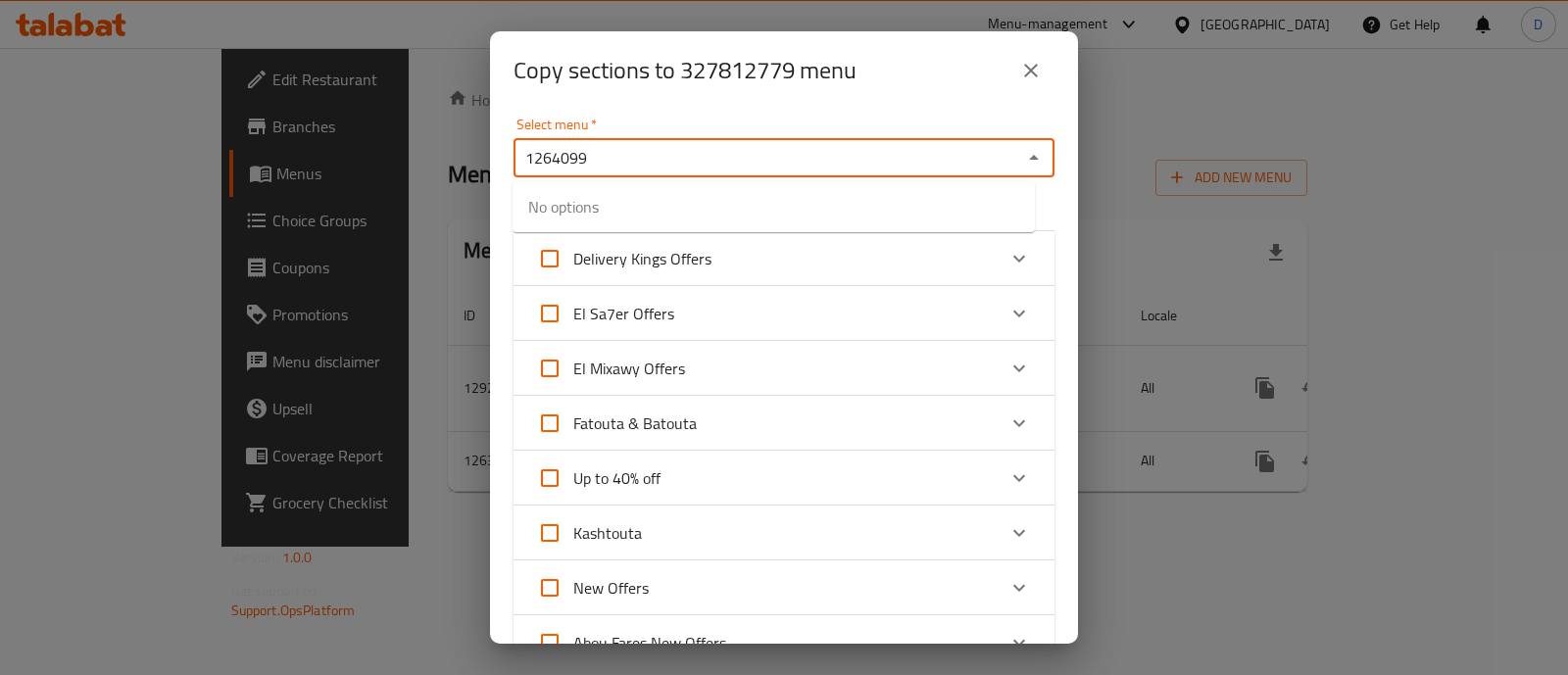
click at [1022, 153] on icon "Close" at bounding box center [1034, 158] width 24 height 24
click at [1022, 159] on icon "Open" at bounding box center [1034, 158] width 24 height 24
click at [1022, 160] on icon "Close" at bounding box center [1034, 158] width 24 height 24
type input "327812779"
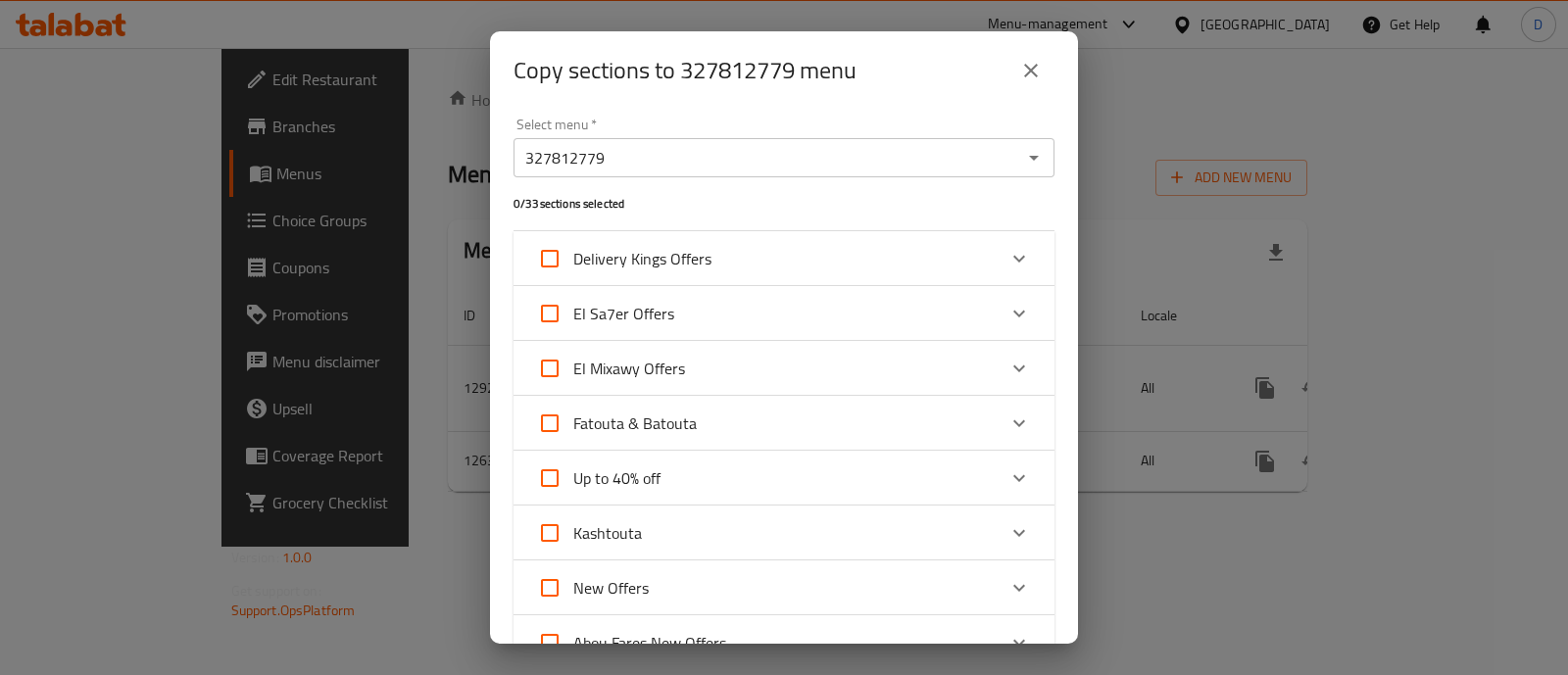
click at [926, 195] on div "0 / 33 sections selected" at bounding box center [784, 204] width 565 height 77
click at [1033, 67] on icon "close" at bounding box center [1031, 70] width 14 height 14
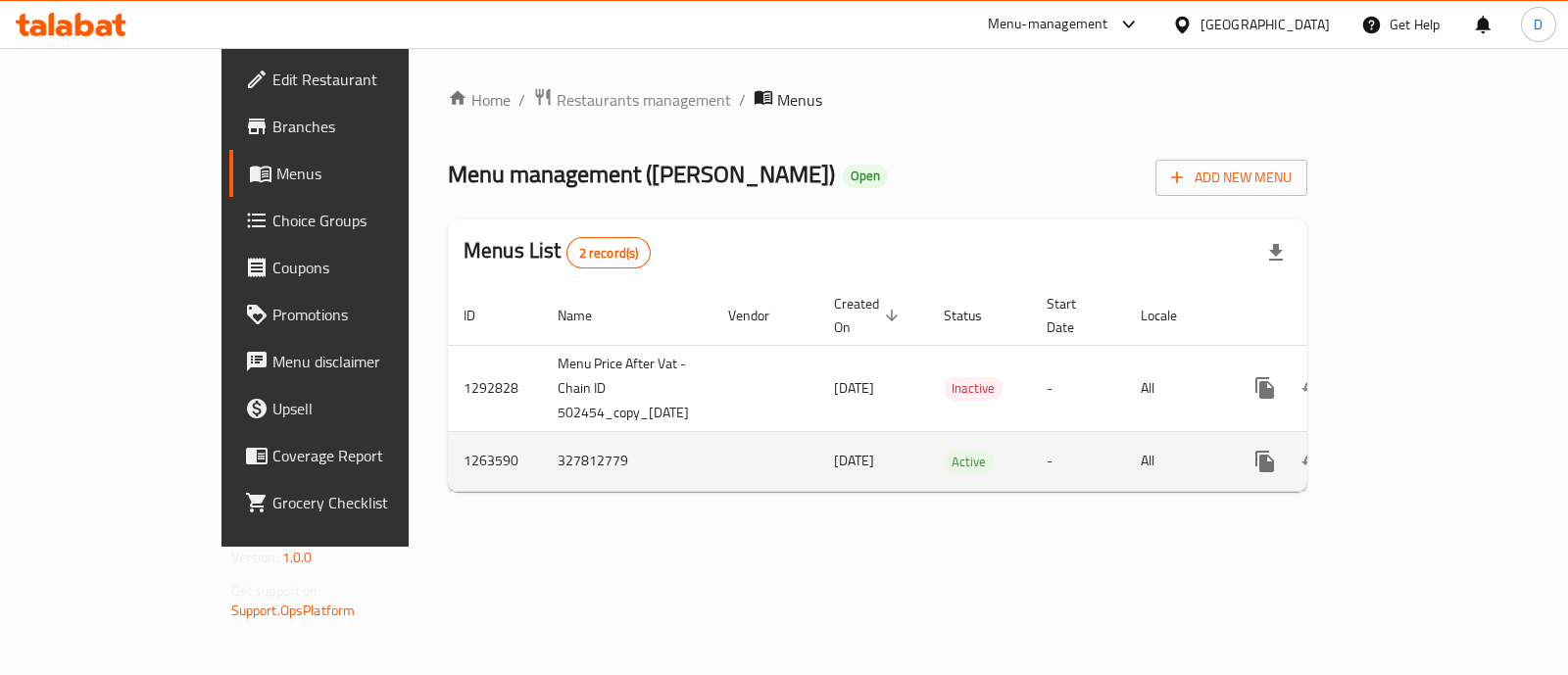
click at [448, 438] on td "1263590" at bounding box center [494, 462] width 94 height 60
copy td "1263590"
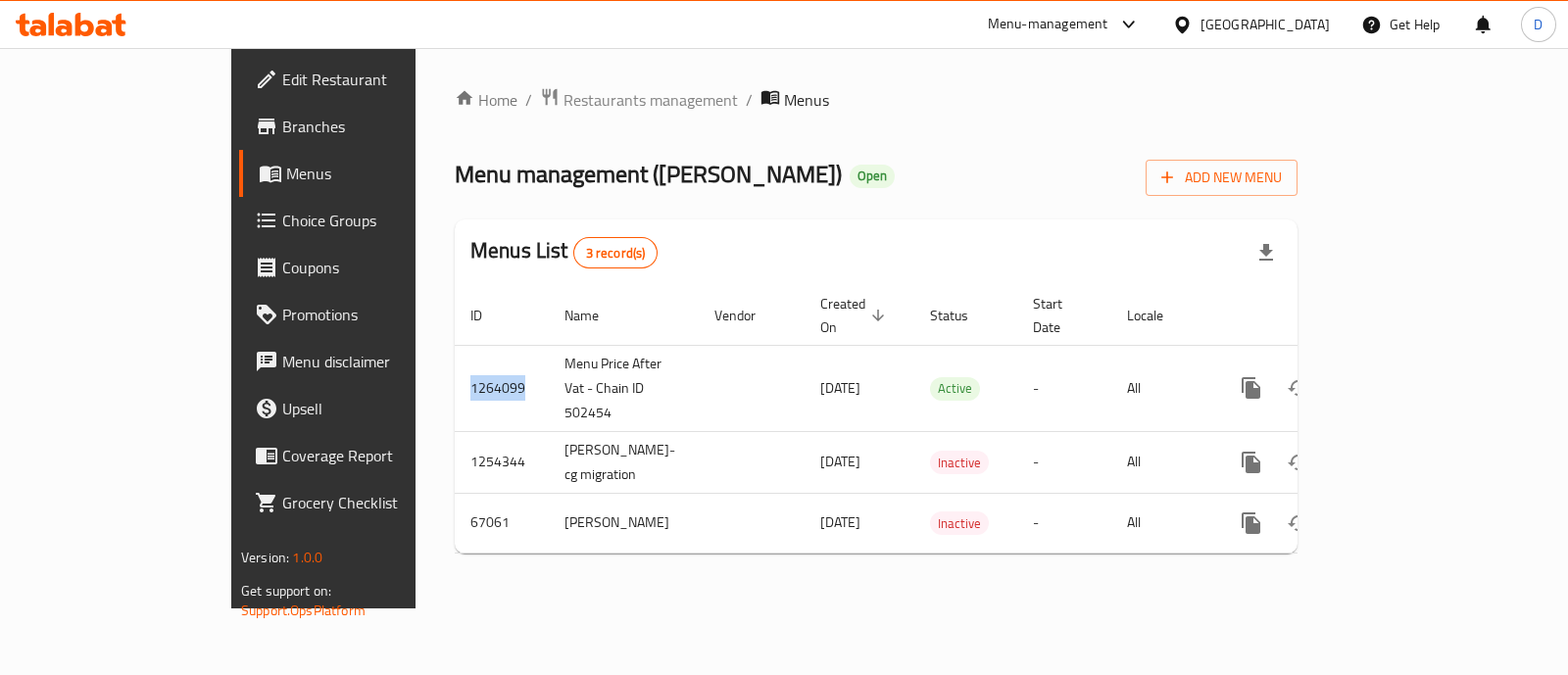
drag, startPoint x: 373, startPoint y: 356, endPoint x: 279, endPoint y: 364, distance: 94.3
click at [416, 364] on div "Home / Restaurants management / Menus Menu management ( [PERSON_NAME] ) Open Ad…" at bounding box center [876, 328] width 921 height 561
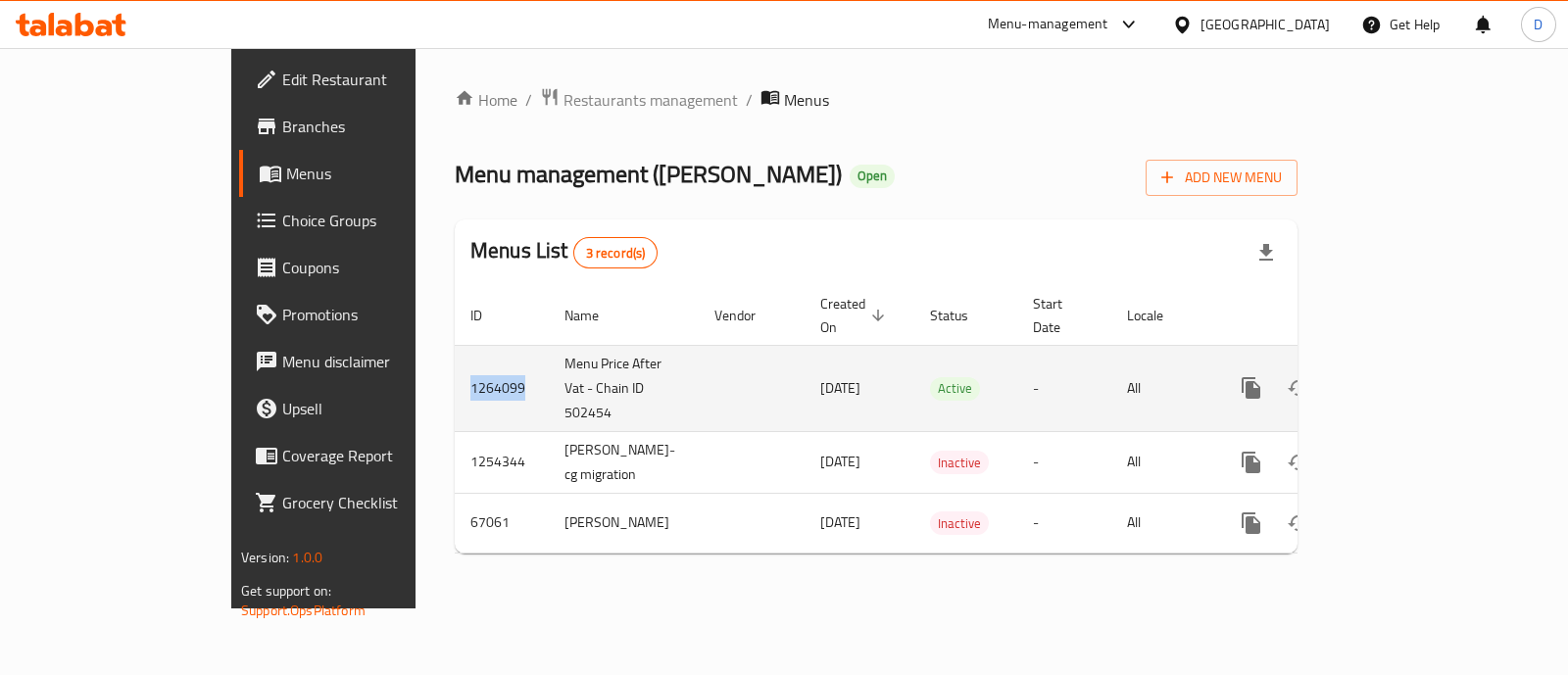
click at [455, 367] on td "1264099" at bounding box center [501, 388] width 94 height 86
click at [1263, 376] on icon "more" at bounding box center [1251, 388] width 24 height 24
click at [1360, 369] on strong "Copy sections" at bounding box center [1393, 368] width 90 height 24
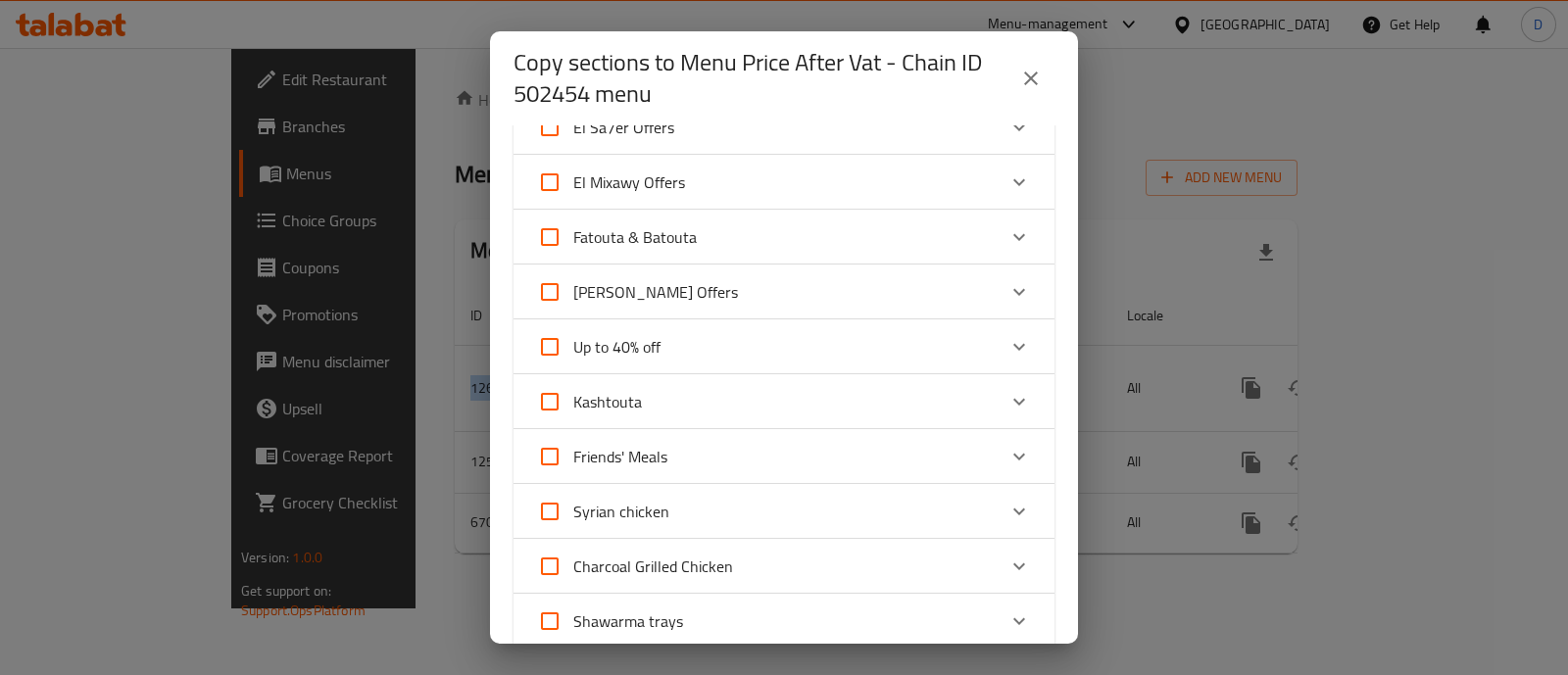
scroll to position [196, 0]
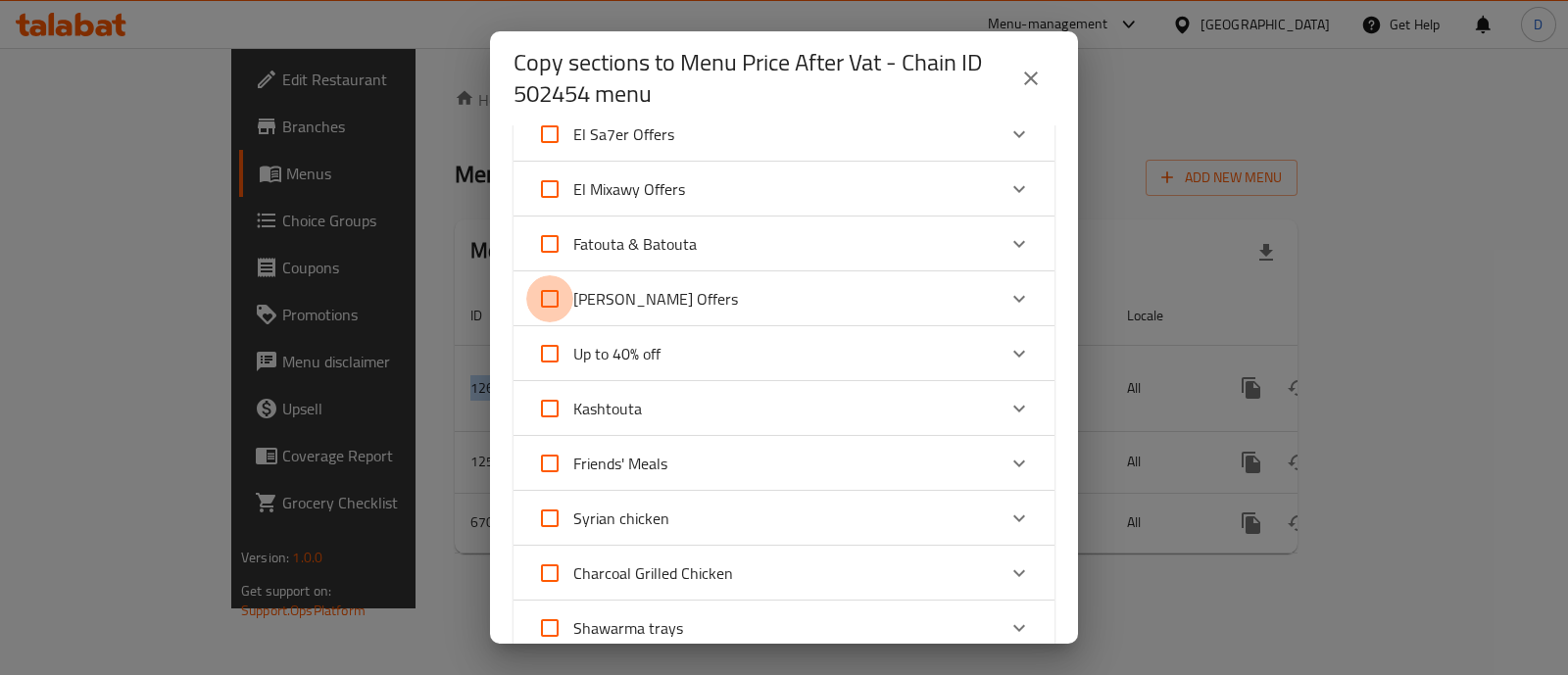
click at [551, 290] on input "[PERSON_NAME] Offers" at bounding box center [549, 298] width 47 height 47
checkbox input "true"
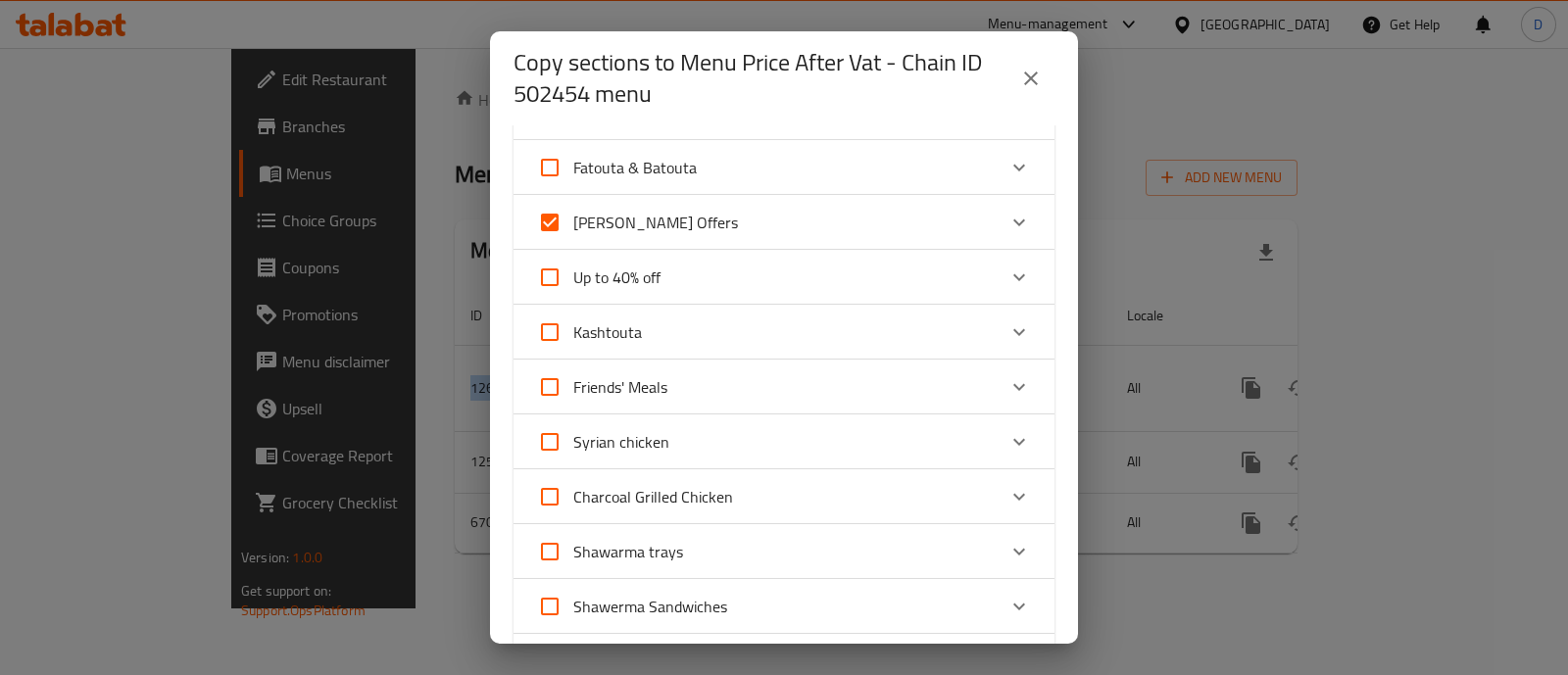
scroll to position [0, 0]
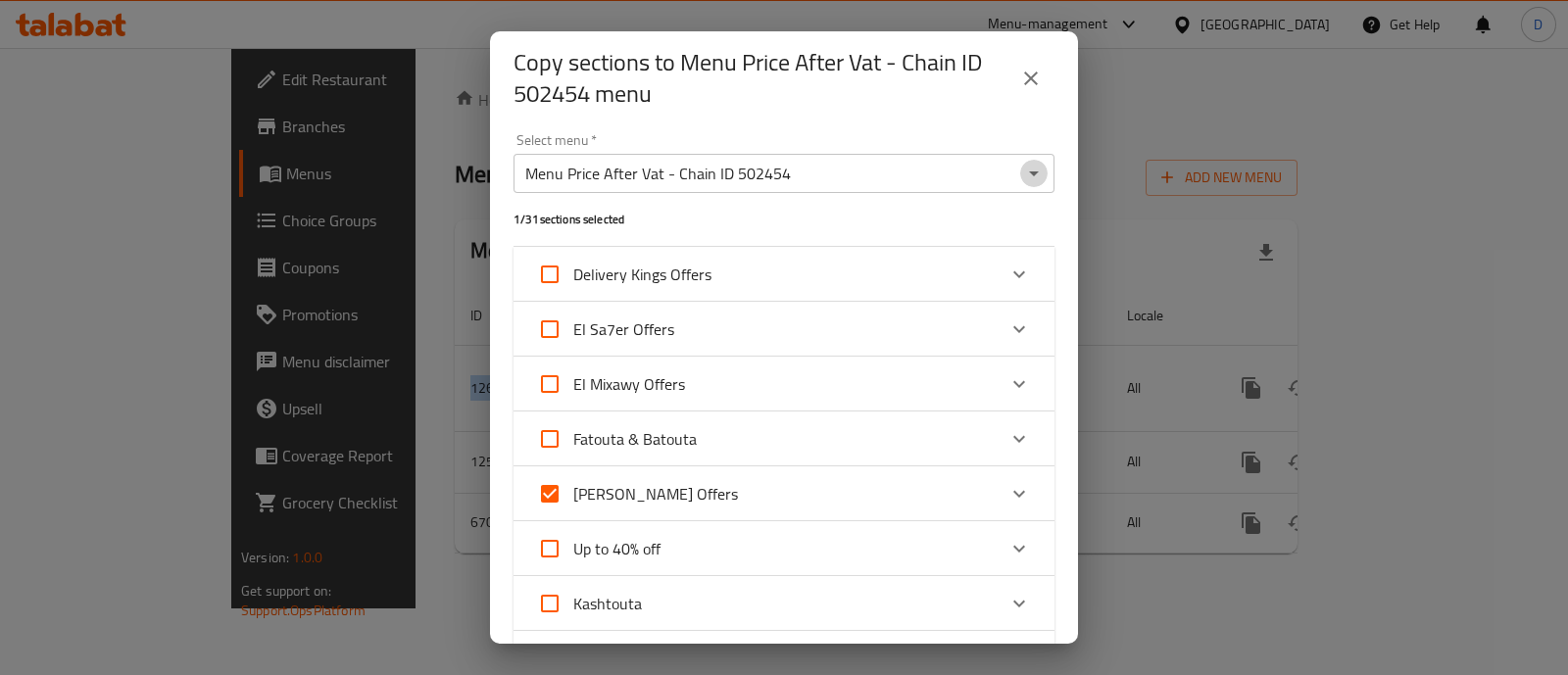
click at [1022, 174] on icon "Open" at bounding box center [1034, 174] width 24 height 24
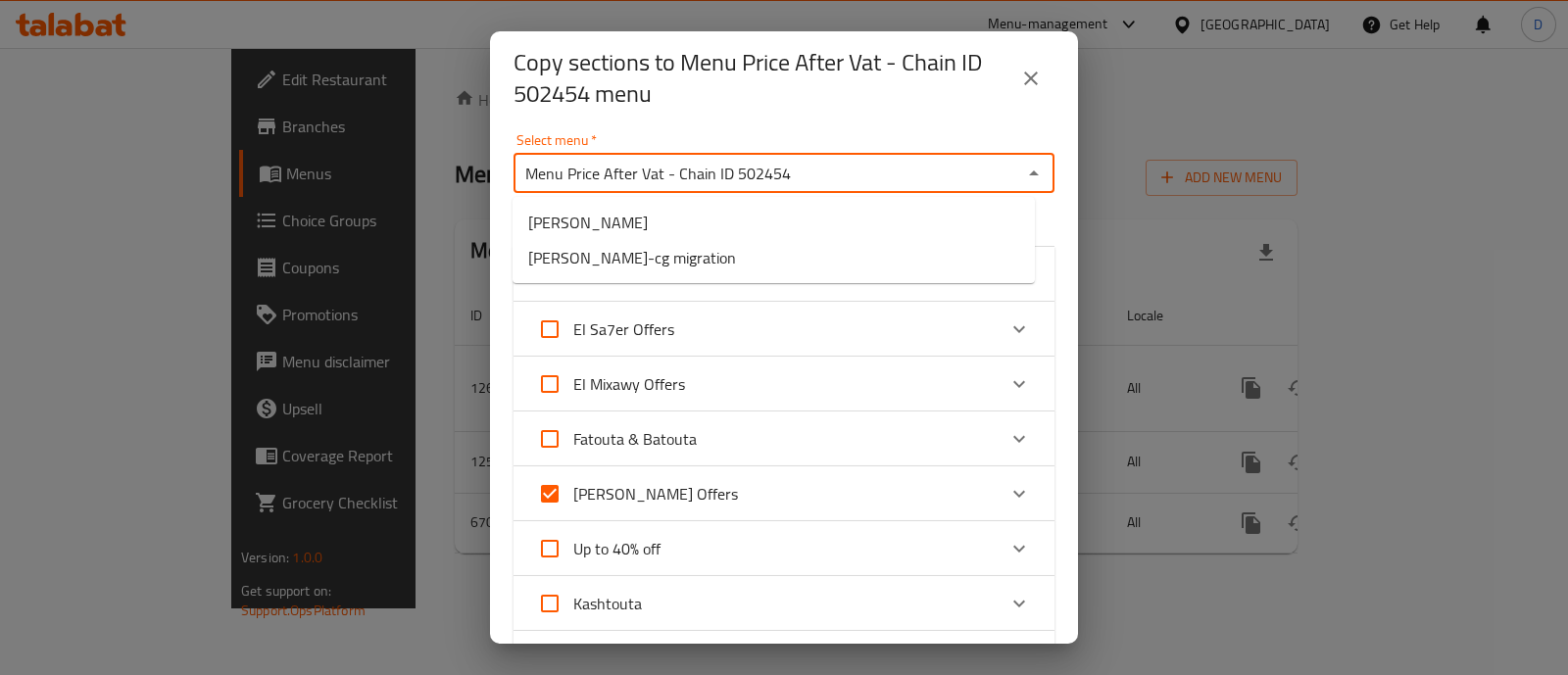
click at [1022, 174] on icon "Close" at bounding box center [1034, 174] width 24 height 24
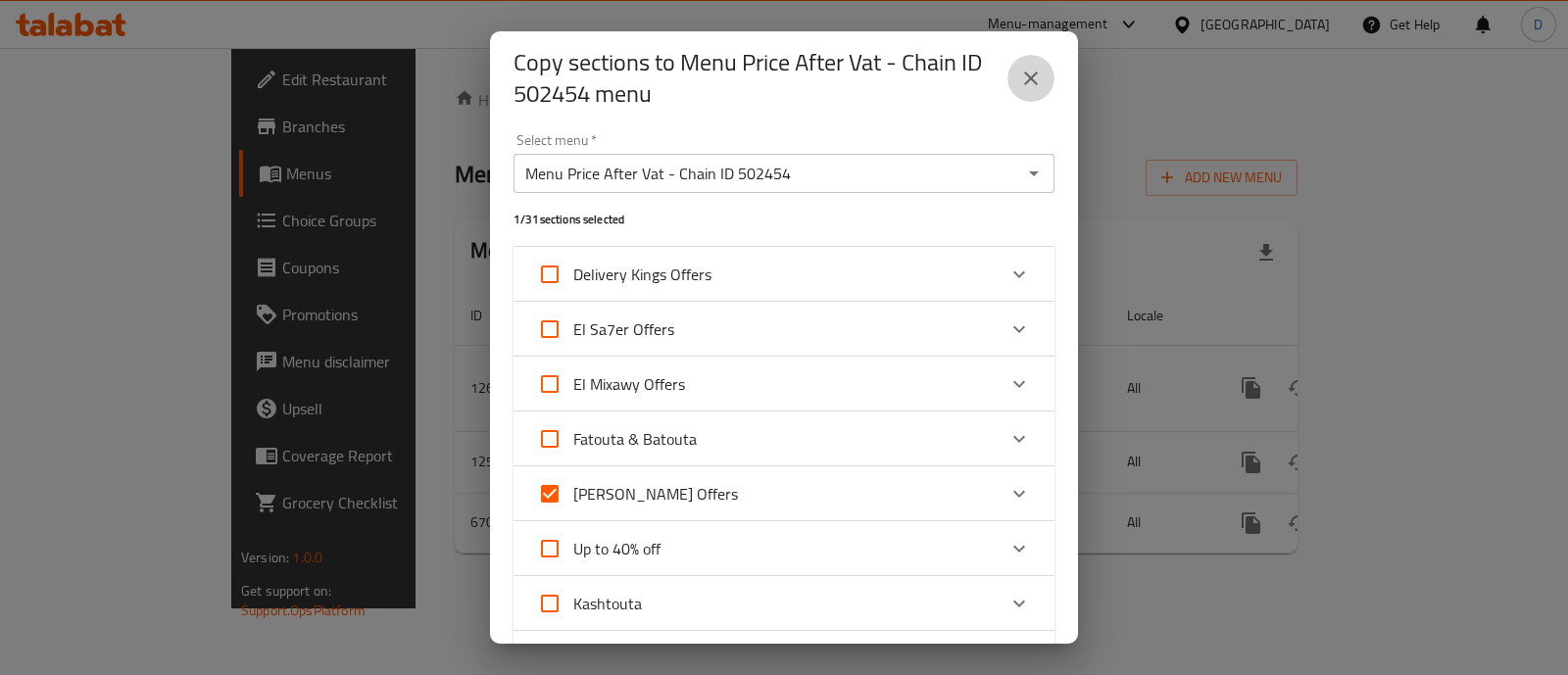
click at [1029, 72] on icon "close" at bounding box center [1031, 78] width 24 height 24
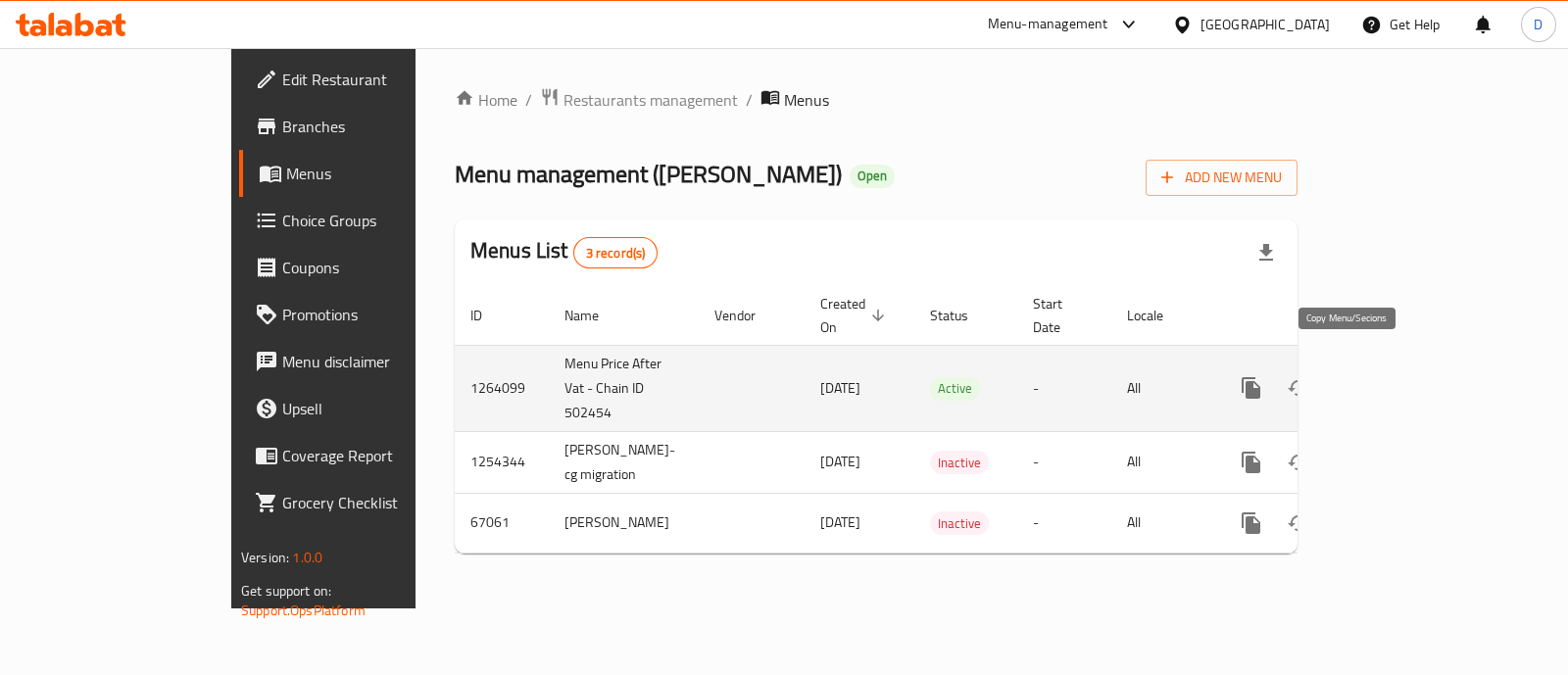
click at [1275, 367] on button "more" at bounding box center [1250, 387] width 47 height 47
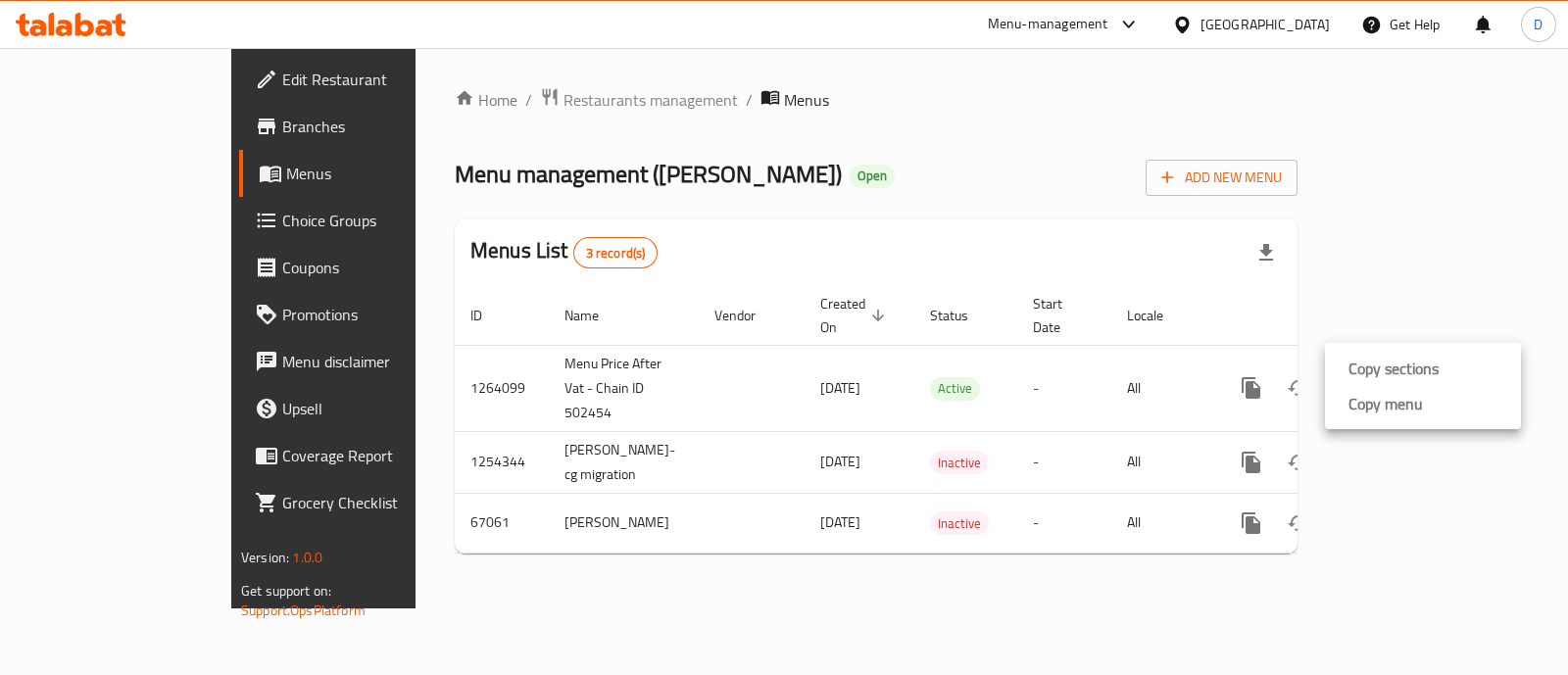
click at [1182, 258] on div at bounding box center [784, 338] width 1568 height 675
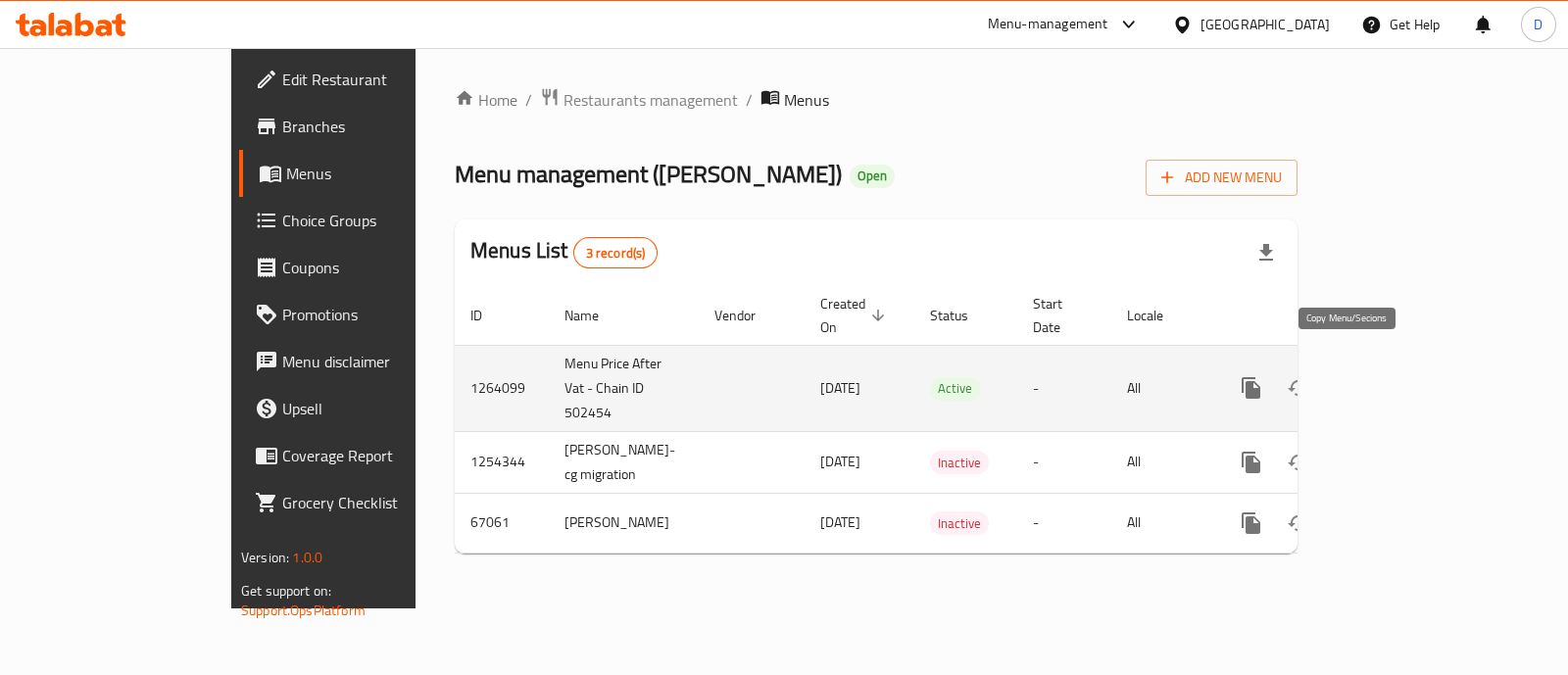
click at [1263, 376] on icon "more" at bounding box center [1251, 388] width 24 height 24
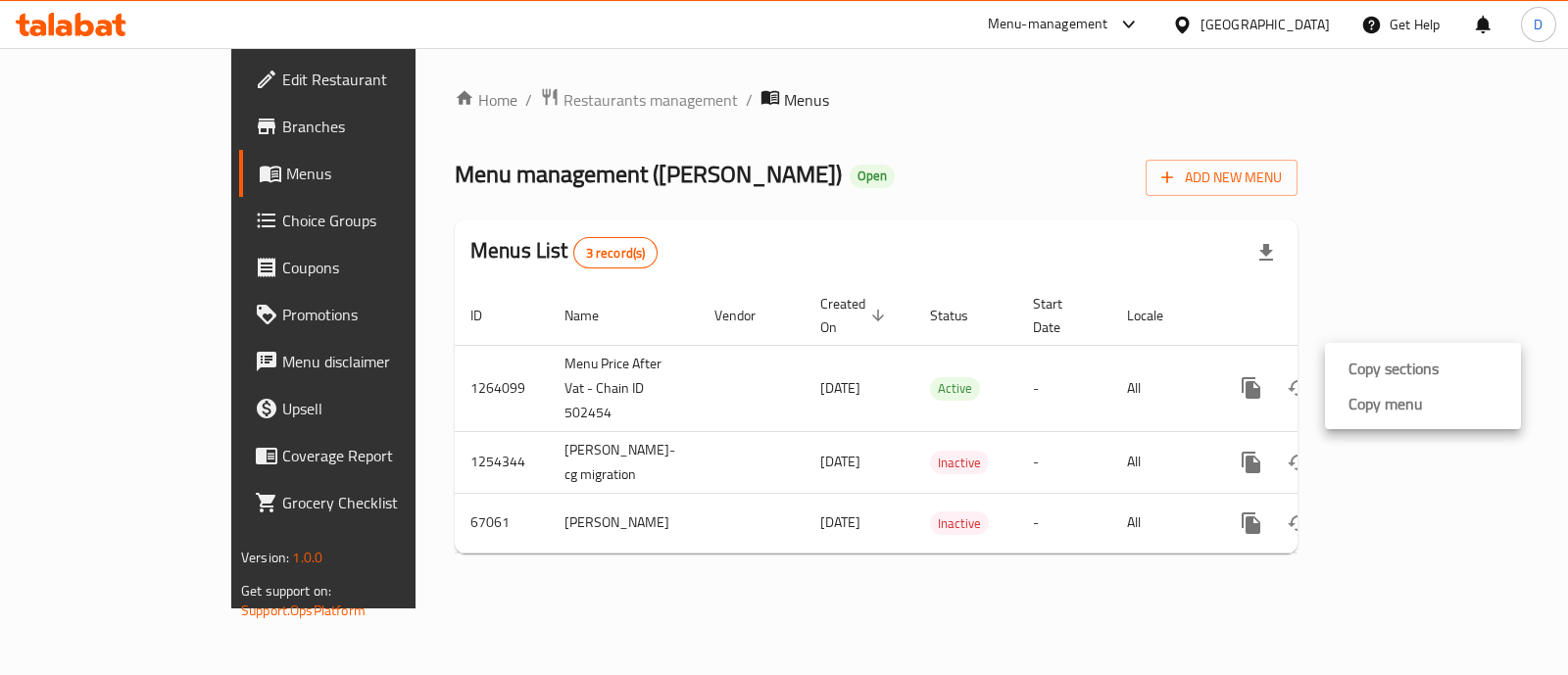
click at [1348, 308] on div at bounding box center [784, 338] width 1568 height 675
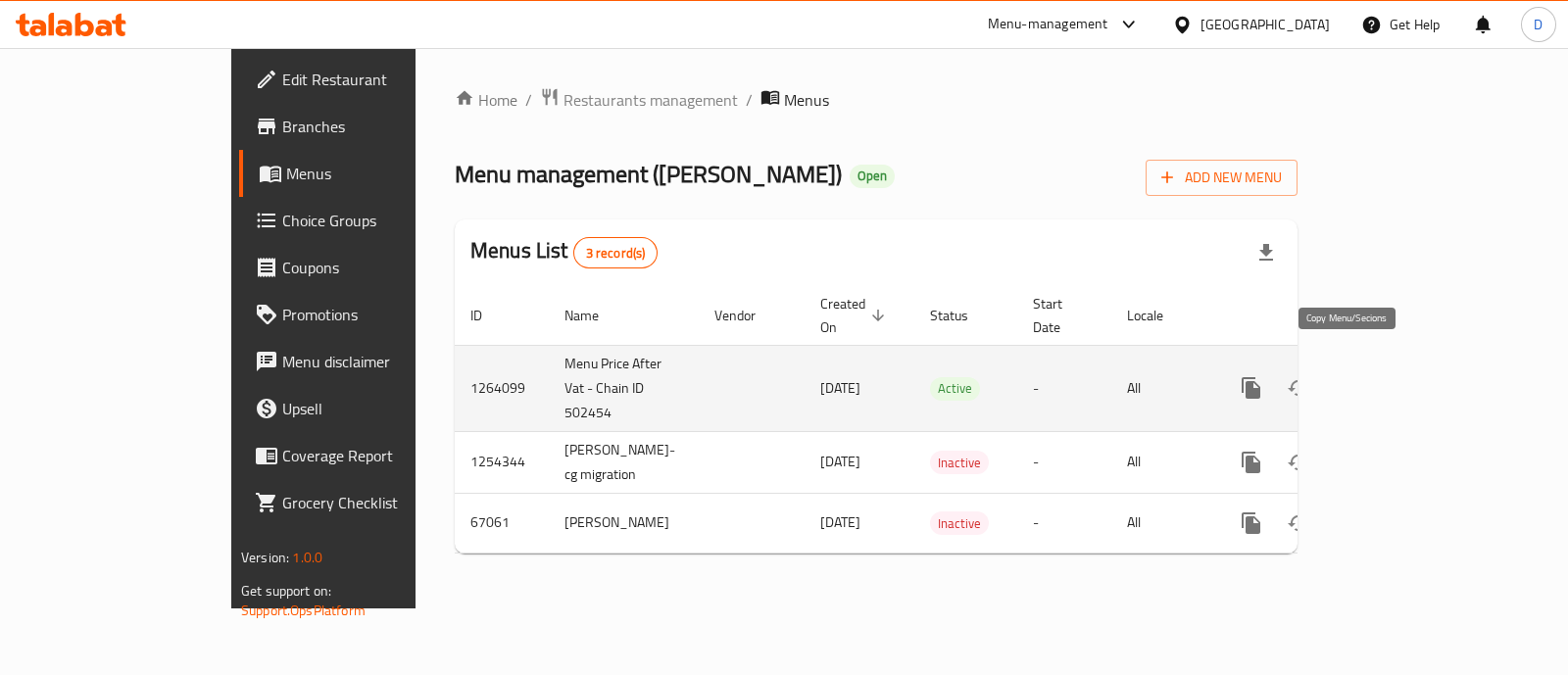
click at [1275, 383] on button "more" at bounding box center [1250, 387] width 47 height 47
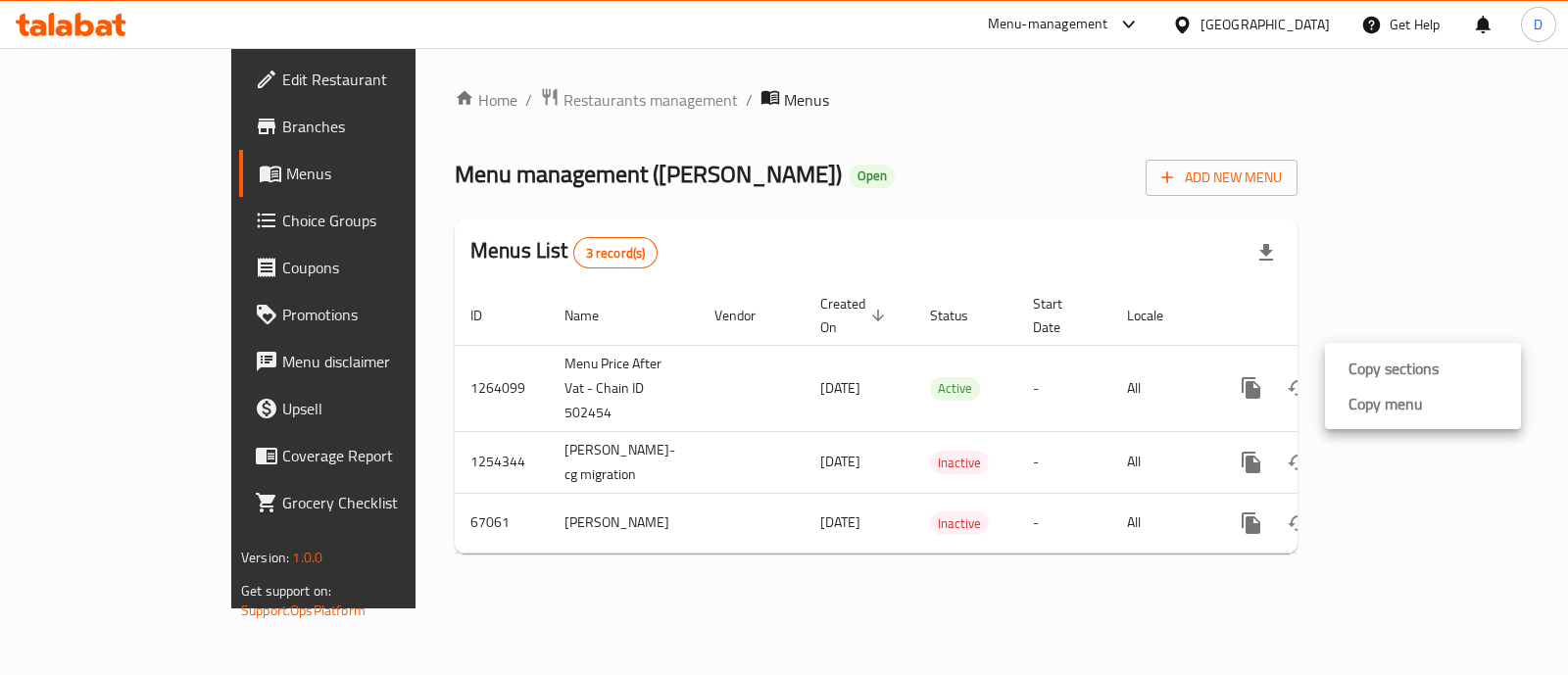
click at [1283, 347] on div at bounding box center [784, 338] width 1568 height 675
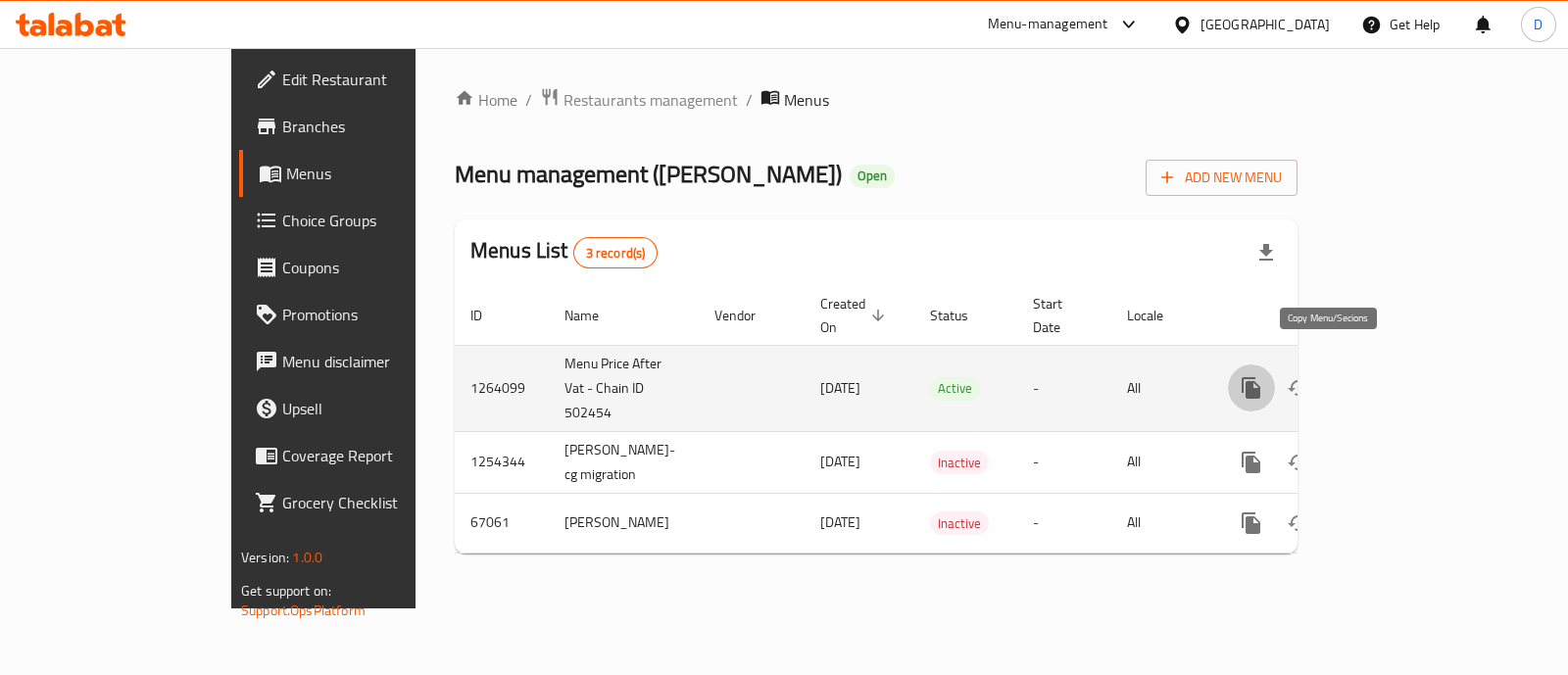
click at [1260, 377] on icon "more" at bounding box center [1250, 388] width 19 height 22
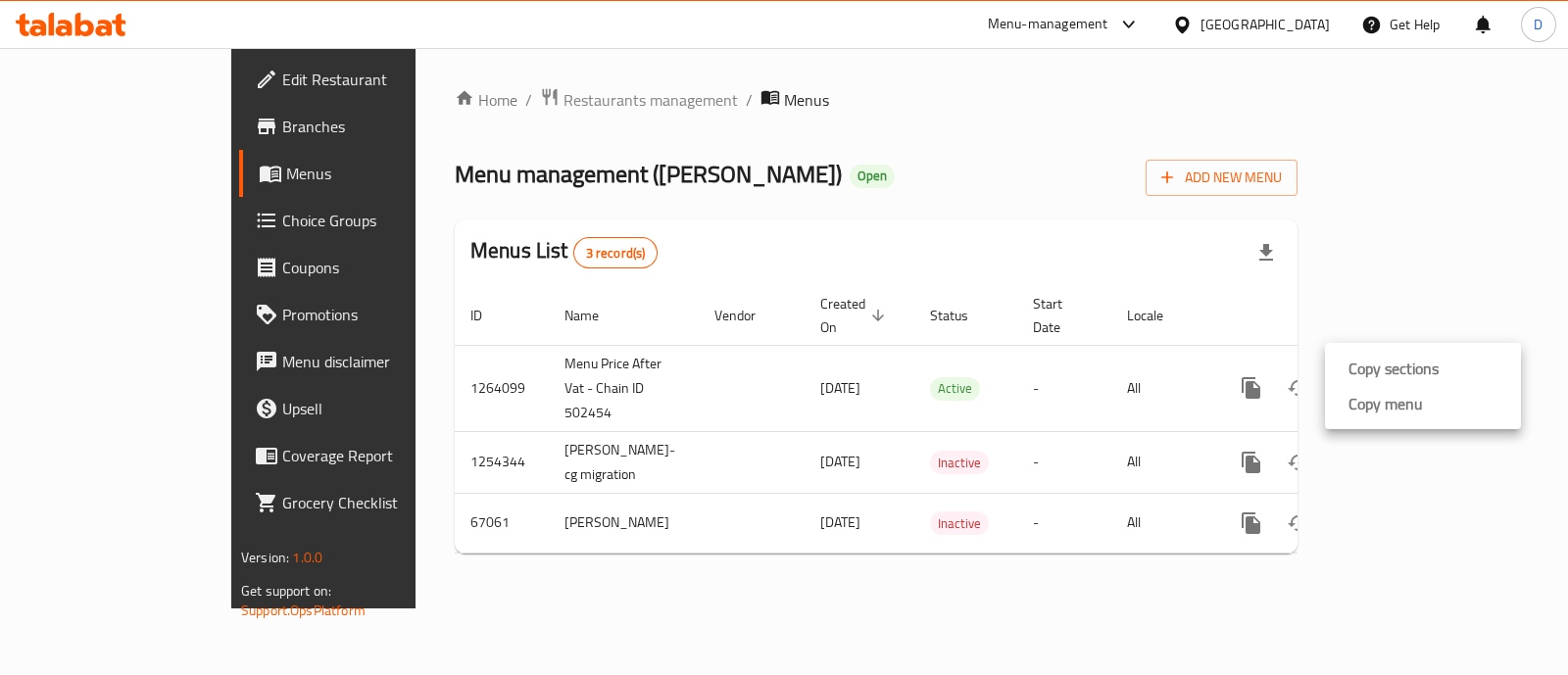
click at [1334, 292] on div at bounding box center [784, 338] width 1568 height 675
drag, startPoint x: 1146, startPoint y: 300, endPoint x: 1013, endPoint y: 301, distance: 133.0
click at [1017, 301] on th "Start Date" at bounding box center [1064, 316] width 94 height 60
drag, startPoint x: 835, startPoint y: 261, endPoint x: 740, endPoint y: 285, distance: 98.0
click at [740, 285] on div "Menus List 3 record(s)" at bounding box center [875, 252] width 843 height 67
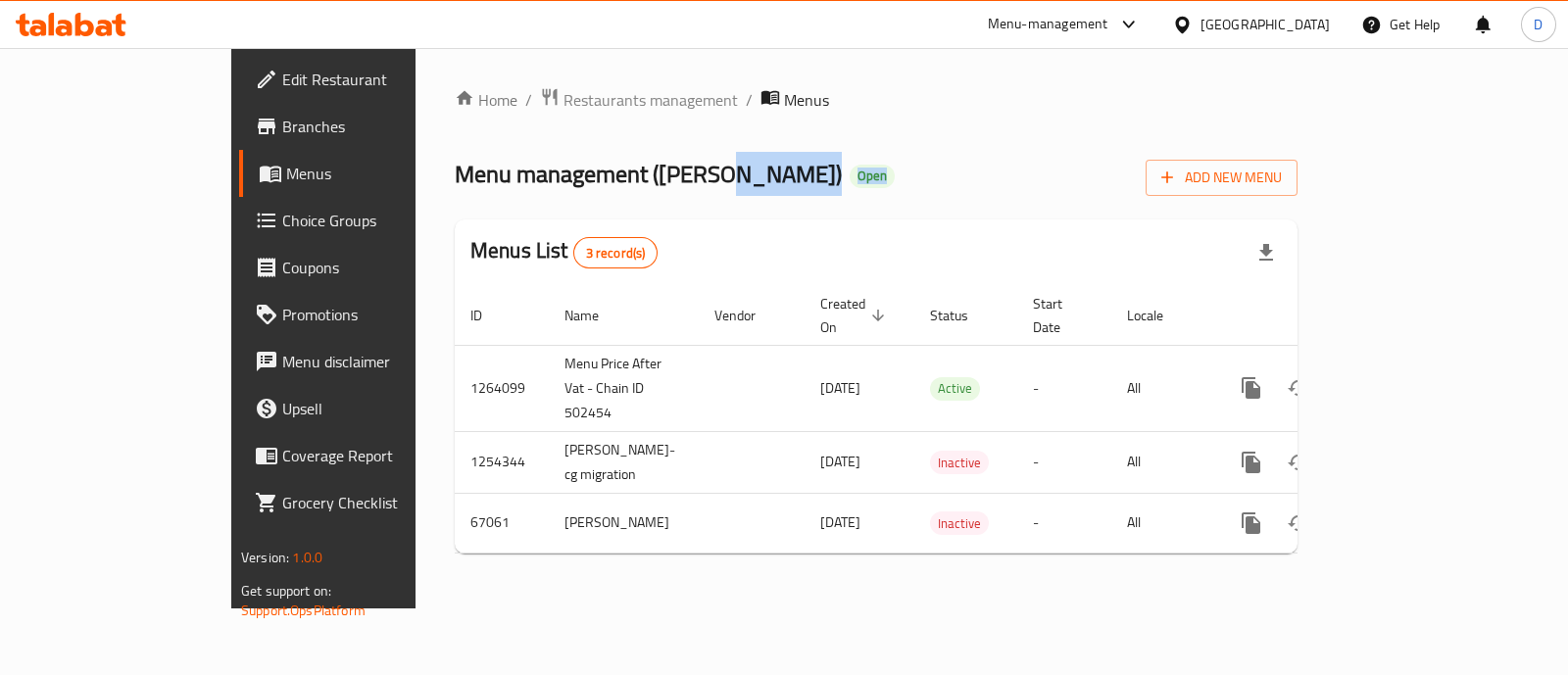
drag, startPoint x: 306, startPoint y: 225, endPoint x: 580, endPoint y: 171, distance: 279.3
click at [580, 171] on div "Home / Restaurants management / Menus Menu management ( Abou Fares Elsoury ) Op…" at bounding box center [875, 329] width 843 height 482
click at [567, 232] on div "Menus List 3 record(s)" at bounding box center [875, 252] width 843 height 67
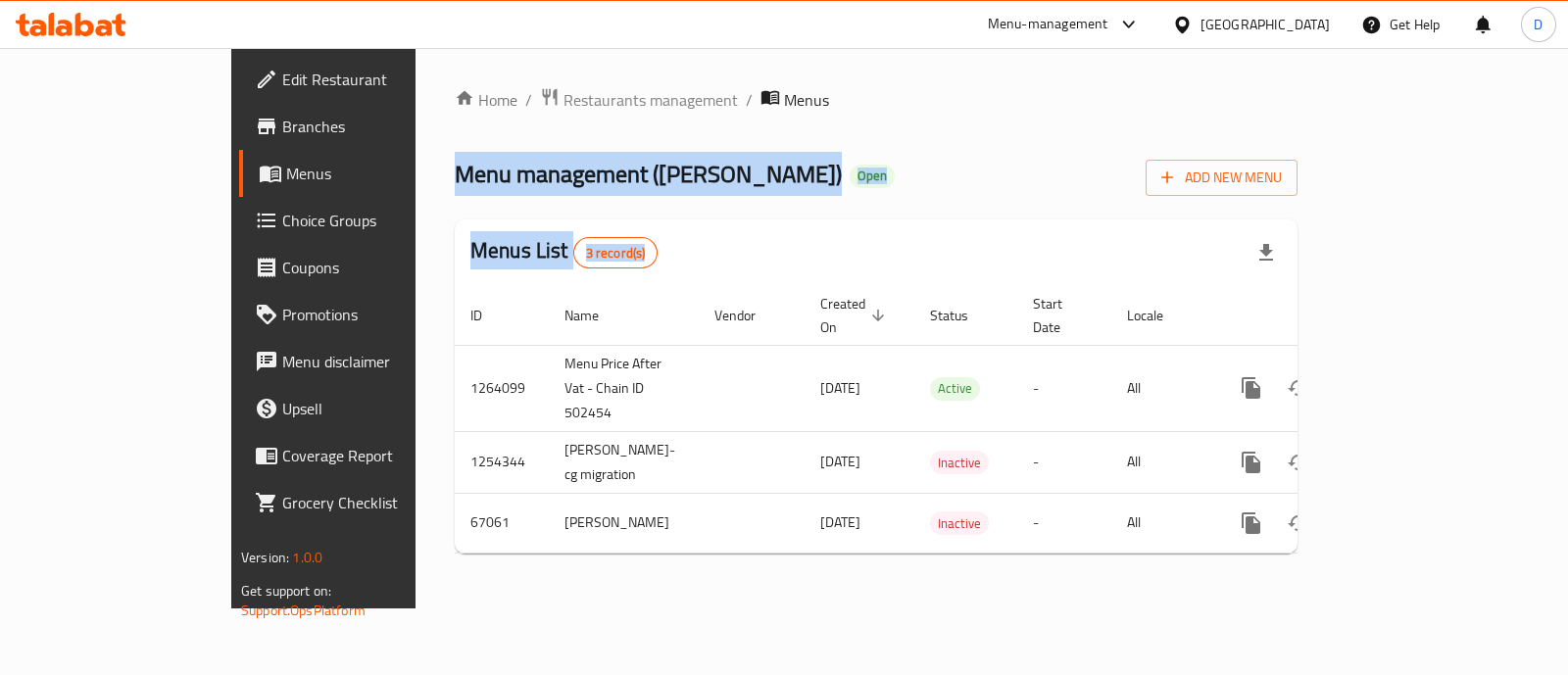
drag, startPoint x: 300, startPoint y: 150, endPoint x: 707, endPoint y: 192, distance: 409.2
click at [711, 207] on div "Home / Restaurants management / Menus Menu management ( Abou Fares Elsoury ) Op…" at bounding box center [875, 329] width 843 height 482
click at [821, 310] on span "Created On sorted descending" at bounding box center [855, 315] width 70 height 47
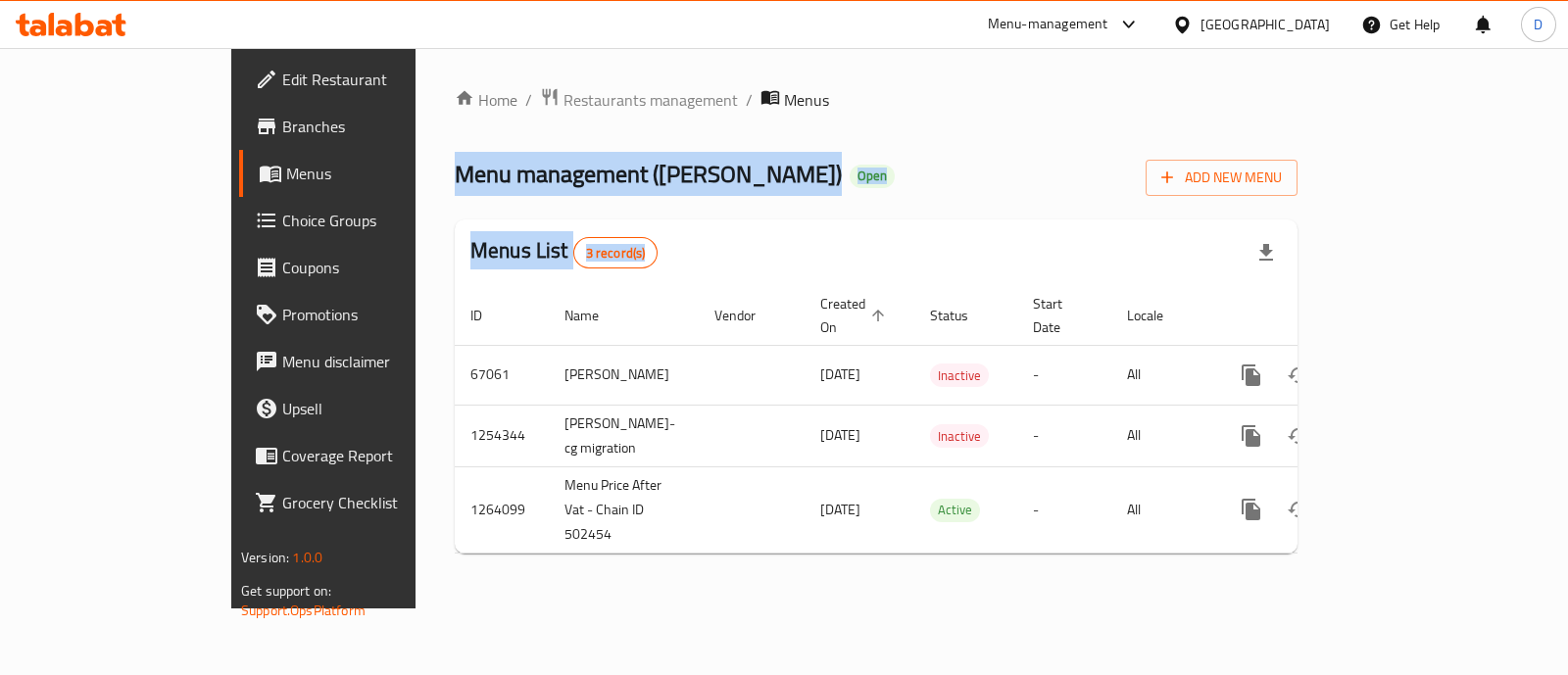
click at [821, 304] on span "Created On sorted ascending" at bounding box center [855, 315] width 70 height 47
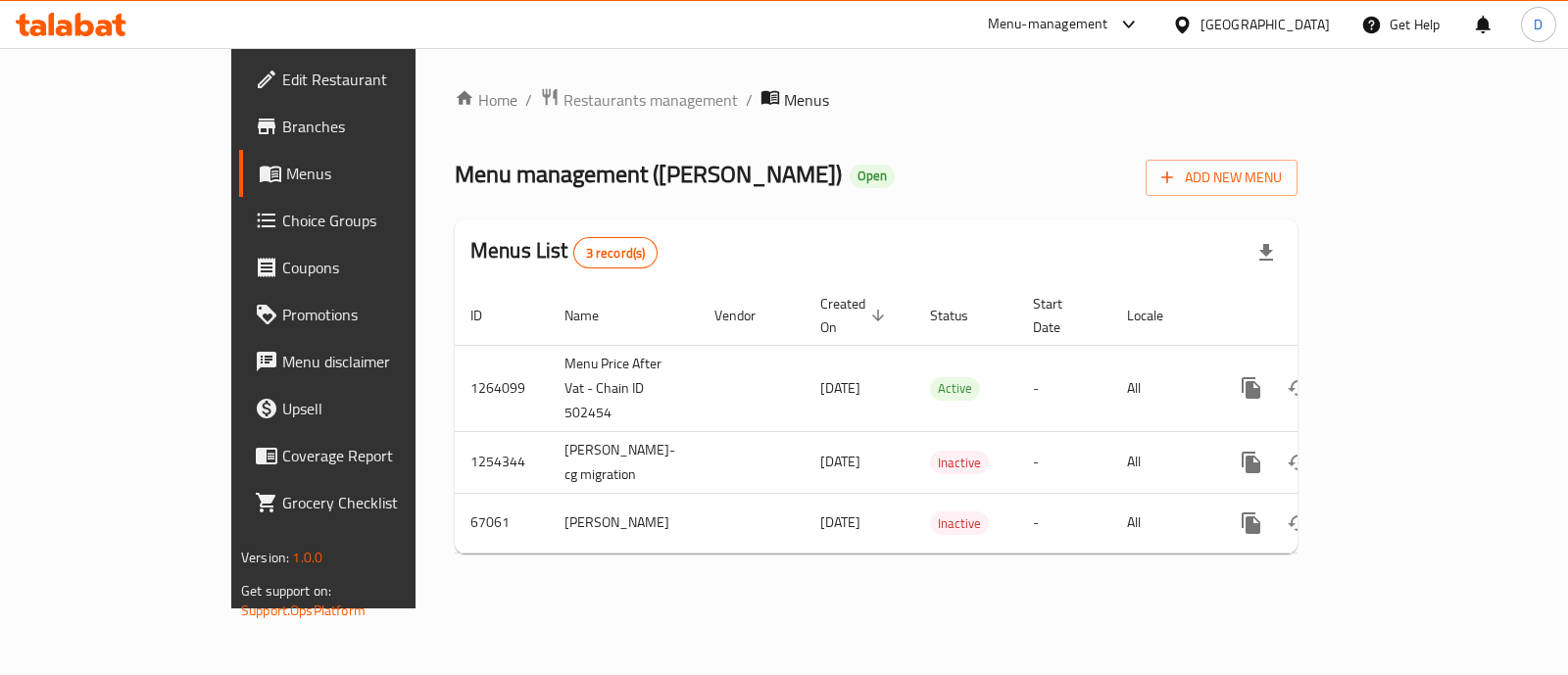
click at [686, 280] on div "Menus List 3 record(s)" at bounding box center [875, 252] width 843 height 67
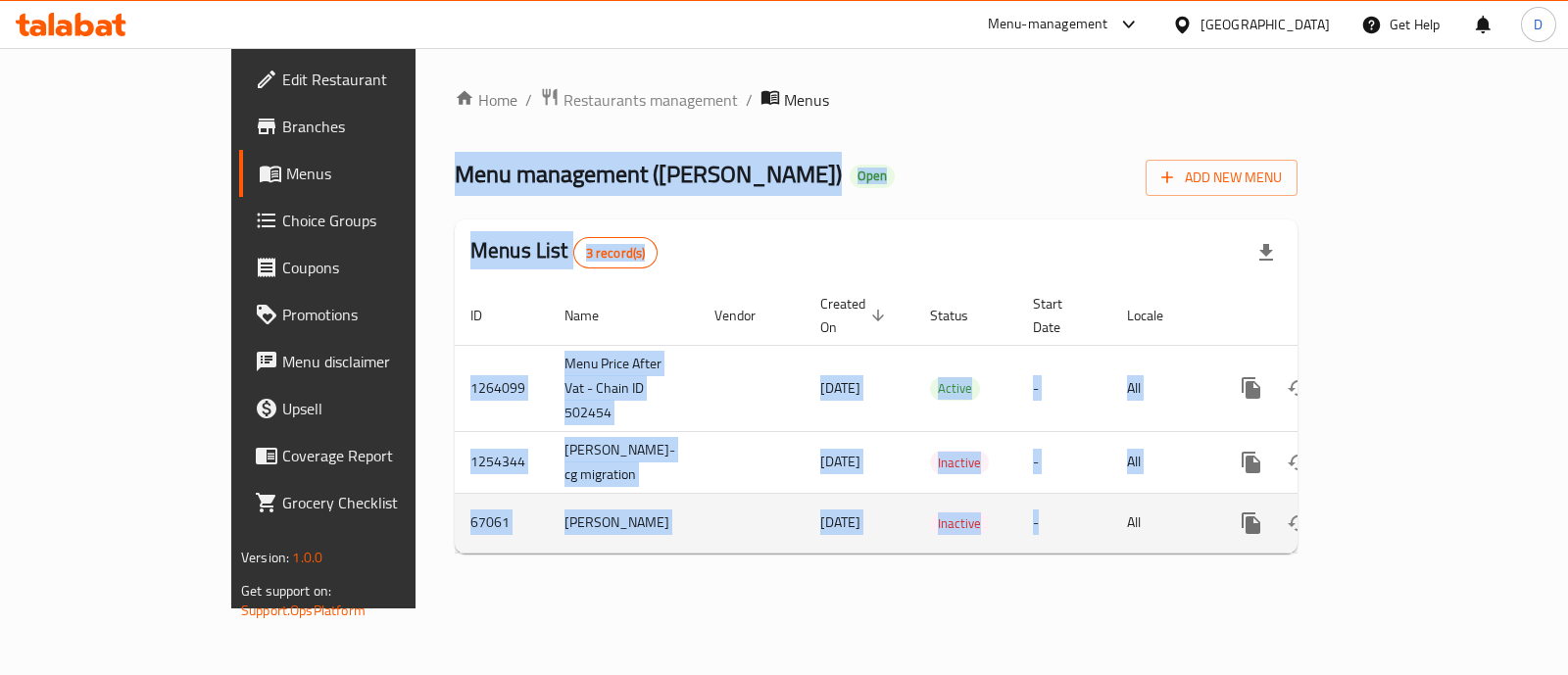
drag, startPoint x: 302, startPoint y: 160, endPoint x: 1024, endPoint y: 551, distance: 821.1
click at [1024, 551] on div "Home / Restaurants management / Menus Menu management ( Abou Fares Elsoury ) Op…" at bounding box center [875, 329] width 843 height 482
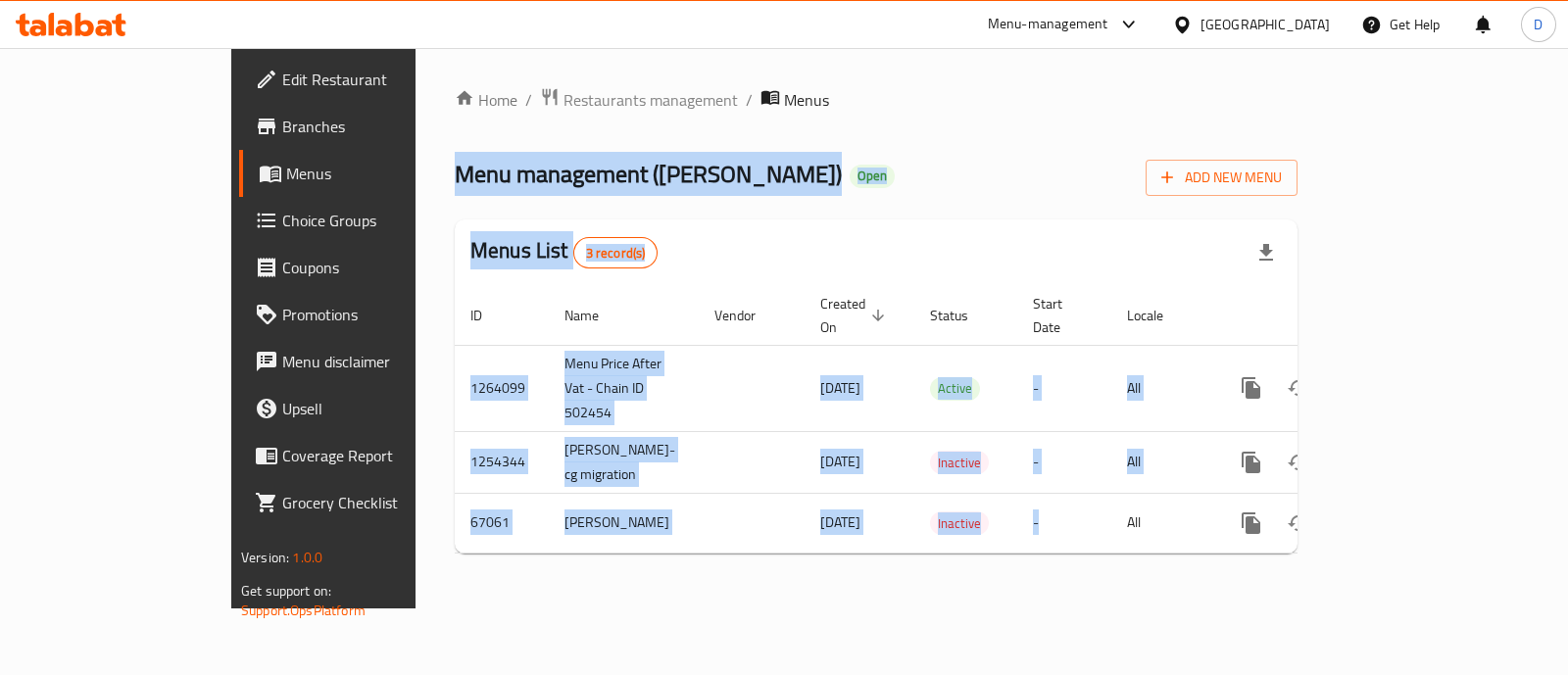
click at [1022, 236] on div "Menus List 3 record(s)" at bounding box center [875, 252] width 843 height 67
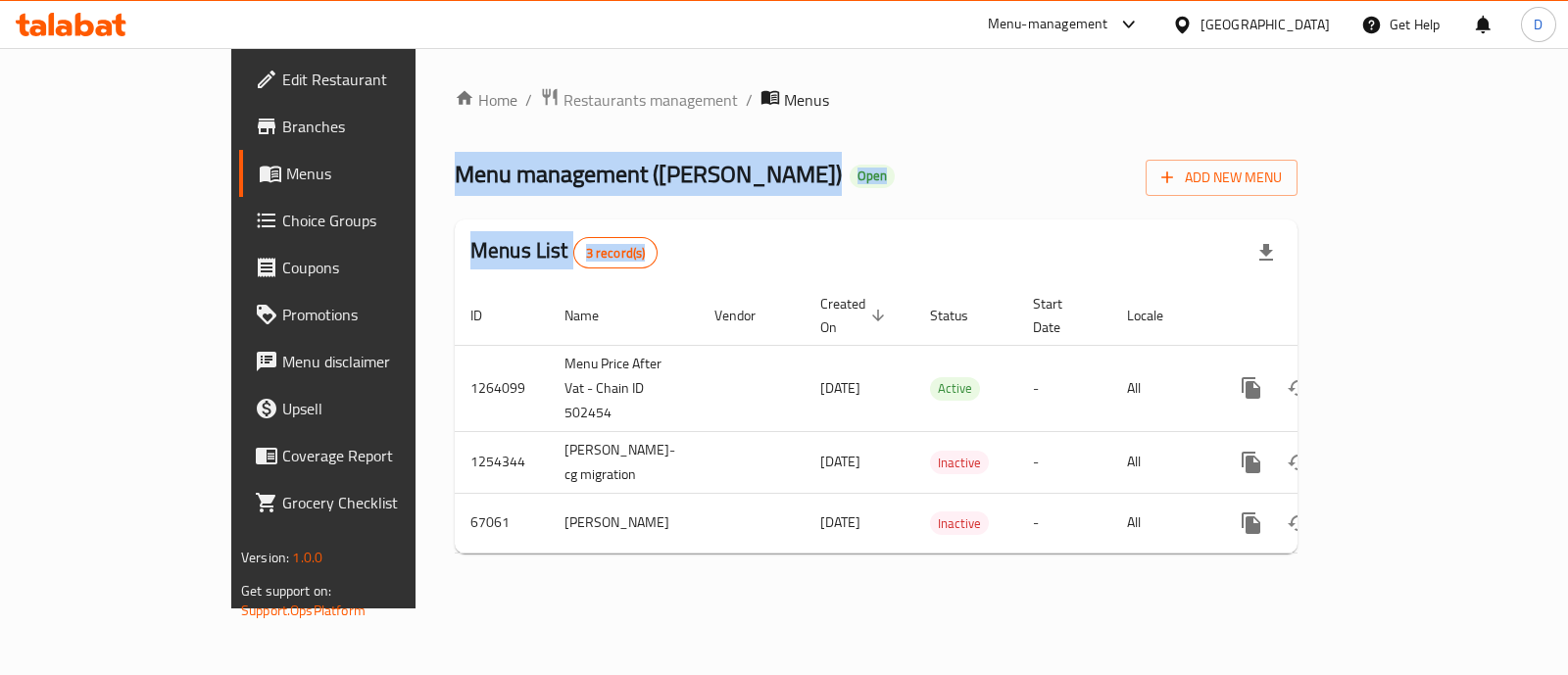
drag, startPoint x: 301, startPoint y: 141, endPoint x: 1039, endPoint y: 211, distance: 741.3
click at [1039, 211] on div "Home / Restaurants management / Menus Menu management ( Abou Fares Elsoury ) Op…" at bounding box center [875, 329] width 843 height 482
click at [1024, 241] on div "Menus List 3 record(s)" at bounding box center [875, 252] width 843 height 67
drag, startPoint x: 298, startPoint y: 174, endPoint x: 742, endPoint y: 215, distance: 445.9
click at [742, 215] on div "Home / Restaurants management / Menus Menu management ( Abou Fares Elsoury ) Op…" at bounding box center [876, 328] width 921 height 561
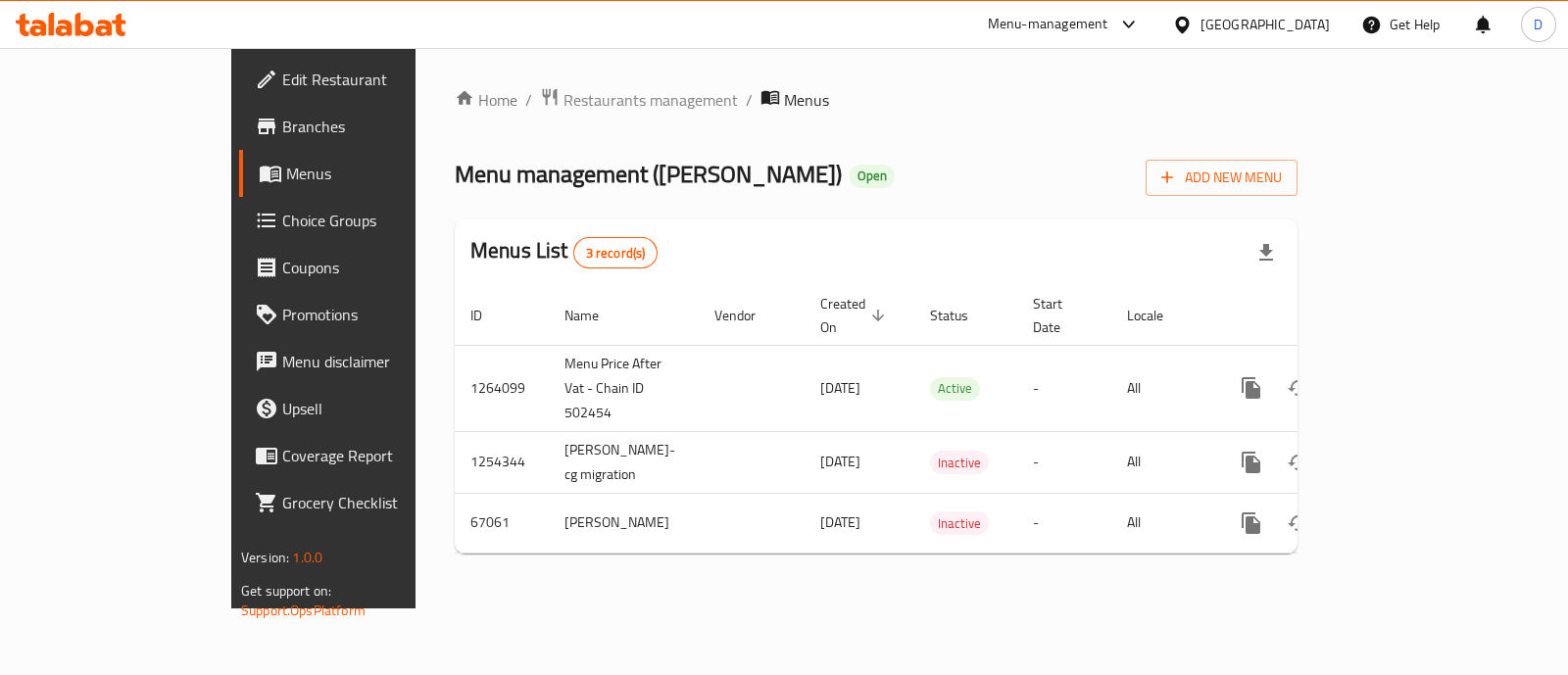
click at [742, 215] on div "Home / Restaurants management / Menus Menu management ( Abou Fares Elsoury ) Op…" at bounding box center [875, 329] width 843 height 482
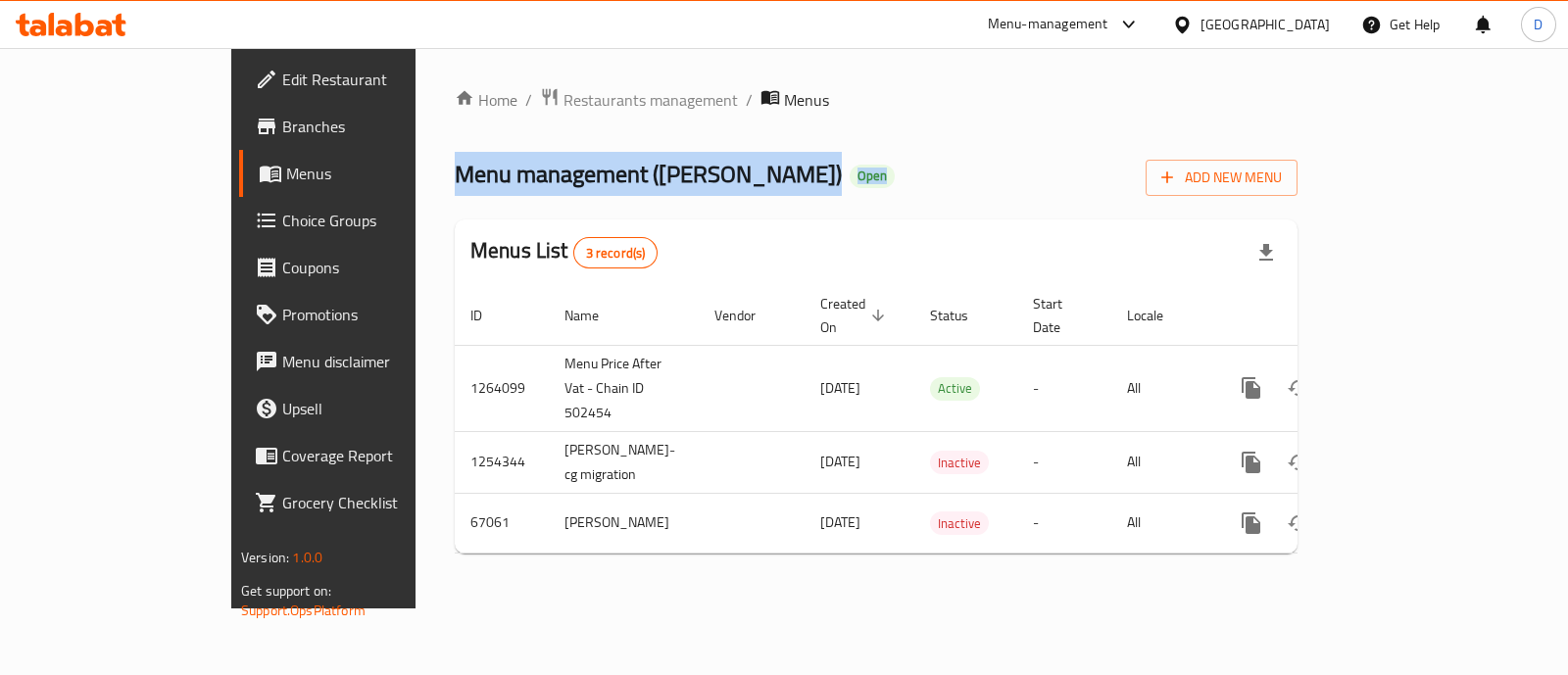
drag, startPoint x: 270, startPoint y: 140, endPoint x: 930, endPoint y: 180, distance: 661.2
click at [930, 180] on div "Home / Restaurants management / Menus Menu management ( Abou Fares Elsoury ) Op…" at bounding box center [876, 328] width 921 height 561
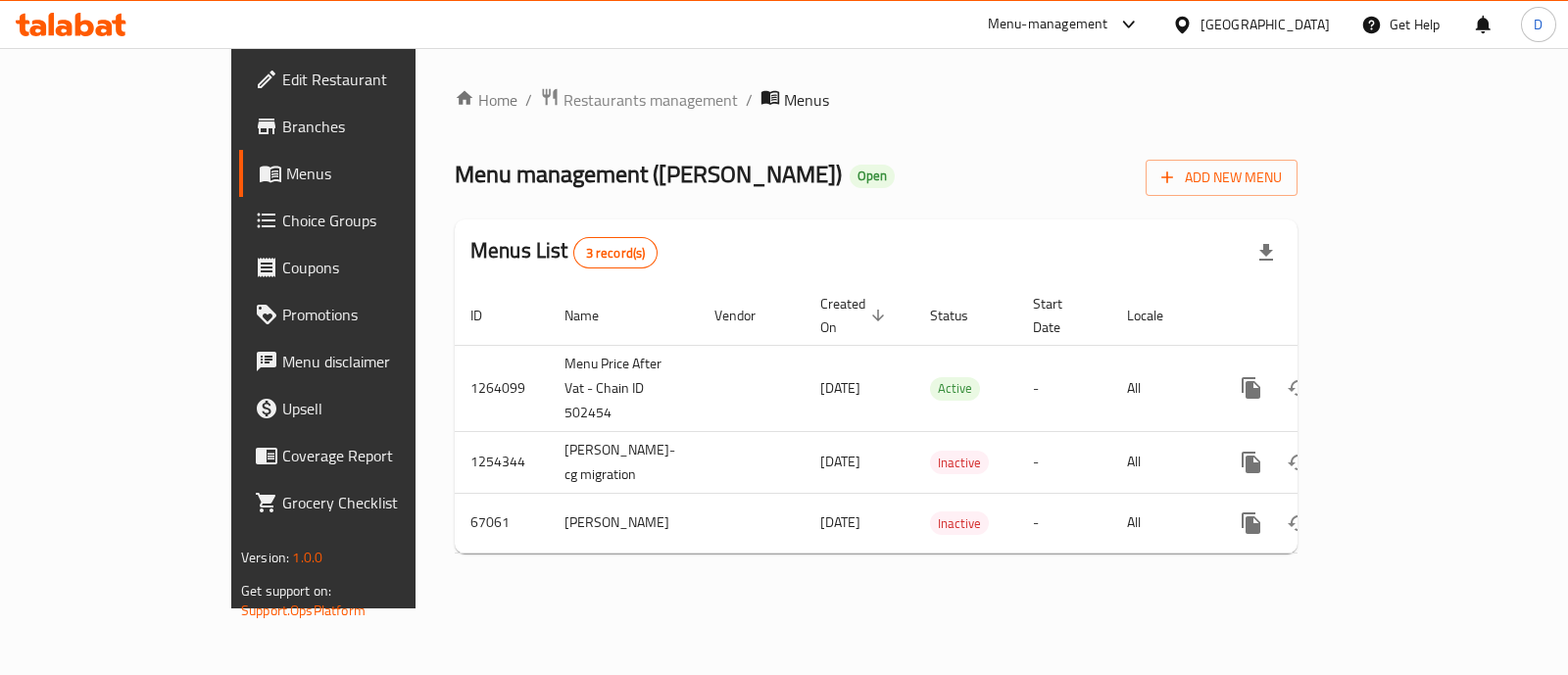
click at [930, 180] on div "Menu management ( Abou Fares Elsoury ) Open Add New Menu" at bounding box center [875, 174] width 843 height 44
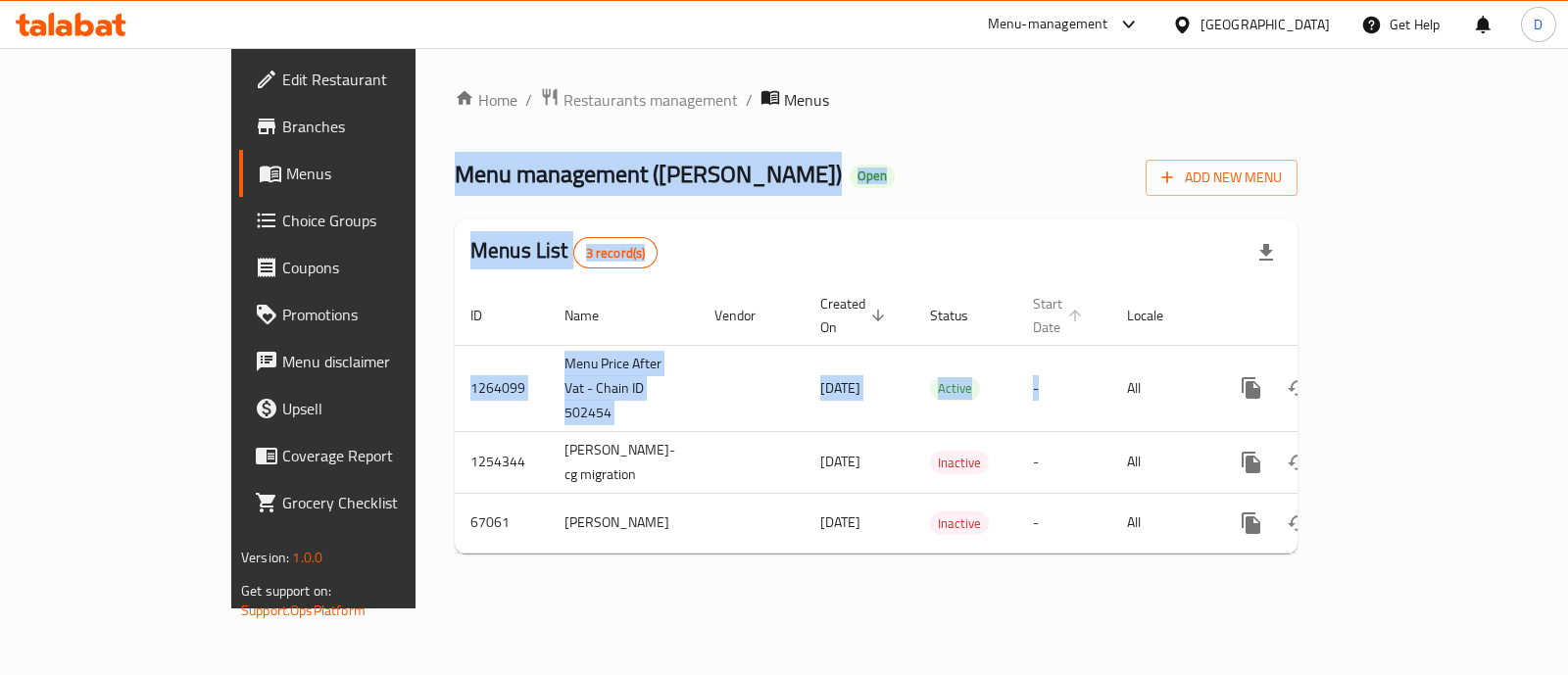
drag, startPoint x: 301, startPoint y: 172, endPoint x: 1039, endPoint y: 293, distance: 747.9
click at [1039, 293] on div "Home / Restaurants management / Menus Menu management ( Abou Fares Elsoury ) Op…" at bounding box center [875, 329] width 843 height 482
click at [1028, 275] on div "Menus List 3 record(s)" at bounding box center [875, 252] width 843 height 67
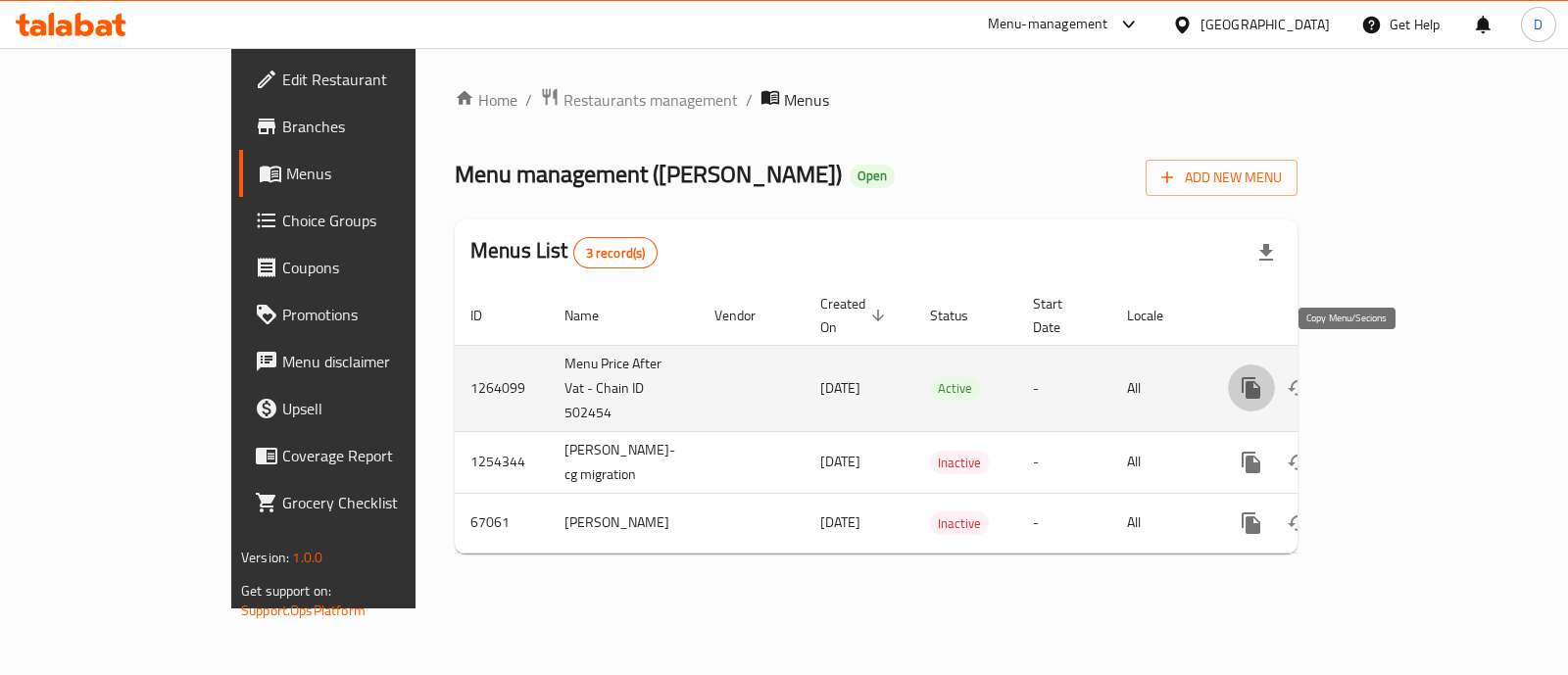
click at [1275, 364] on button "more" at bounding box center [1250, 387] width 47 height 47
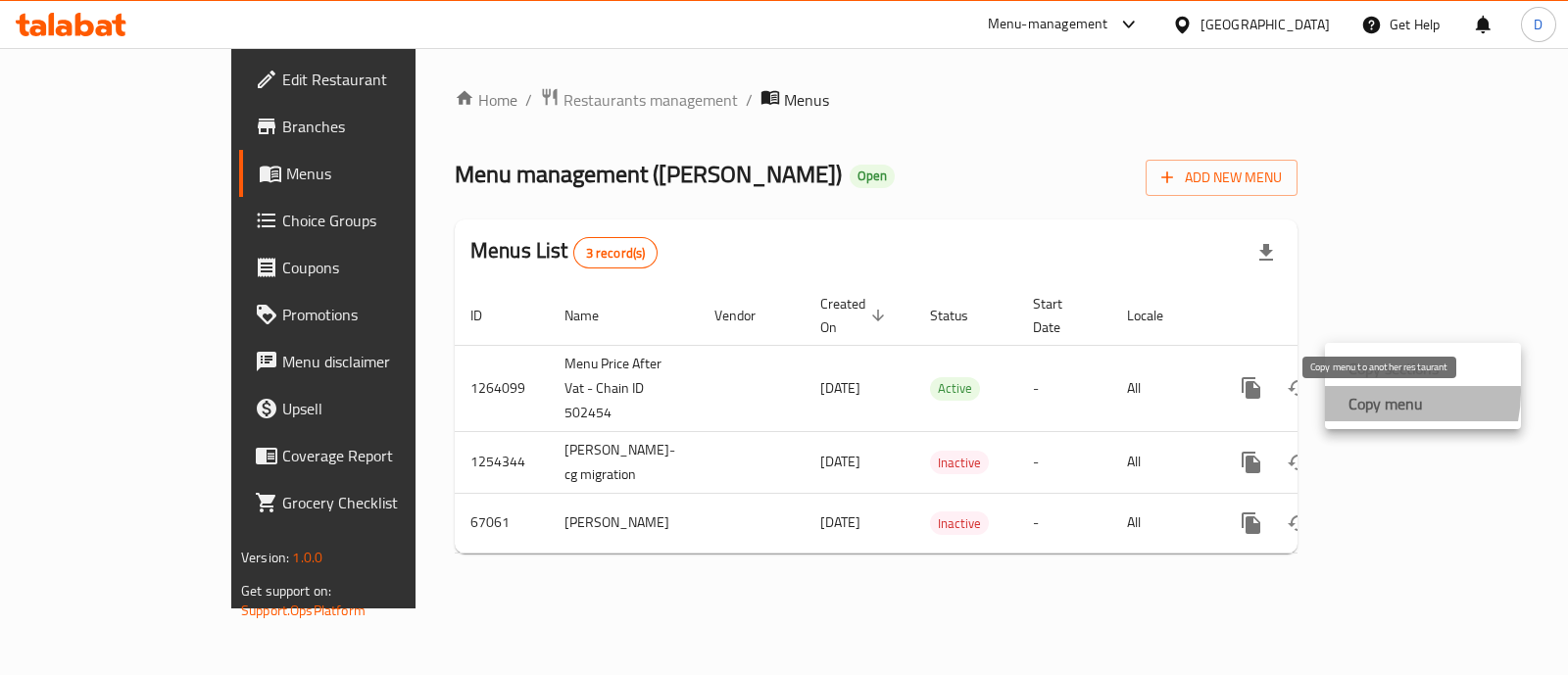
click at [1373, 392] on strong "Copy menu" at bounding box center [1385, 404] width 74 height 24
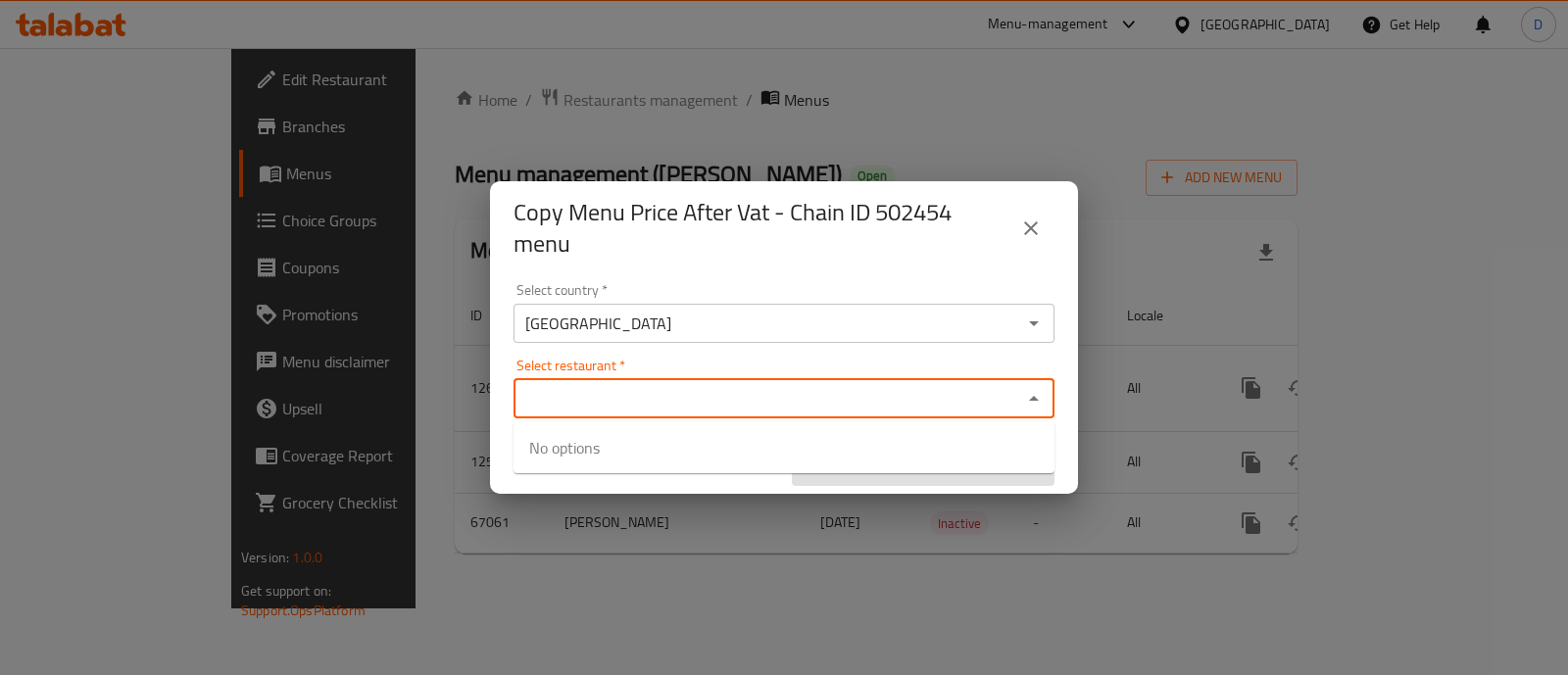
click at [714, 394] on input "Select restaurant   *" at bounding box center [767, 399] width 497 height 28
paste input "1263590"
type input "1263590"
click at [1034, 398] on icon "Close" at bounding box center [1034, 398] width 10 height 5
click at [1035, 398] on icon "Open" at bounding box center [1034, 399] width 10 height 5
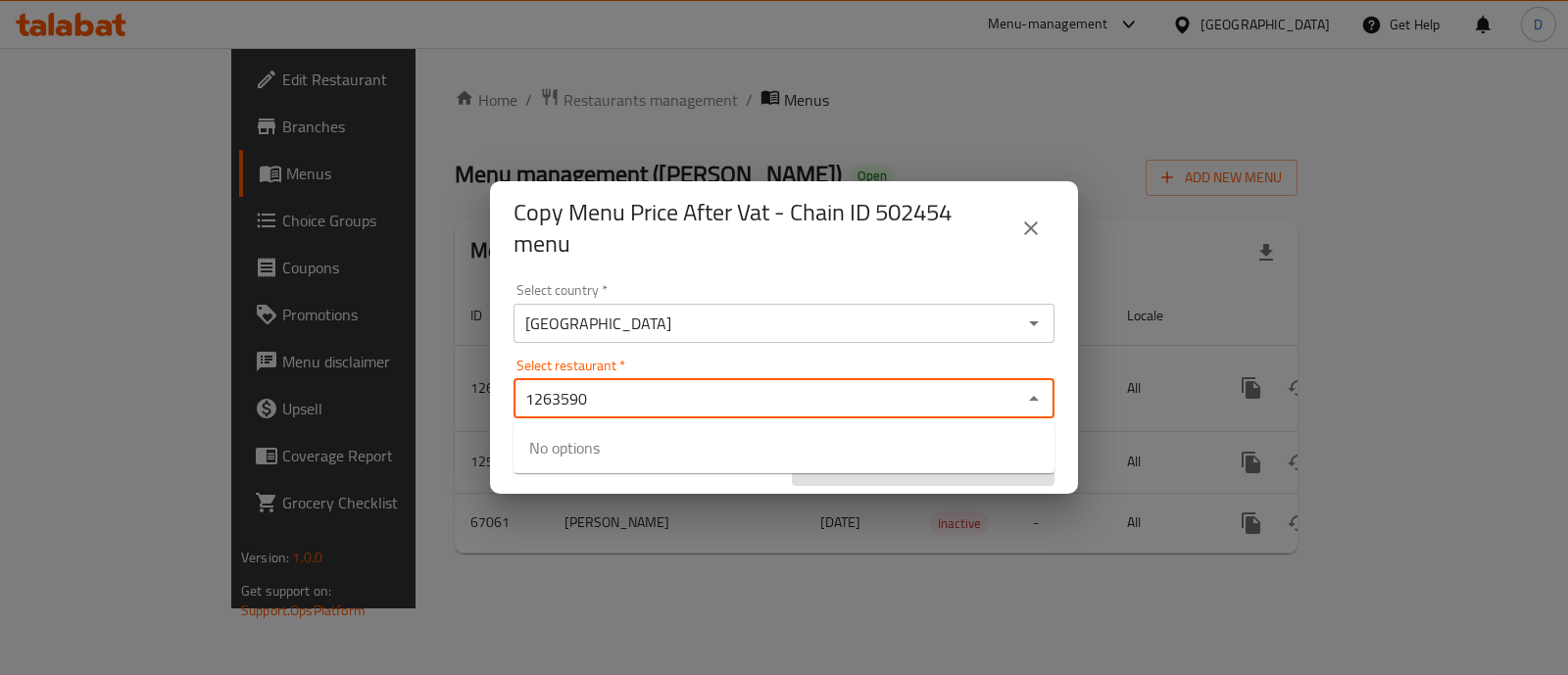
click at [1035, 398] on icon "Close" at bounding box center [1034, 398] width 10 height 5
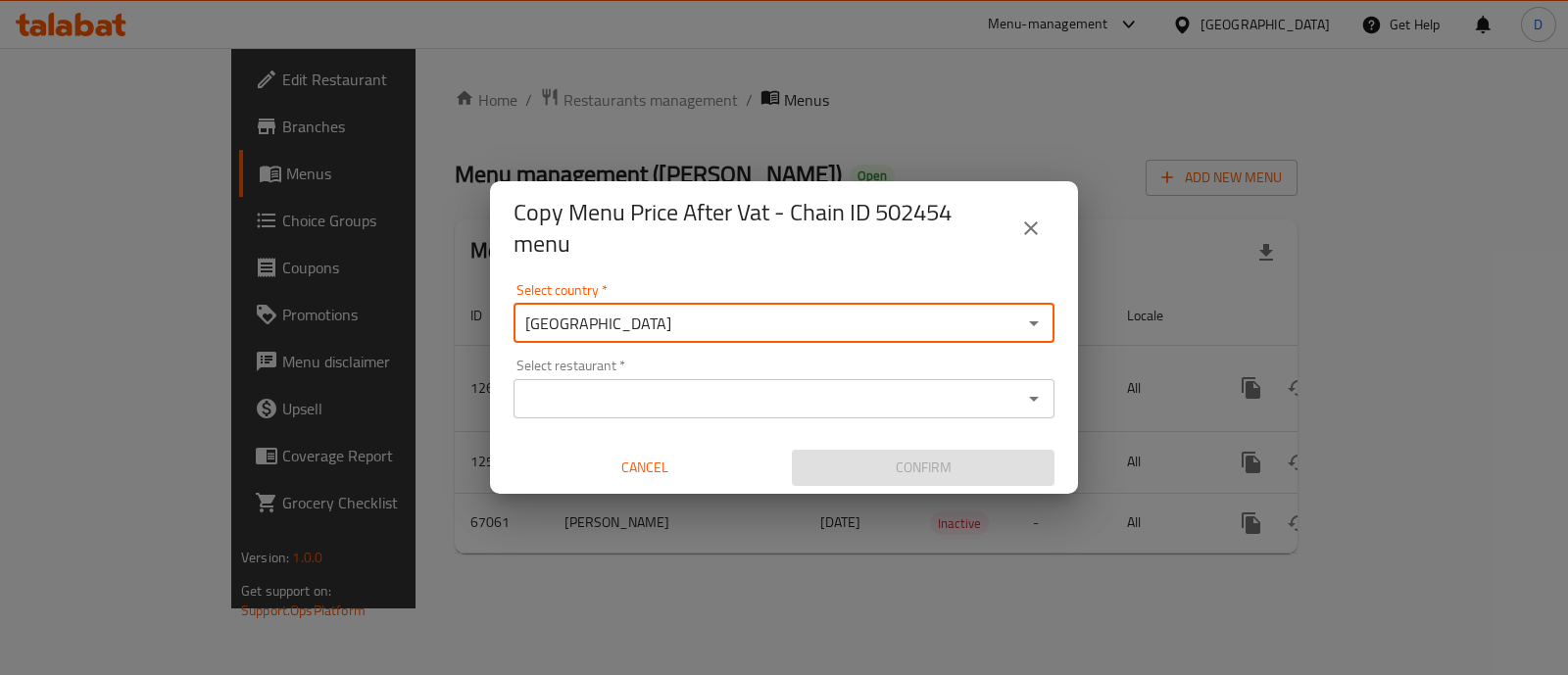
click at [996, 314] on input "[GEOGRAPHIC_DATA]" at bounding box center [767, 324] width 497 height 28
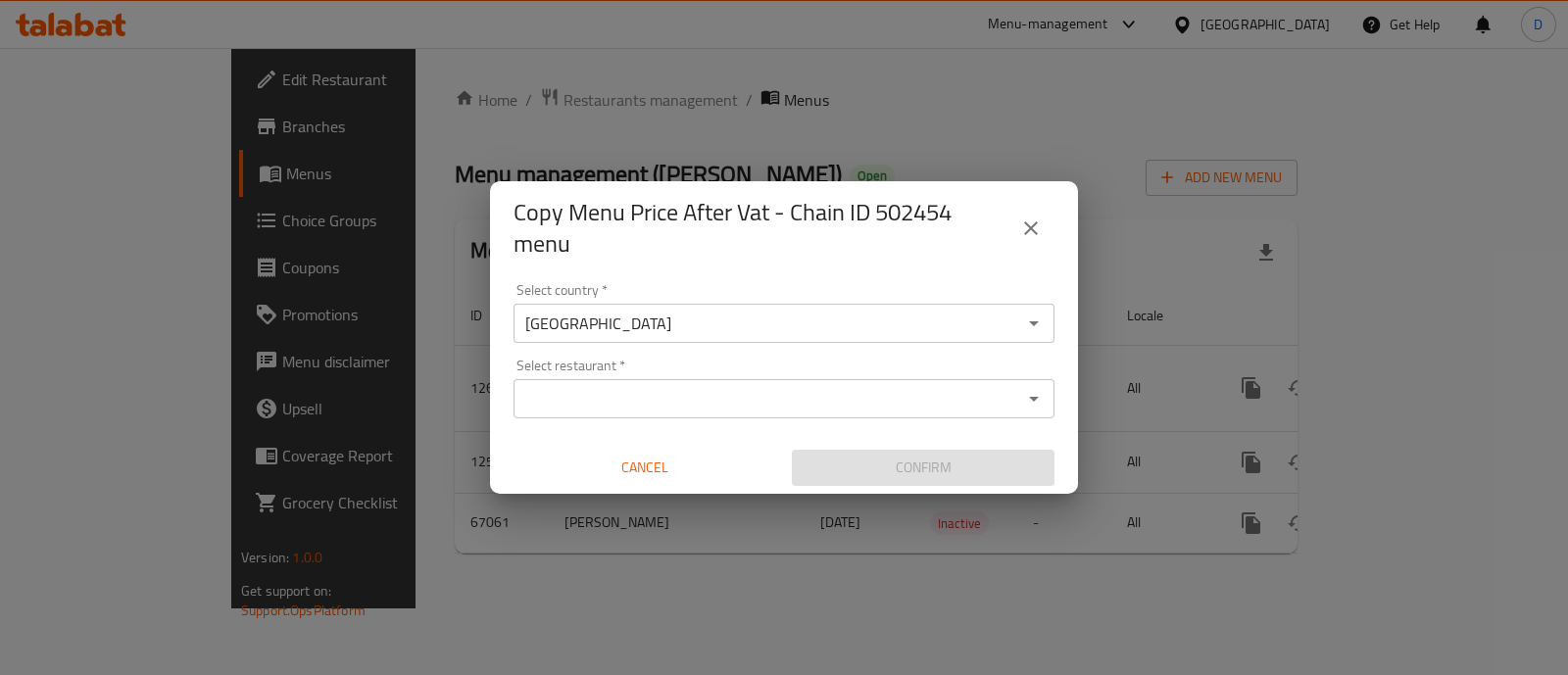
click at [814, 419] on div "Select country   * Egypt Select country * Select restaurant   * Select restaura…" at bounding box center [784, 384] width 588 height 218
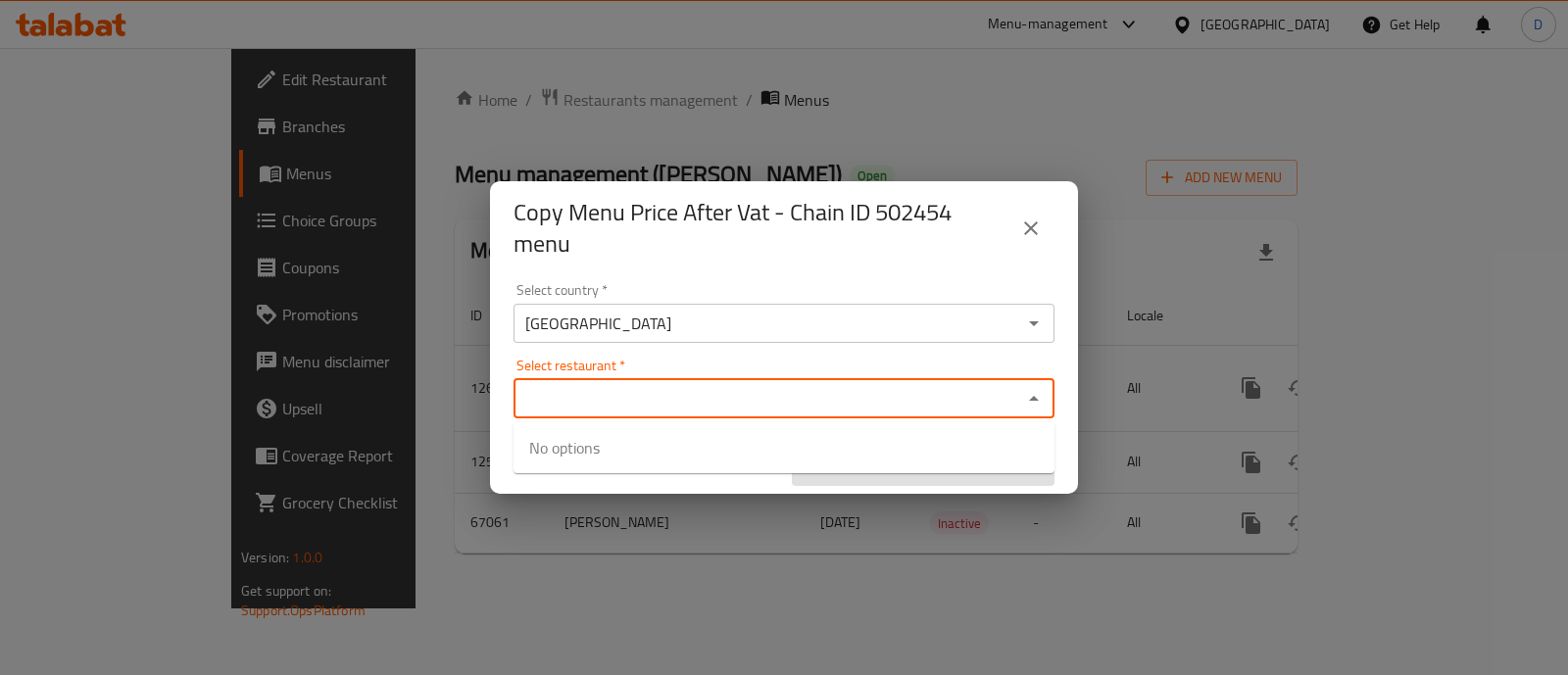
click at [878, 404] on input "Select restaurant   *" at bounding box center [767, 399] width 497 height 28
paste input "686012"
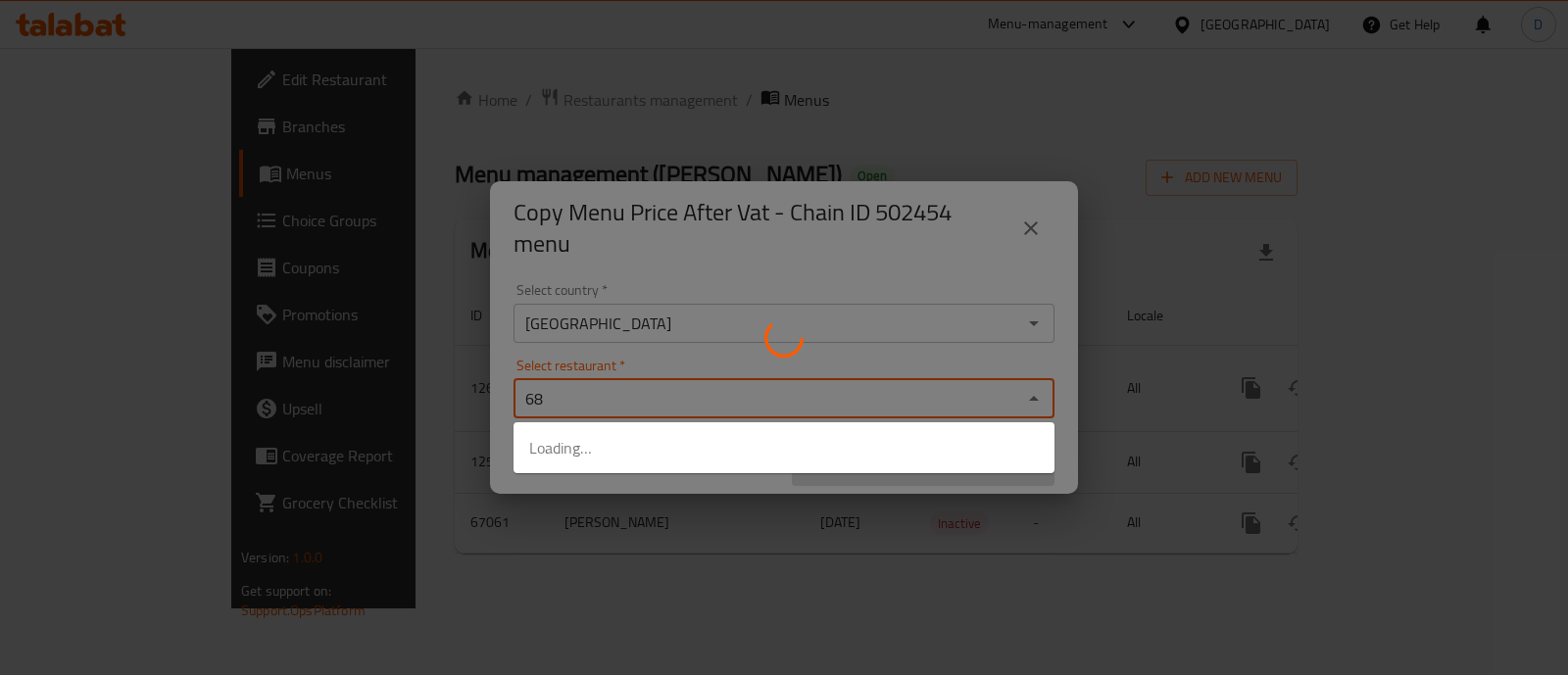
type input "6"
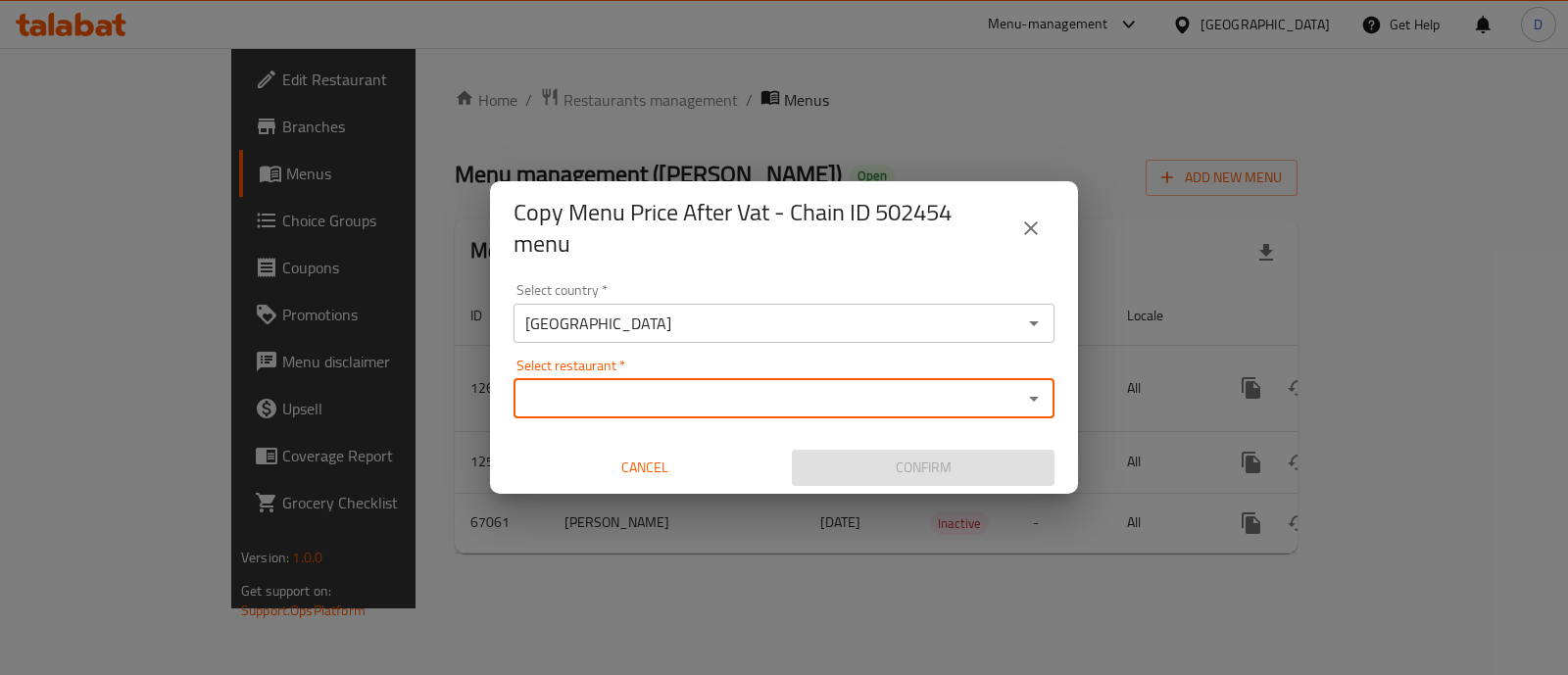
paste input "686015"
type input "686015"
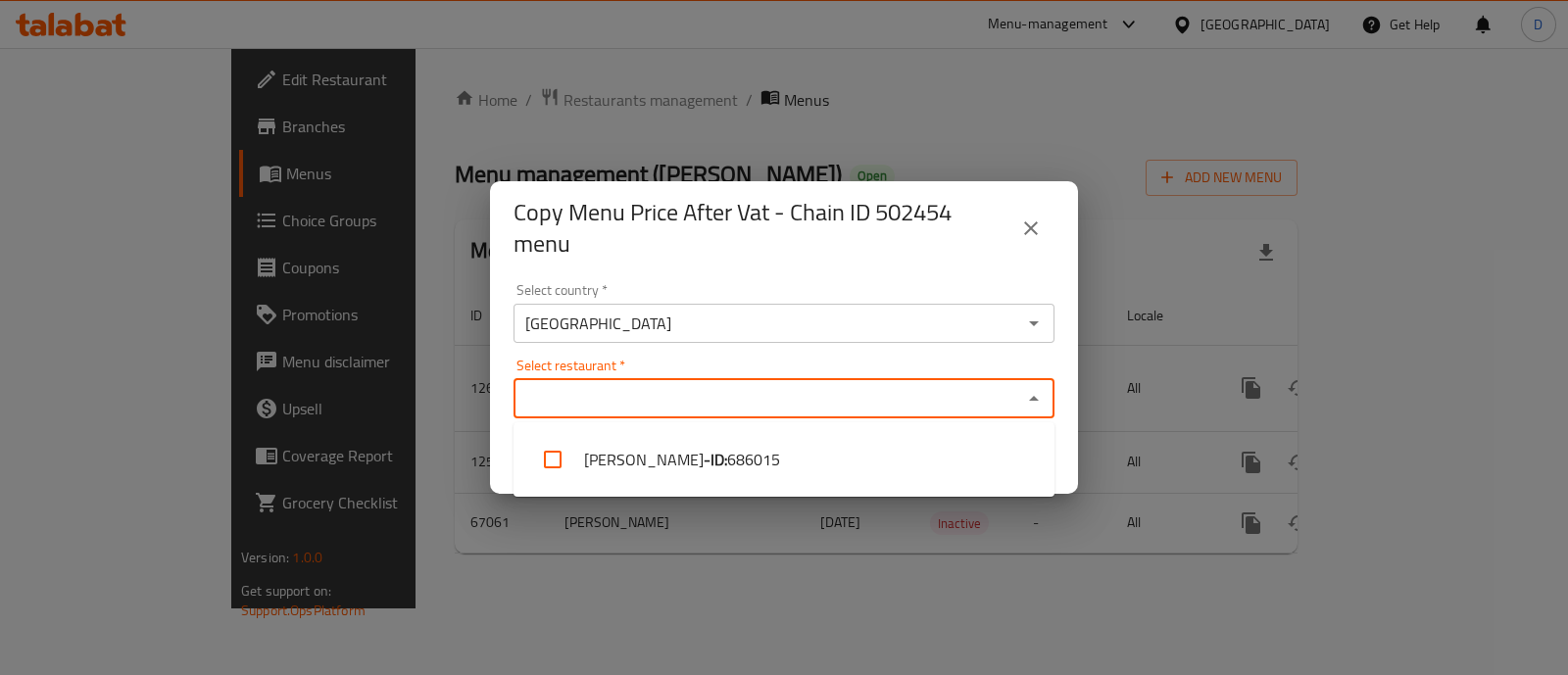
click at [739, 399] on input "Select restaurant   *" at bounding box center [767, 399] width 497 height 28
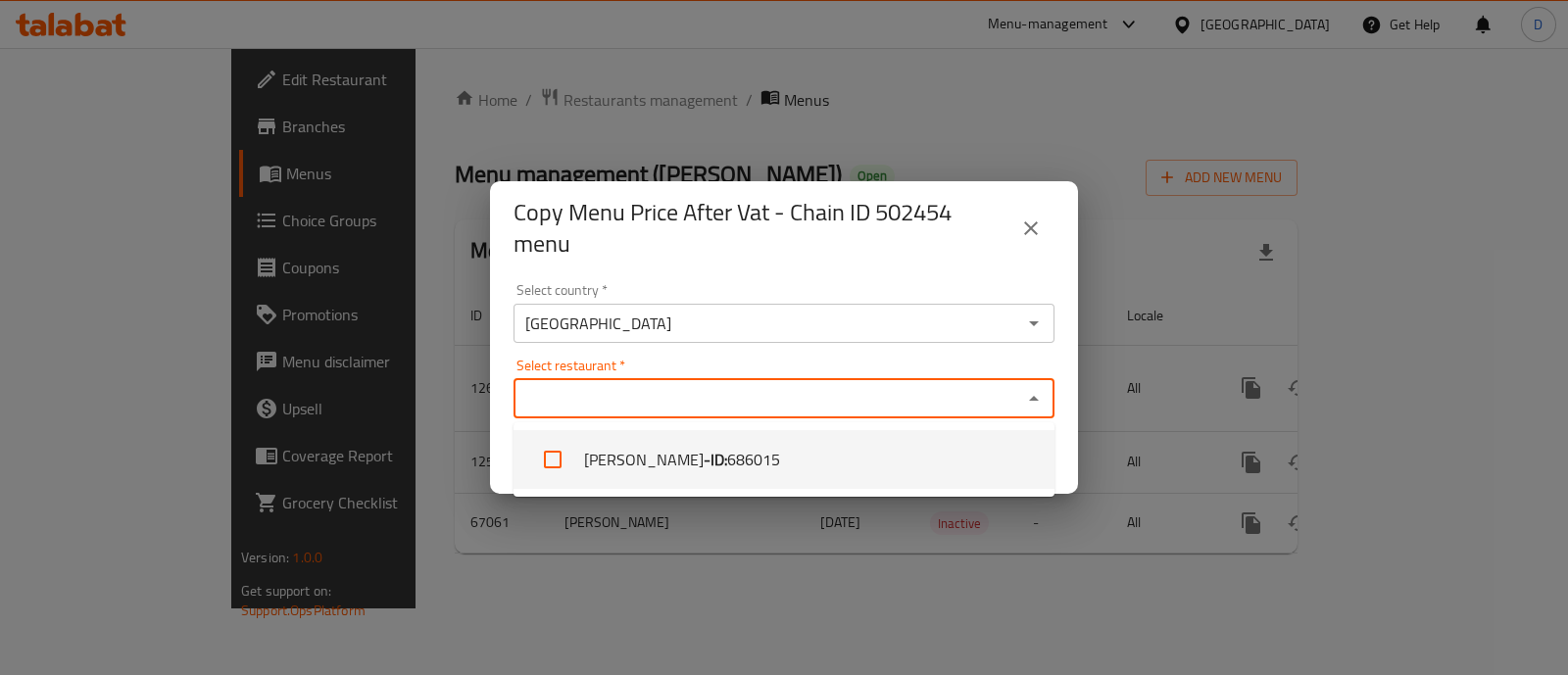
click at [543, 463] on input "checkbox" at bounding box center [552, 459] width 47 height 47
checkbox input "true"
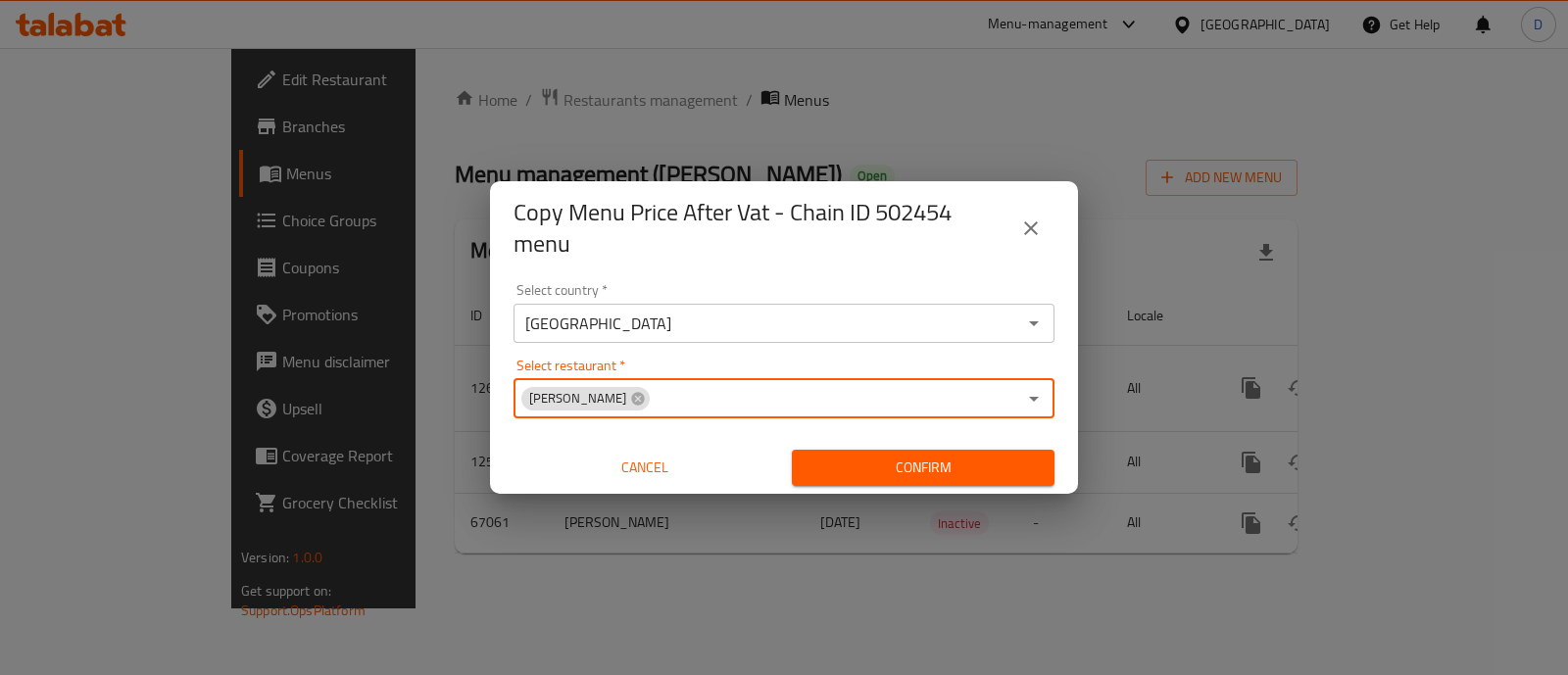
paste input "686012"
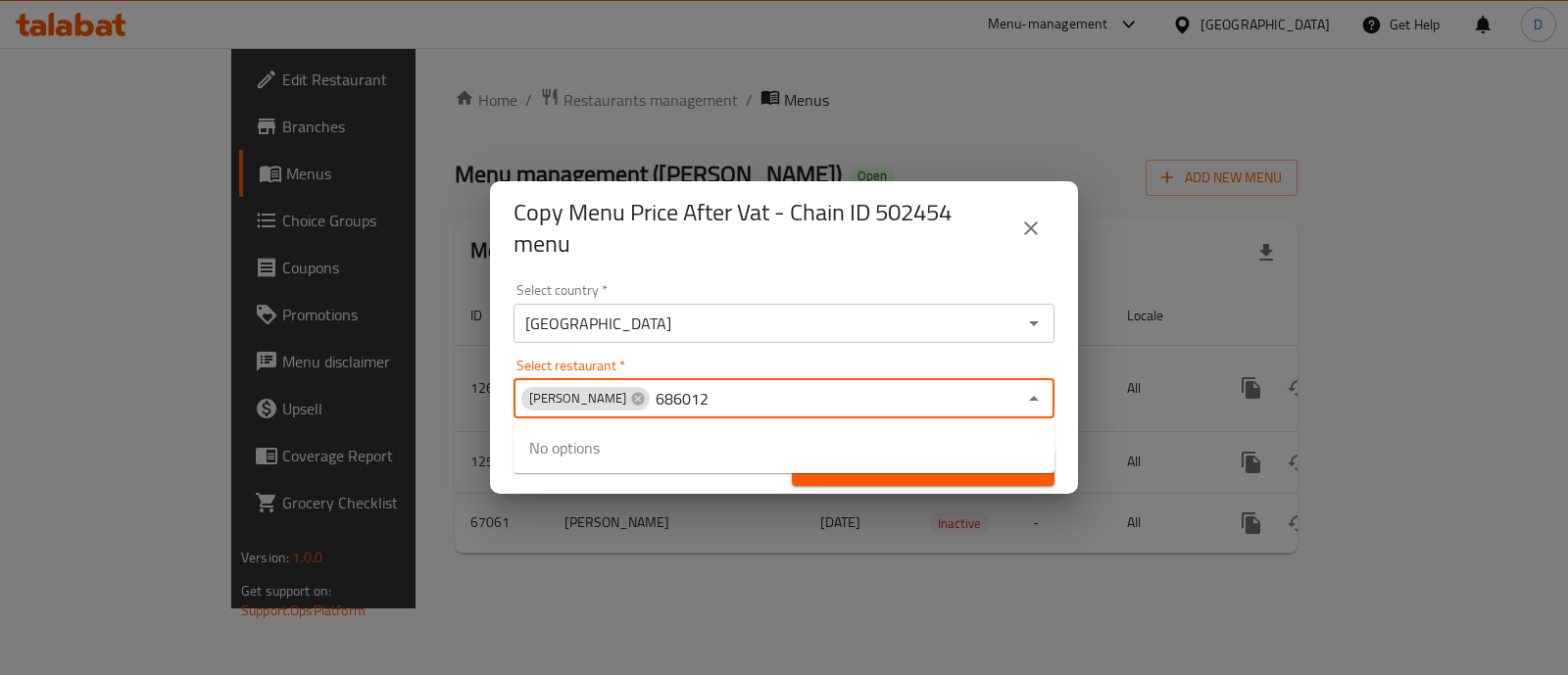
type input "686012"
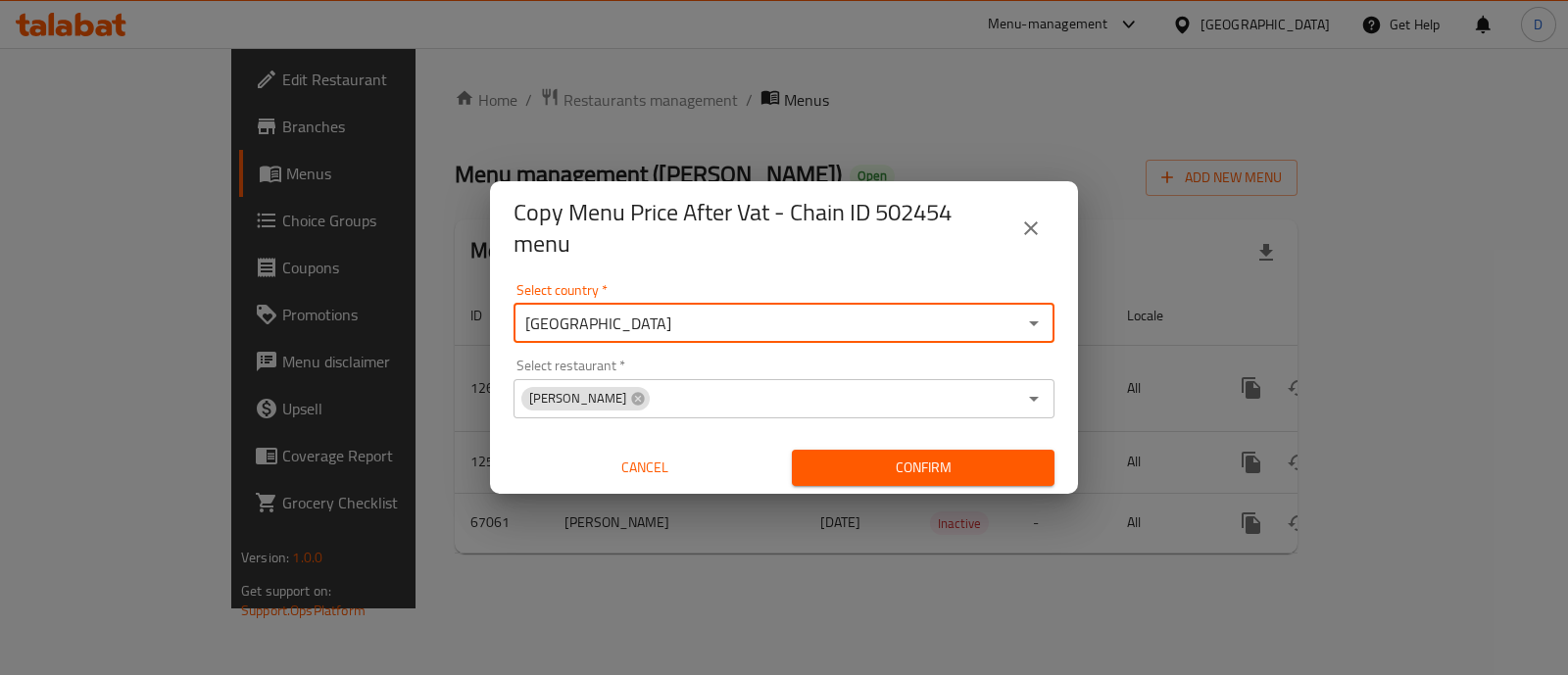
click at [759, 317] on input "[GEOGRAPHIC_DATA]" at bounding box center [767, 324] width 497 height 28
type input "[GEOGRAPHIC_DATA]"
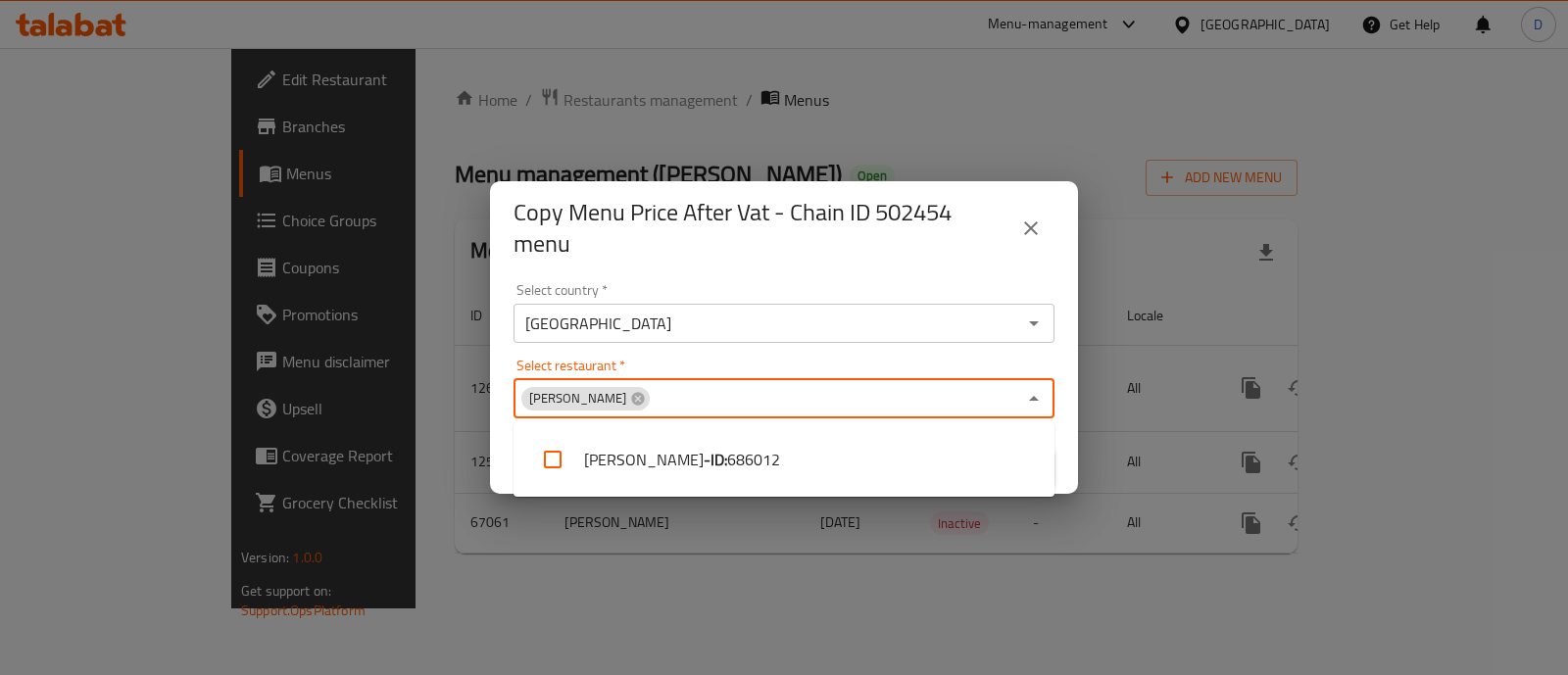
click at [752, 404] on input "Select restaurant   *" at bounding box center [834, 399] width 364 height 28
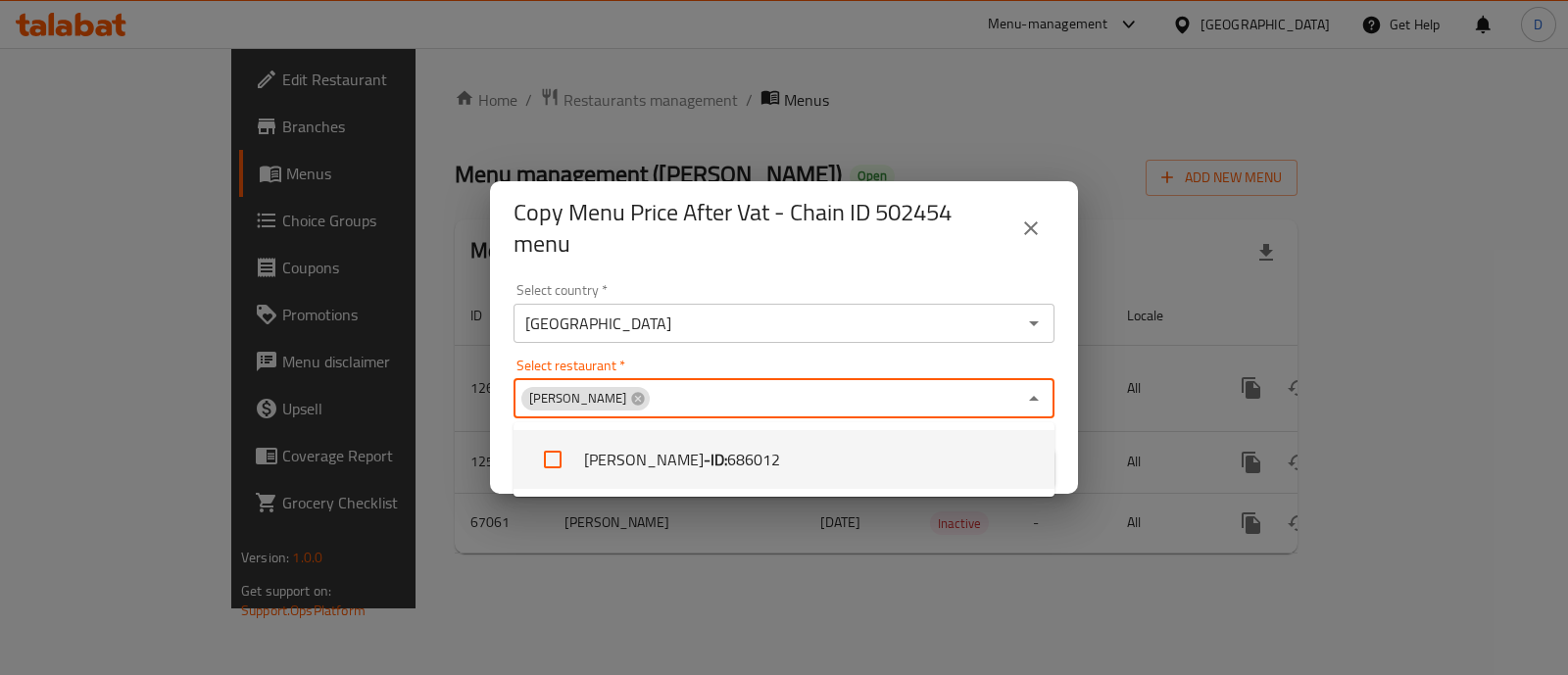
click at [551, 457] on input "checkbox" at bounding box center [552, 459] width 47 height 47
checkbox input "true"
click at [929, 577] on div "Copy Menu Price After Vat - Chain ID 502454 menu Select country   * Egypt Selec…" at bounding box center [784, 338] width 1568 height 675
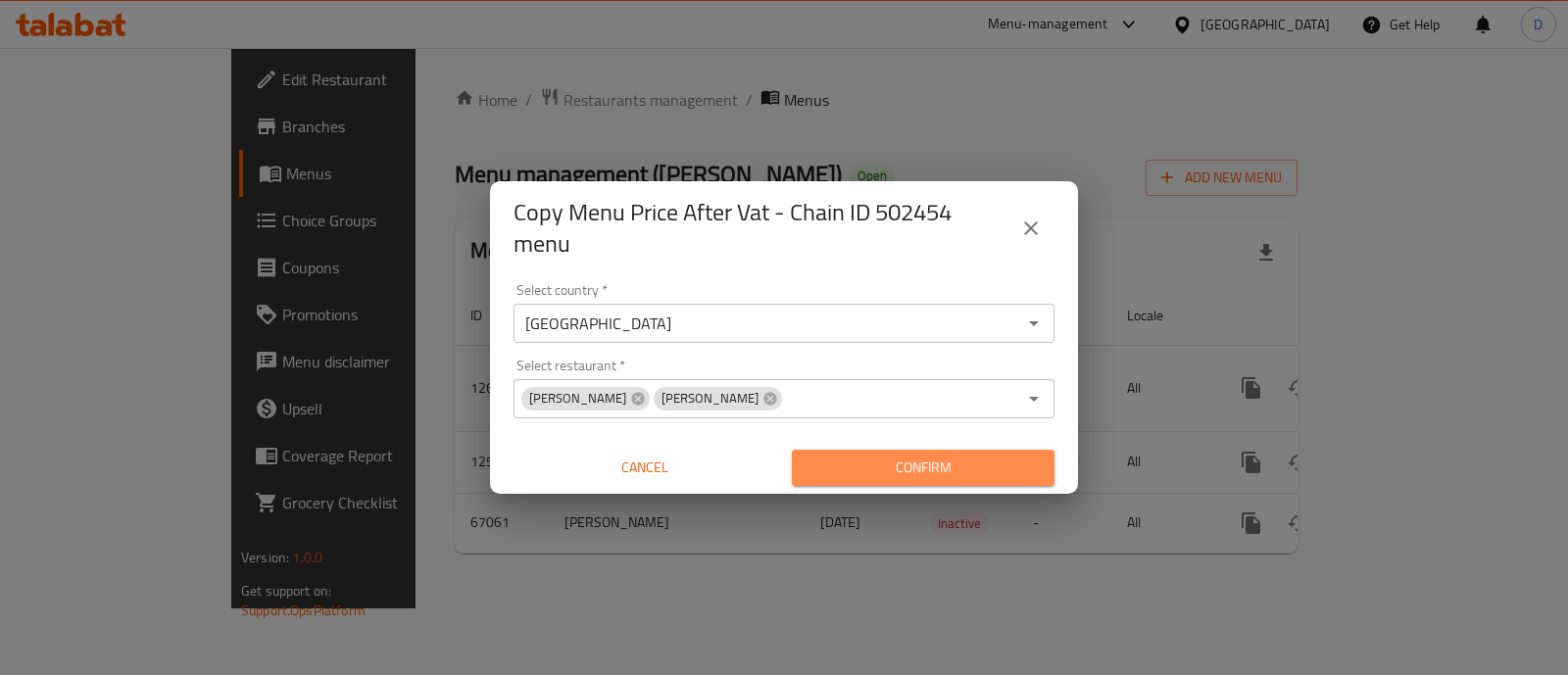
click at [940, 471] on span "Confirm" at bounding box center [923, 468] width 231 height 25
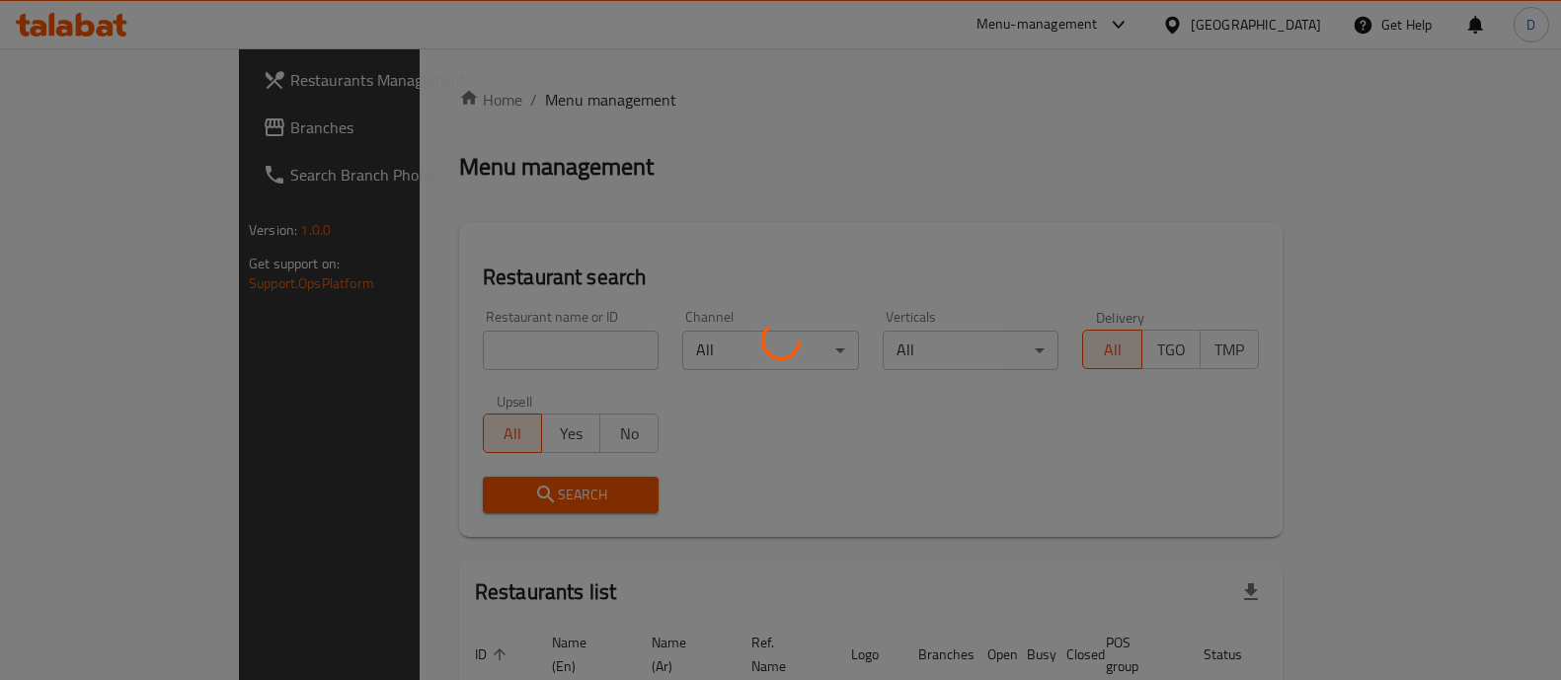
scroll to position [125, 0]
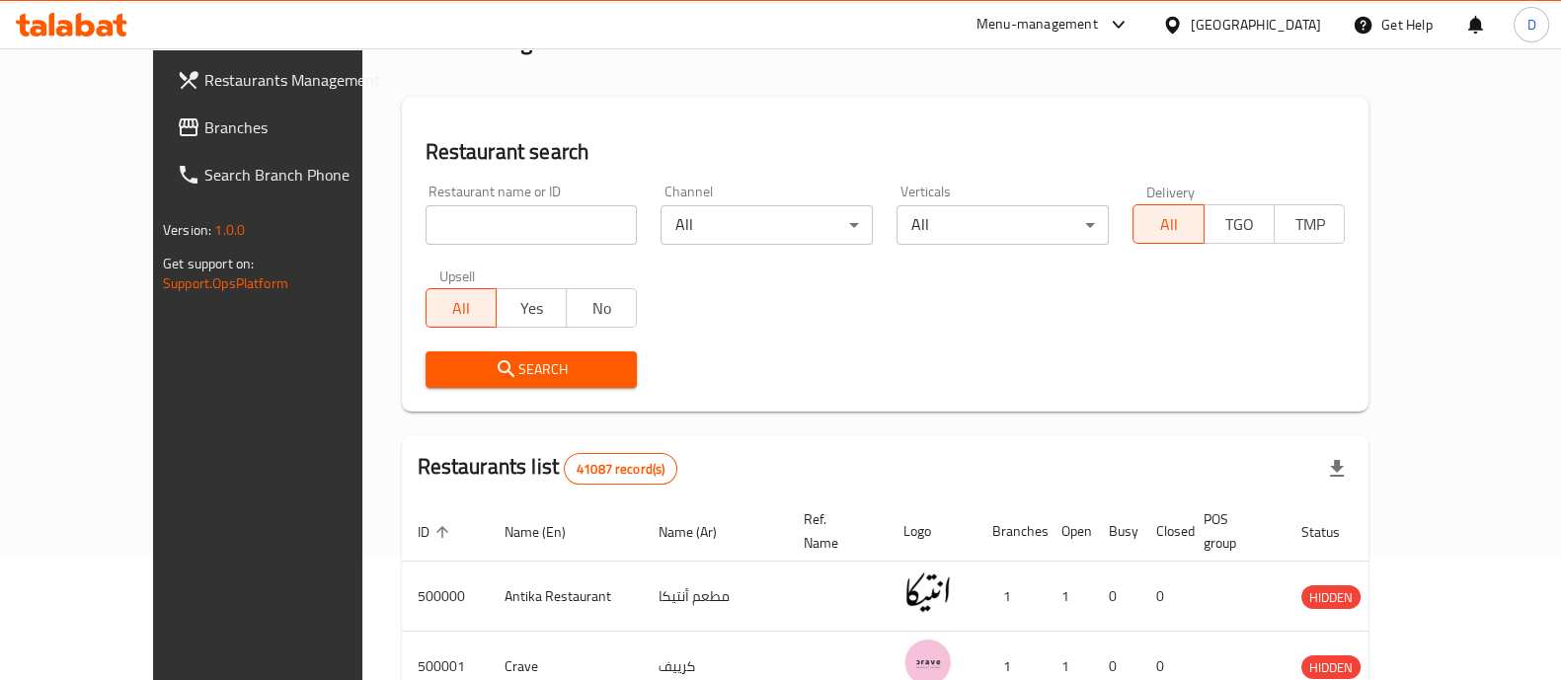
click at [447, 226] on input "search" at bounding box center [532, 225] width 212 height 40
type input "abou fares"
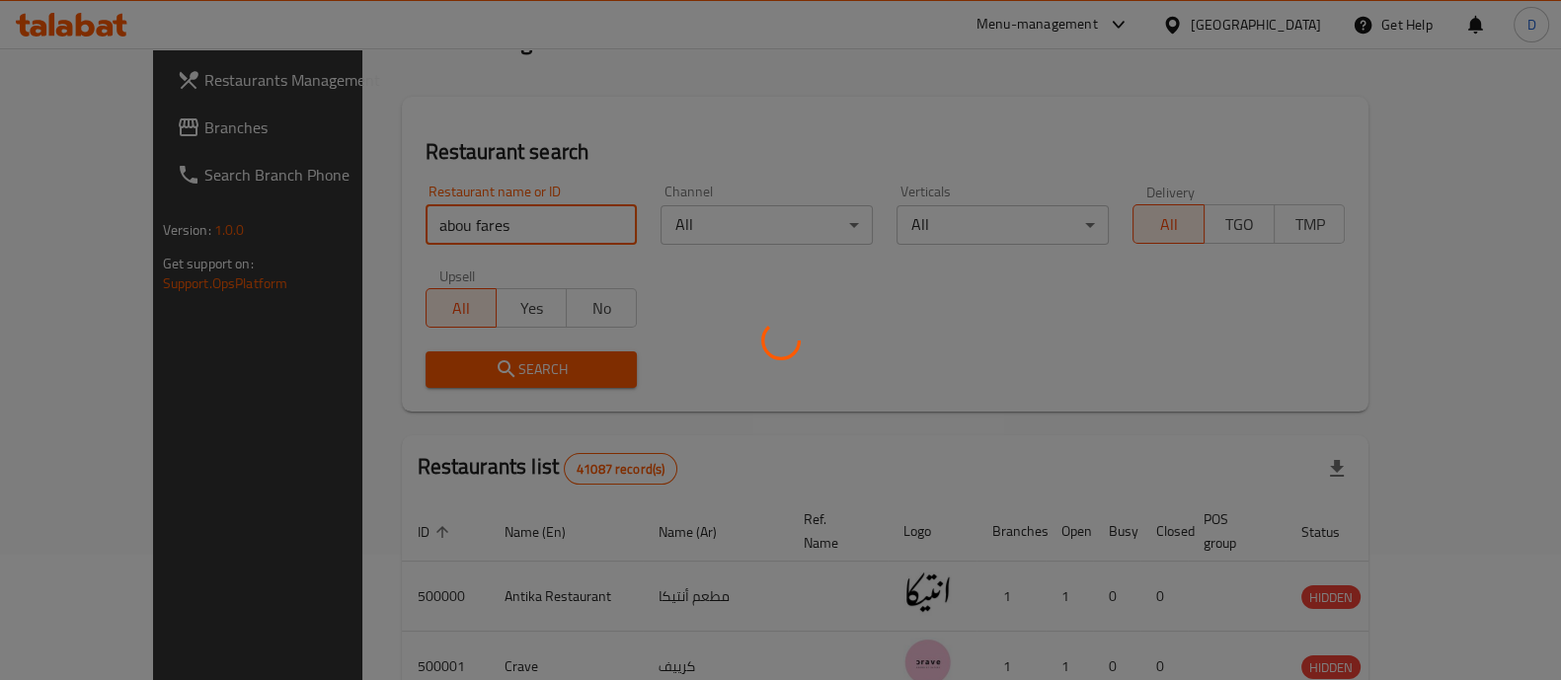
scroll to position [0, 0]
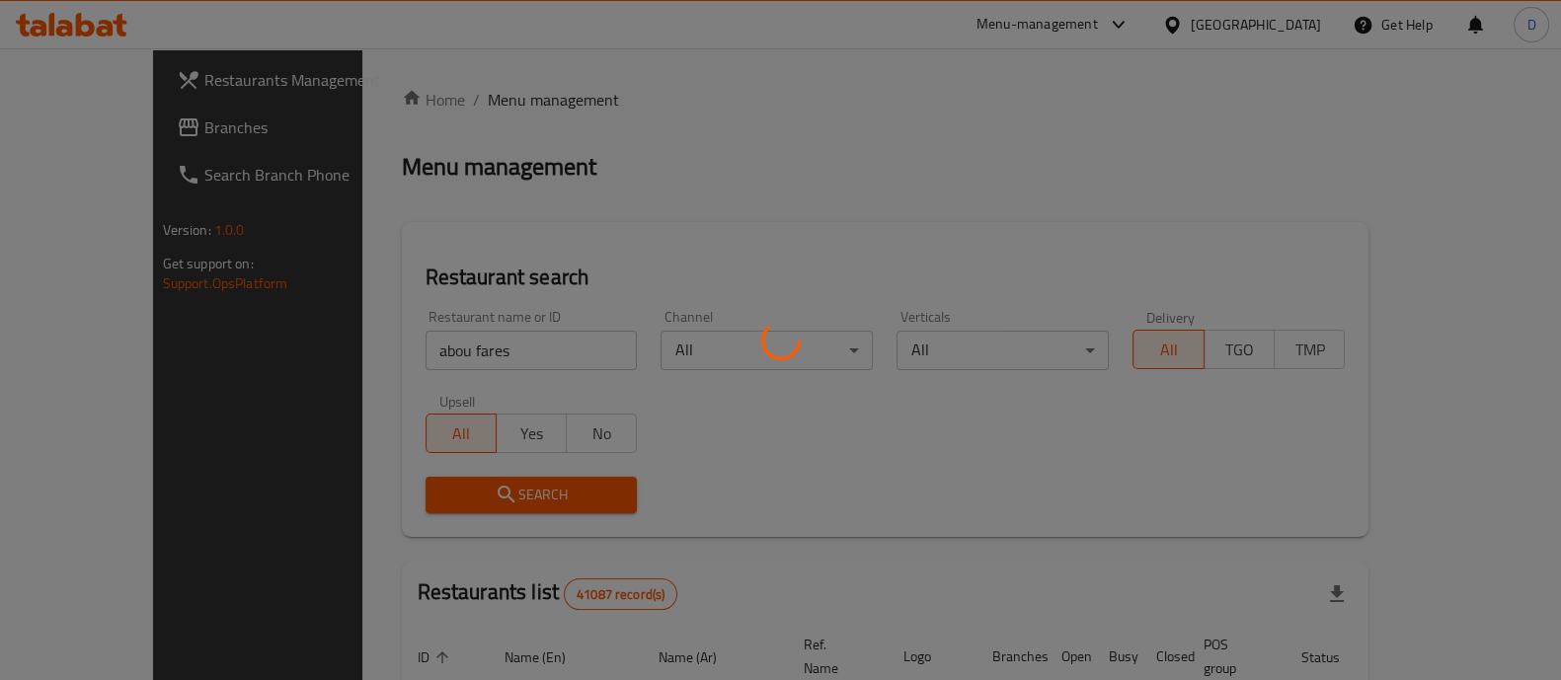
click at [644, 120] on div at bounding box center [780, 340] width 1561 height 680
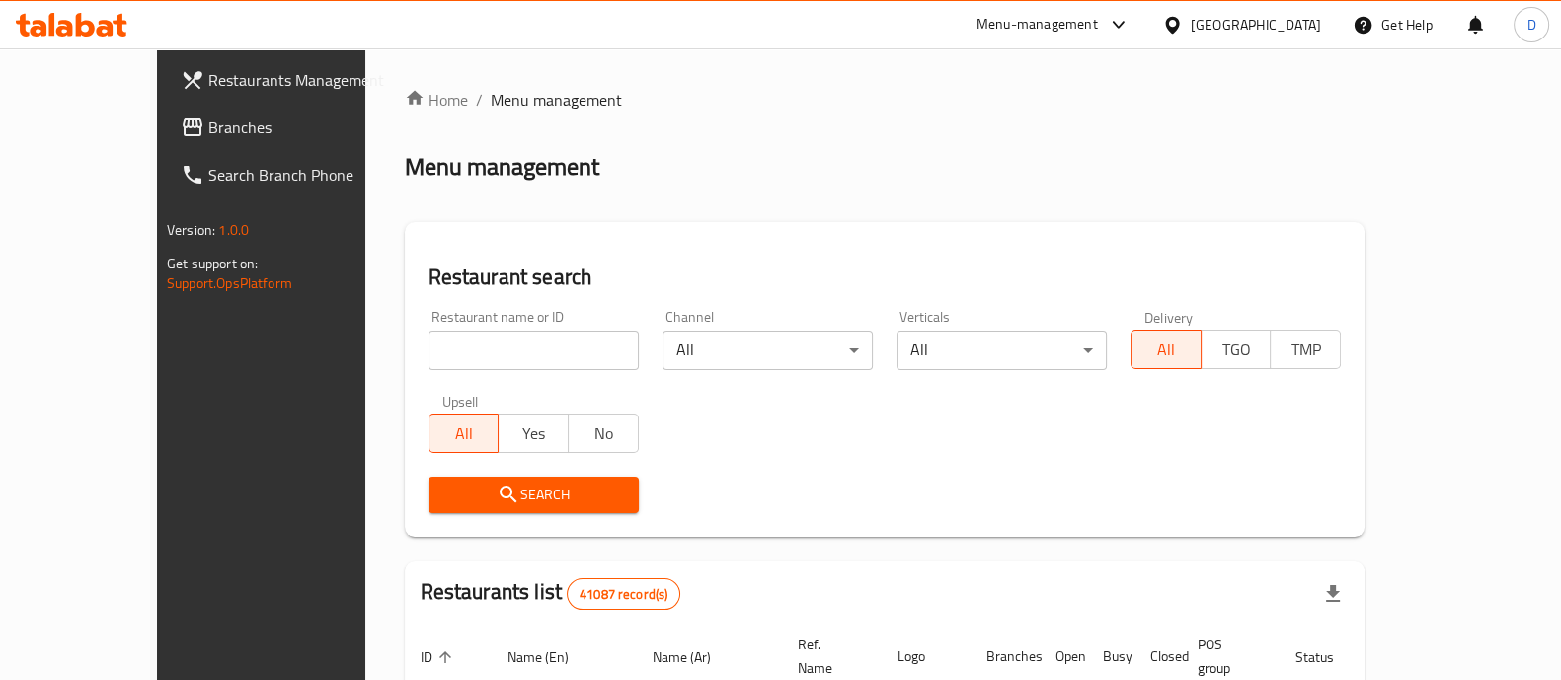
click at [499, 357] on input "search" at bounding box center [534, 351] width 210 height 40
type input "abou fares"
click button "Search" at bounding box center [534, 495] width 210 height 37
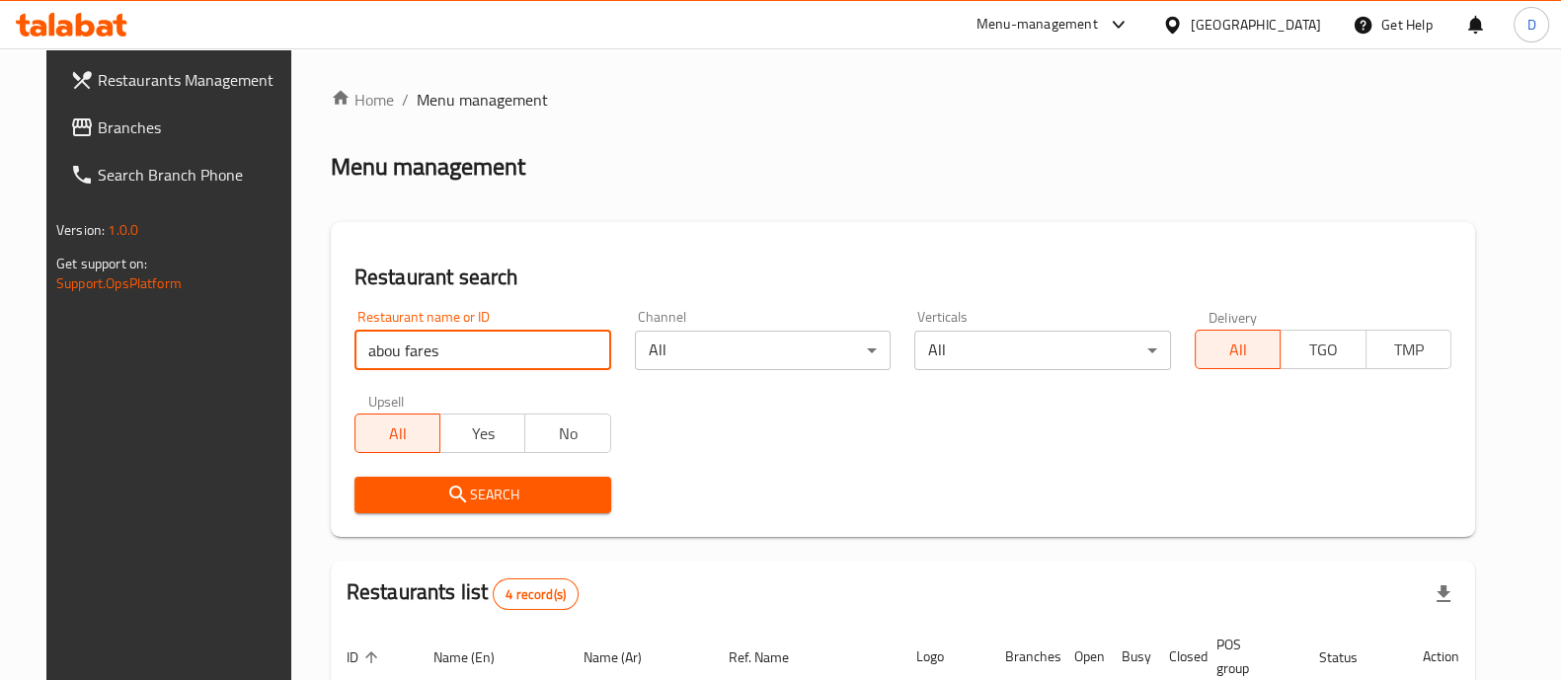
scroll to position [394, 0]
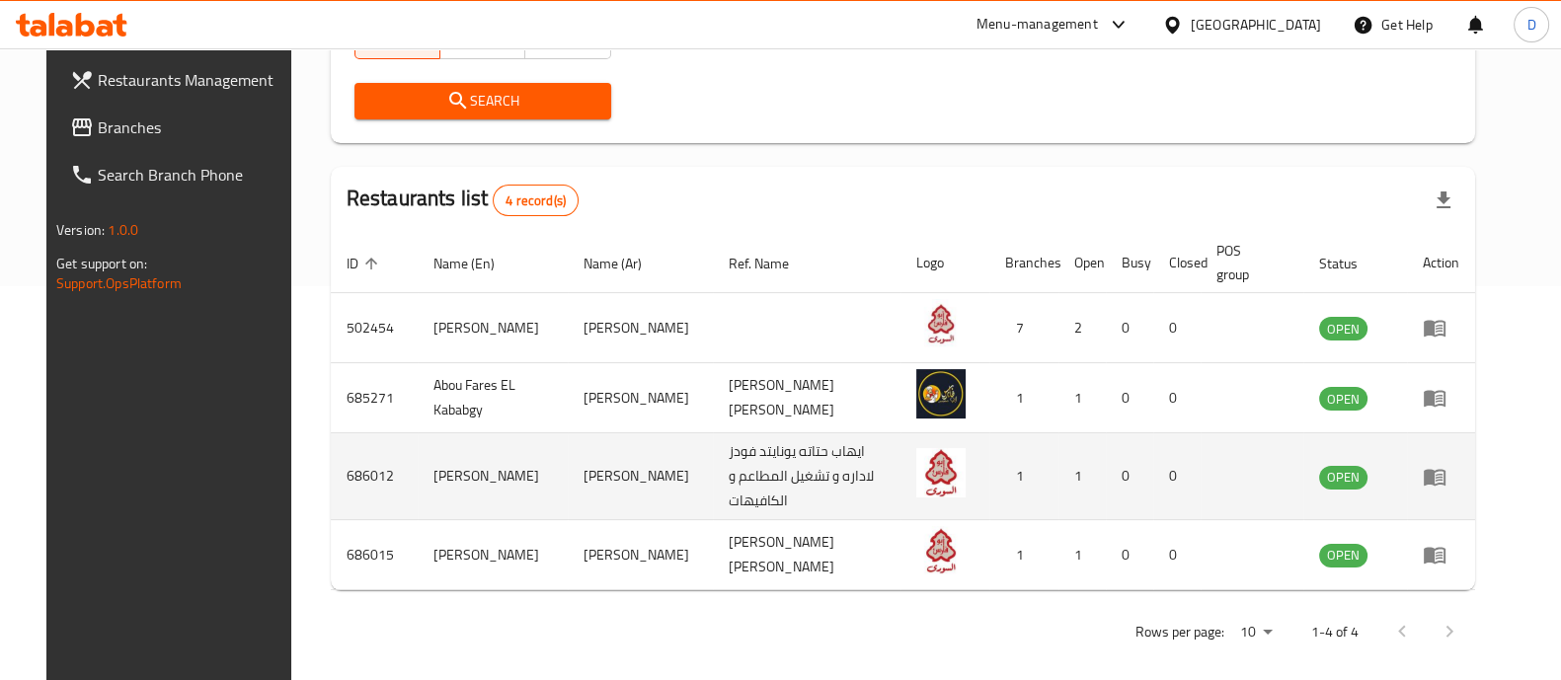
click at [351, 466] on td "686012" at bounding box center [374, 477] width 87 height 87
copy td "686012"
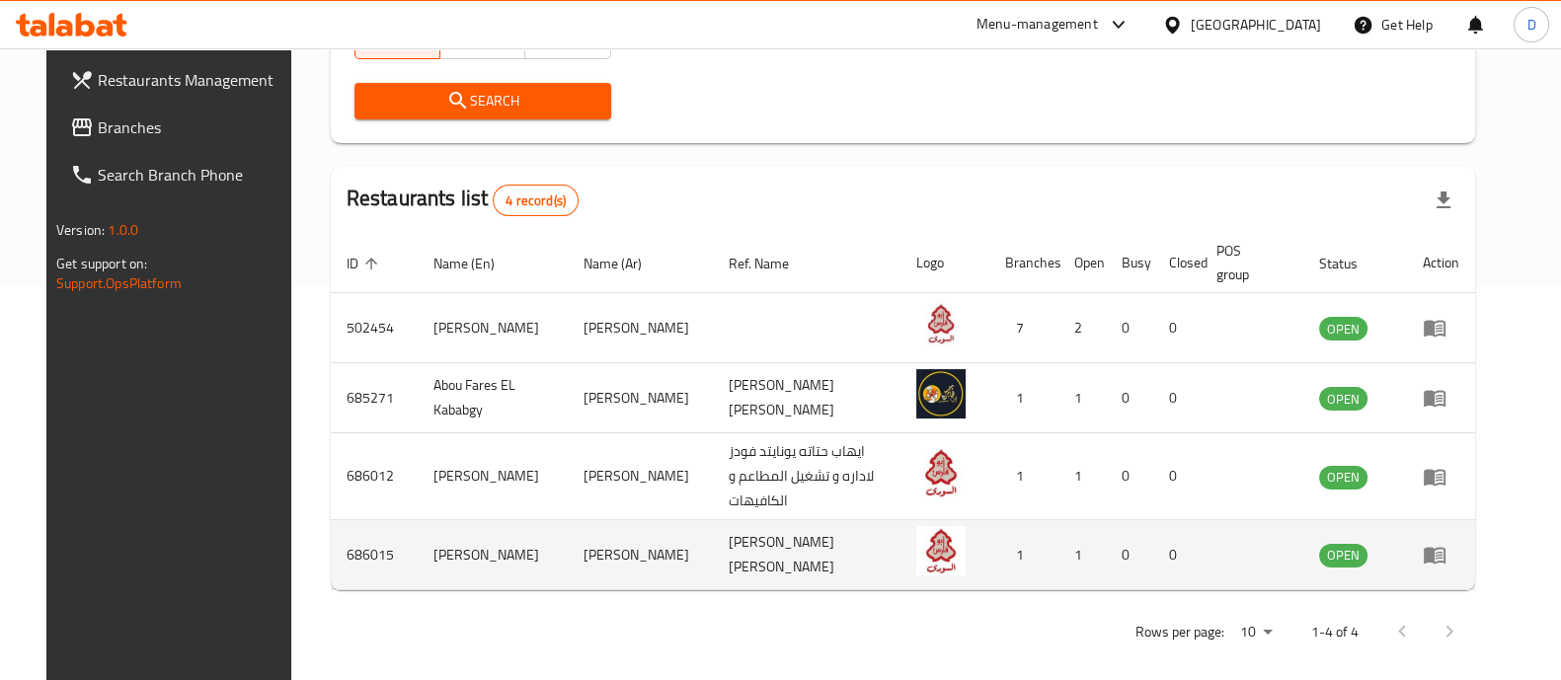
click at [340, 544] on td "686015" at bounding box center [374, 555] width 87 height 70
copy td "686015"
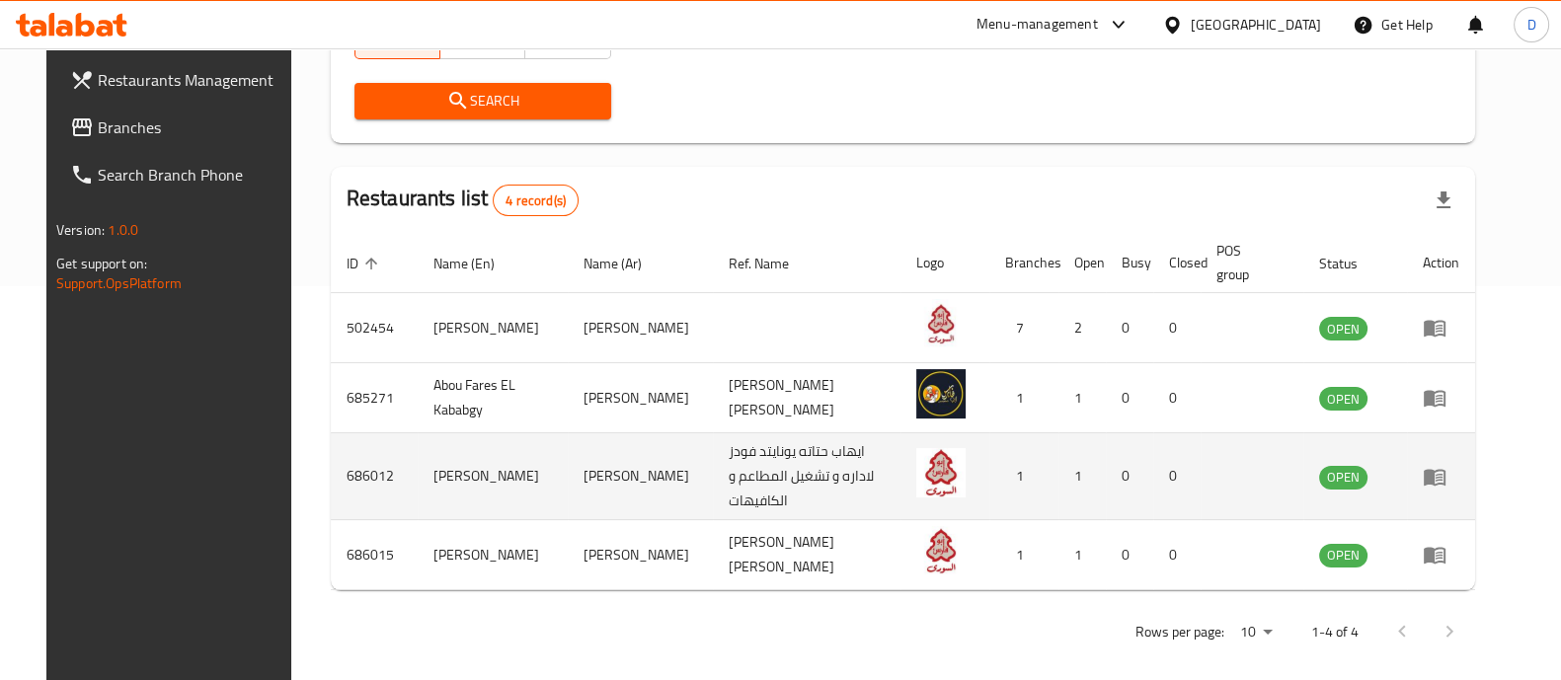
click at [346, 473] on td "686012" at bounding box center [374, 477] width 87 height 87
copy td "686012"
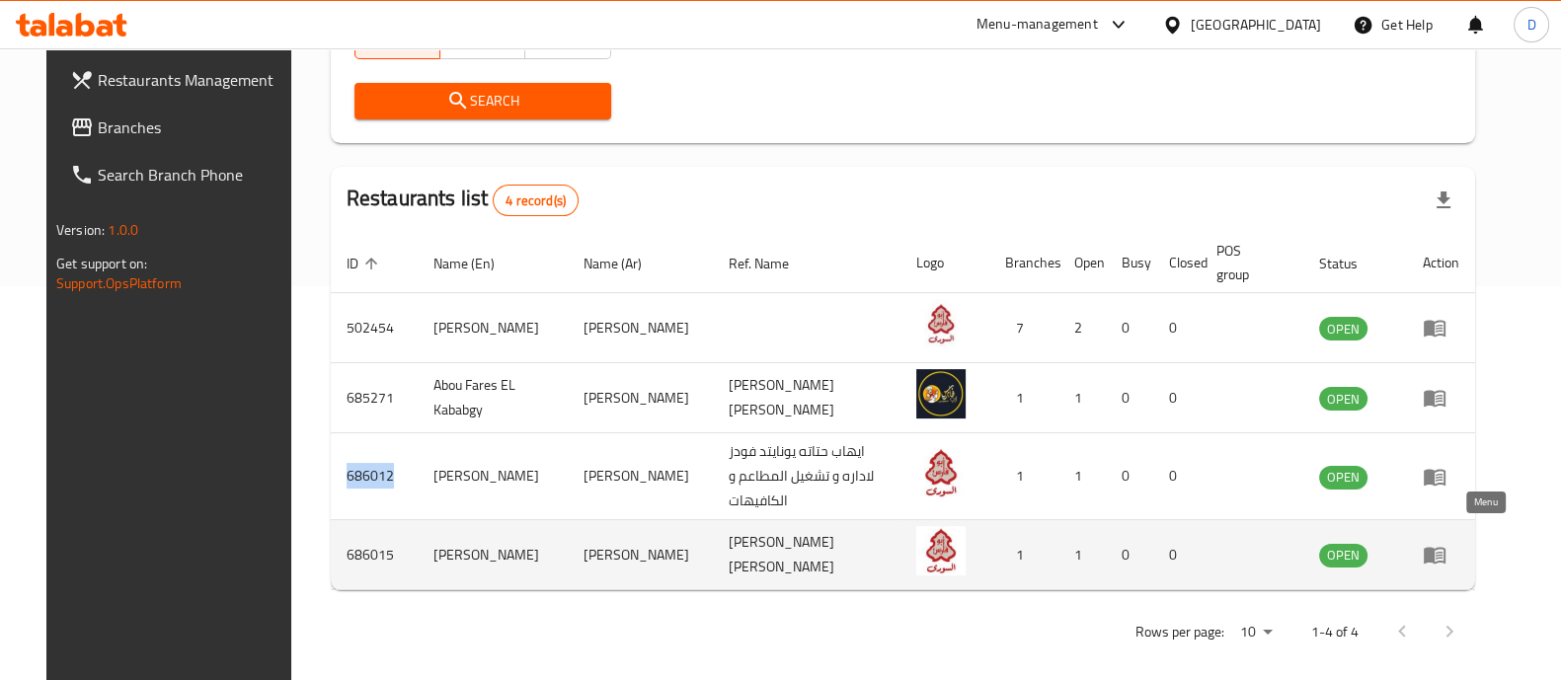
click at [1447, 543] on icon "enhanced table" at bounding box center [1435, 555] width 24 height 24
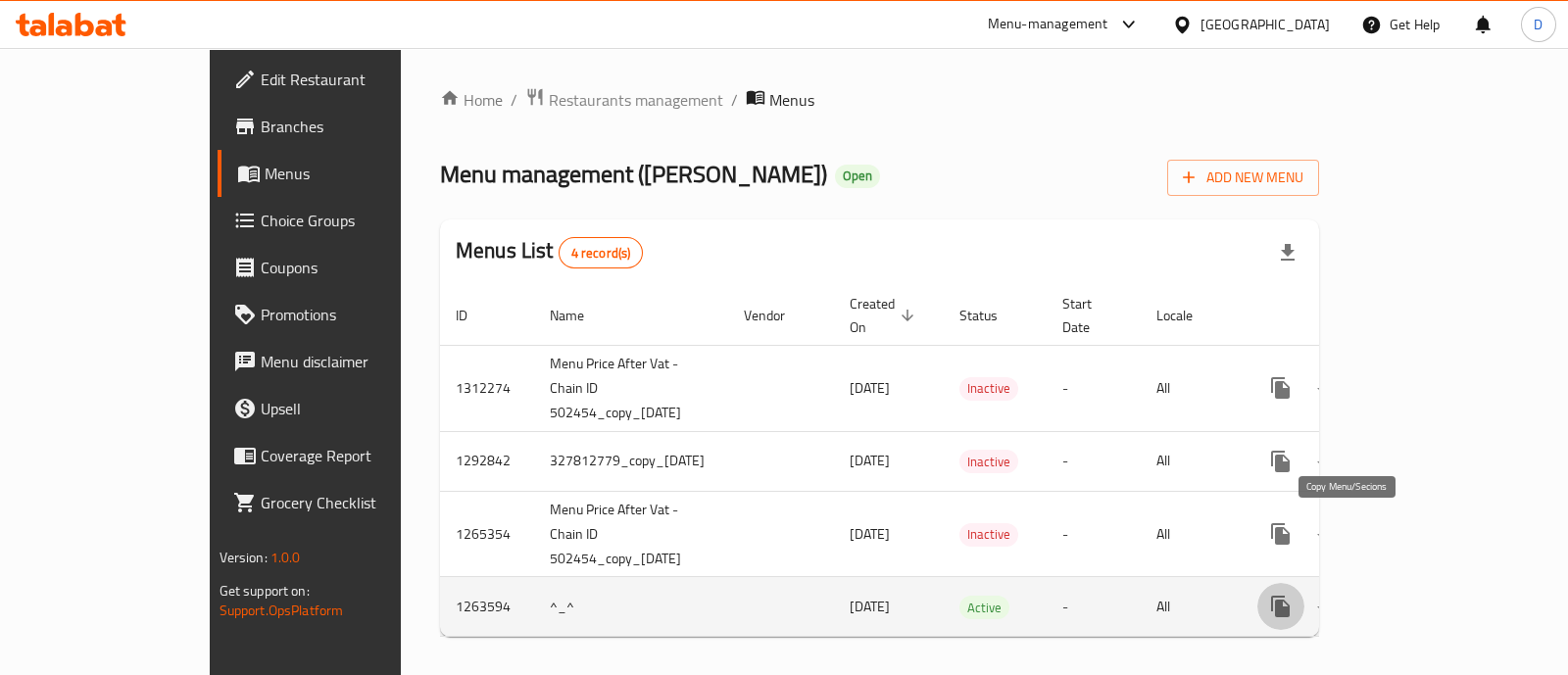
click at [1290, 596] on icon "more" at bounding box center [1280, 607] width 19 height 22
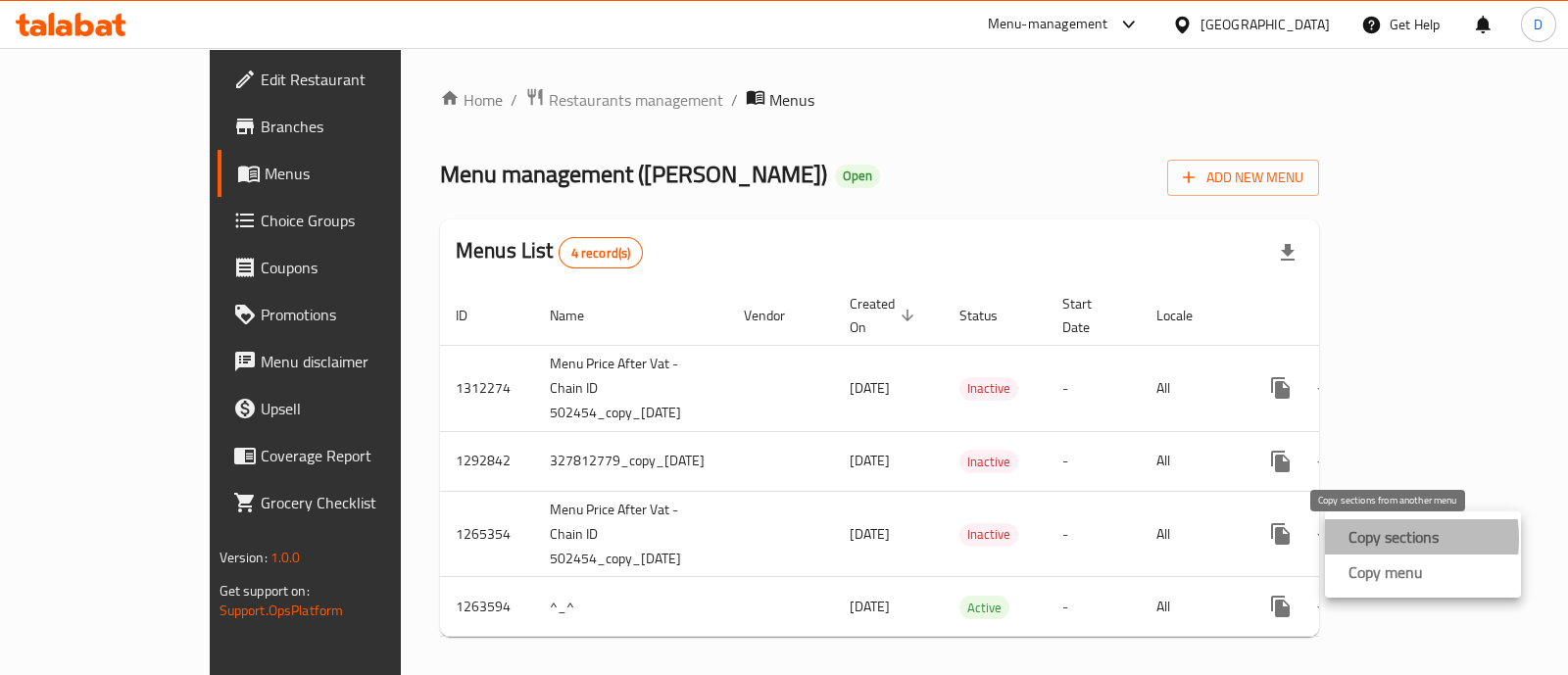
click at [1362, 539] on strong "Copy sections" at bounding box center [1393, 537] width 90 height 24
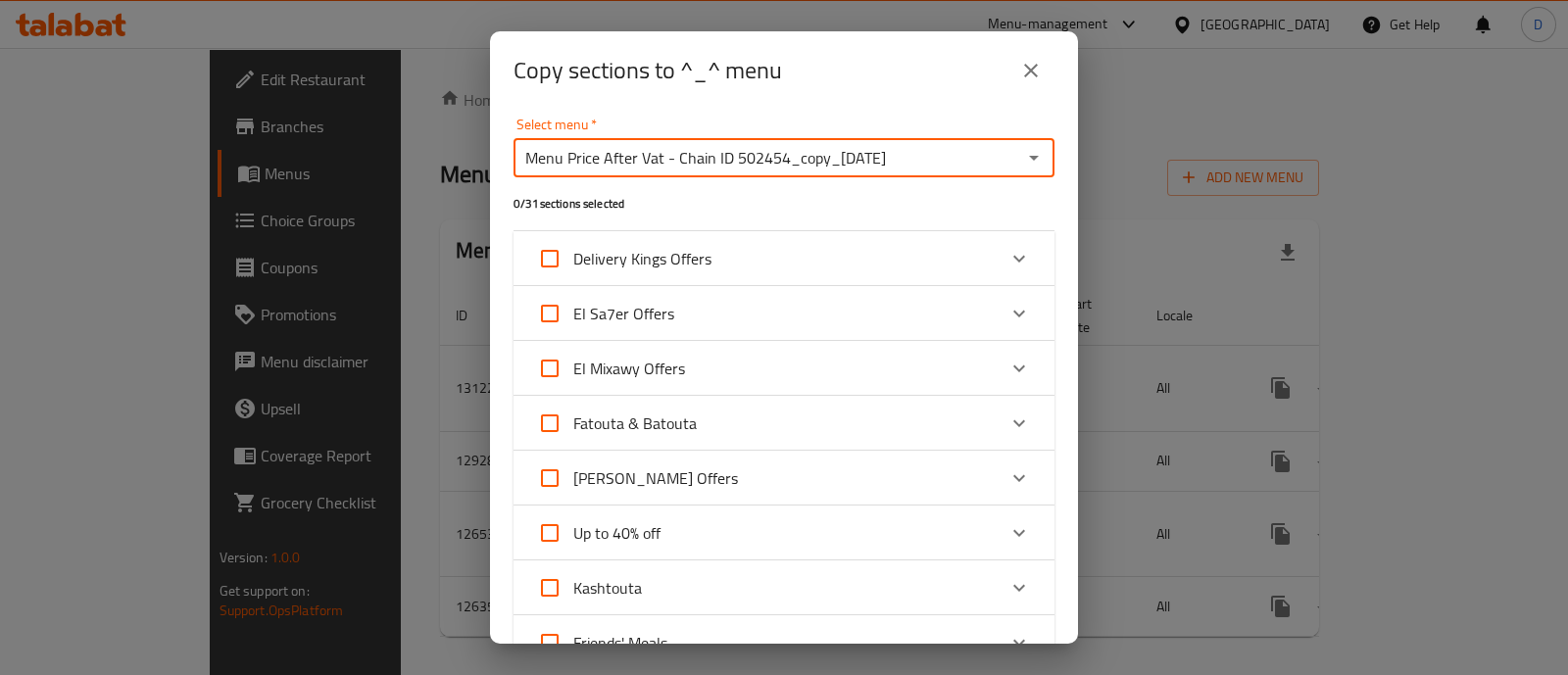
click at [854, 150] on input "Menu Price After Vat - Chain ID 502454_copy_[DATE]" at bounding box center [767, 158] width 497 height 28
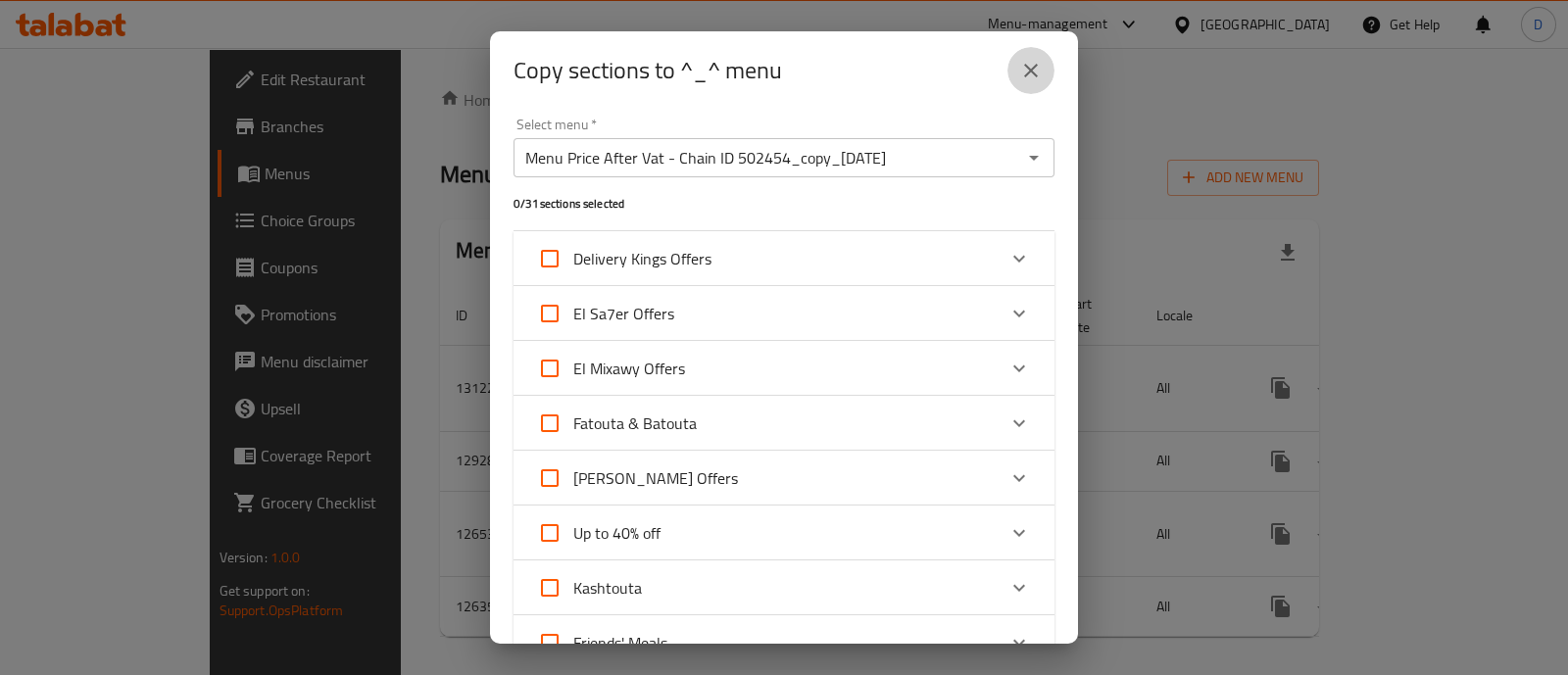
click at [1033, 81] on icon "close" at bounding box center [1031, 70] width 24 height 24
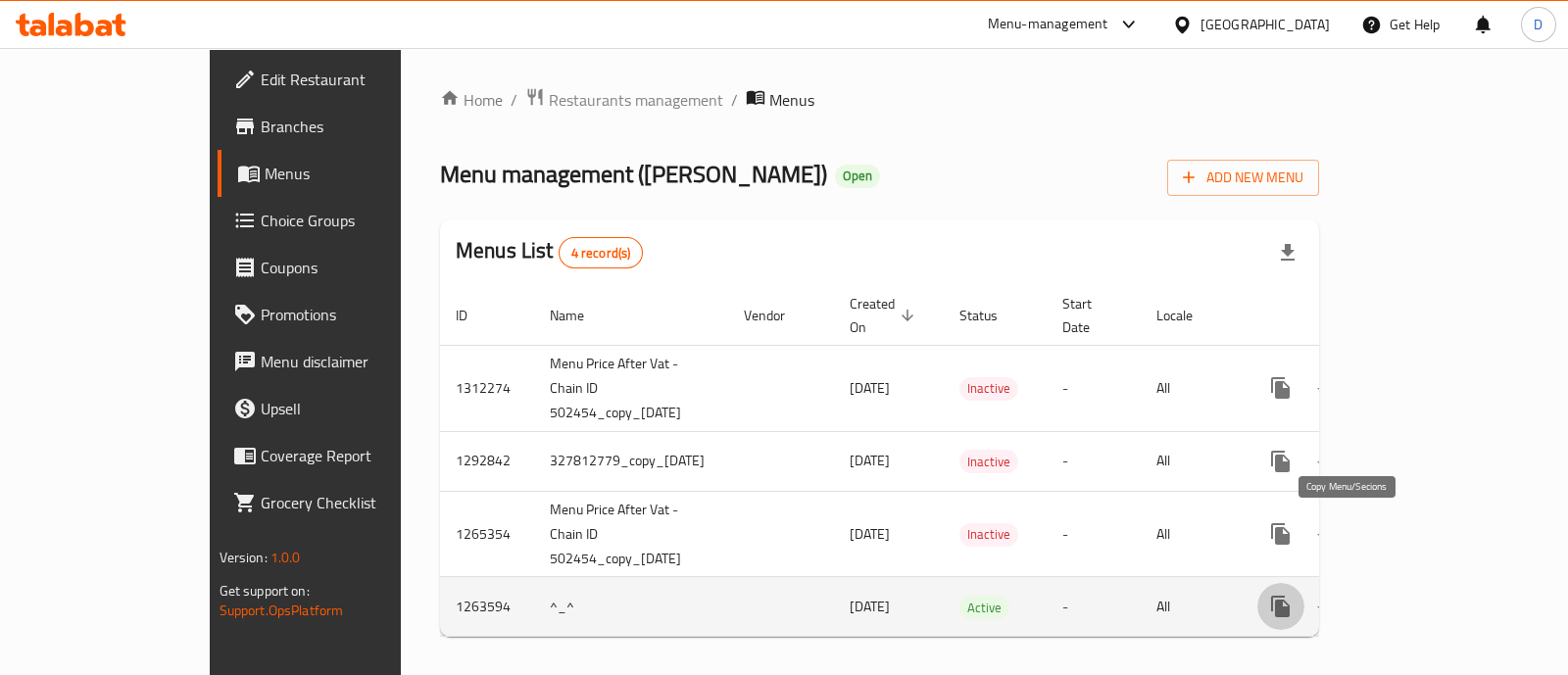
click at [1293, 595] on icon "more" at bounding box center [1281, 607] width 24 height 24
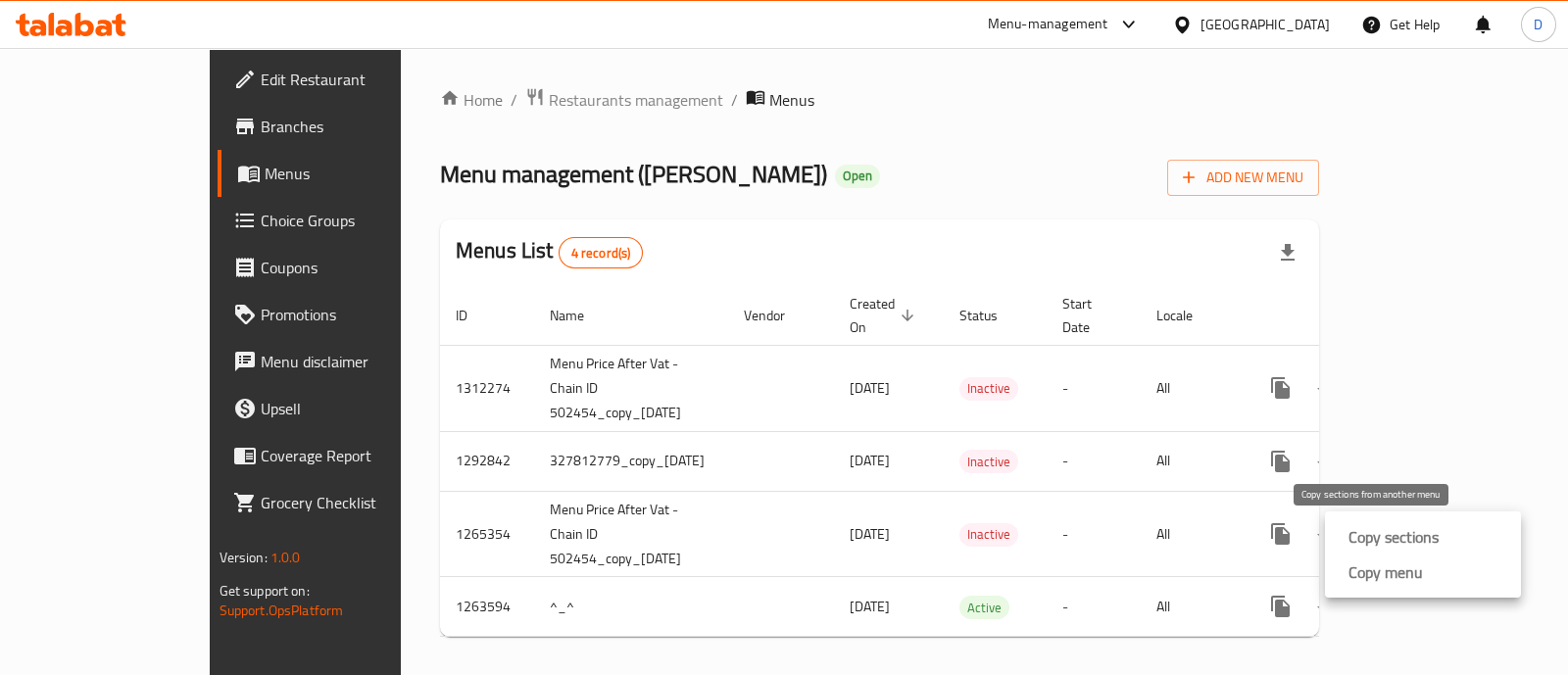
click at [1354, 546] on strong "Copy sections" at bounding box center [1393, 537] width 90 height 24
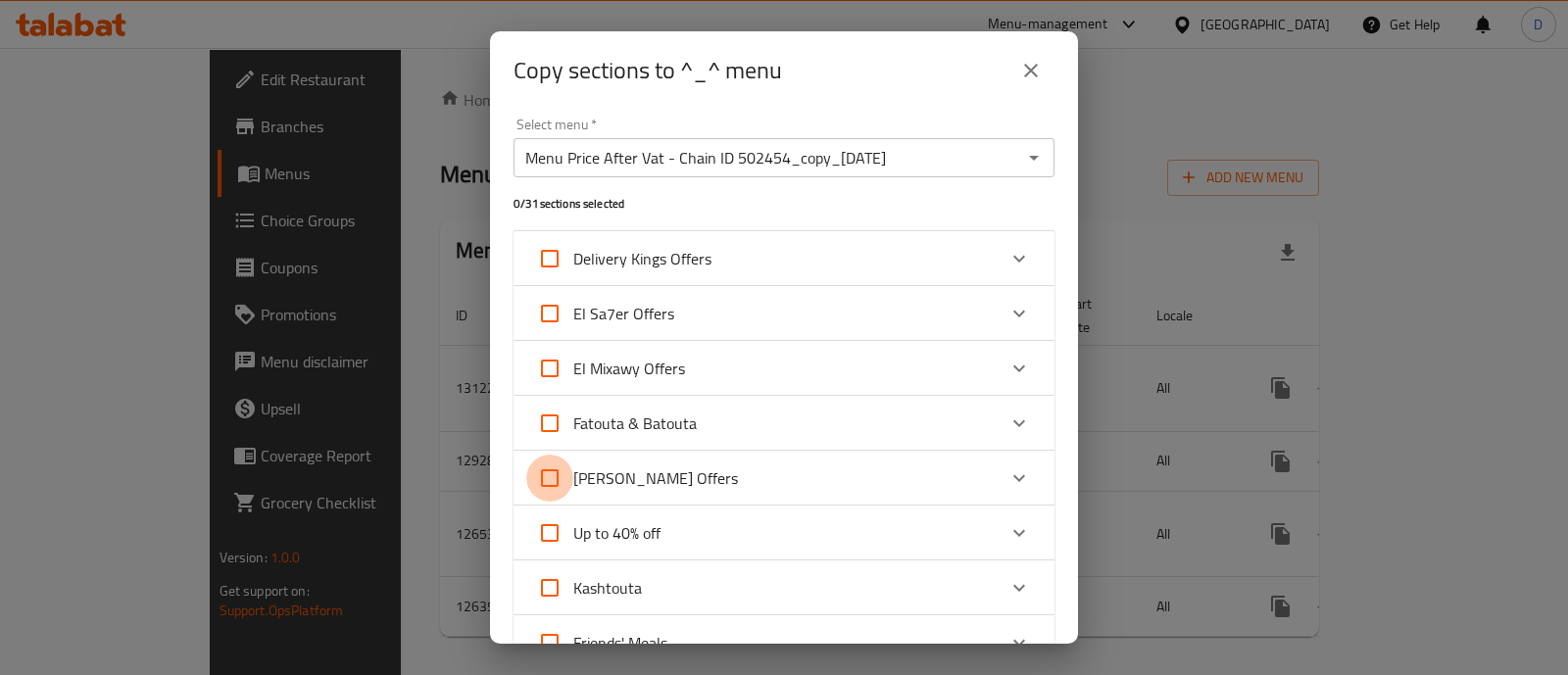
click at [553, 472] on input "[PERSON_NAME] Offers" at bounding box center [549, 477] width 47 height 47
checkbox input "true"
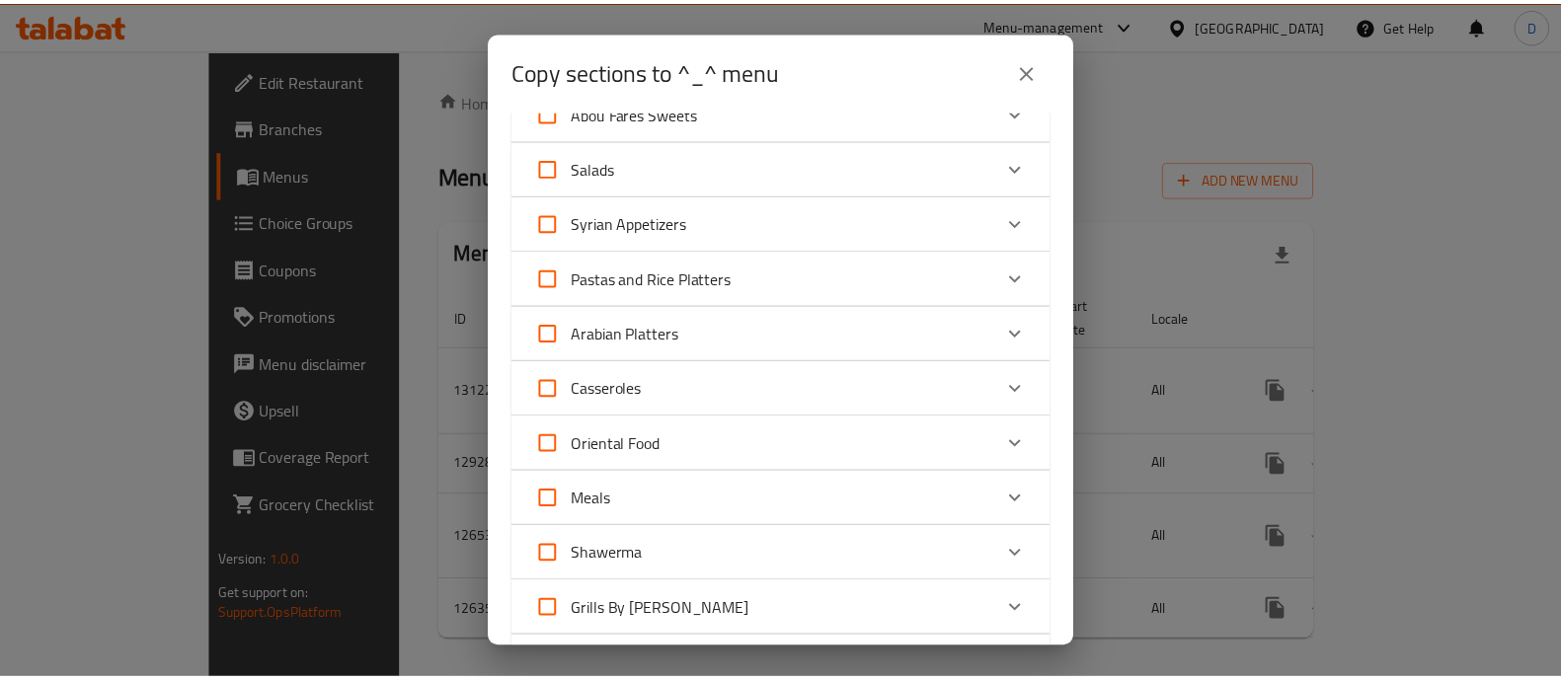
scroll to position [1411, 0]
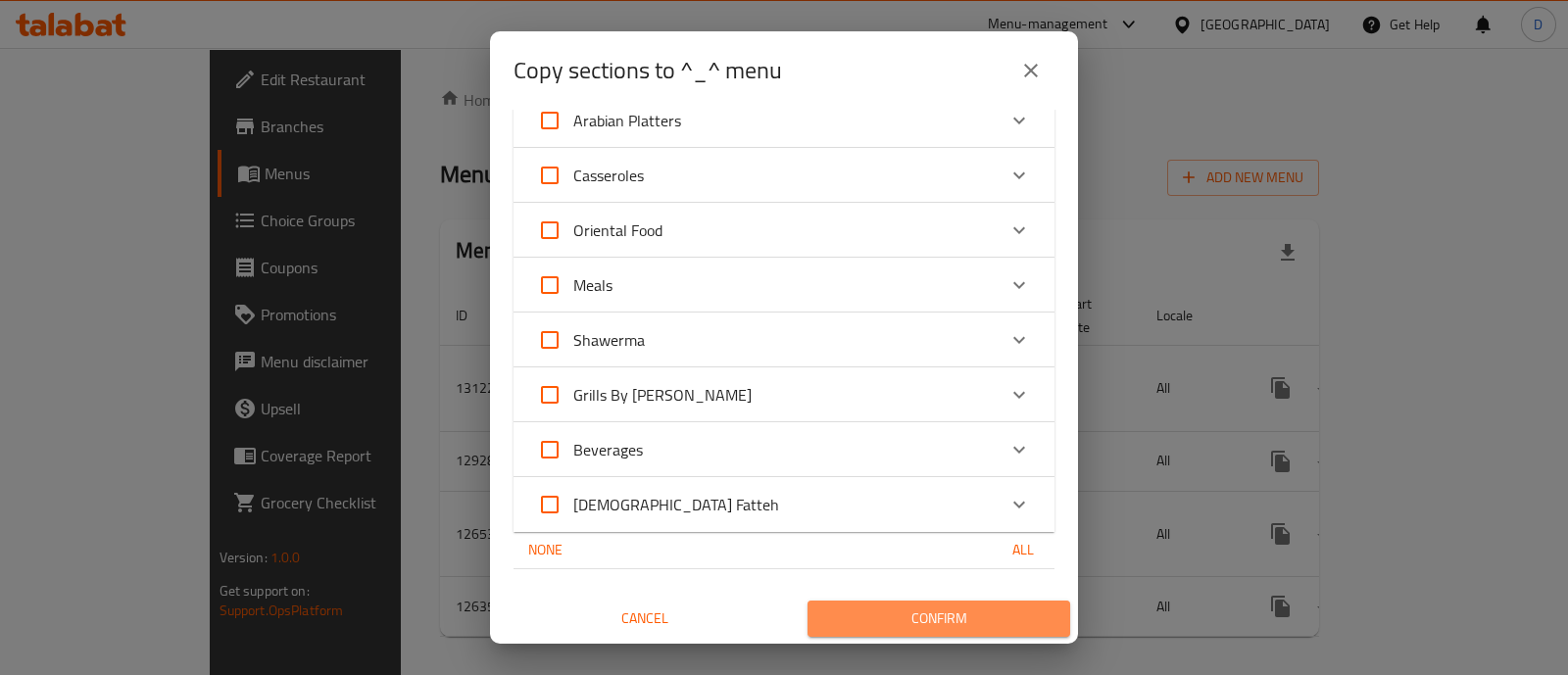
click at [931, 621] on span "Confirm" at bounding box center [939, 618] width 231 height 25
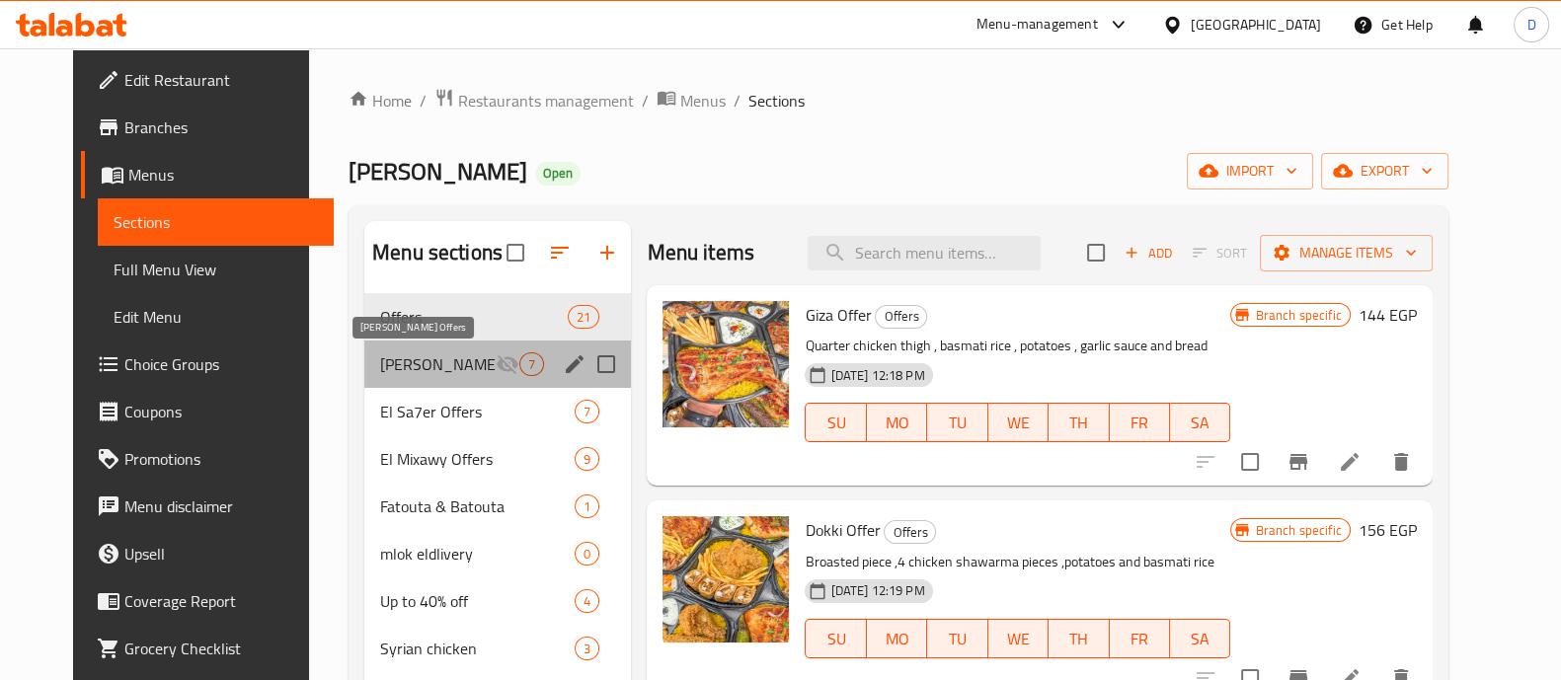
click at [411, 373] on span "[PERSON_NAME] Offers" at bounding box center [438, 365] width 116 height 24
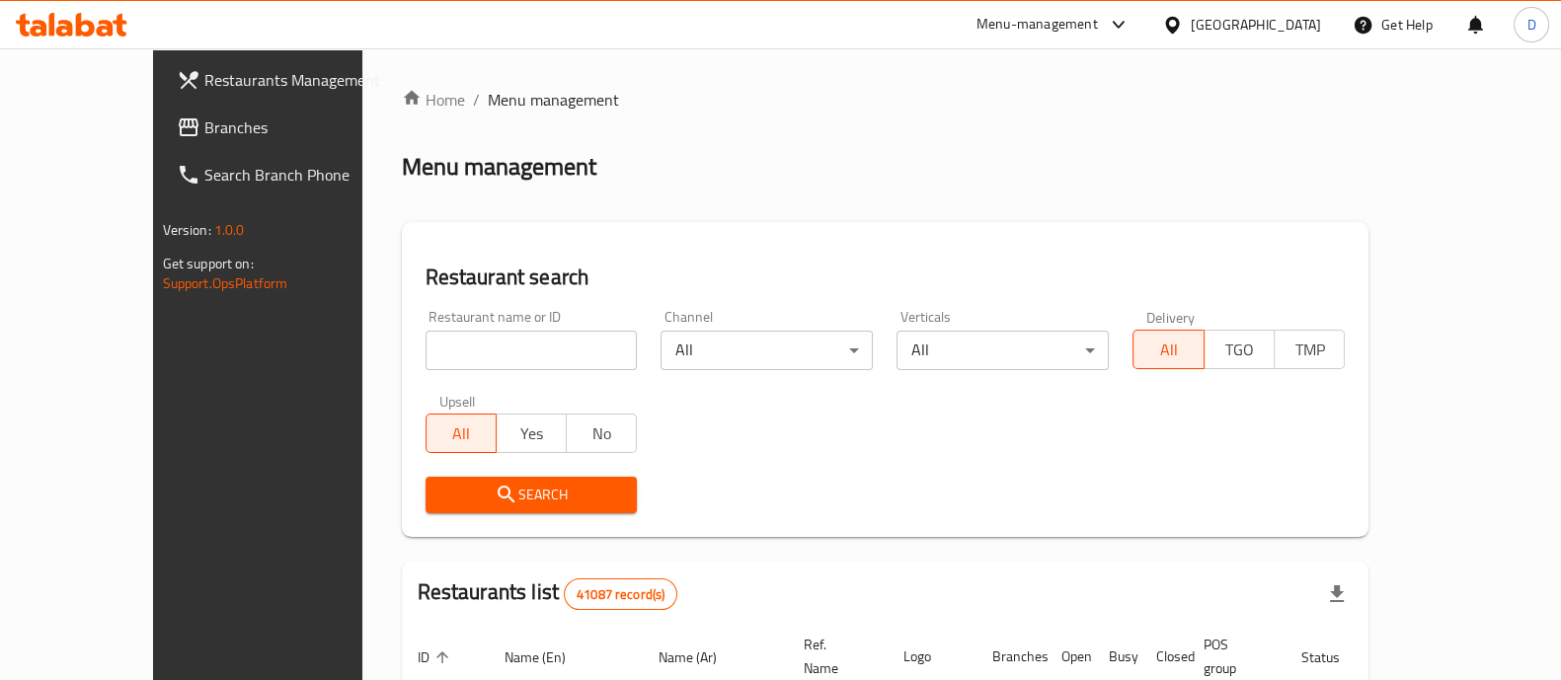
scroll to position [246, 0]
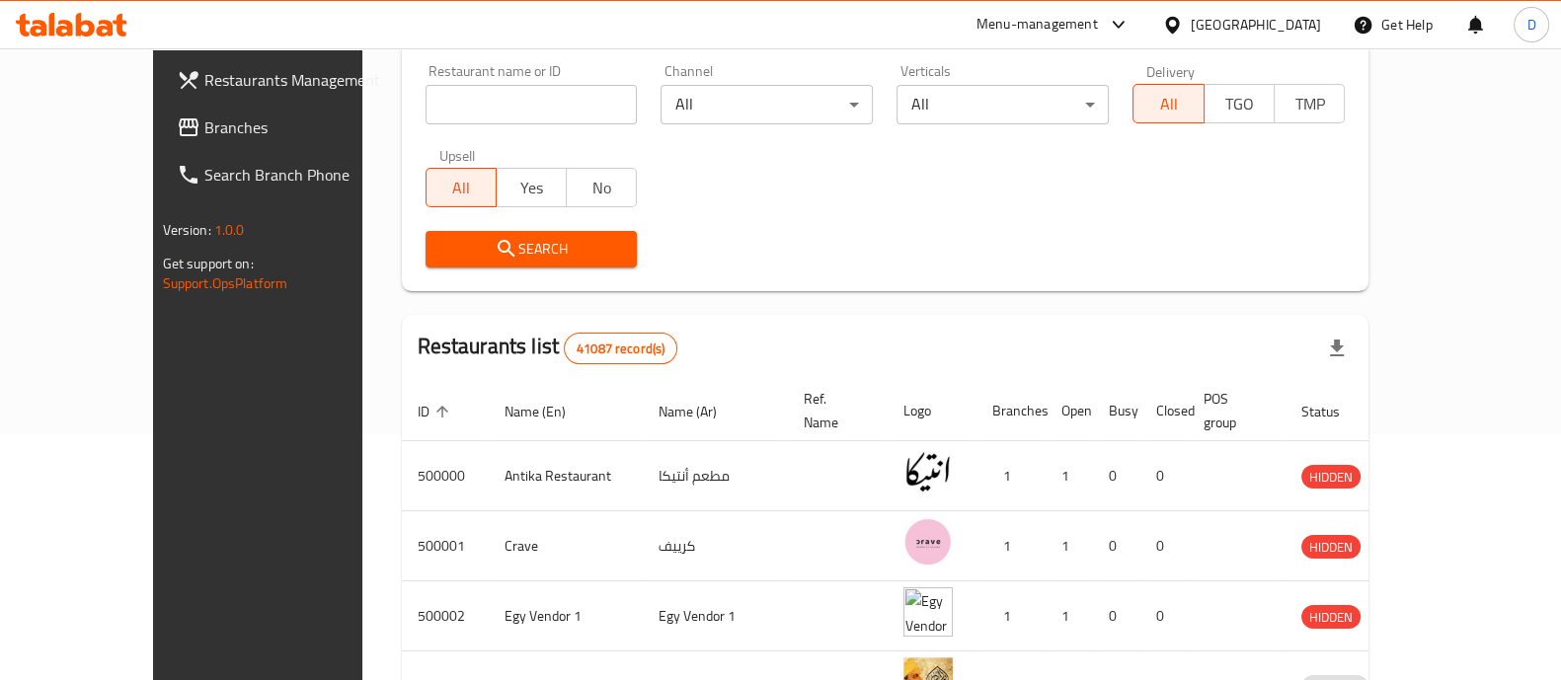
drag, startPoint x: 465, startPoint y: 73, endPoint x: 461, endPoint y: 88, distance: 15.3
click at [461, 88] on div "Restaurant name or ID Restaurant name or ID" at bounding box center [532, 94] width 212 height 60
click at [461, 88] on input "search" at bounding box center [532, 105] width 212 height 40
type input "abou fares"
click button "Search" at bounding box center [532, 249] width 212 height 37
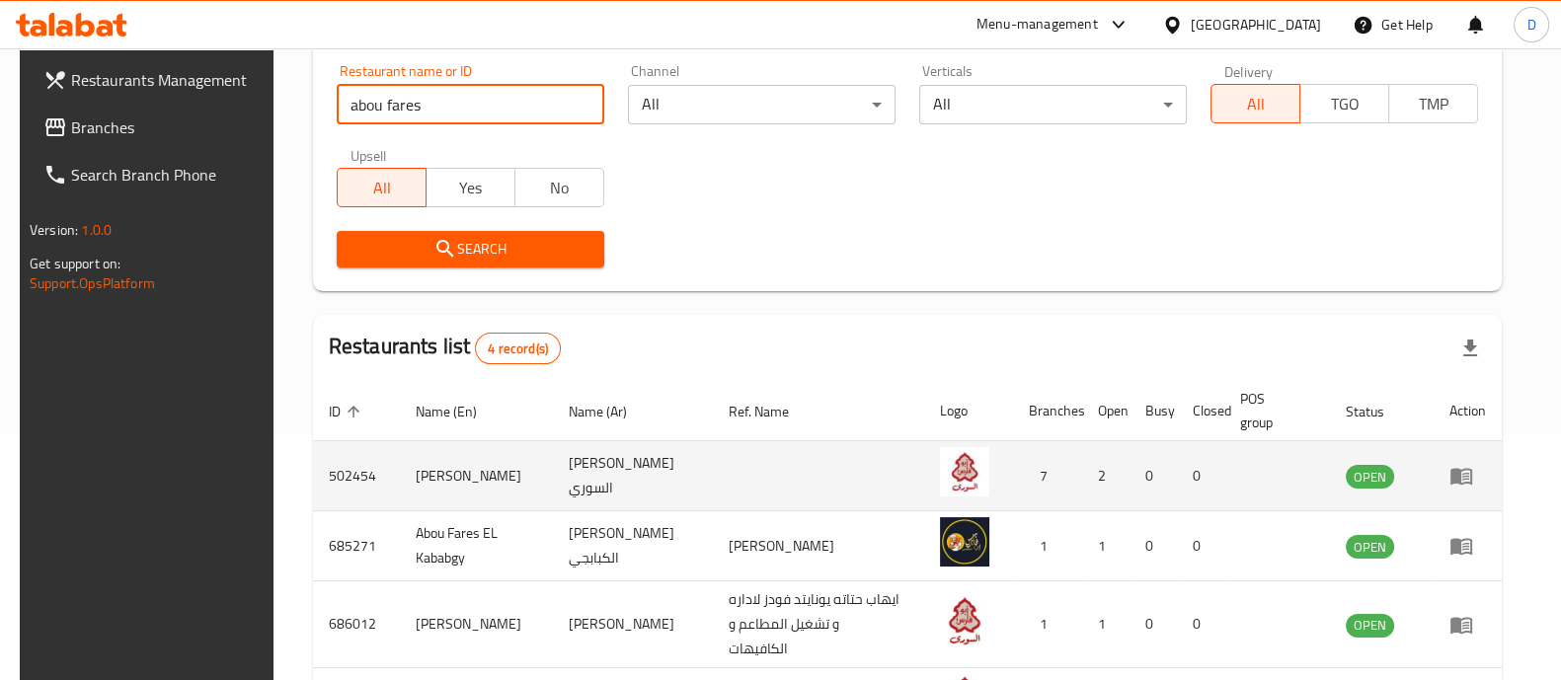
scroll to position [394, 0]
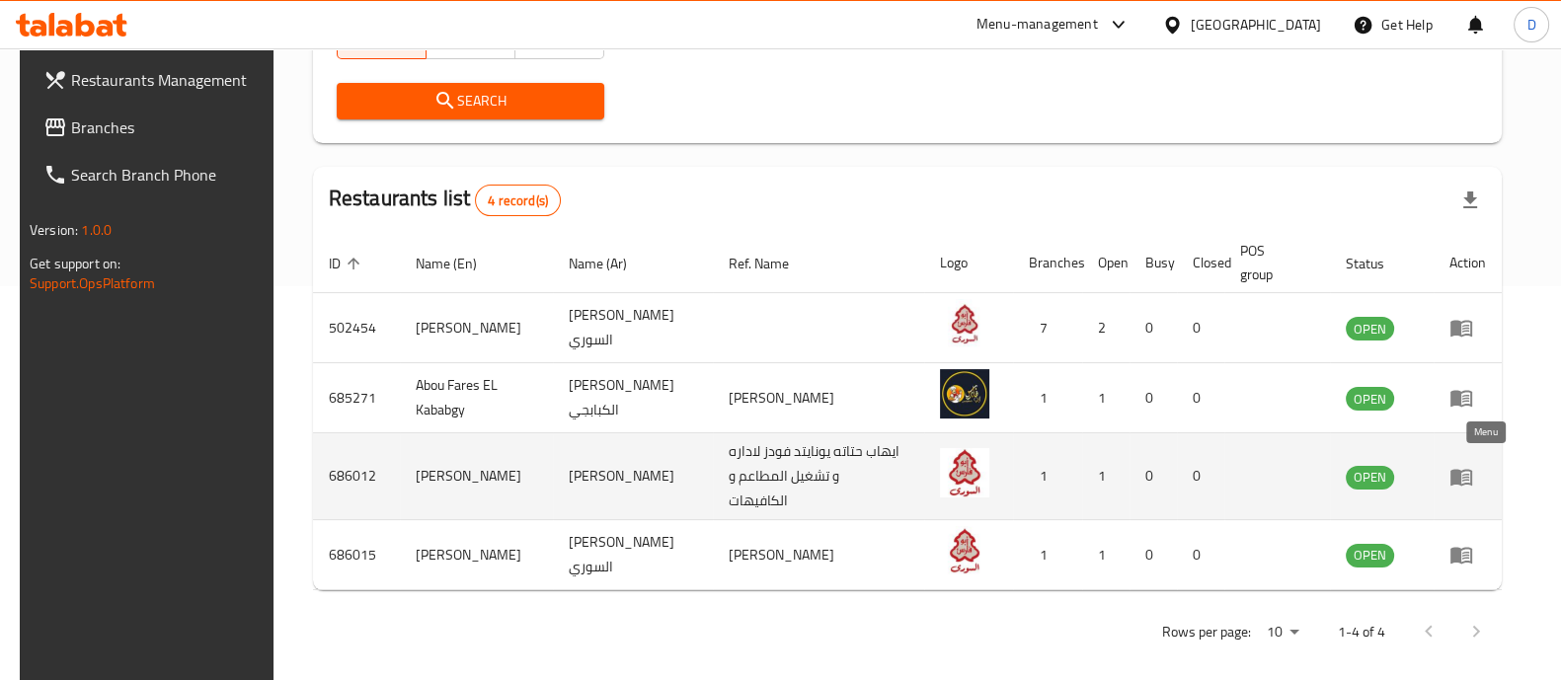
click at [1471, 470] on icon "enhanced table" at bounding box center [1462, 477] width 22 height 17
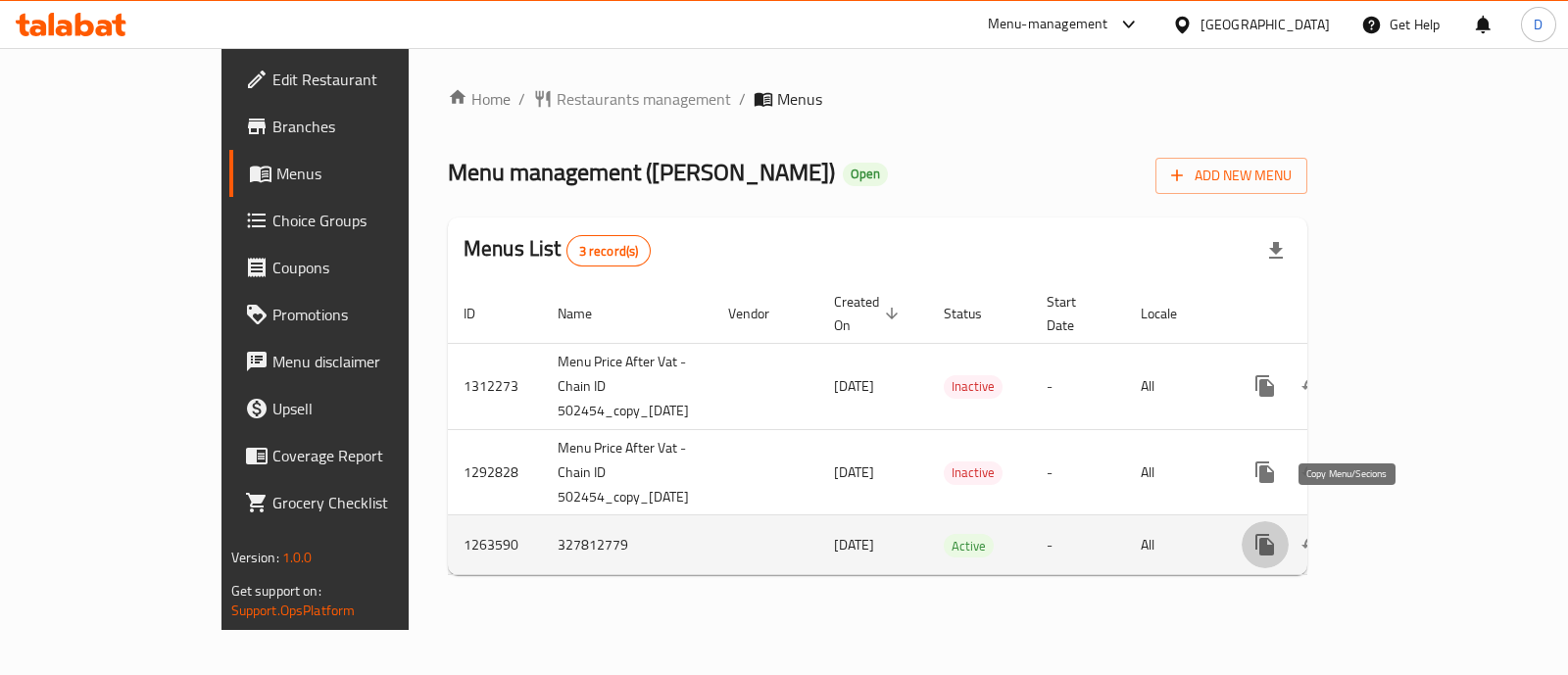
click at [1277, 533] on icon "more" at bounding box center [1265, 545] width 24 height 24
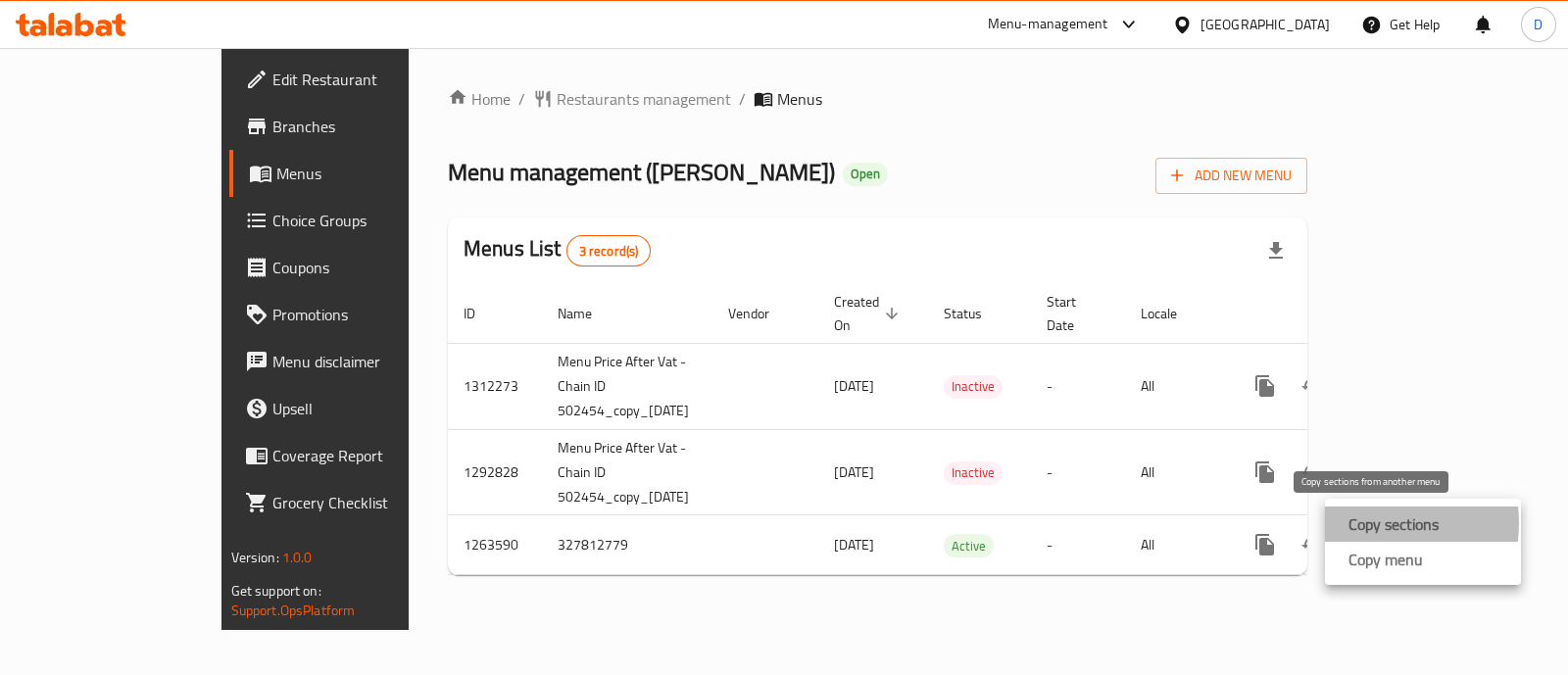
click at [1372, 523] on strong "Copy sections" at bounding box center [1393, 524] width 90 height 24
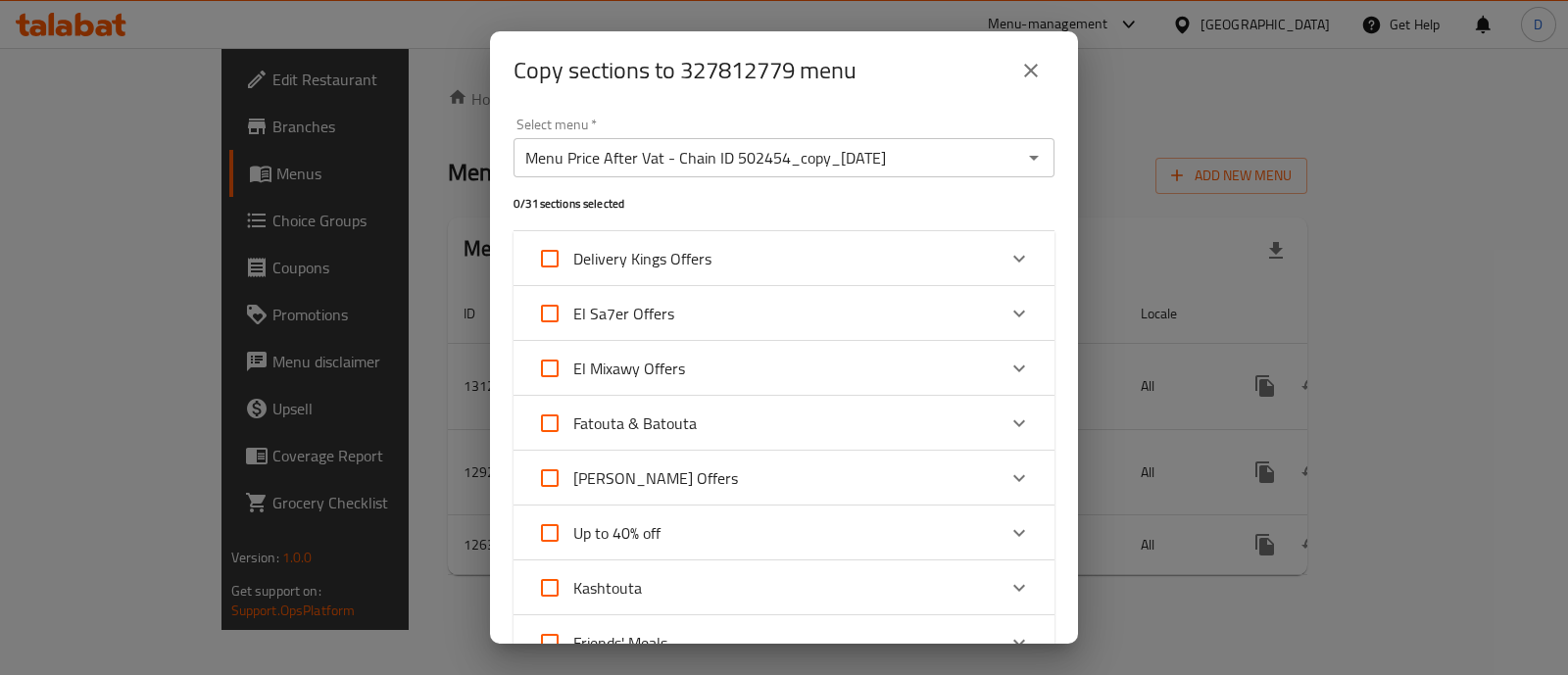
click at [554, 468] on input "[PERSON_NAME] Offers" at bounding box center [549, 477] width 47 height 47
checkbox input "true"
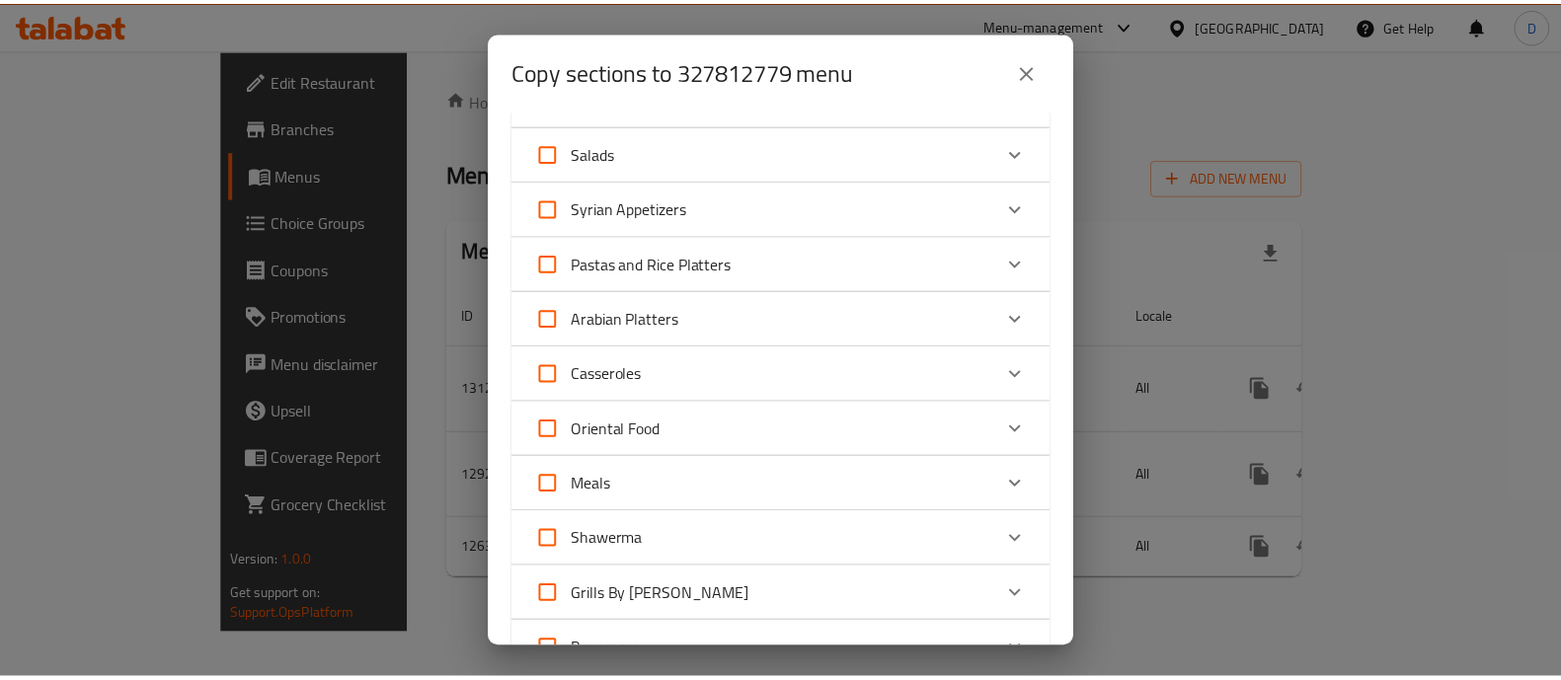
scroll to position [1411, 0]
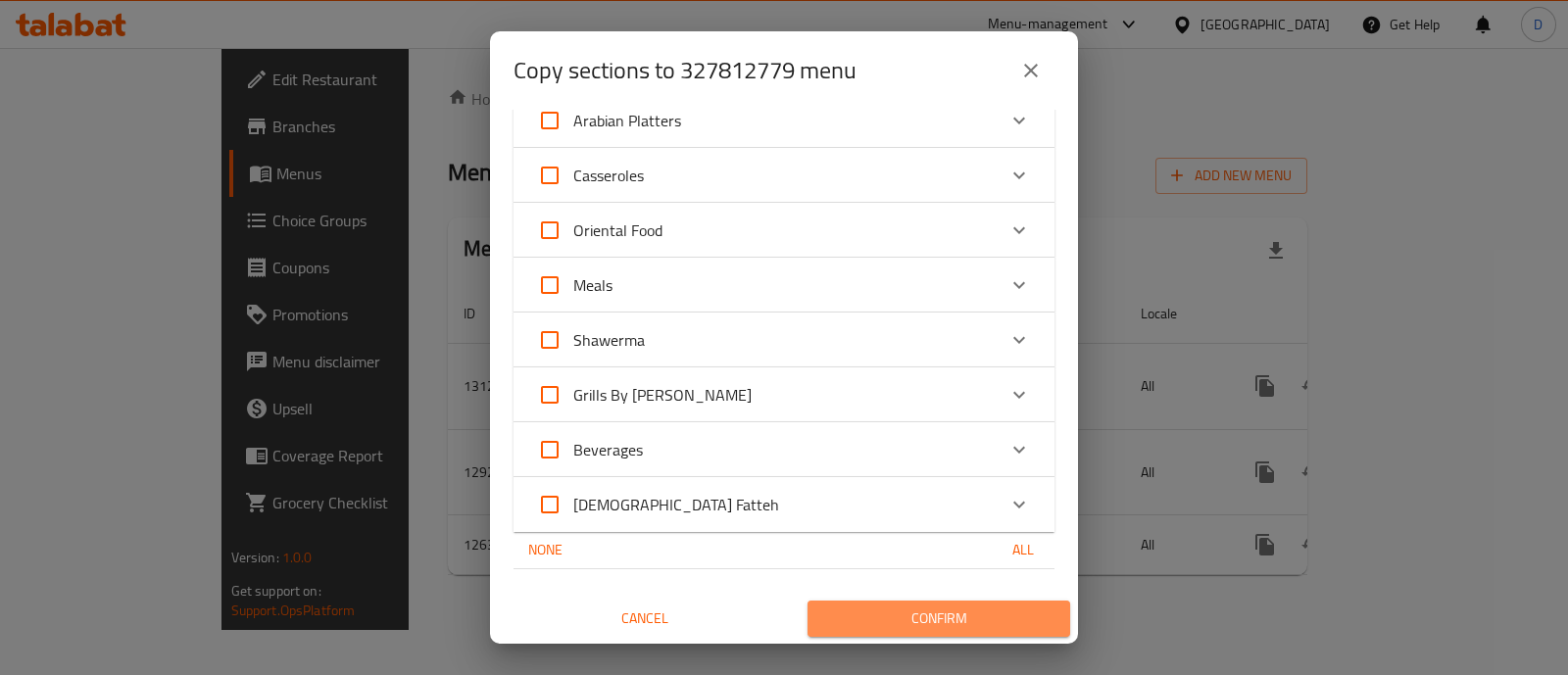
click at [936, 607] on span "Confirm" at bounding box center [939, 618] width 231 height 25
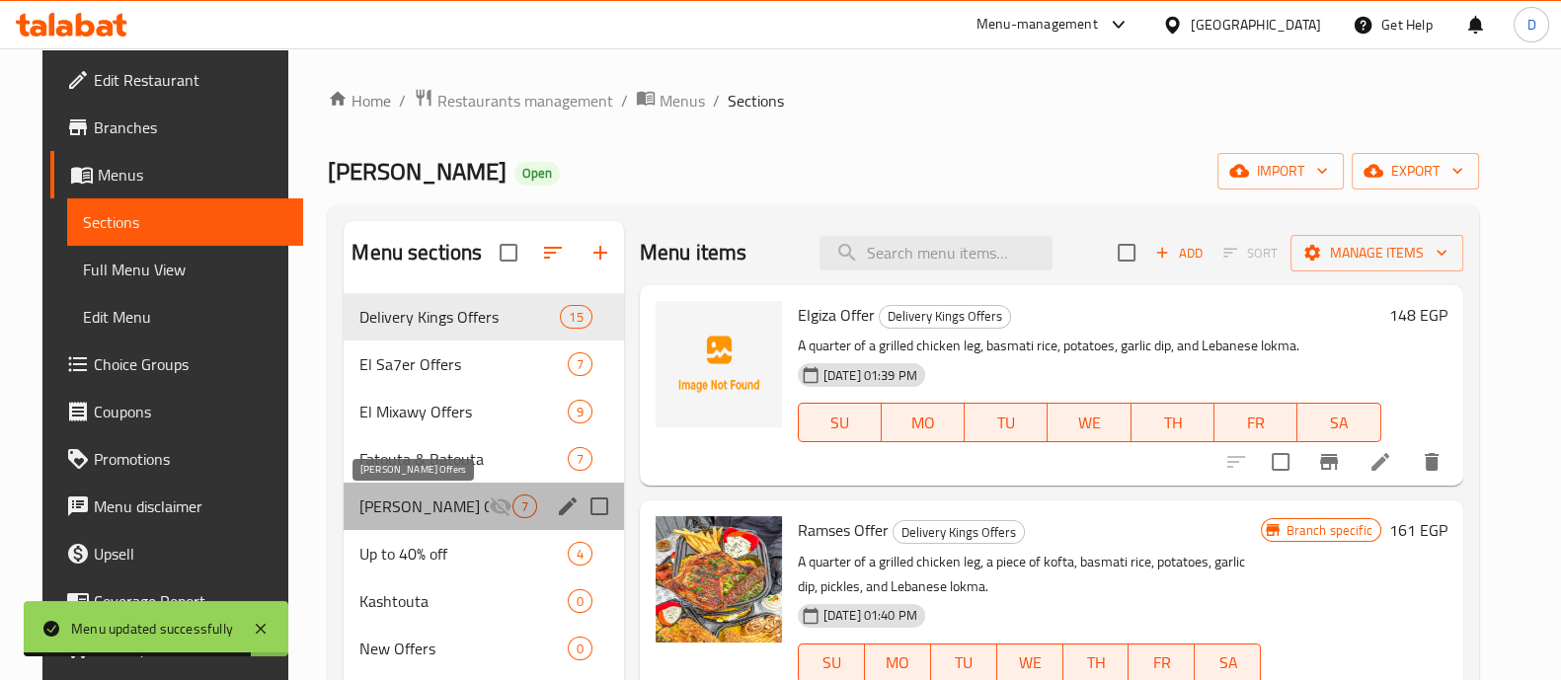
click at [430, 508] on span "[PERSON_NAME] Offers" at bounding box center [423, 507] width 128 height 24
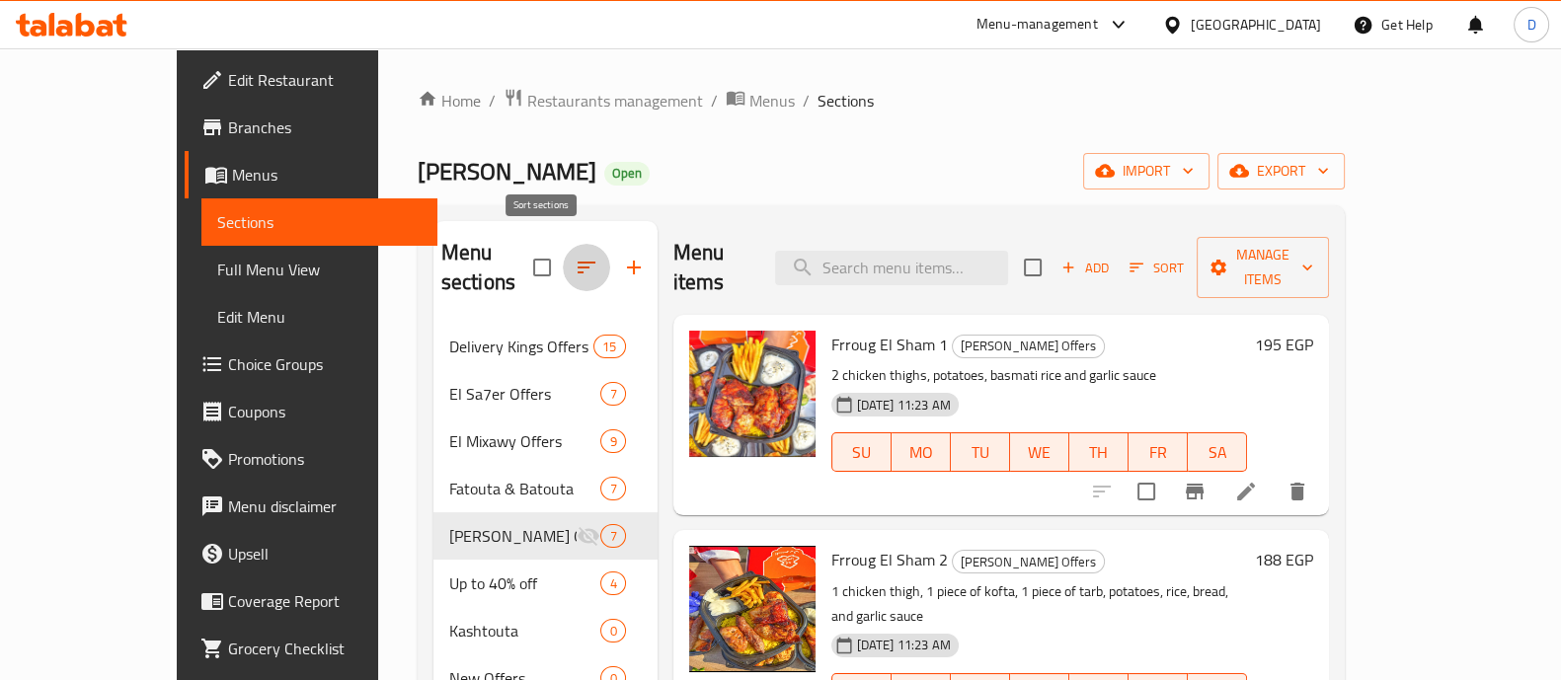
click at [563, 265] on button "button" at bounding box center [586, 267] width 47 height 47
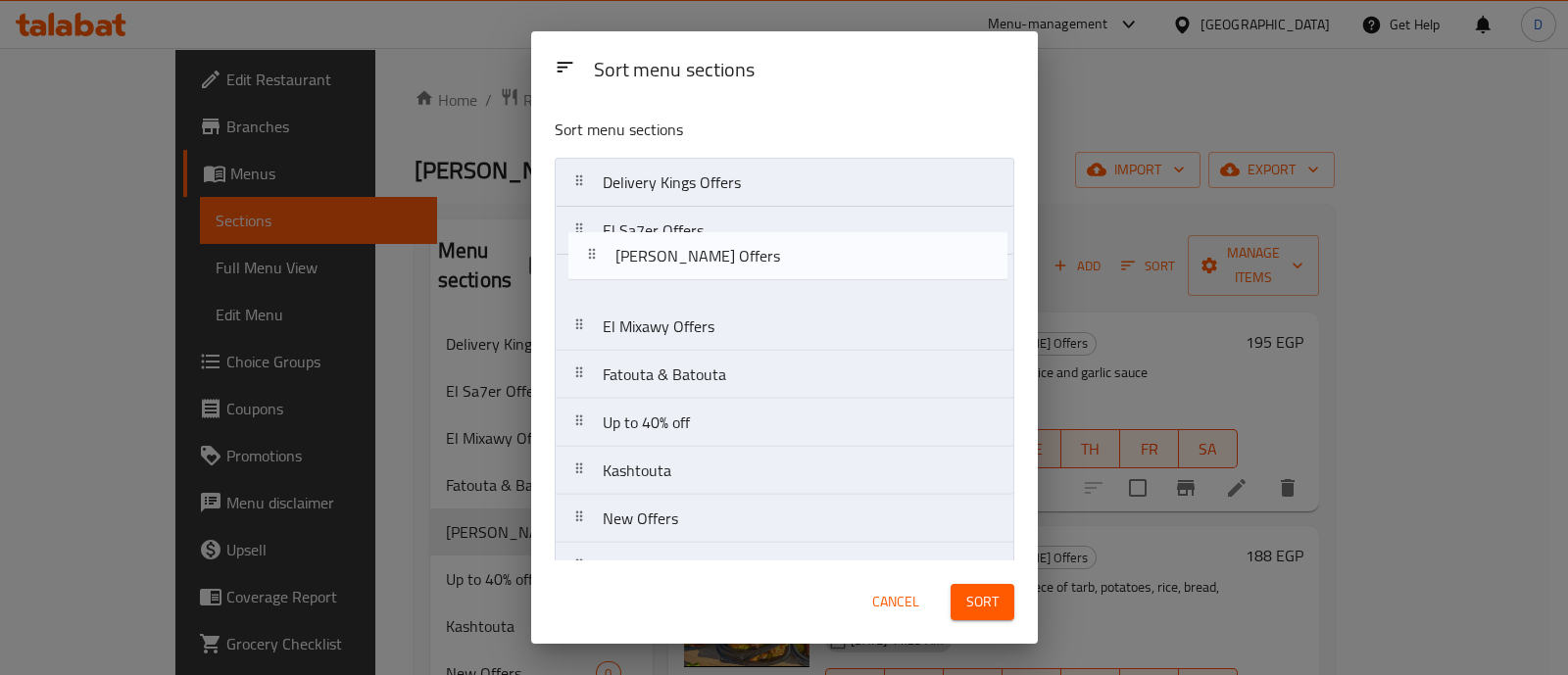
drag, startPoint x: 584, startPoint y: 380, endPoint x: 599, endPoint y: 234, distance: 146.8
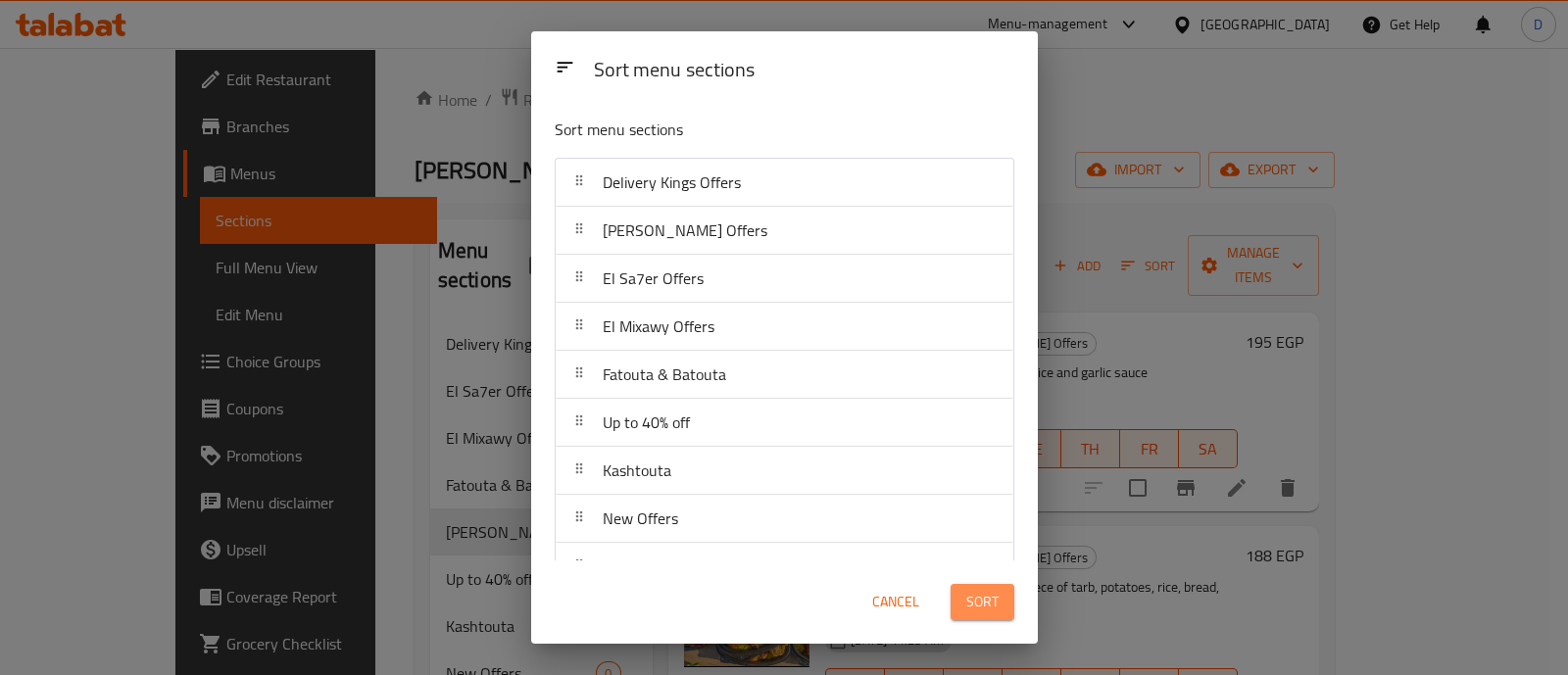
click at [955, 610] on button "Sort" at bounding box center [982, 603] width 64 height 37
